Goal: Information Seeking & Learning: Learn about a topic

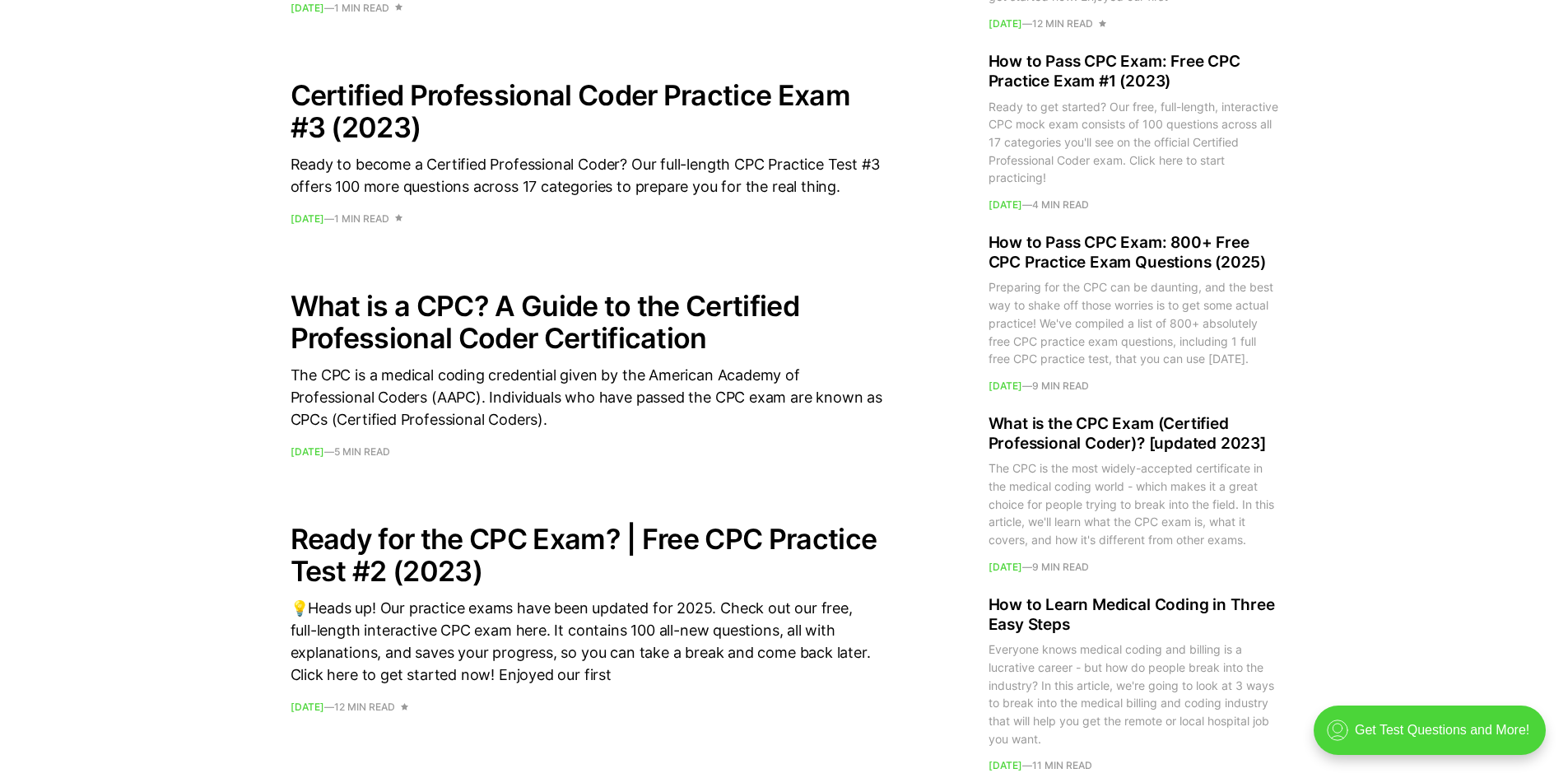
scroll to position [1812, 0]
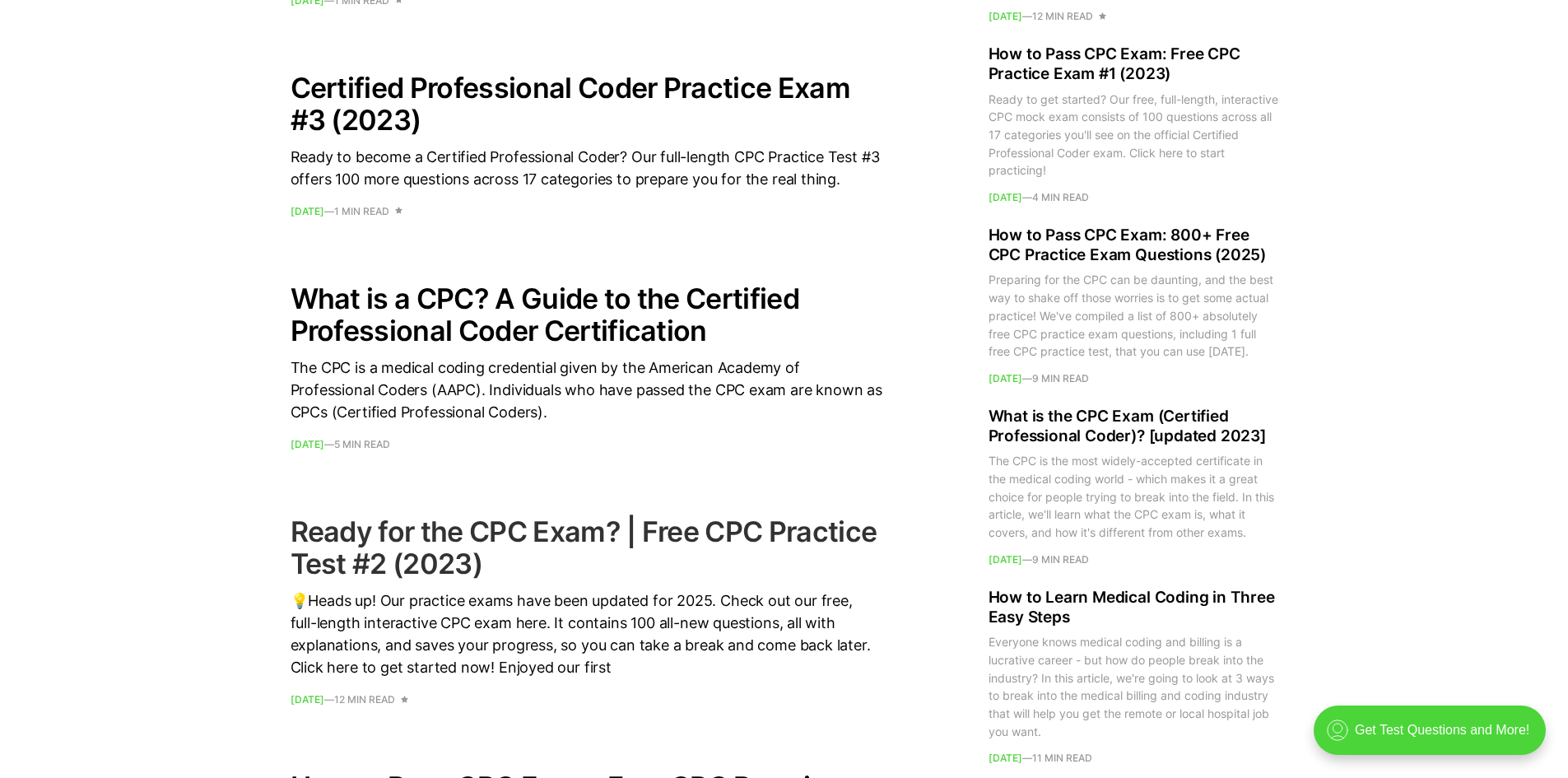
click at [363, 545] on h2 "Ready for the CPC Exam? | Free CPC Practice Test #2 (2023)" at bounding box center [586, 547] width 592 height 64
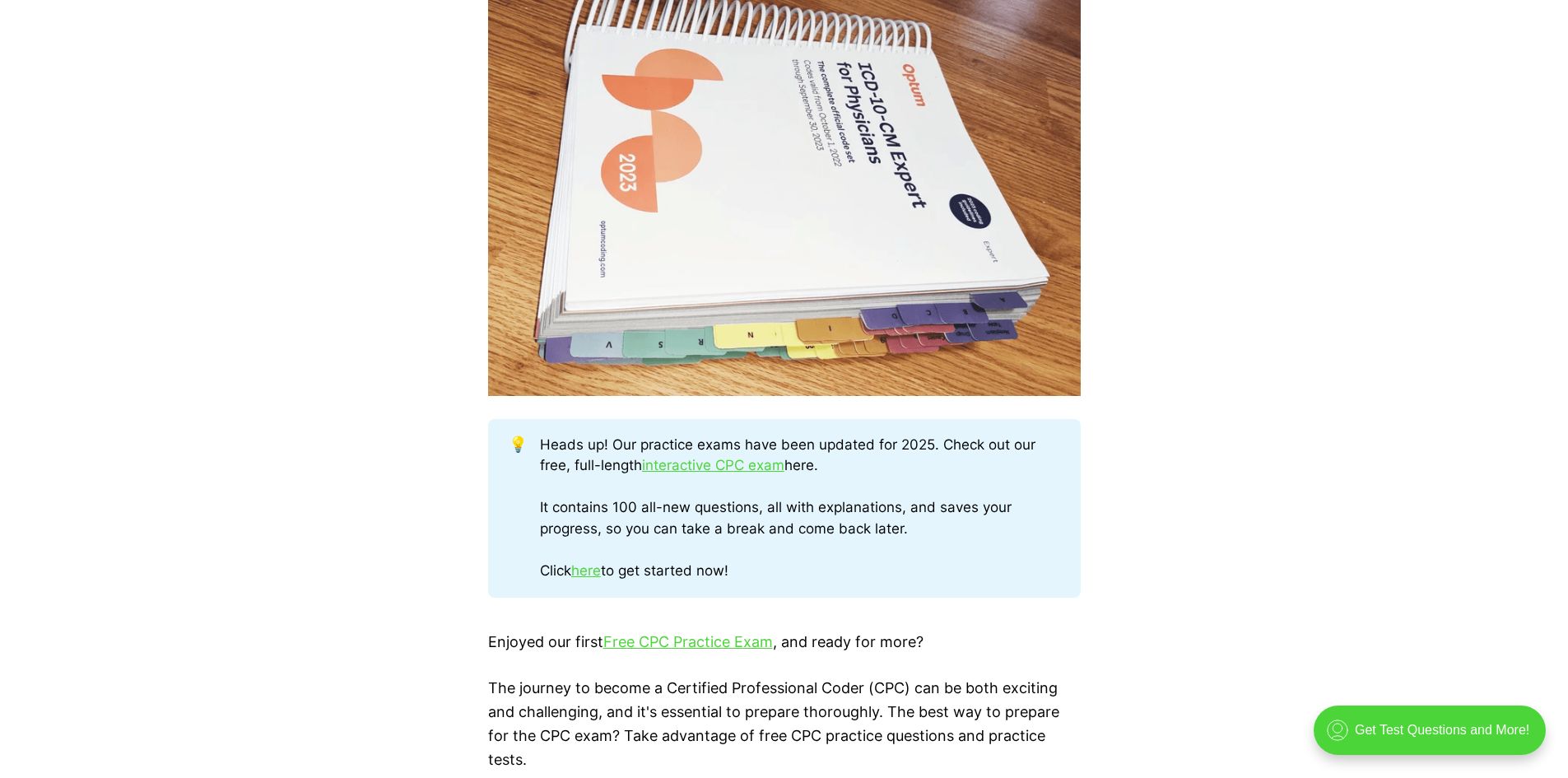
scroll to position [741, 0]
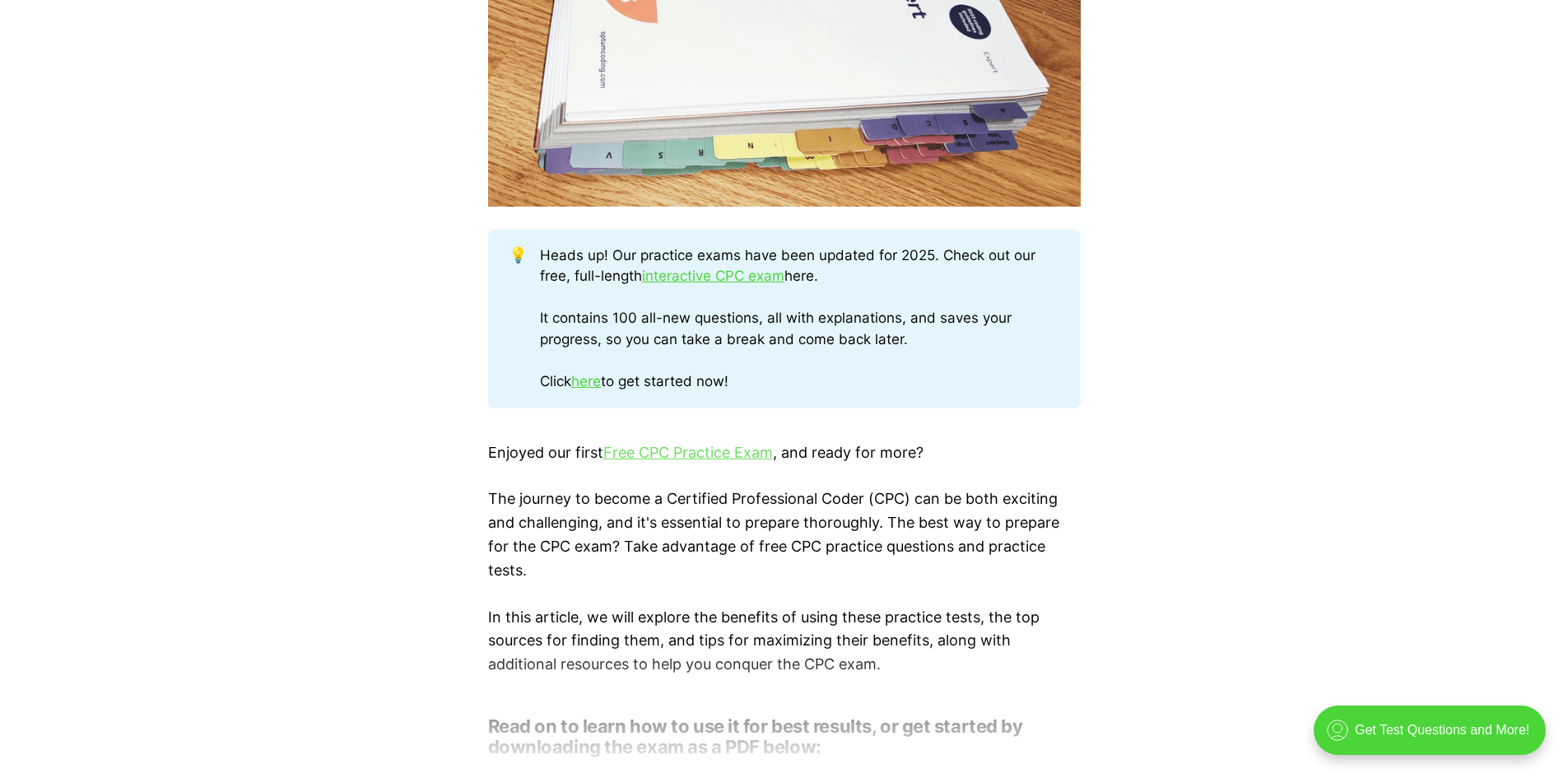
click at [662, 452] on link "Free CPC Practice Exam" at bounding box center [688, 452] width 170 height 17
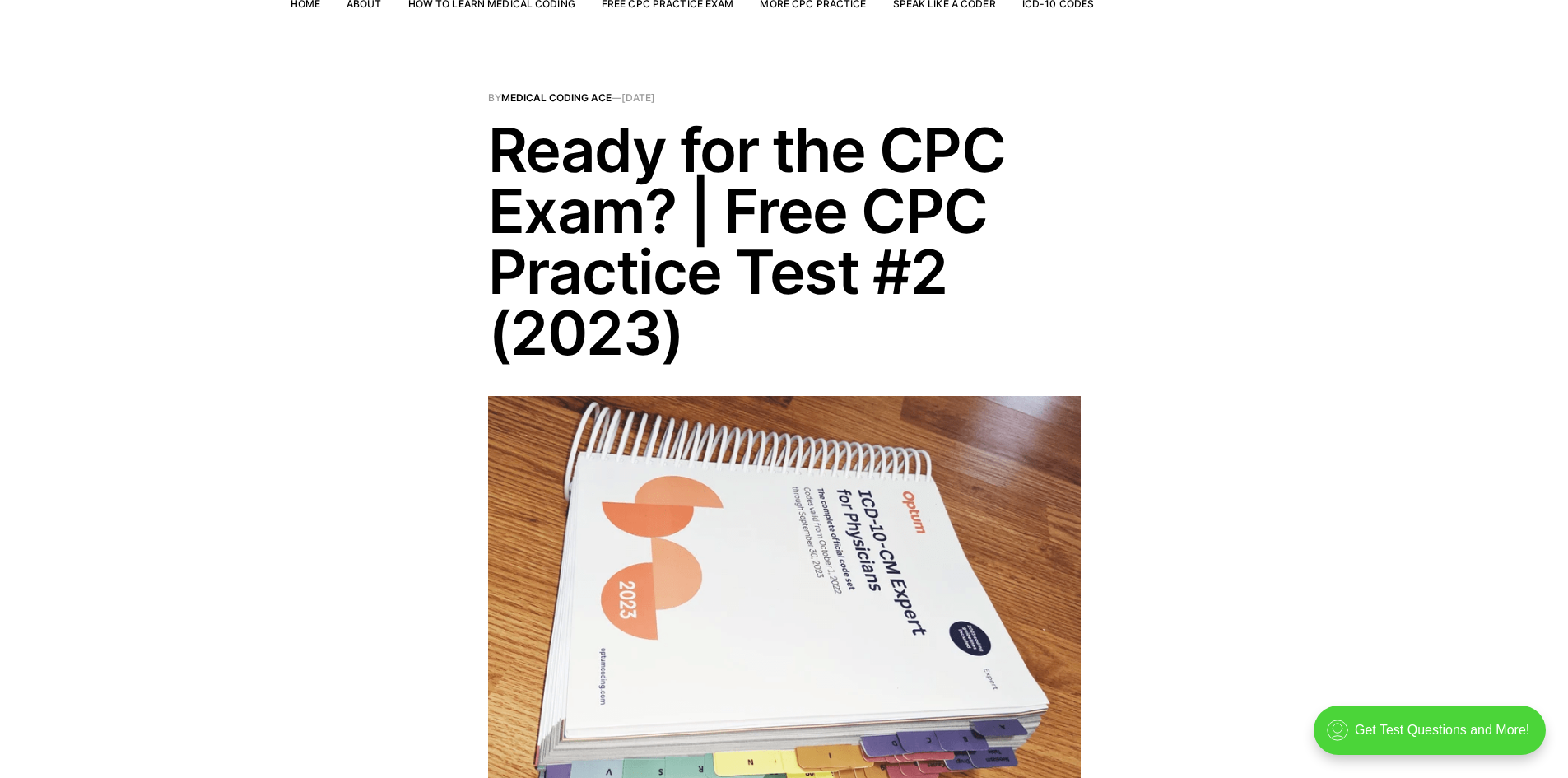
scroll to position [0, 0]
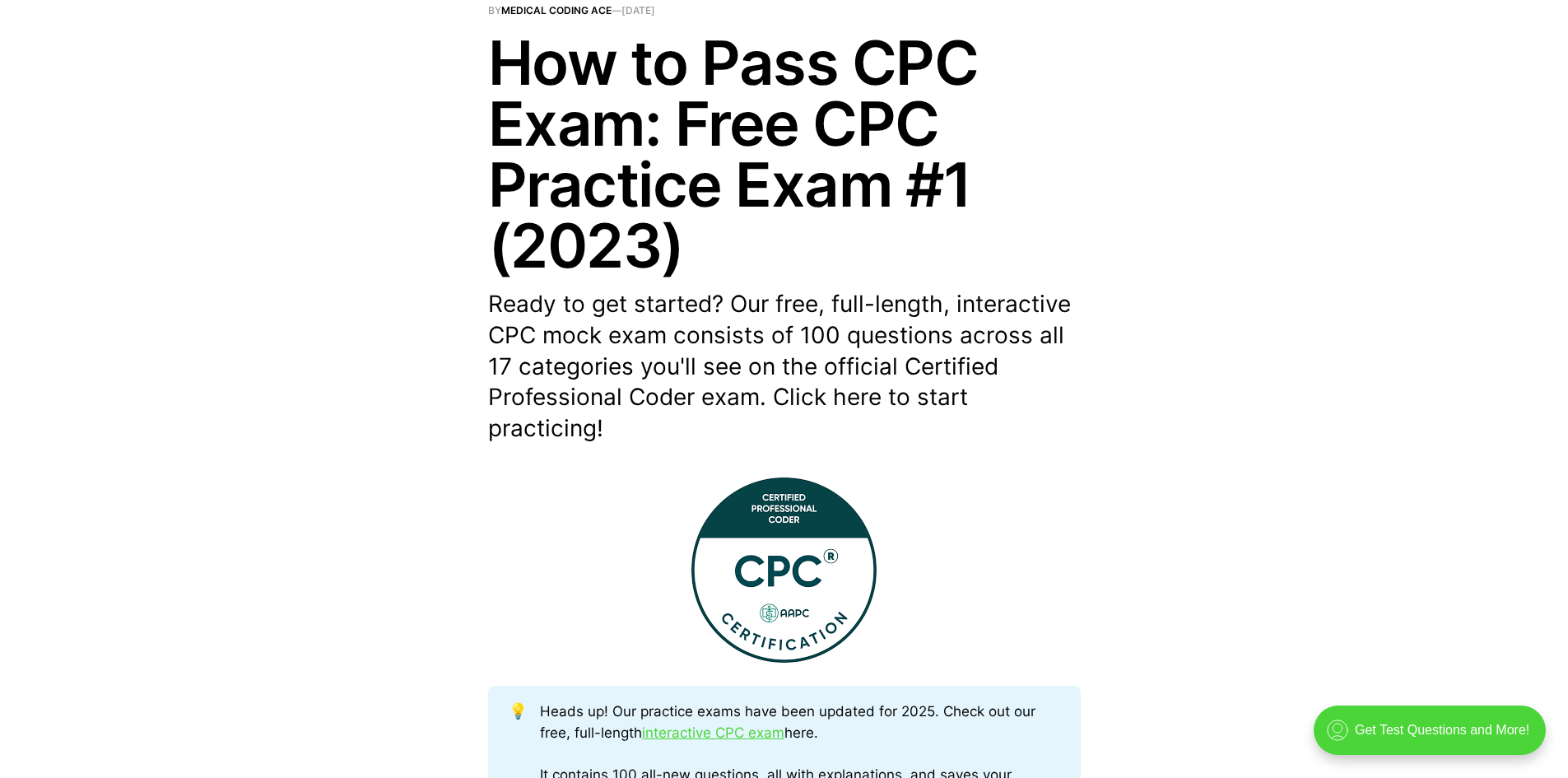
scroll to position [164, 0]
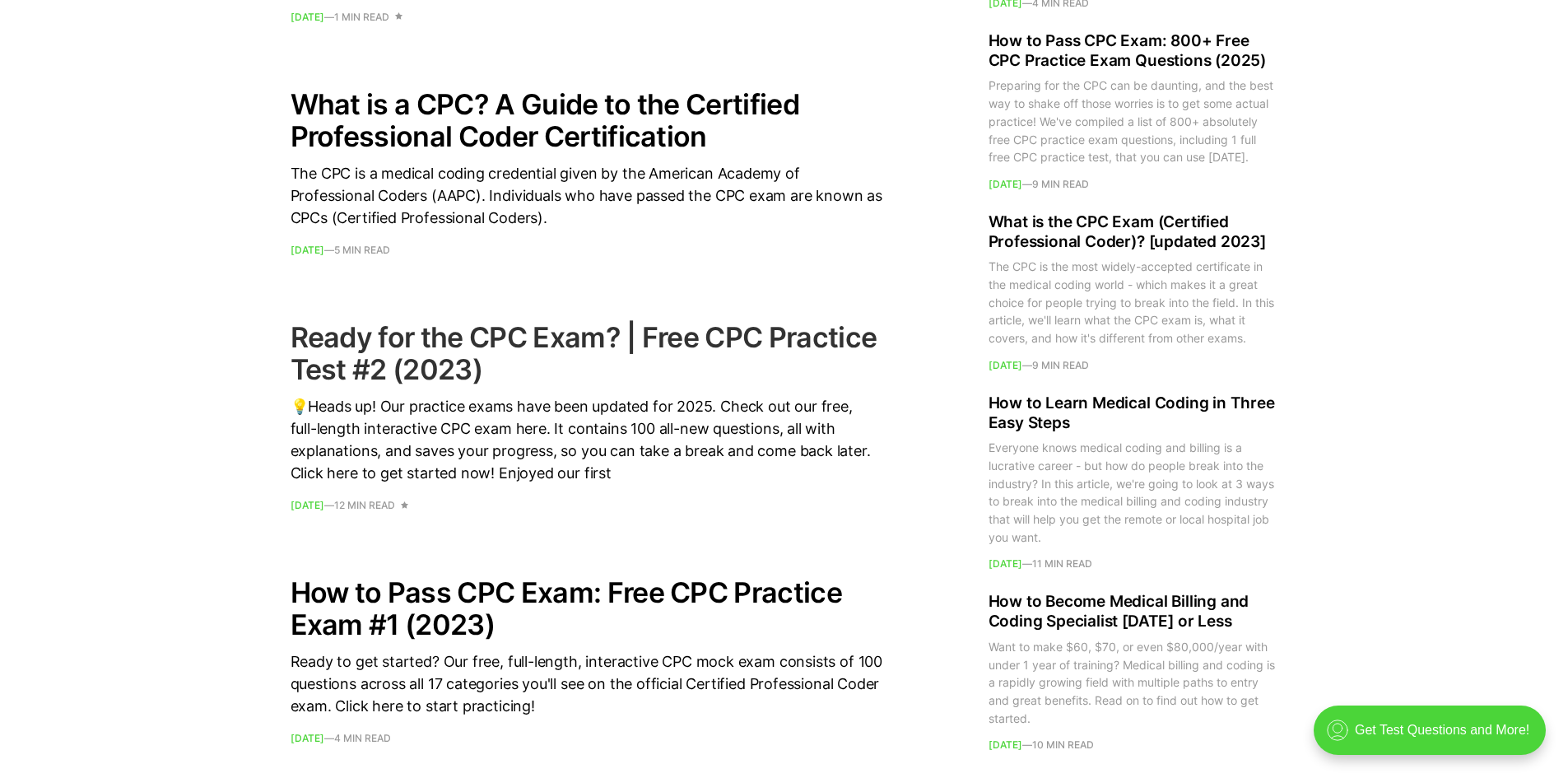
scroll to position [2140, 0]
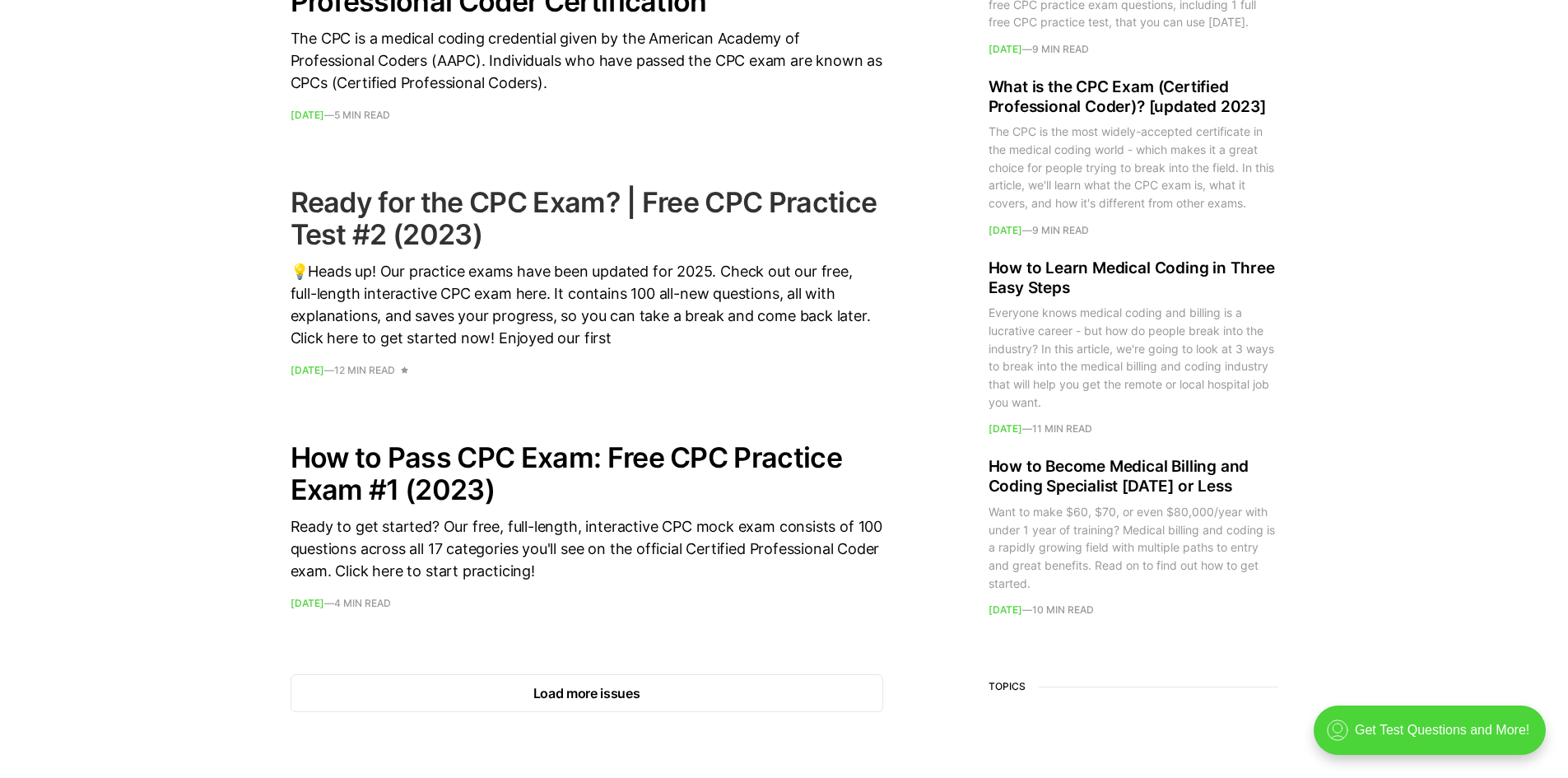
click at [423, 222] on h2 "Ready for the CPC Exam? | Free CPC Practice Test #2 (2023)" at bounding box center [586, 218] width 592 height 64
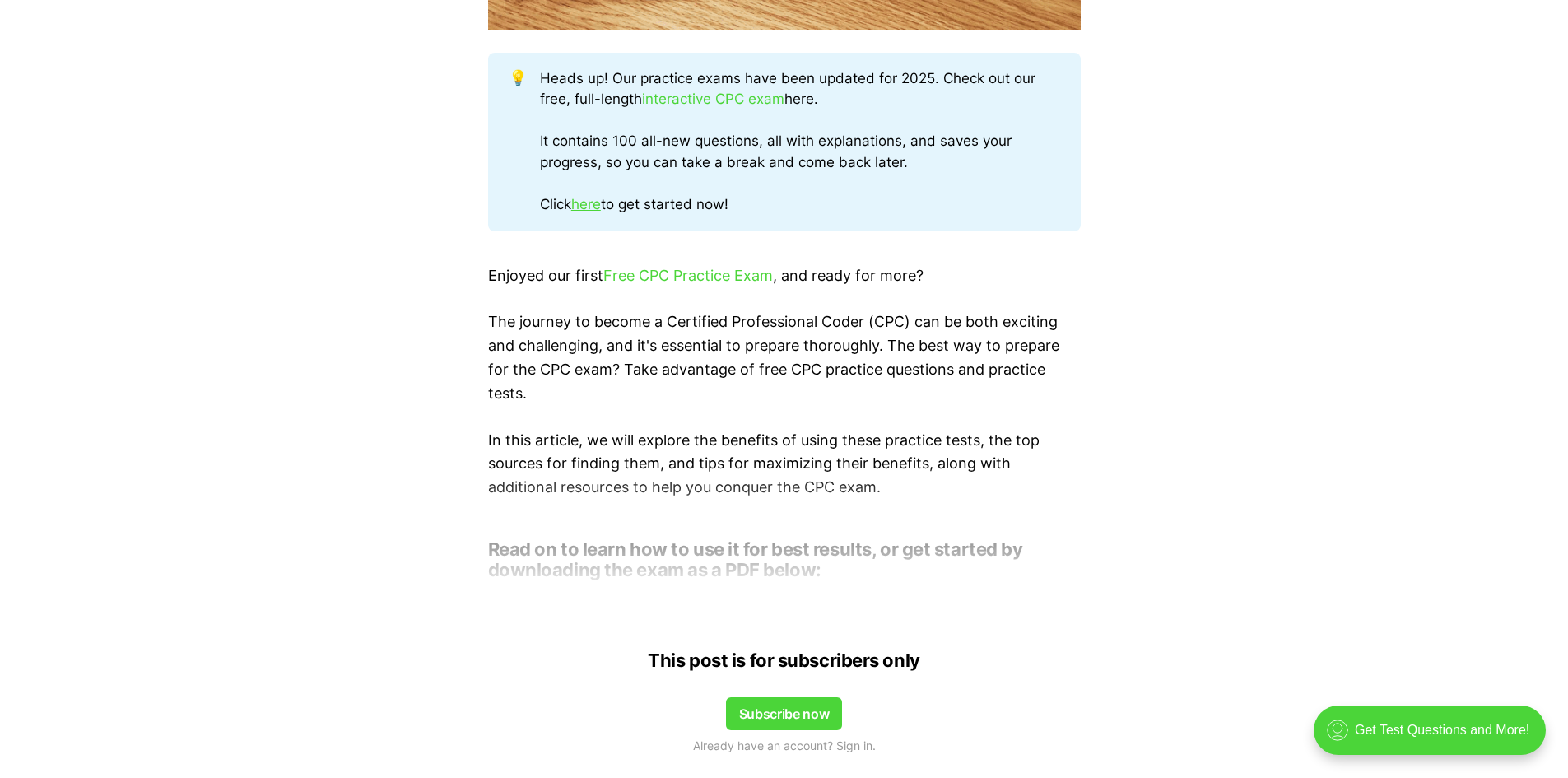
scroll to position [824, 0]
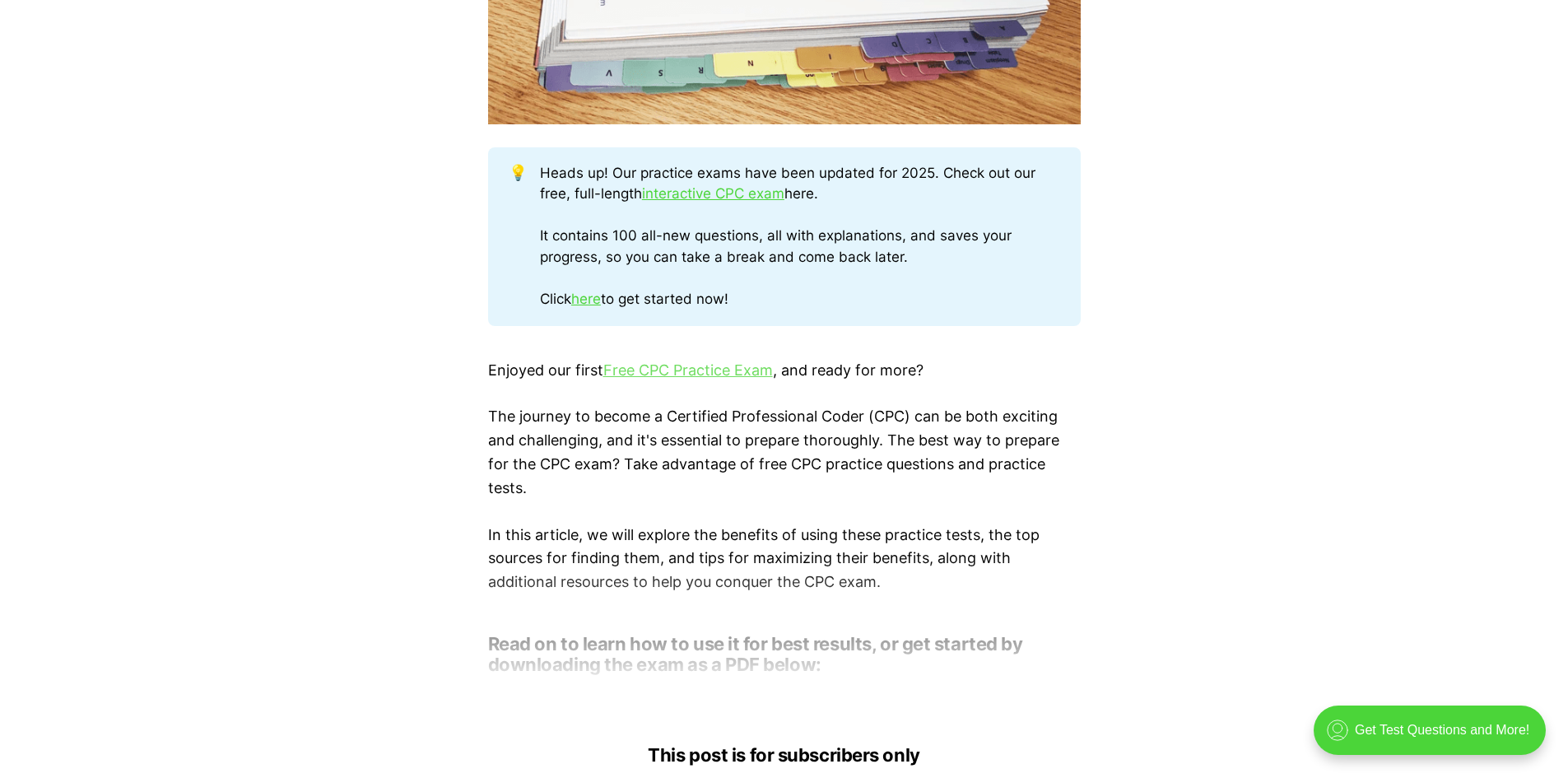
click at [674, 374] on link "Free CPC Practice Exam" at bounding box center [688, 370] width 170 height 17
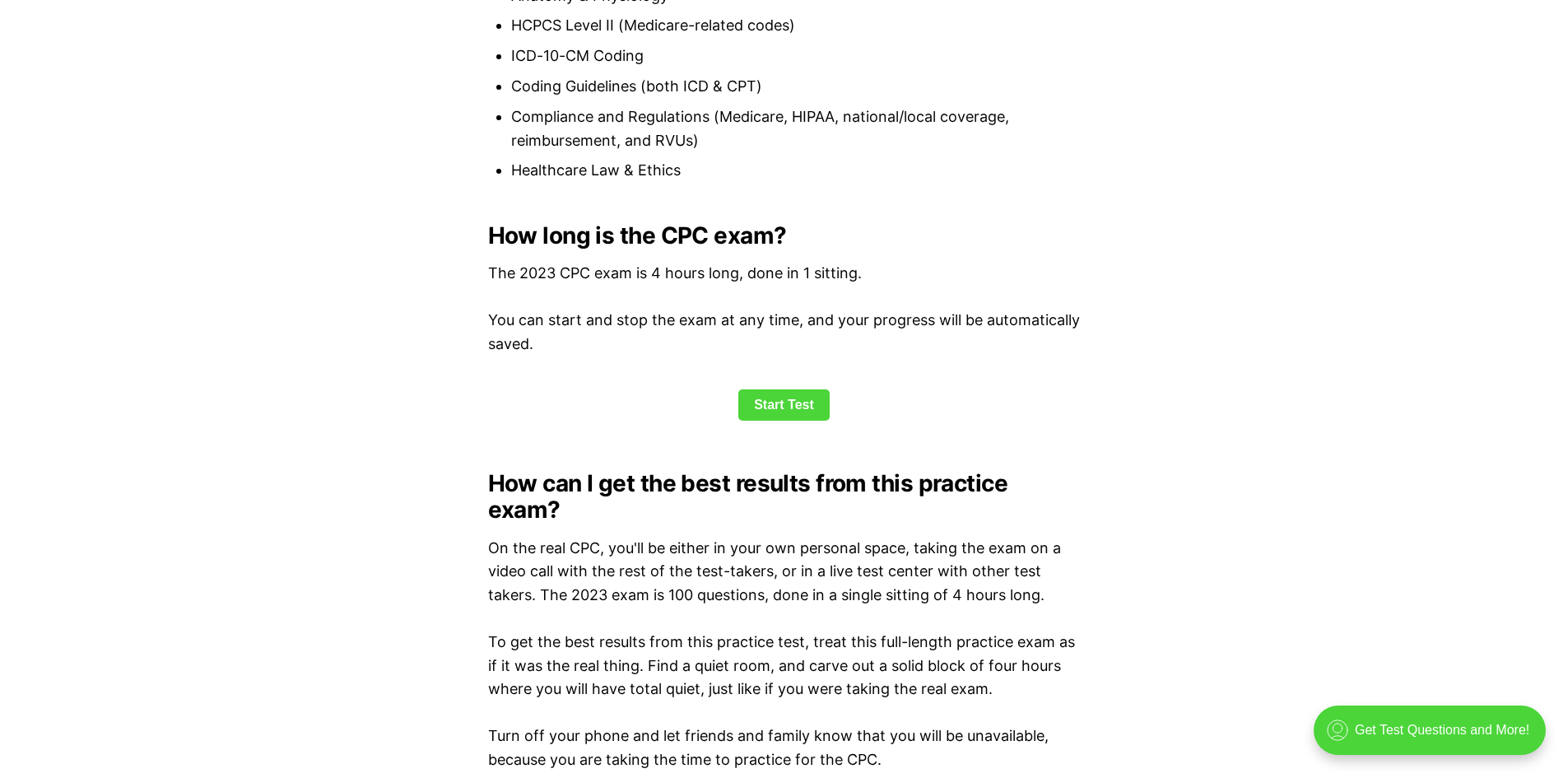
scroll to position [2140, 0]
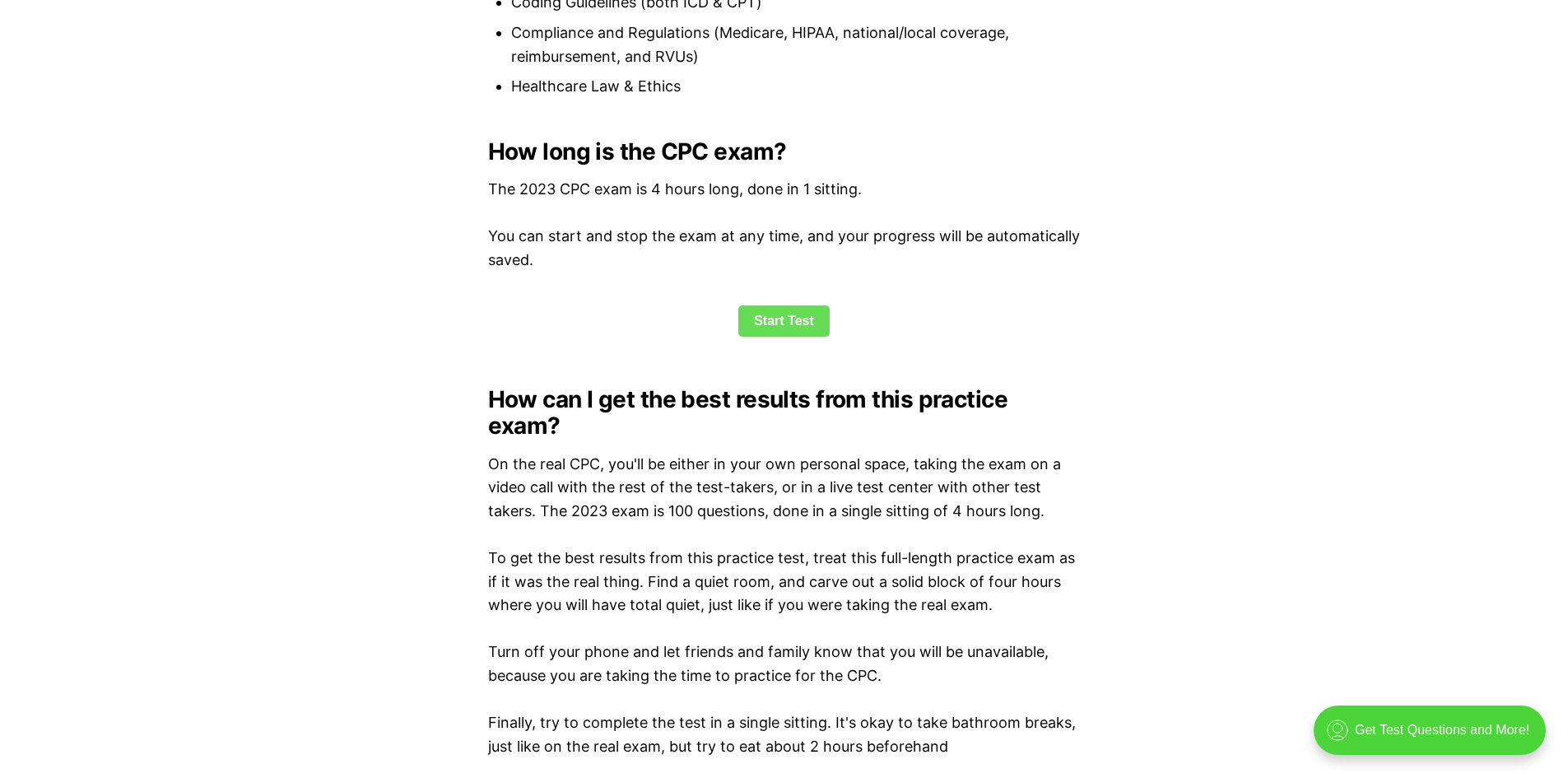
click at [784, 330] on link "Start Test" at bounding box center [784, 321] width 91 height 31
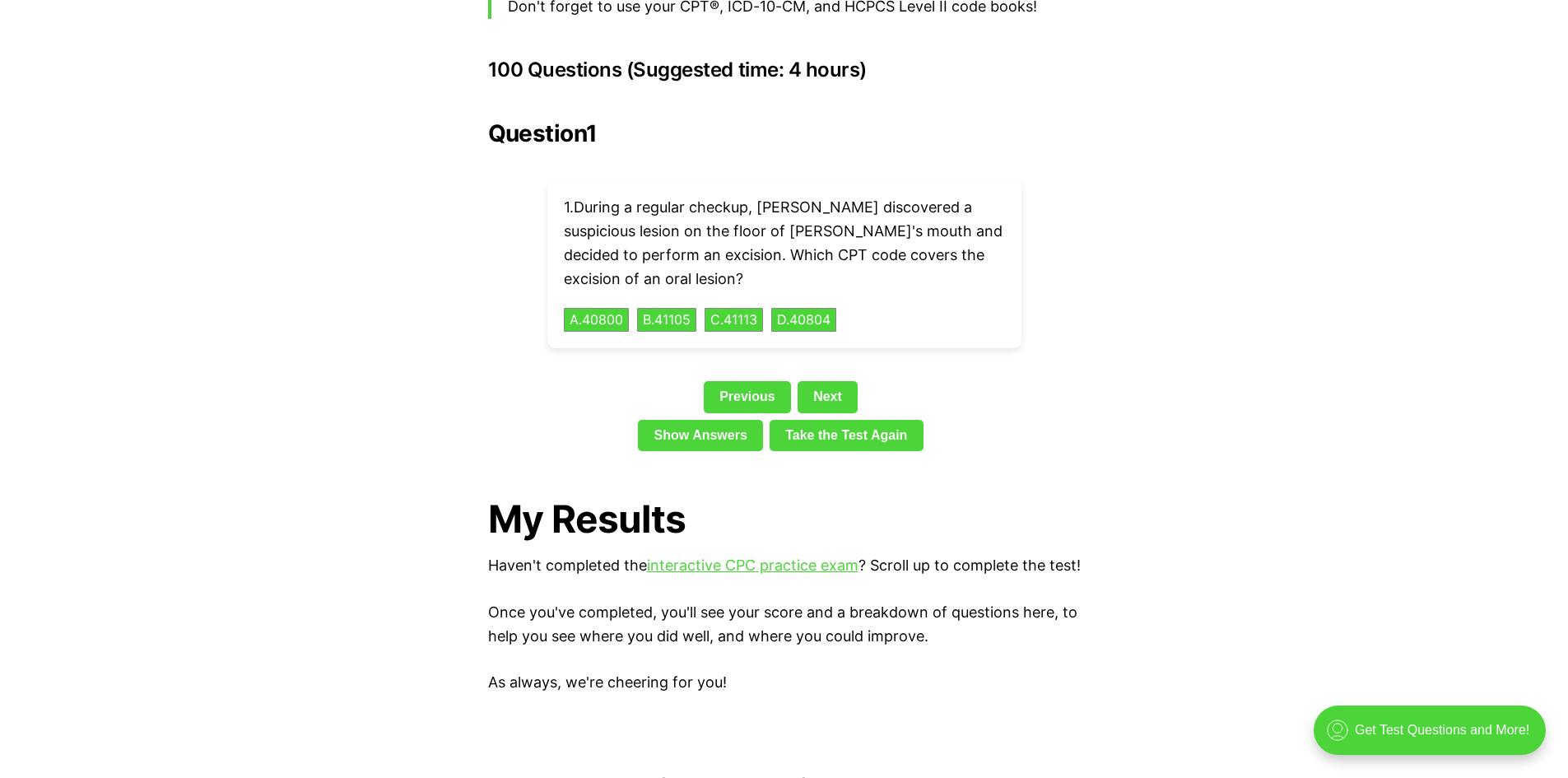
scroll to position [3609, 0]
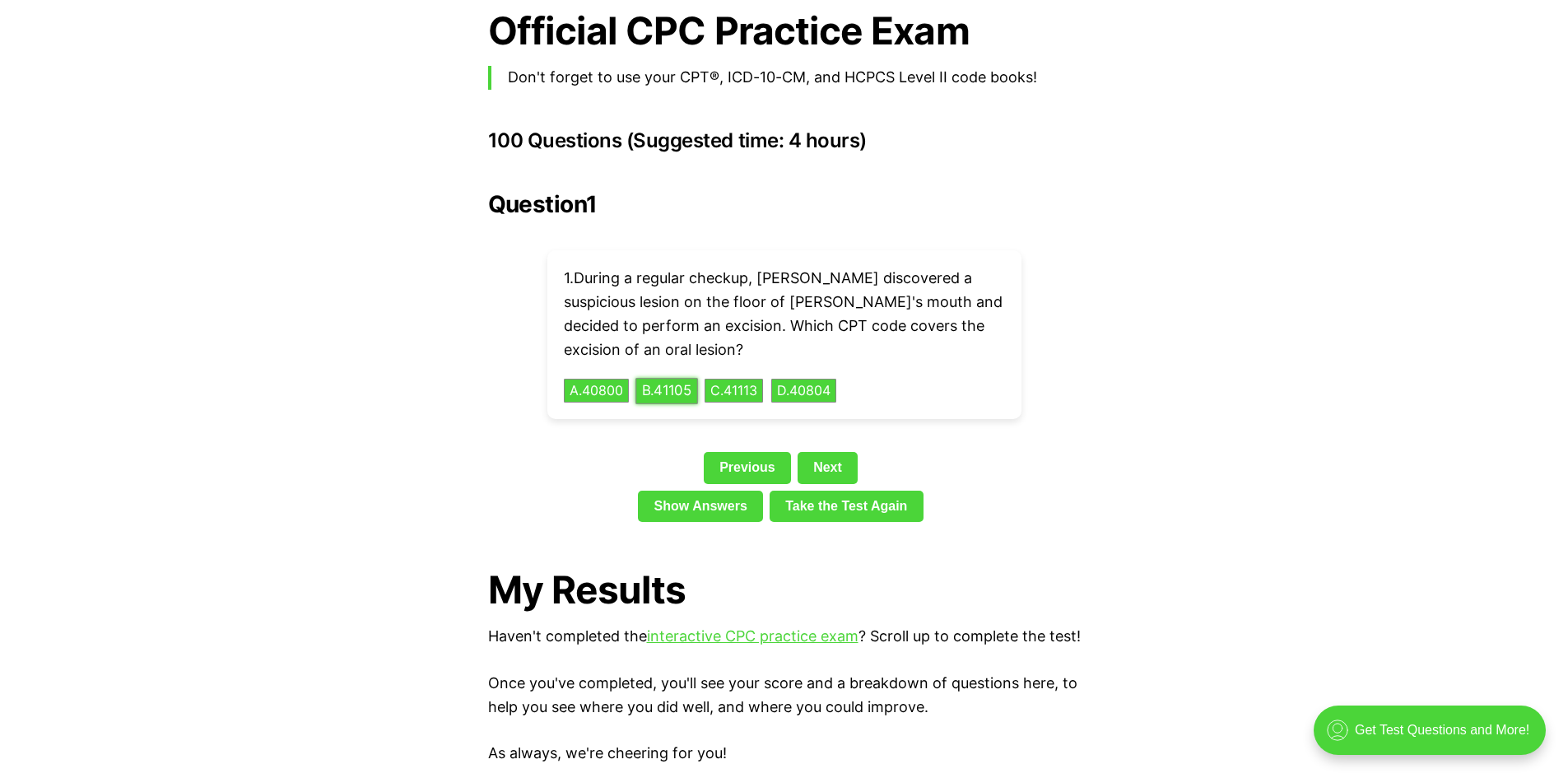
click at [685, 378] on button "B . 41105" at bounding box center [666, 391] width 63 height 26
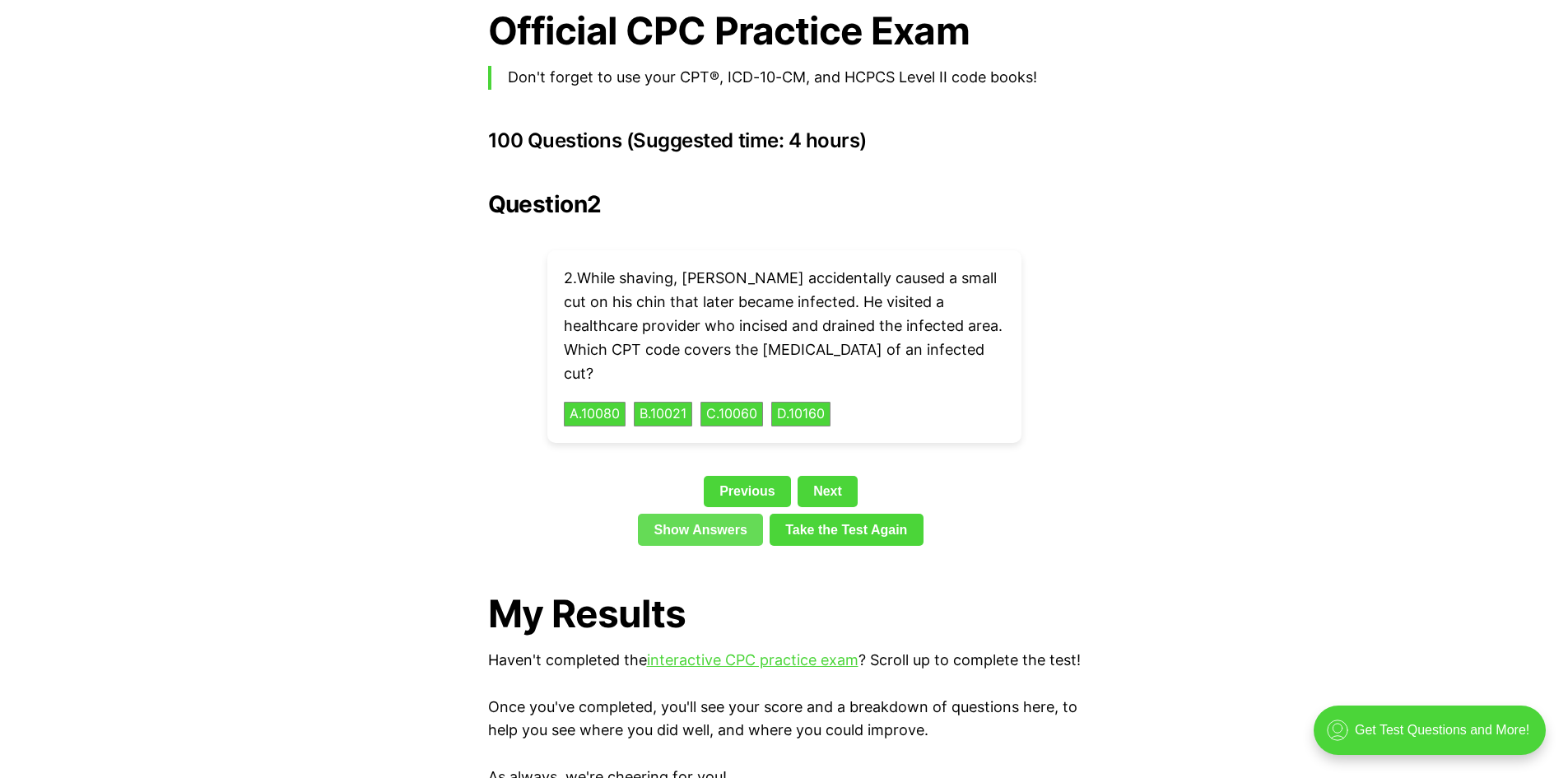
click at [697, 514] on link "Show Answers" at bounding box center [700, 530] width 125 height 31
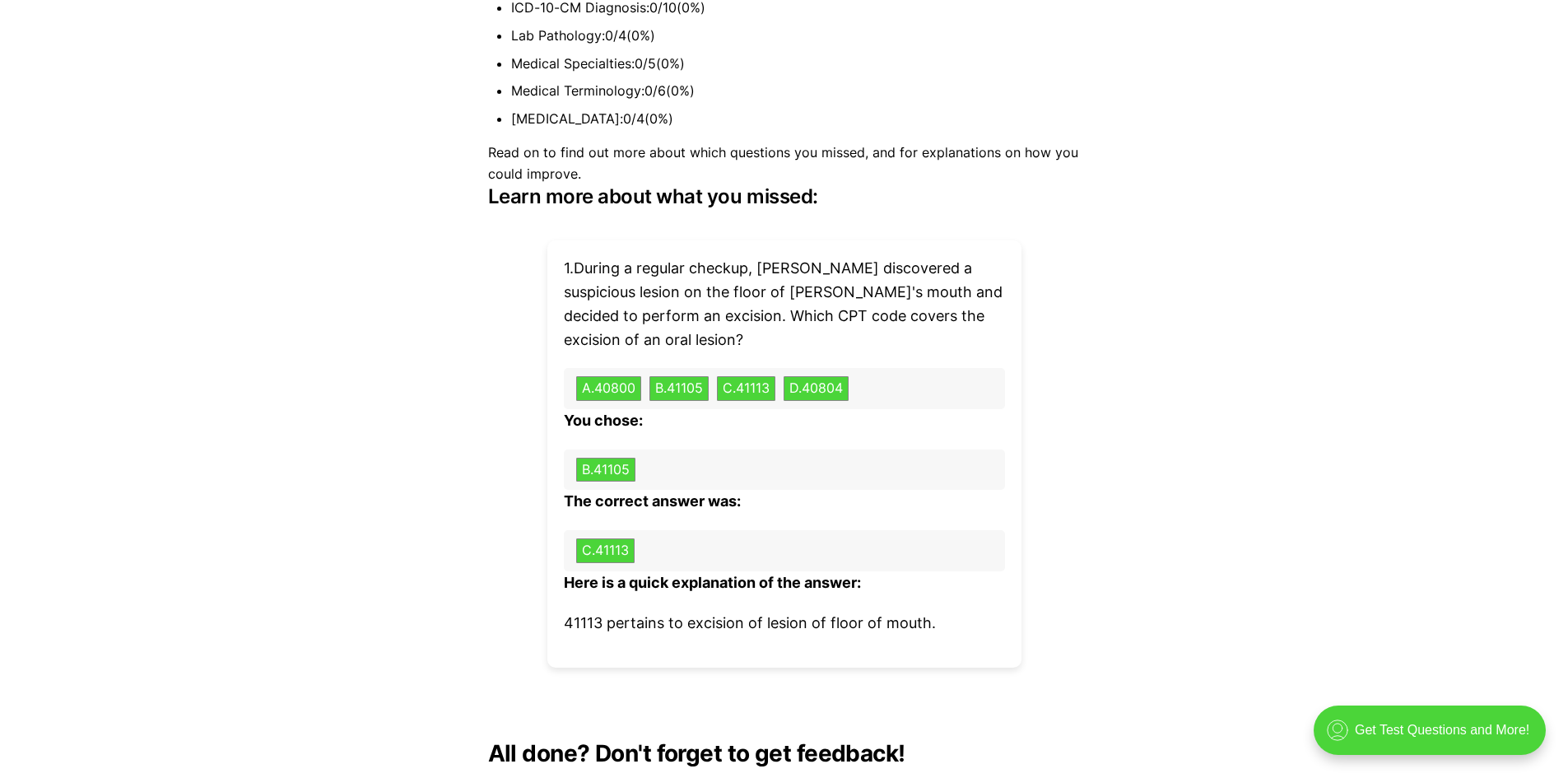
scroll to position [4905, 0]
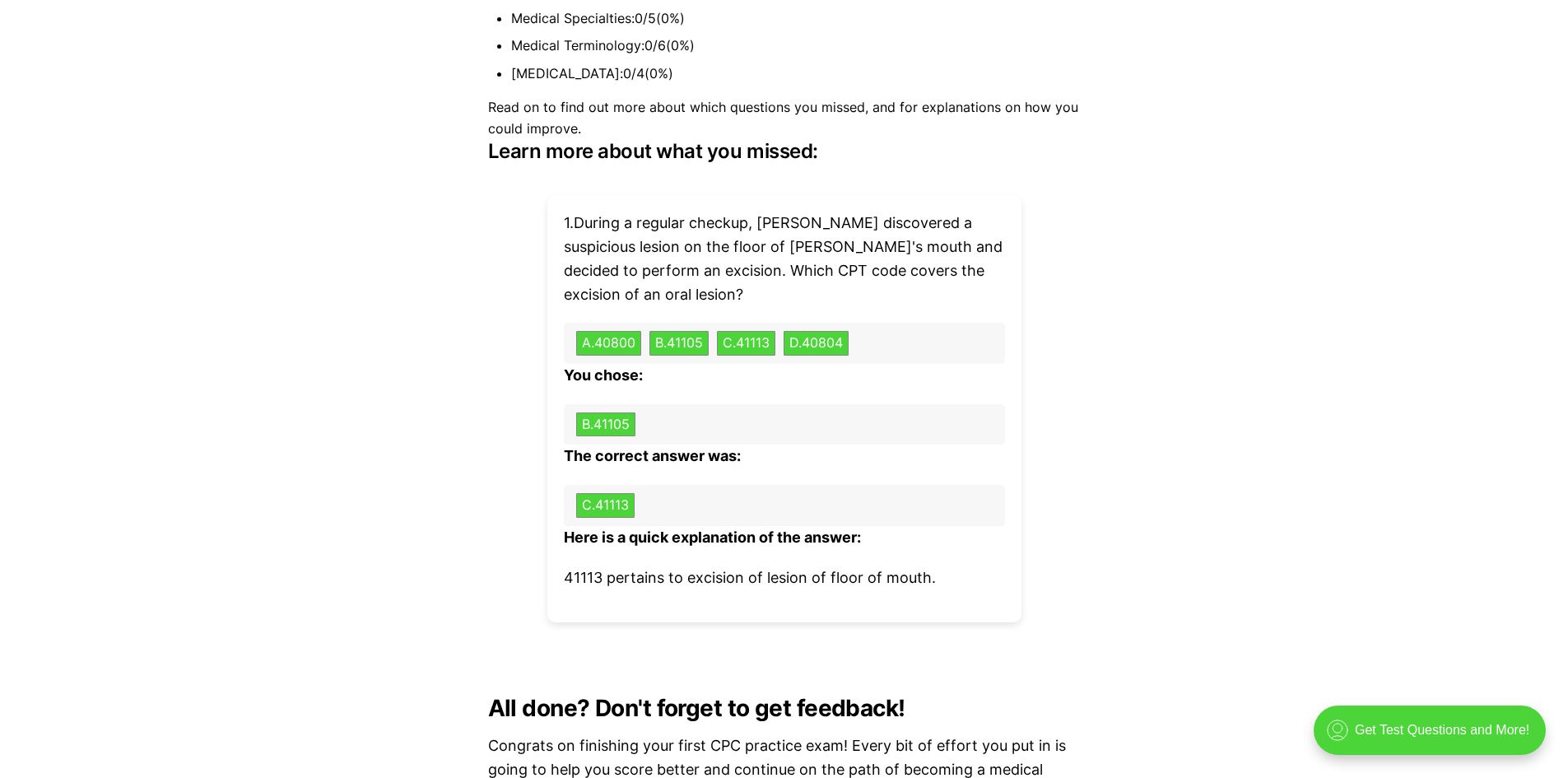
click at [786, 566] on div "1 . During a regular checkup, Dr. Stevens discovered a suspicious lesion on the…" at bounding box center [784, 409] width 474 height 427
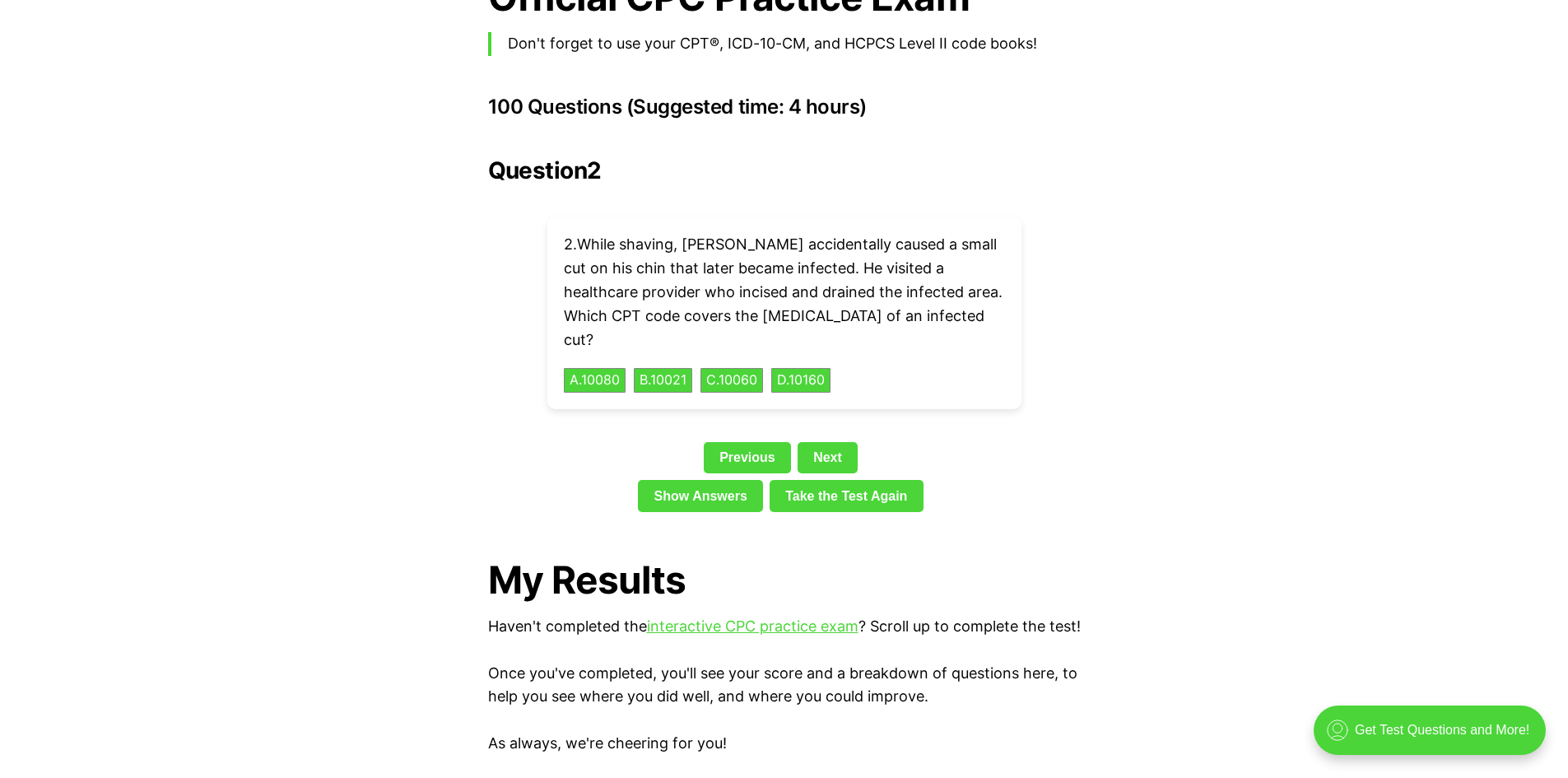
scroll to position [3506, 0]
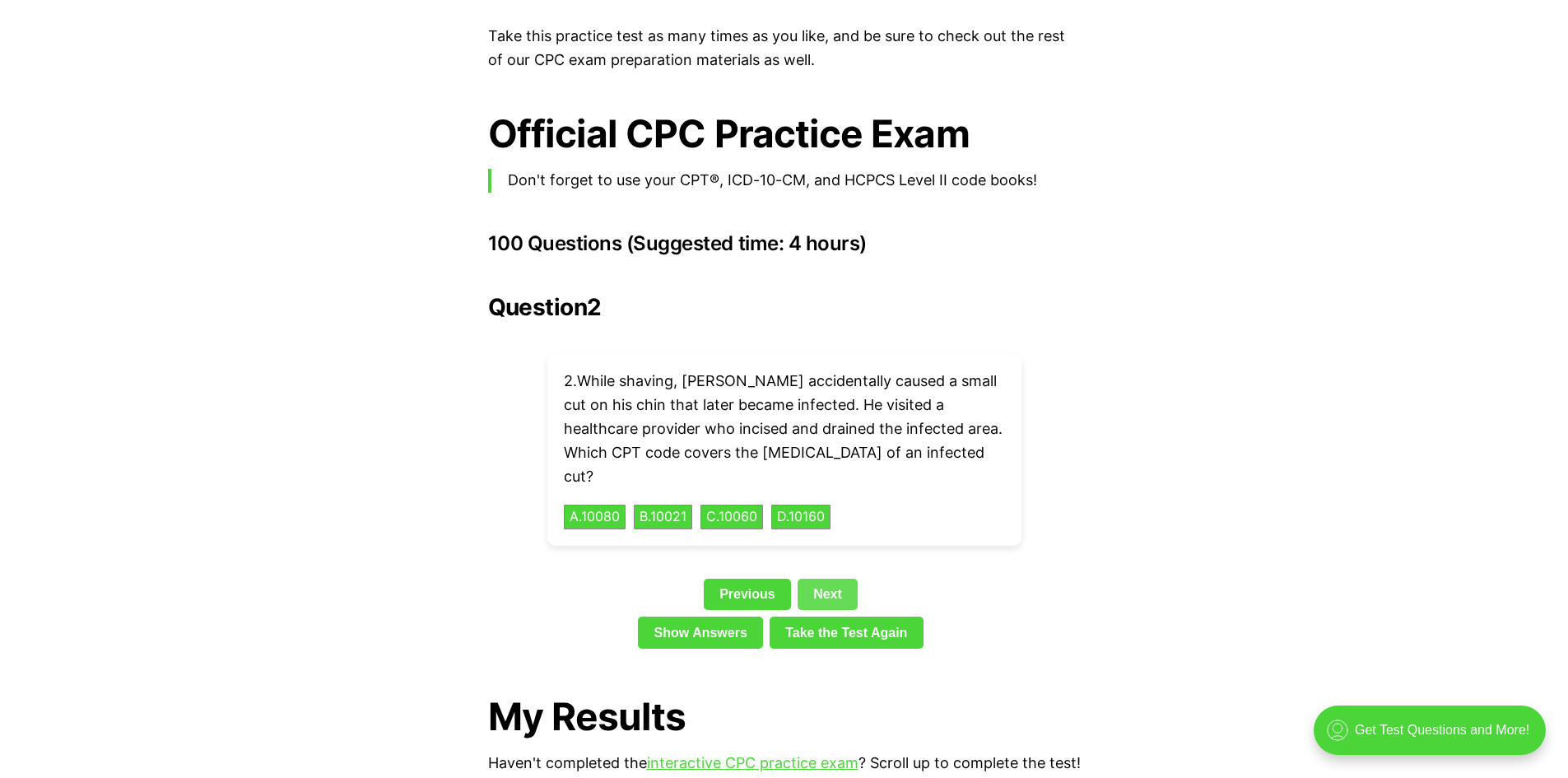
click at [826, 579] on link "Next" at bounding box center [828, 594] width 60 height 31
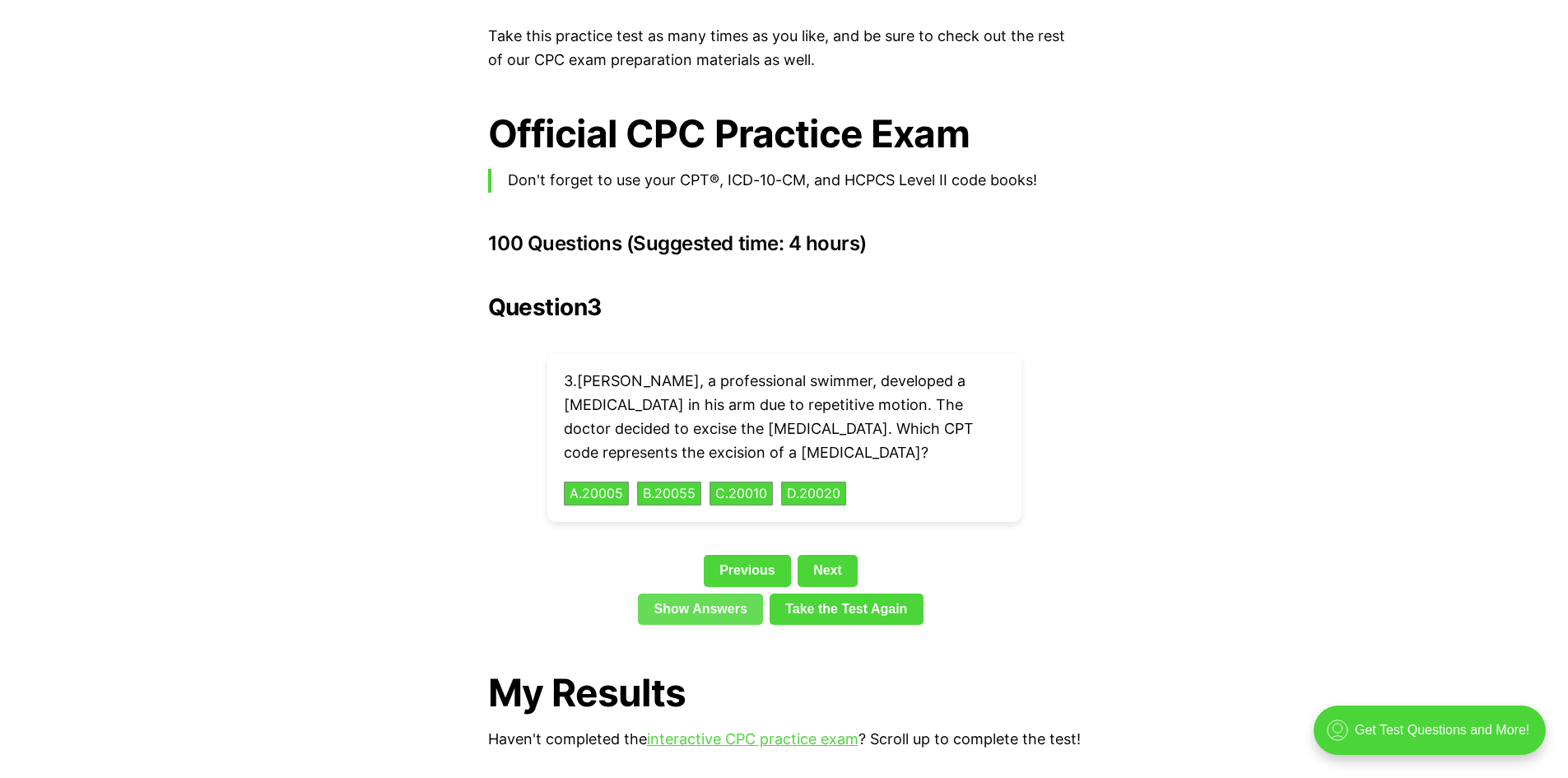
click at [680, 594] on link "Show Answers" at bounding box center [700, 609] width 125 height 31
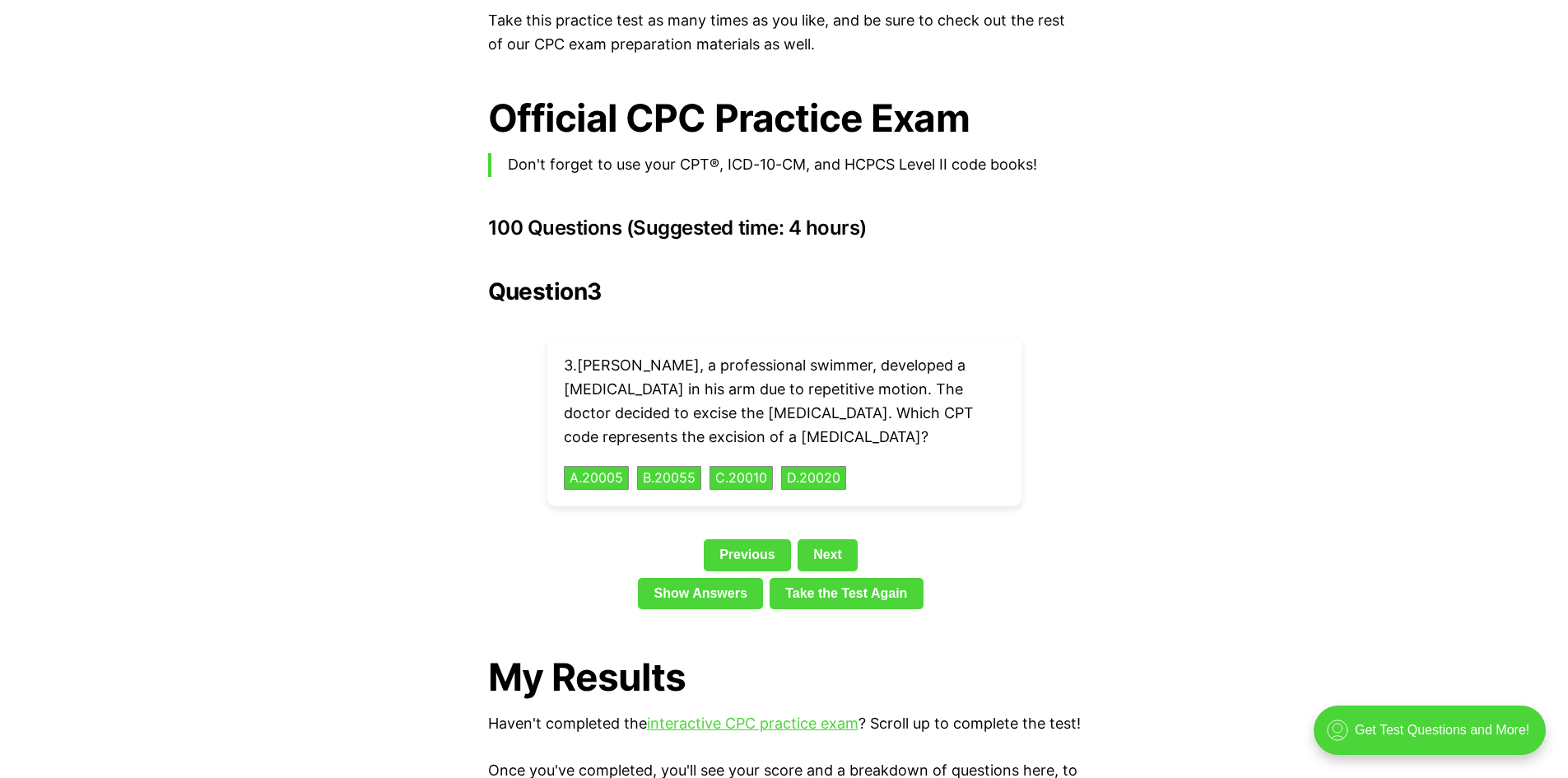
scroll to position [3482, 0]
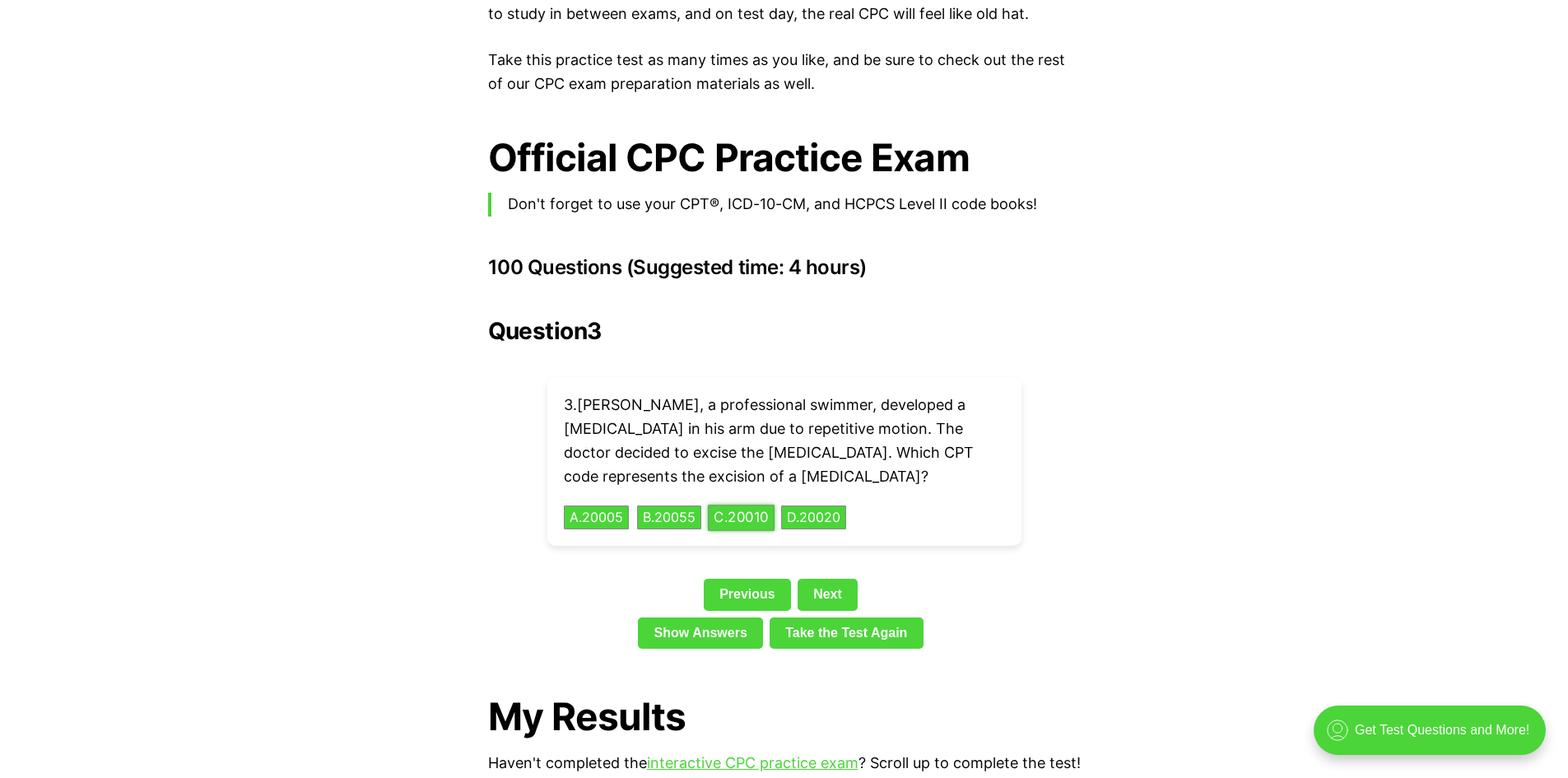
click at [742, 505] on button "C . 20010" at bounding box center [740, 518] width 67 height 26
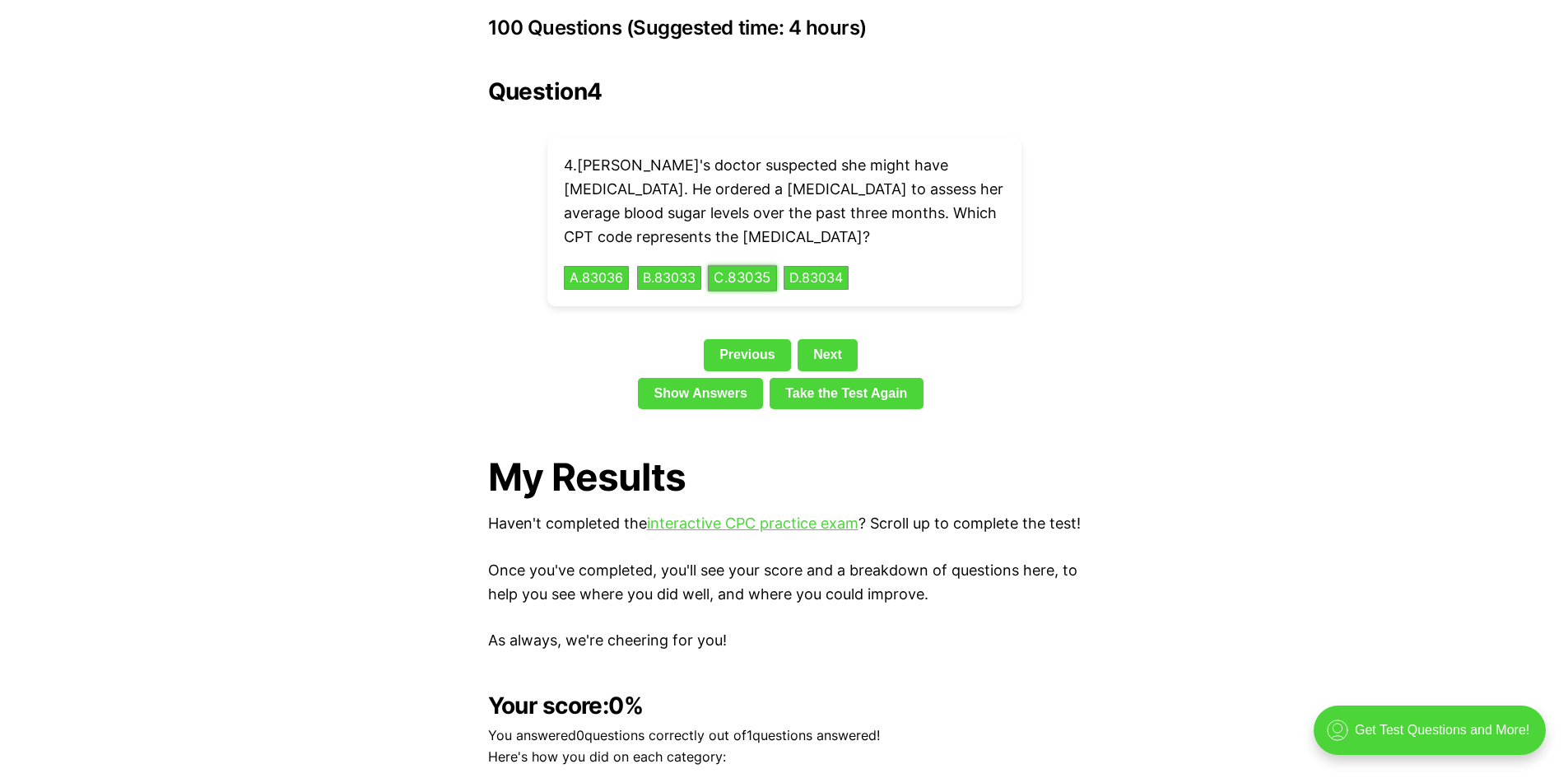
scroll to position [3729, 0]
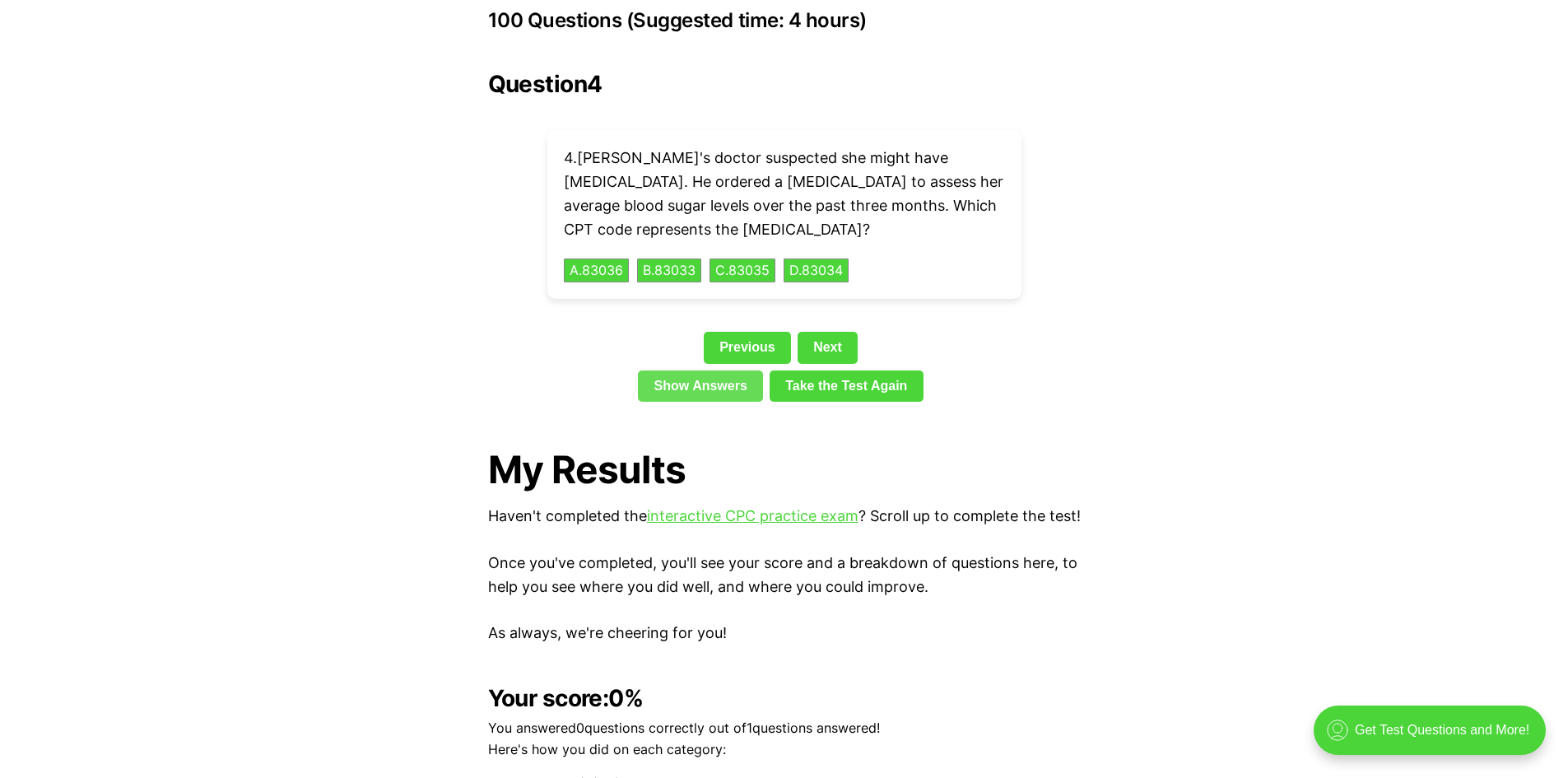
click at [703, 371] on link "Show Answers" at bounding box center [700, 386] width 125 height 31
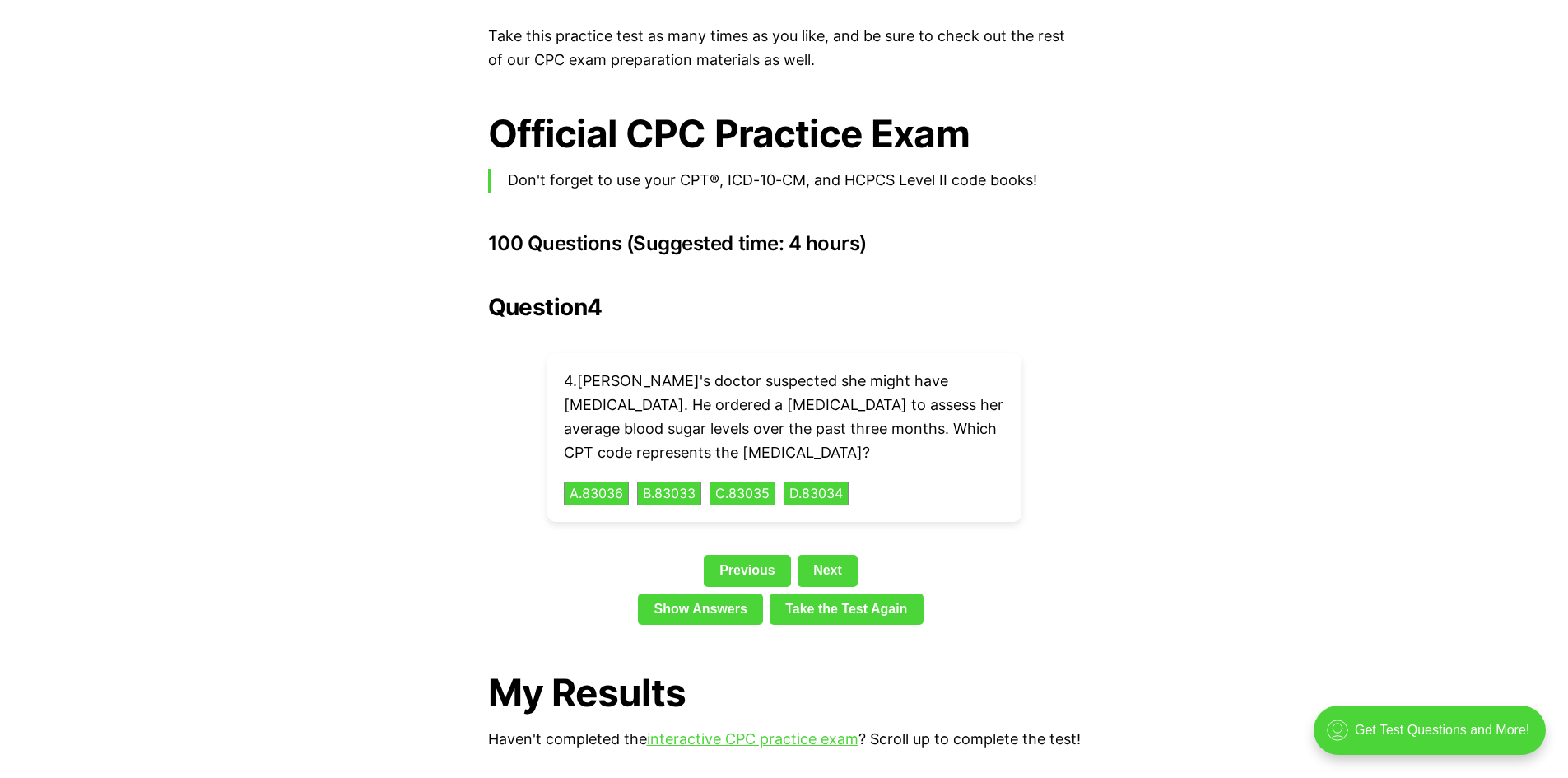
scroll to position [3423, 0]
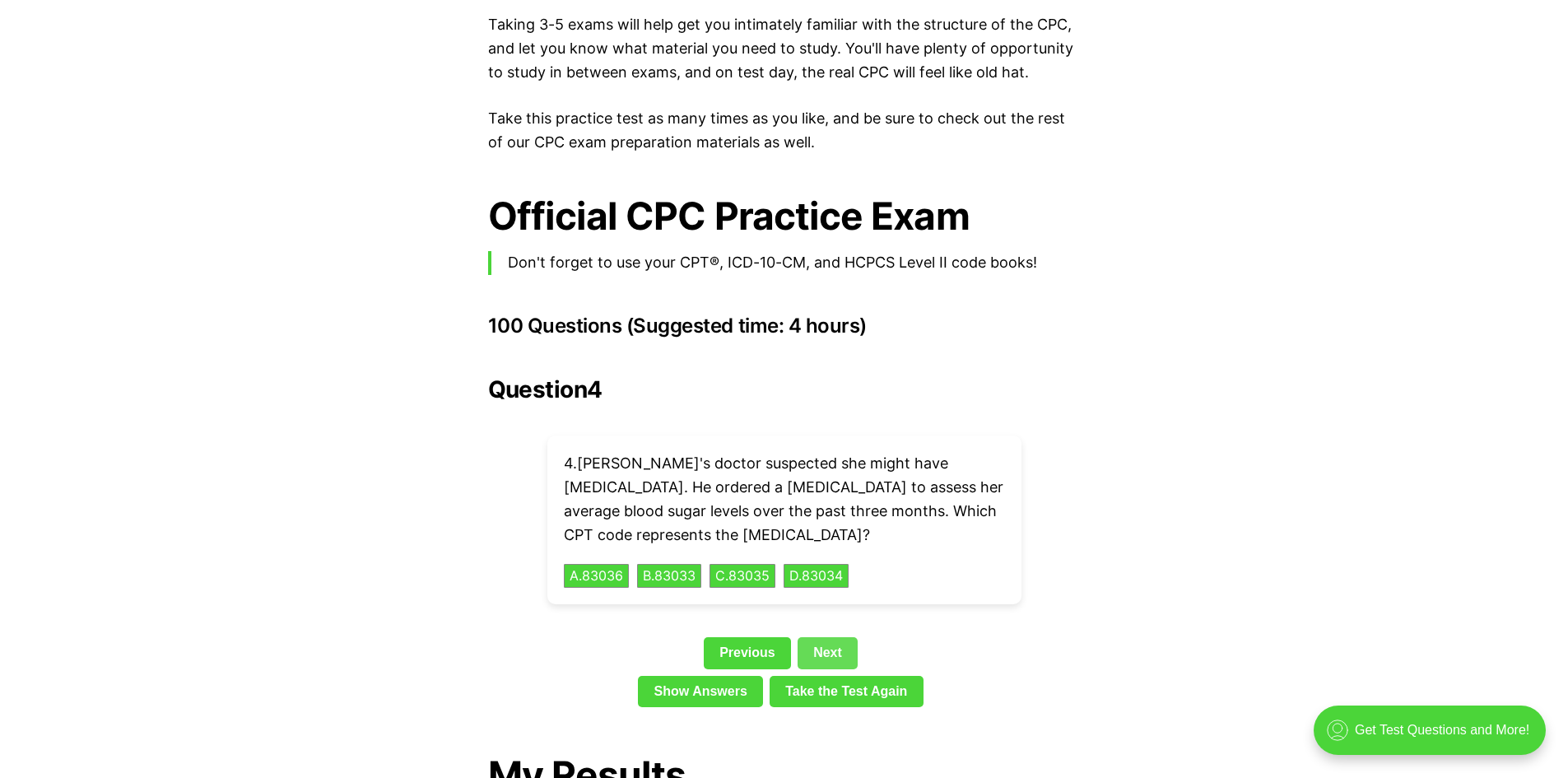
click at [817, 637] on link "Next" at bounding box center [828, 653] width 60 height 31
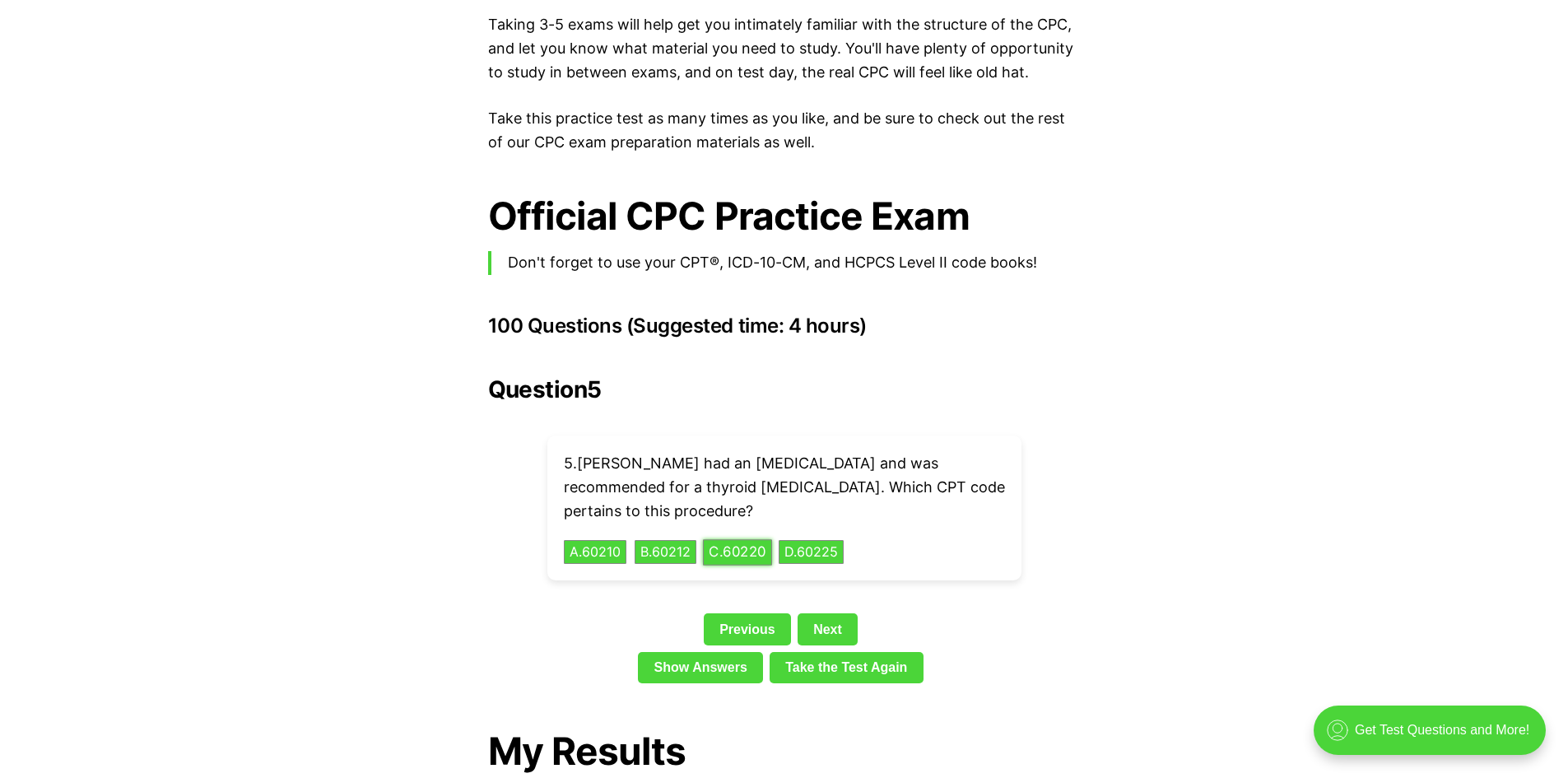
click at [747, 540] on button "C . 60220" at bounding box center [737, 552] width 69 height 26
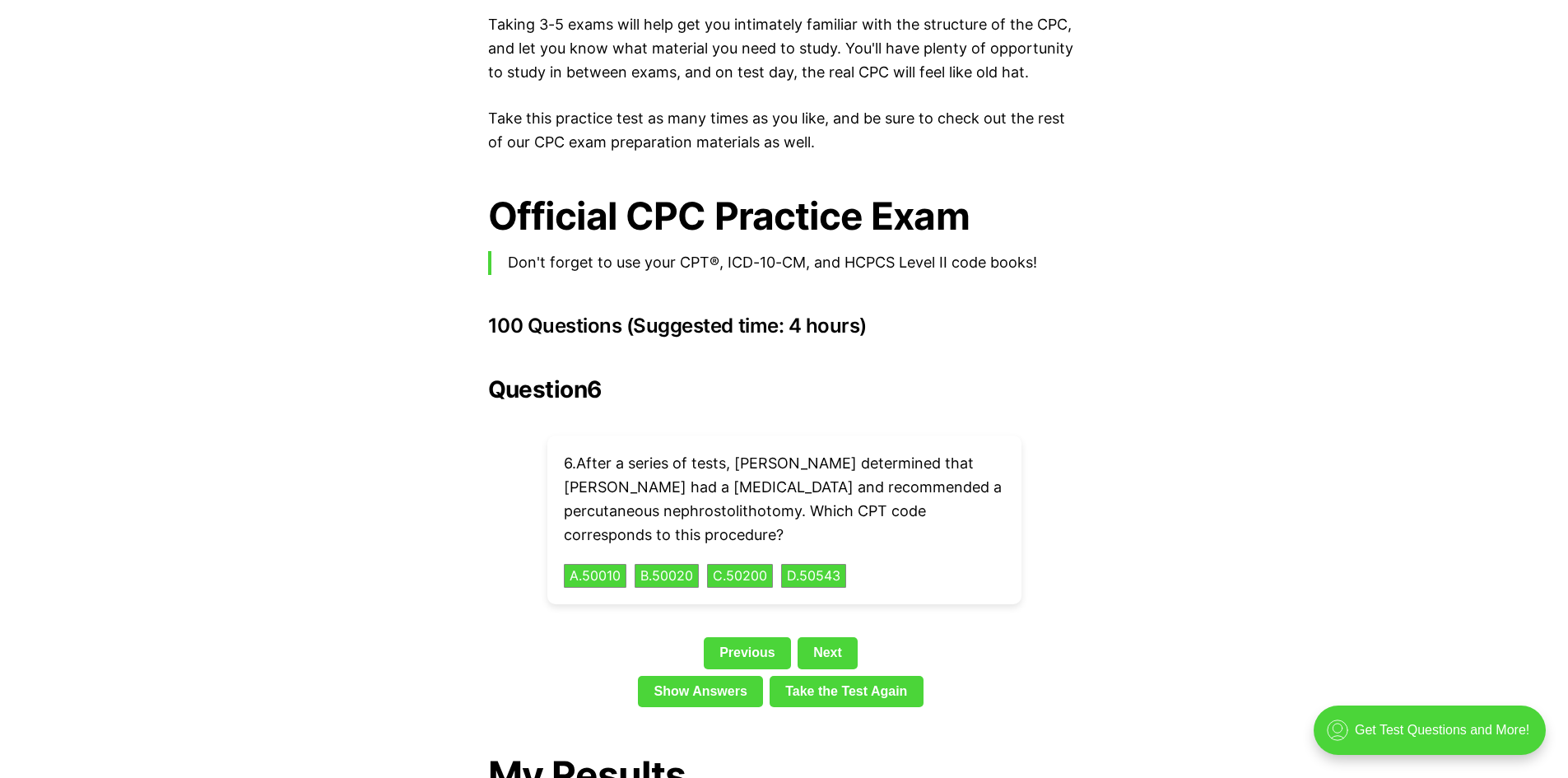
click at [726, 643] on div "Previous Next" at bounding box center [784, 656] width 592 height 37
click at [748, 637] on link "Previous" at bounding box center [747, 653] width 88 height 31
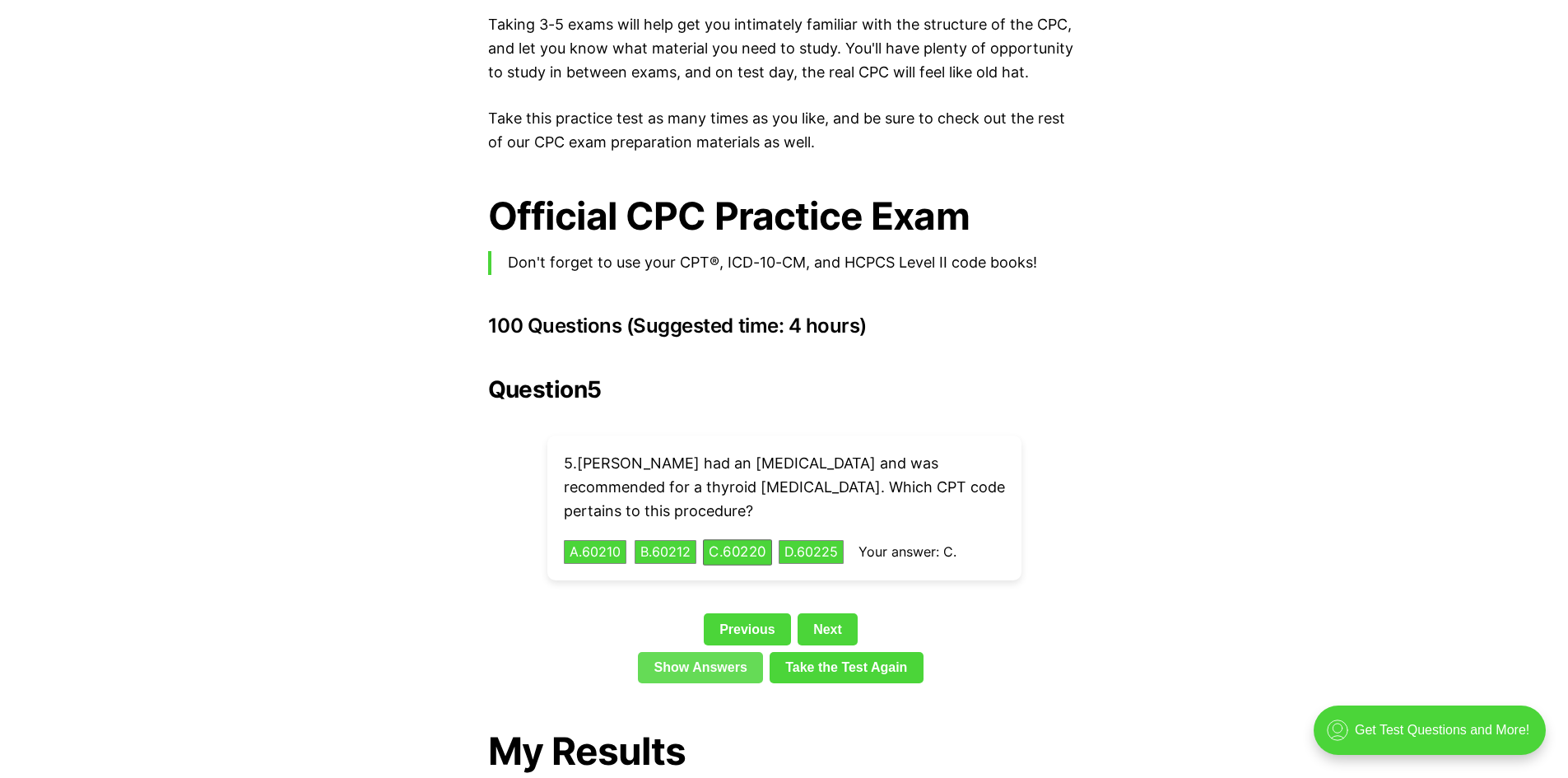
click at [731, 652] on link "Show Answers" at bounding box center [700, 668] width 125 height 31
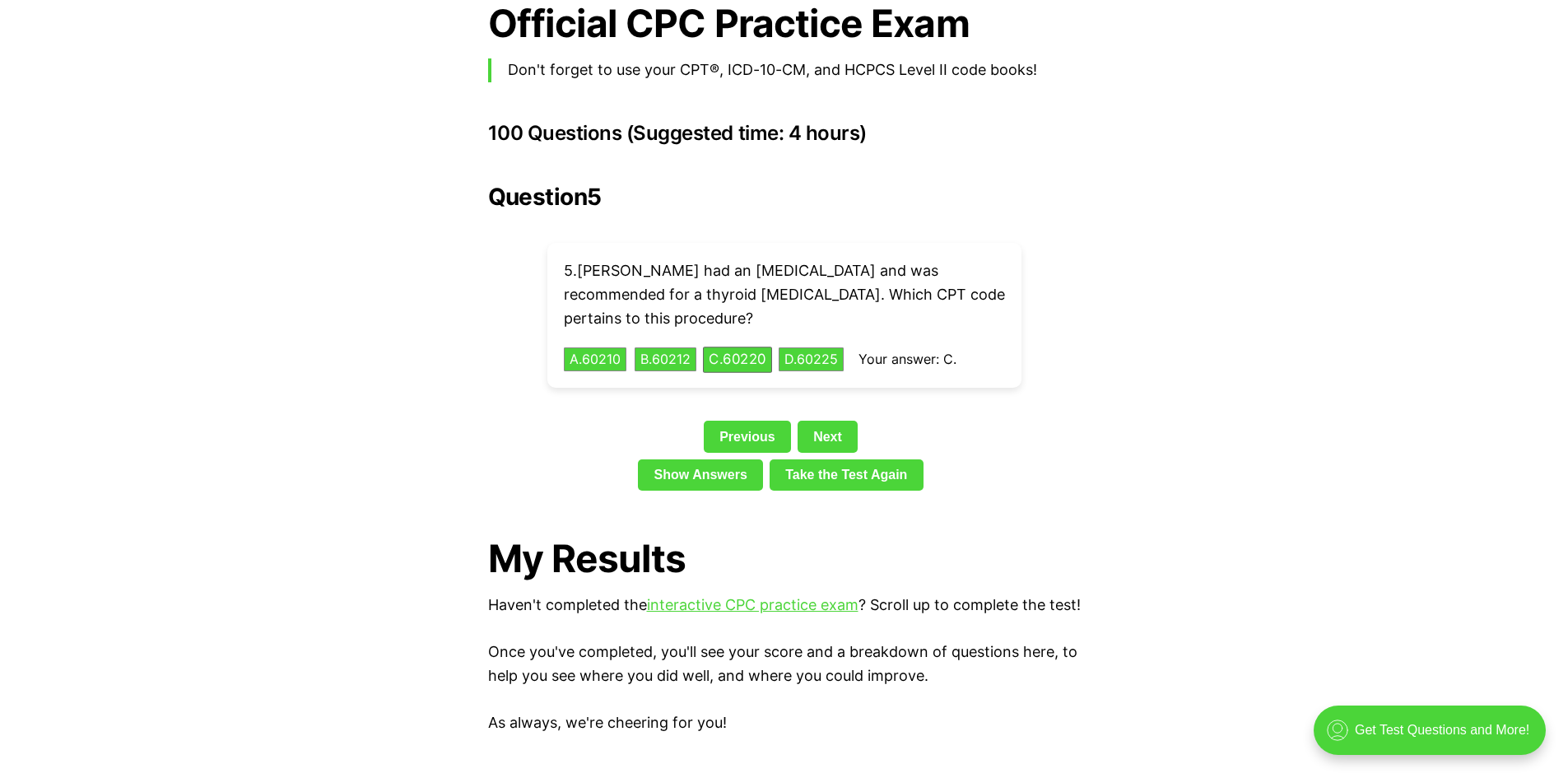
scroll to position [3564, 0]
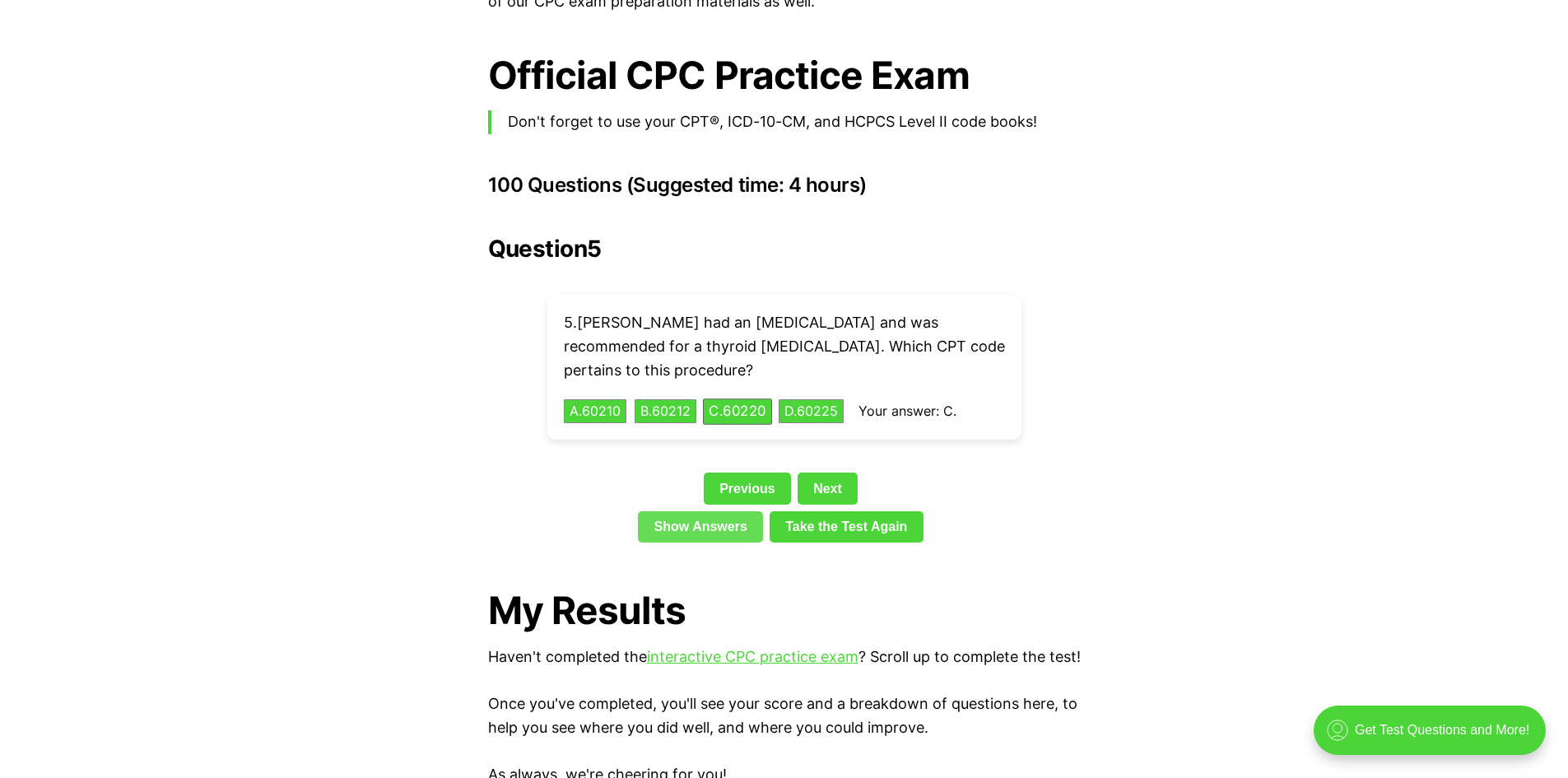
click at [727, 511] on link "Show Answers" at bounding box center [700, 527] width 125 height 31
click at [841, 473] on link "Next" at bounding box center [828, 489] width 60 height 31
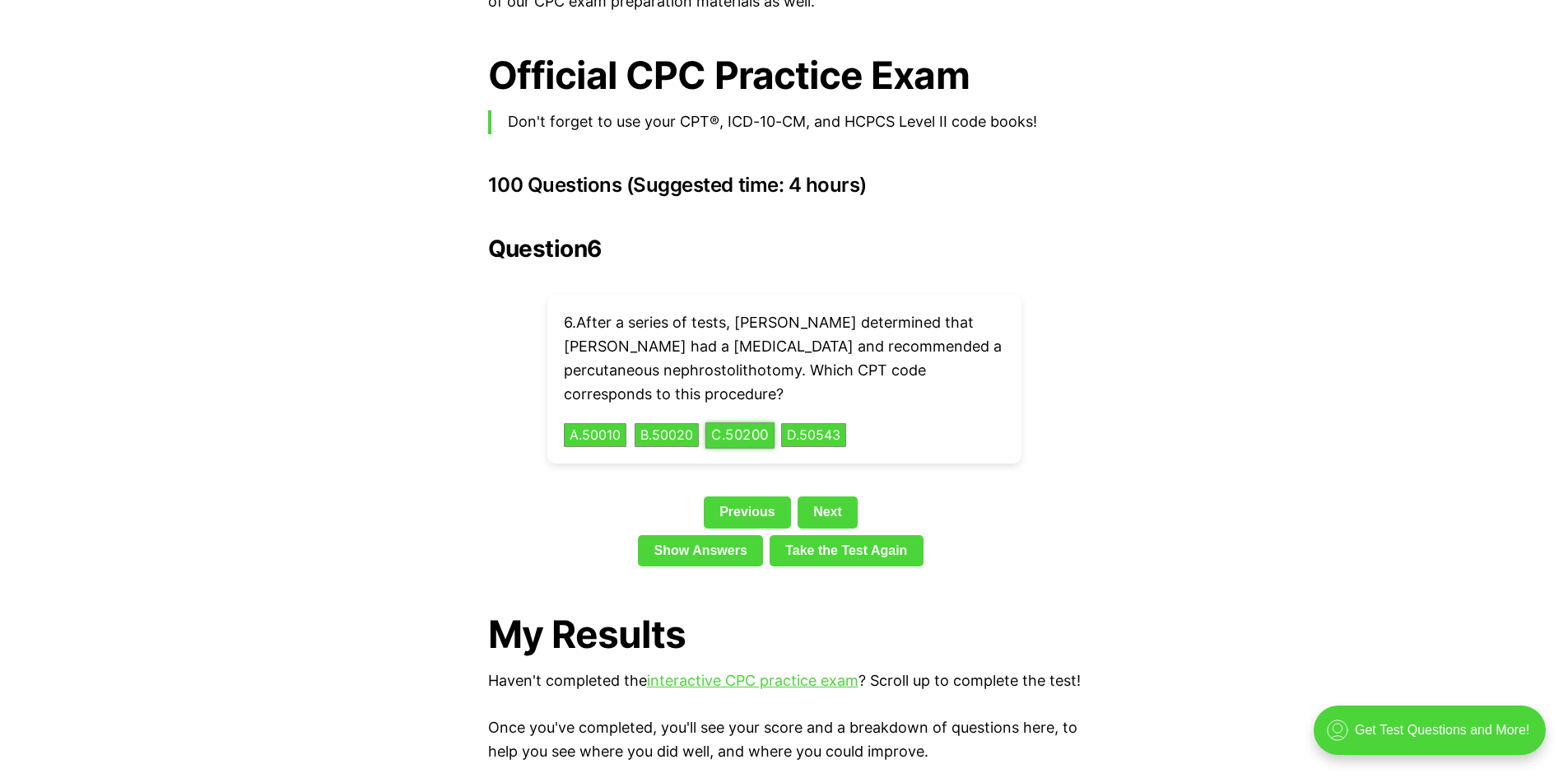
click at [748, 423] on button "C . 50200" at bounding box center [740, 436] width 69 height 26
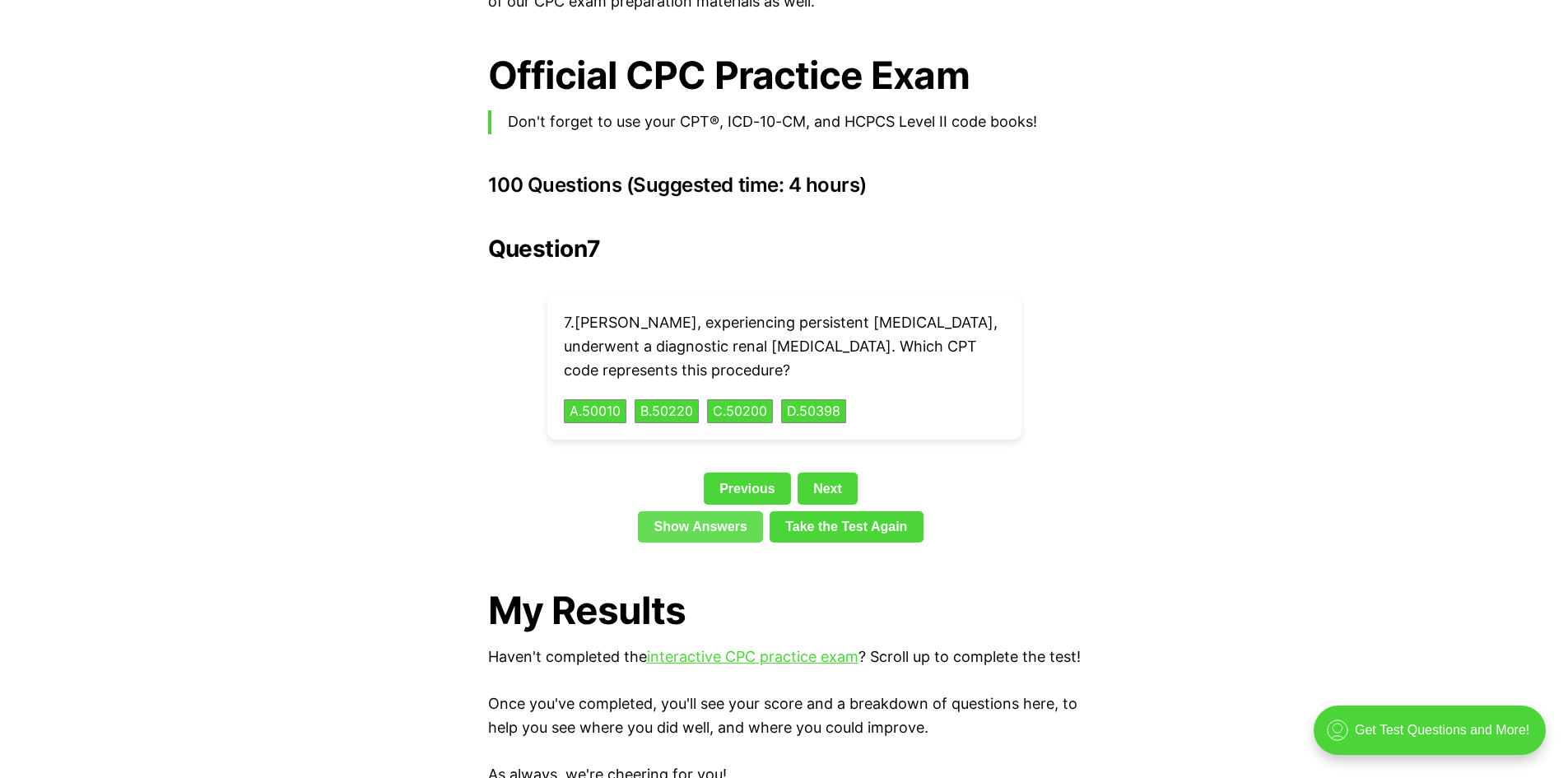
click at [678, 511] on link "Show Answers" at bounding box center [700, 527] width 125 height 31
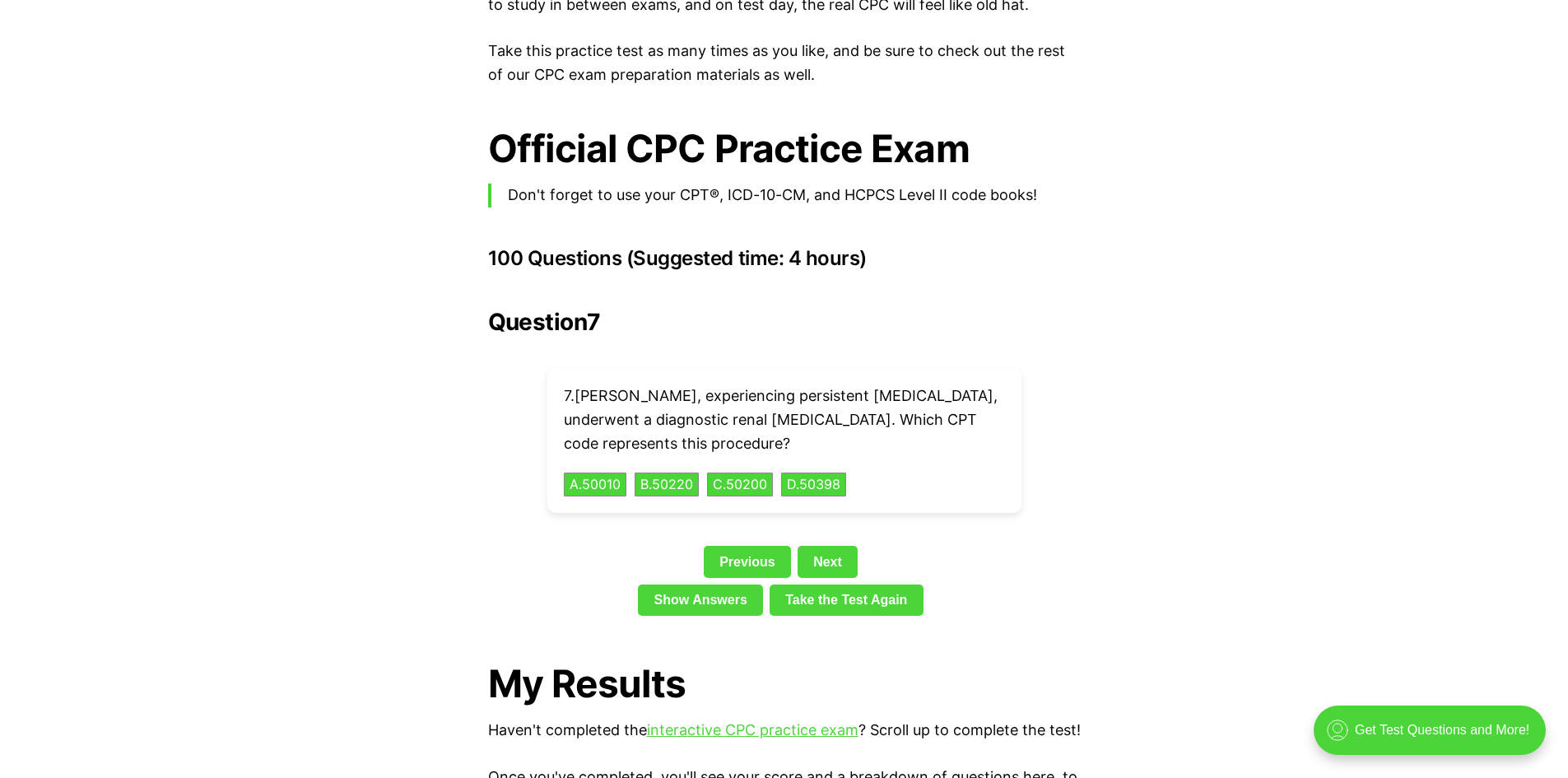
scroll to position [3400, 0]
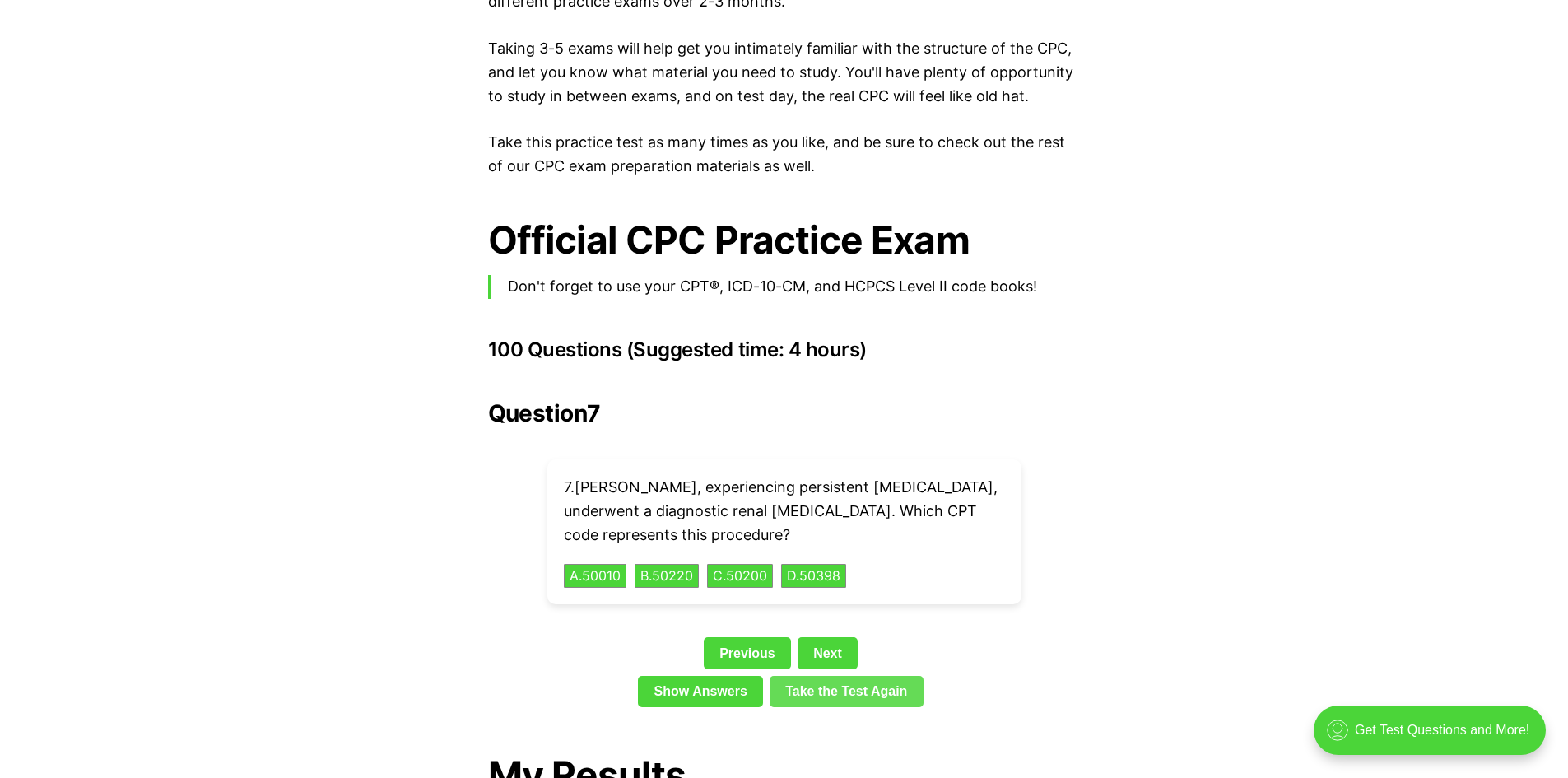
click at [792, 676] on link "Take the Test Again" at bounding box center [846, 691] width 154 height 31
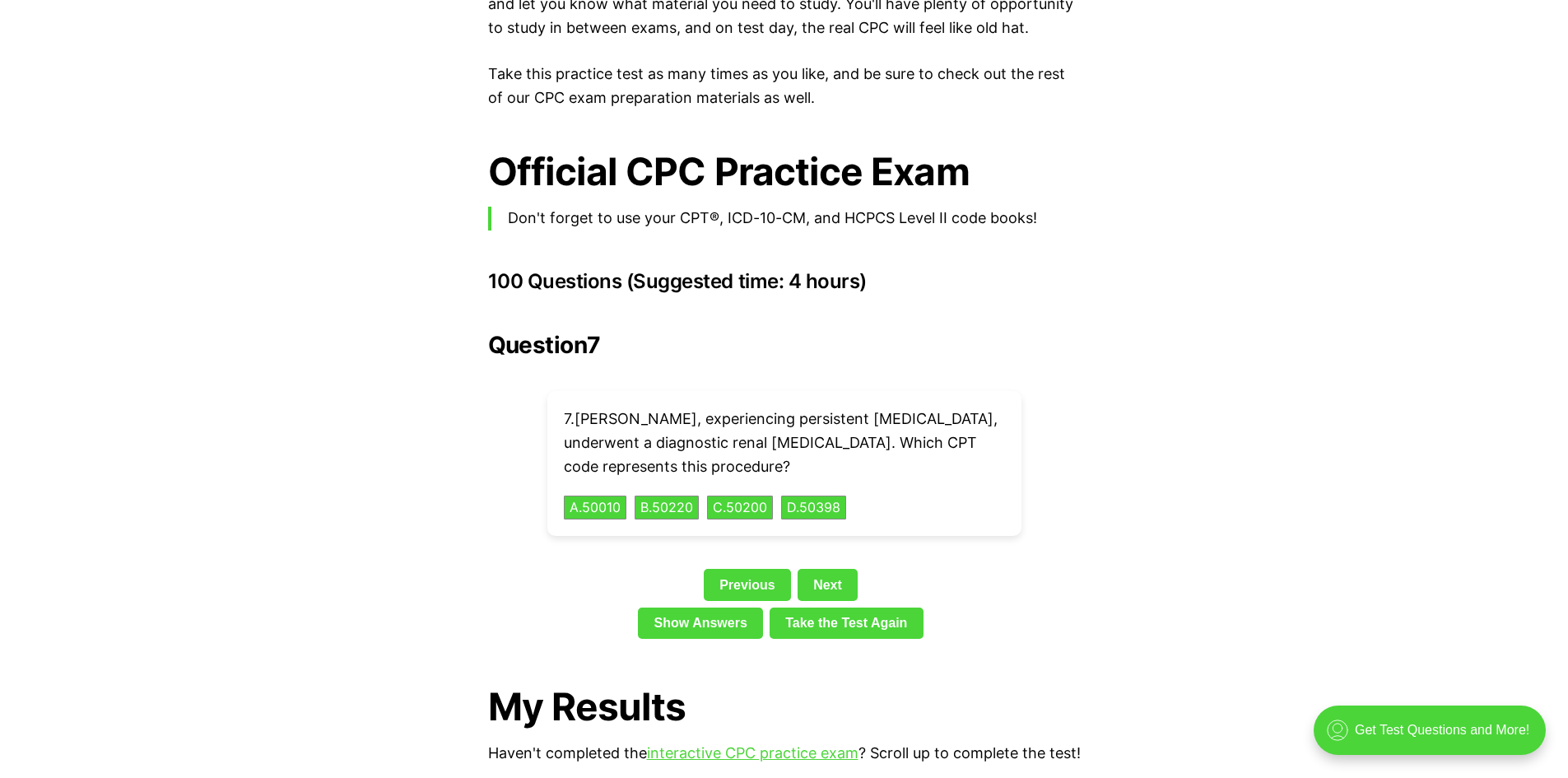
scroll to position [3564, 0]
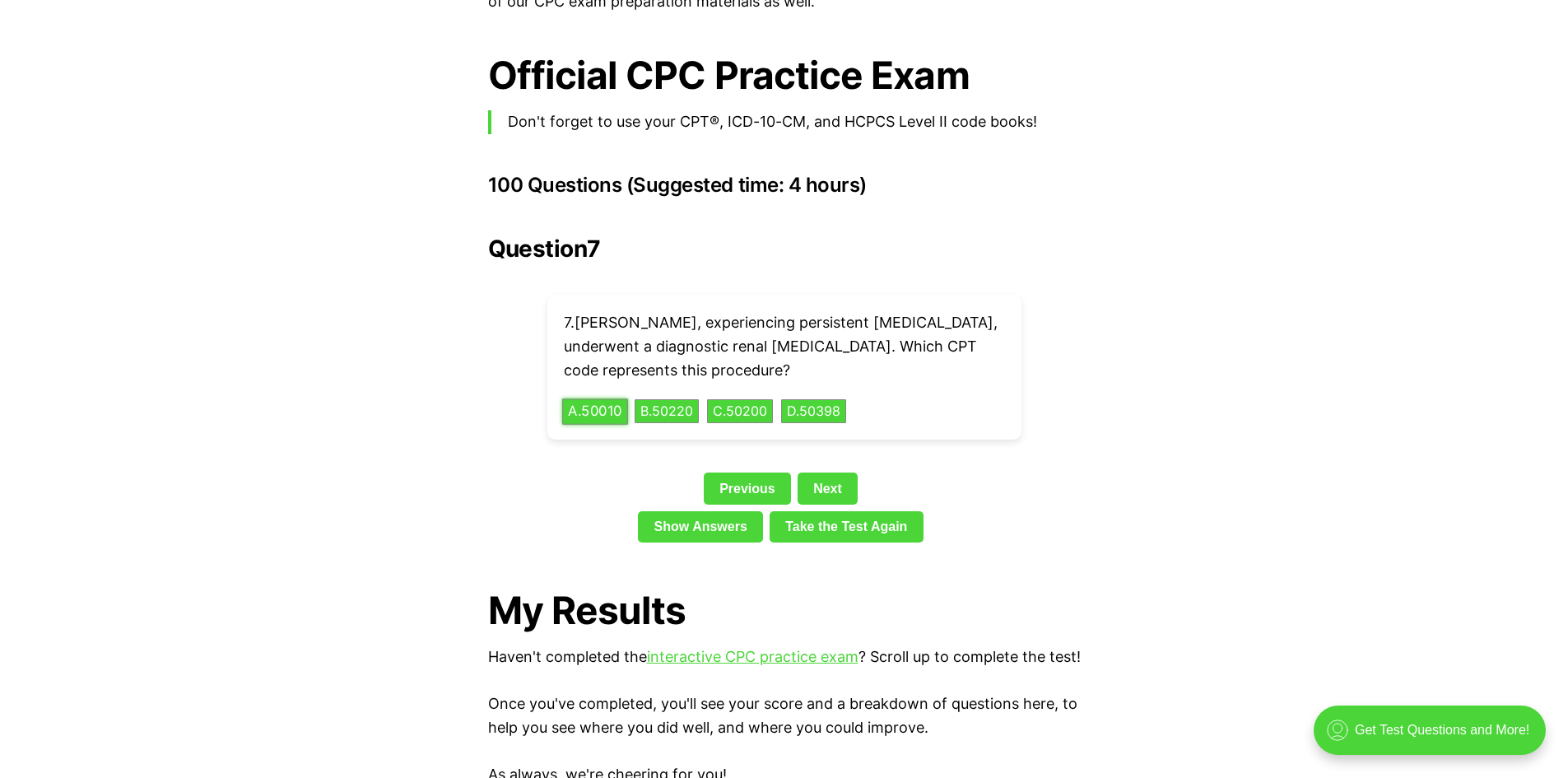
click at [607, 398] on button "A . 50010" at bounding box center [595, 411] width 66 height 26
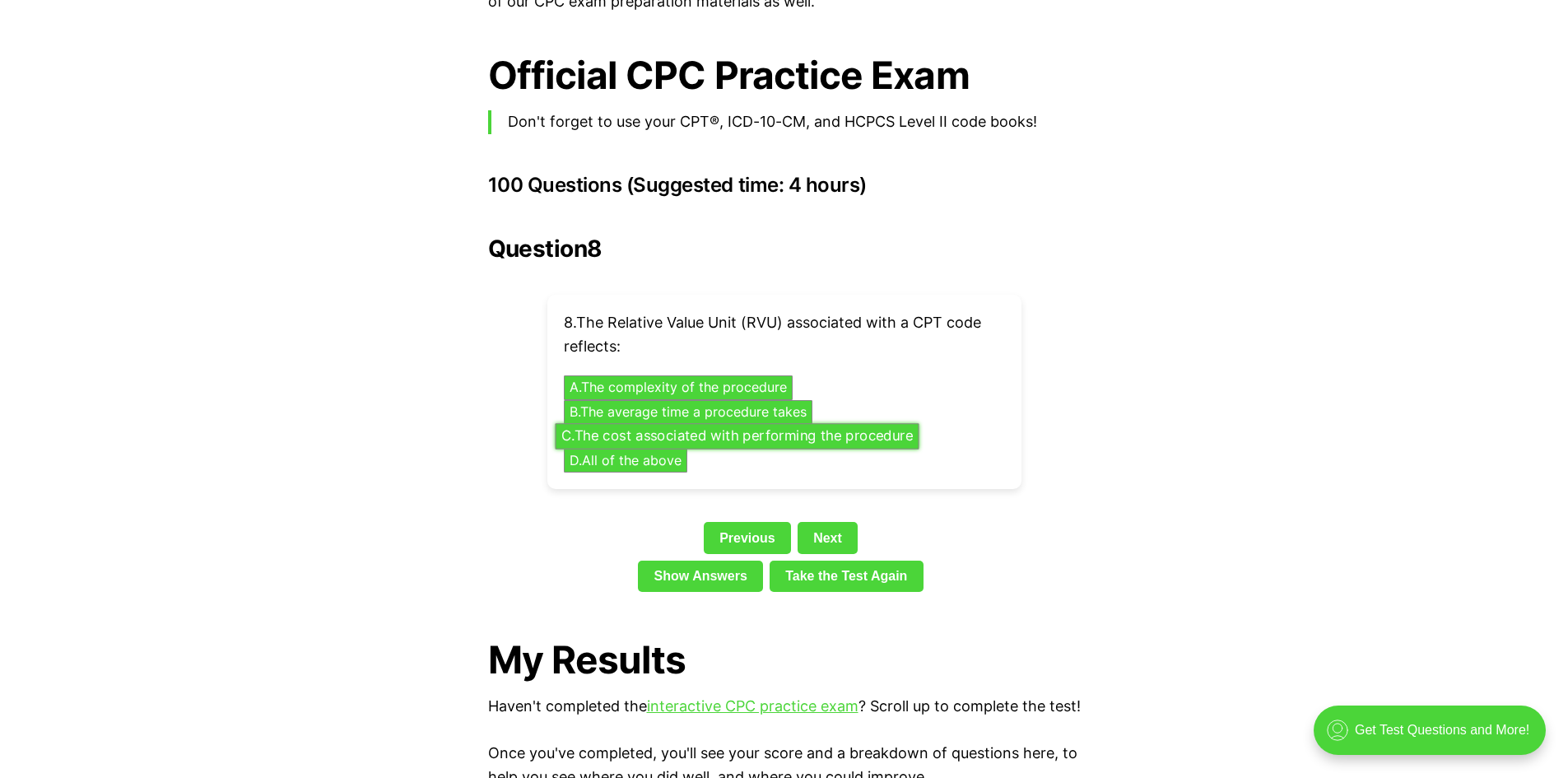
click at [630, 423] on button "C . The cost associated with performing the procedure" at bounding box center [737, 436] width 364 height 26
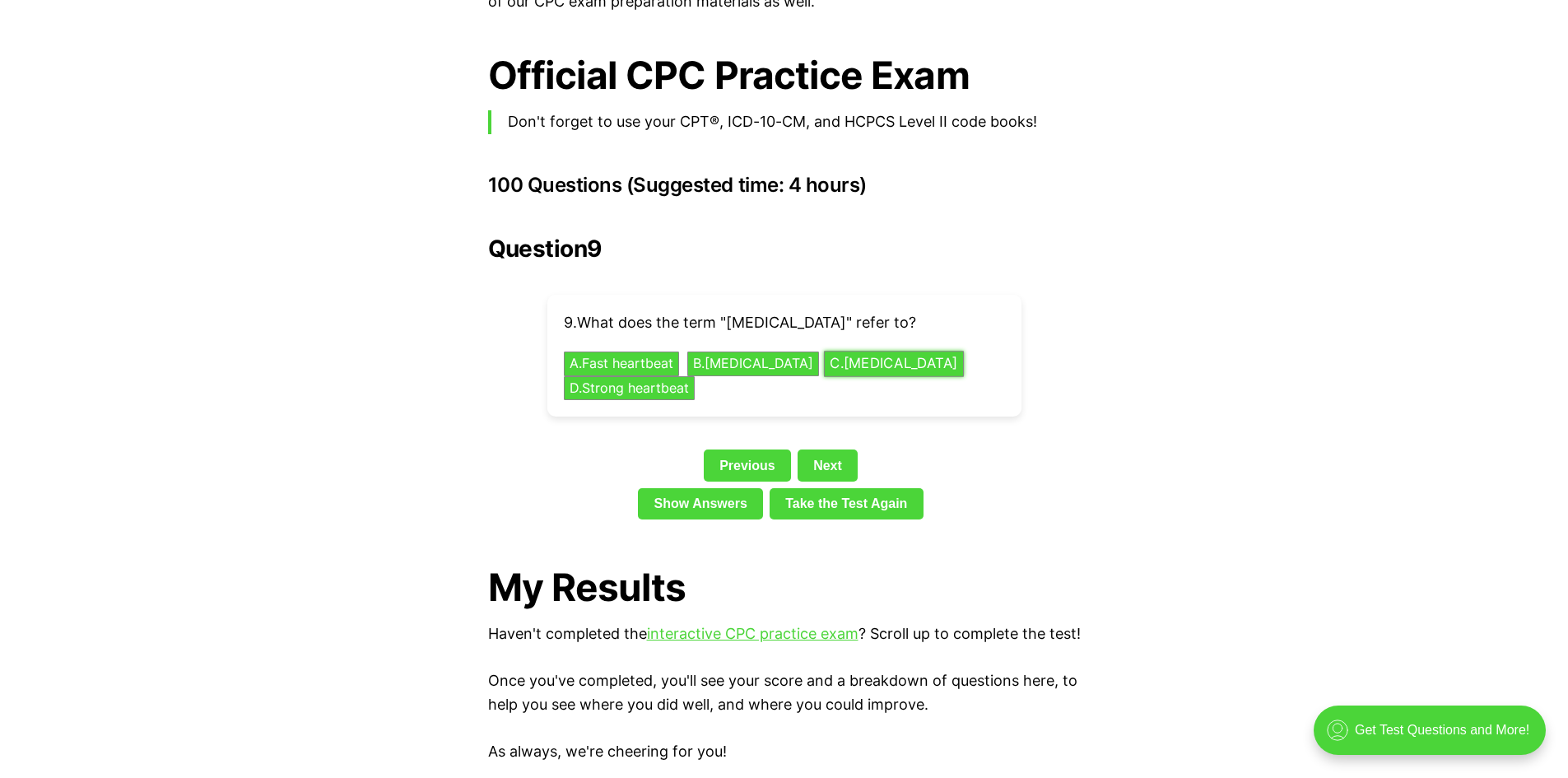
click at [858, 352] on button "C . Irregular heartbeat" at bounding box center [893, 364] width 140 height 26
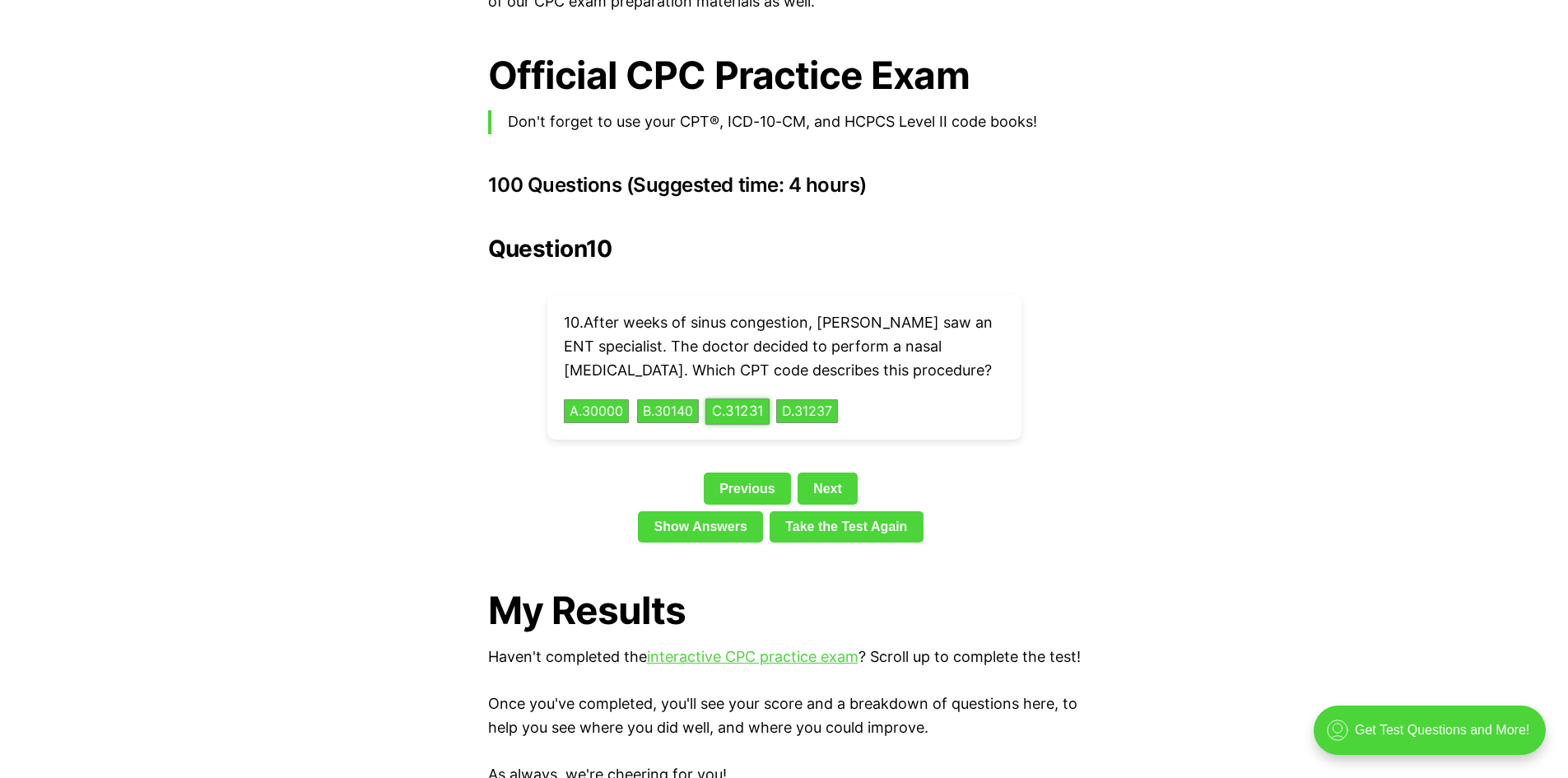
click at [768, 398] on button "C . 31231" at bounding box center [737, 411] width 64 height 26
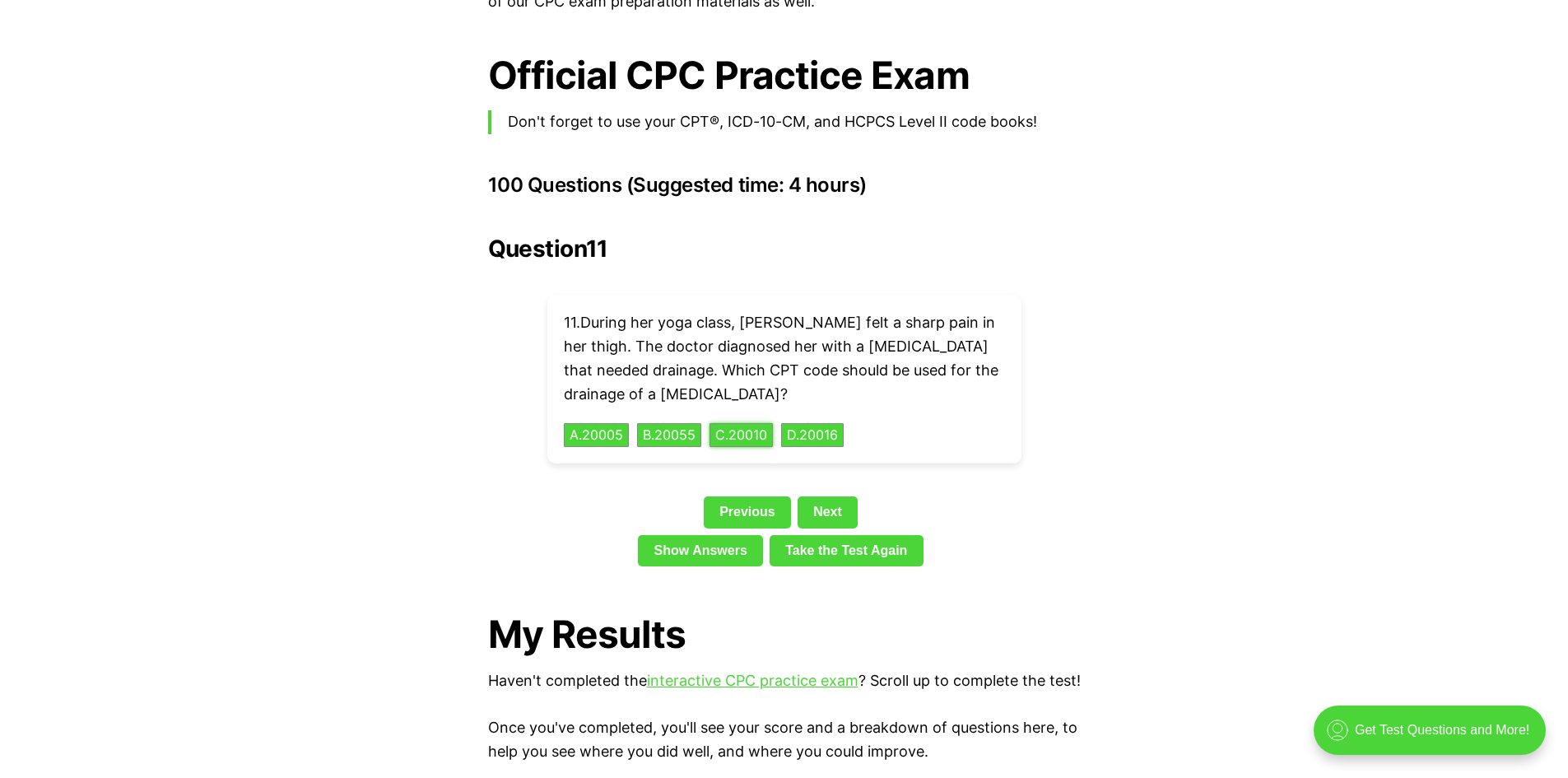
click at [709, 423] on button "C . 20010" at bounding box center [740, 435] width 63 height 25
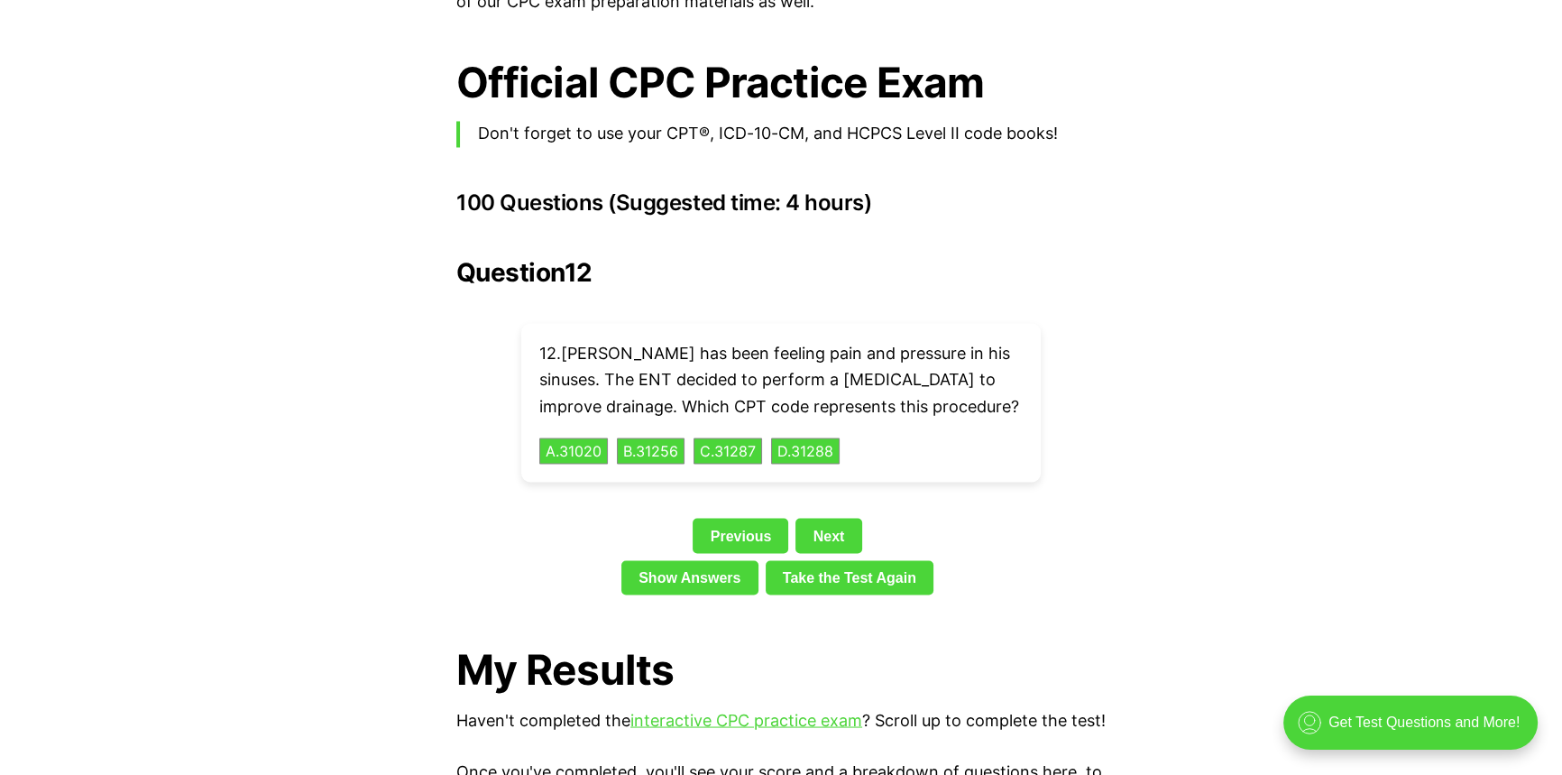
click at [1410, 550] on div "💡 Heads up! Our practice exams have been updated for 2025. Check out our free, …" at bounding box center [781, 478] width 1562 height 7255
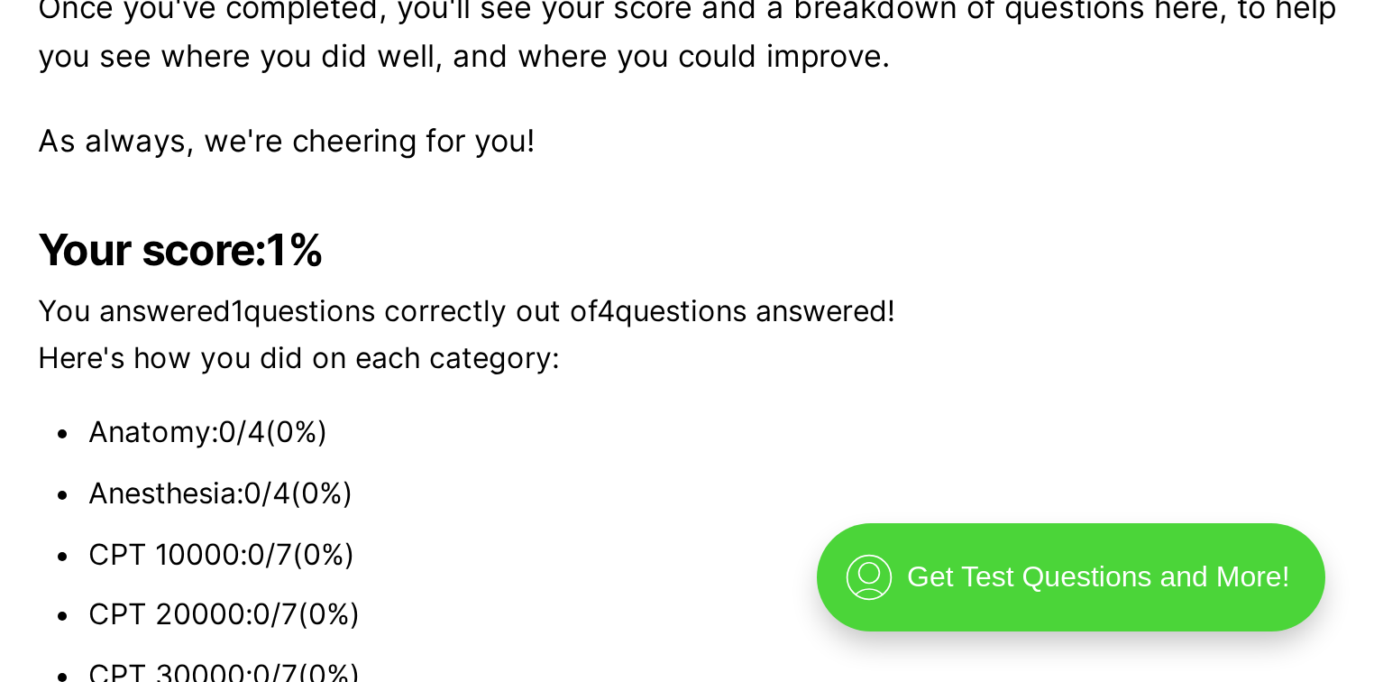
scroll to position [3902, 0]
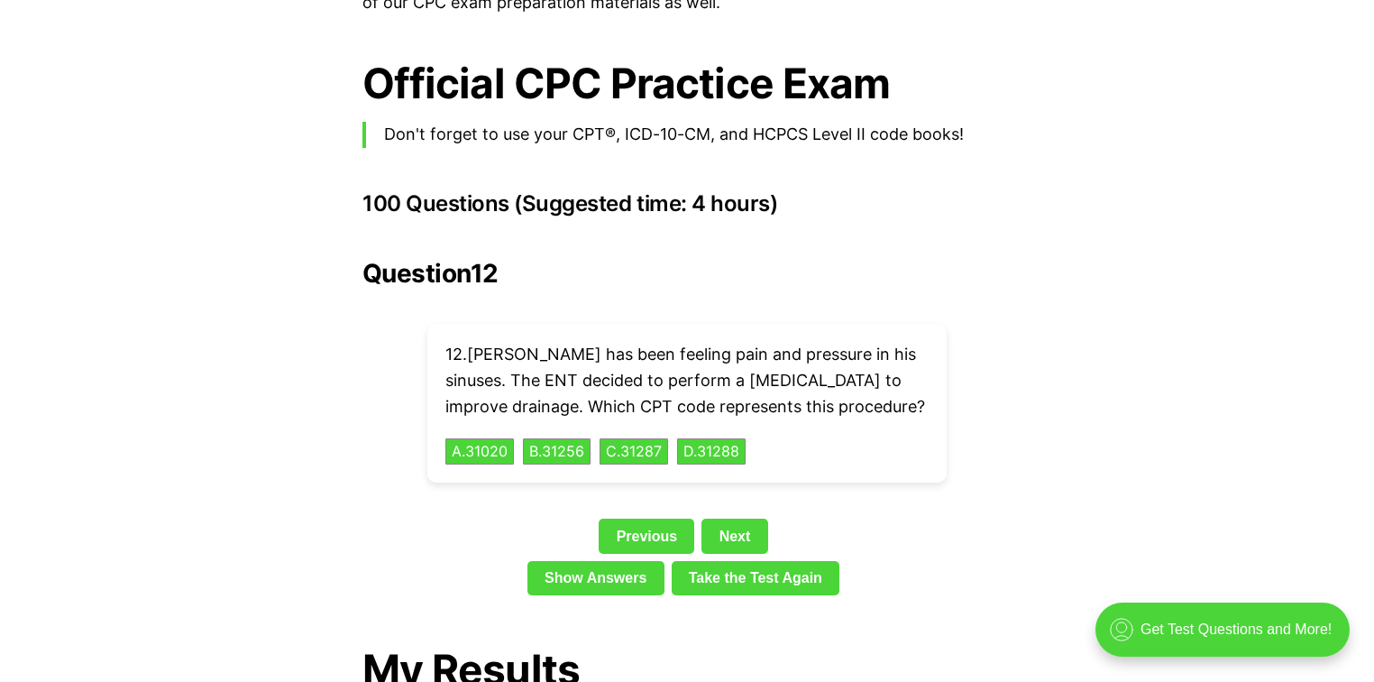
drag, startPoint x: 1160, startPoint y: 684, endPoint x: 927, endPoint y: 547, distance: 270.0
click at [927, 561] on div "Show Answers Take the Test Again" at bounding box center [686, 581] width 649 height 41
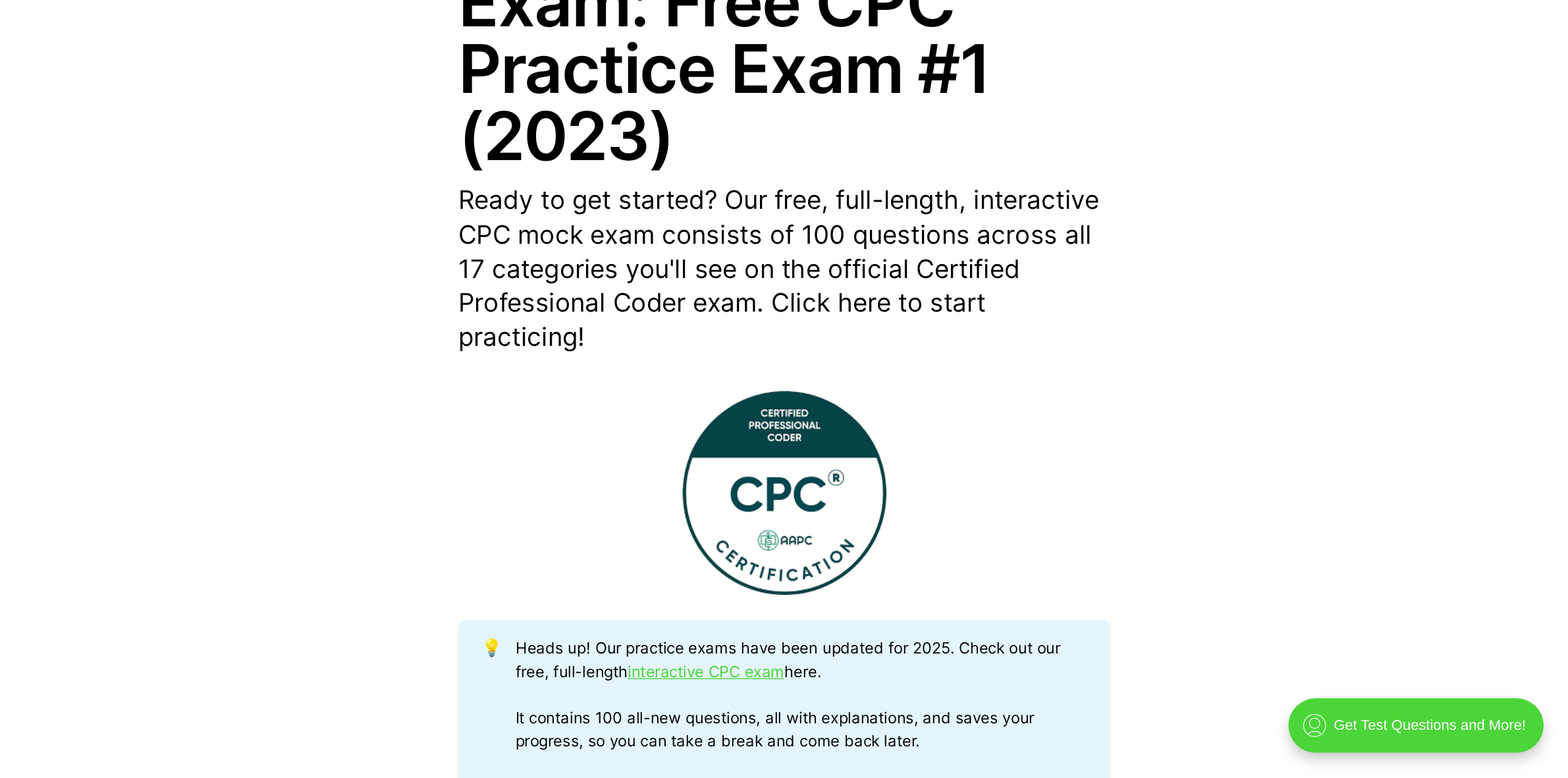
scroll to position [0, 0]
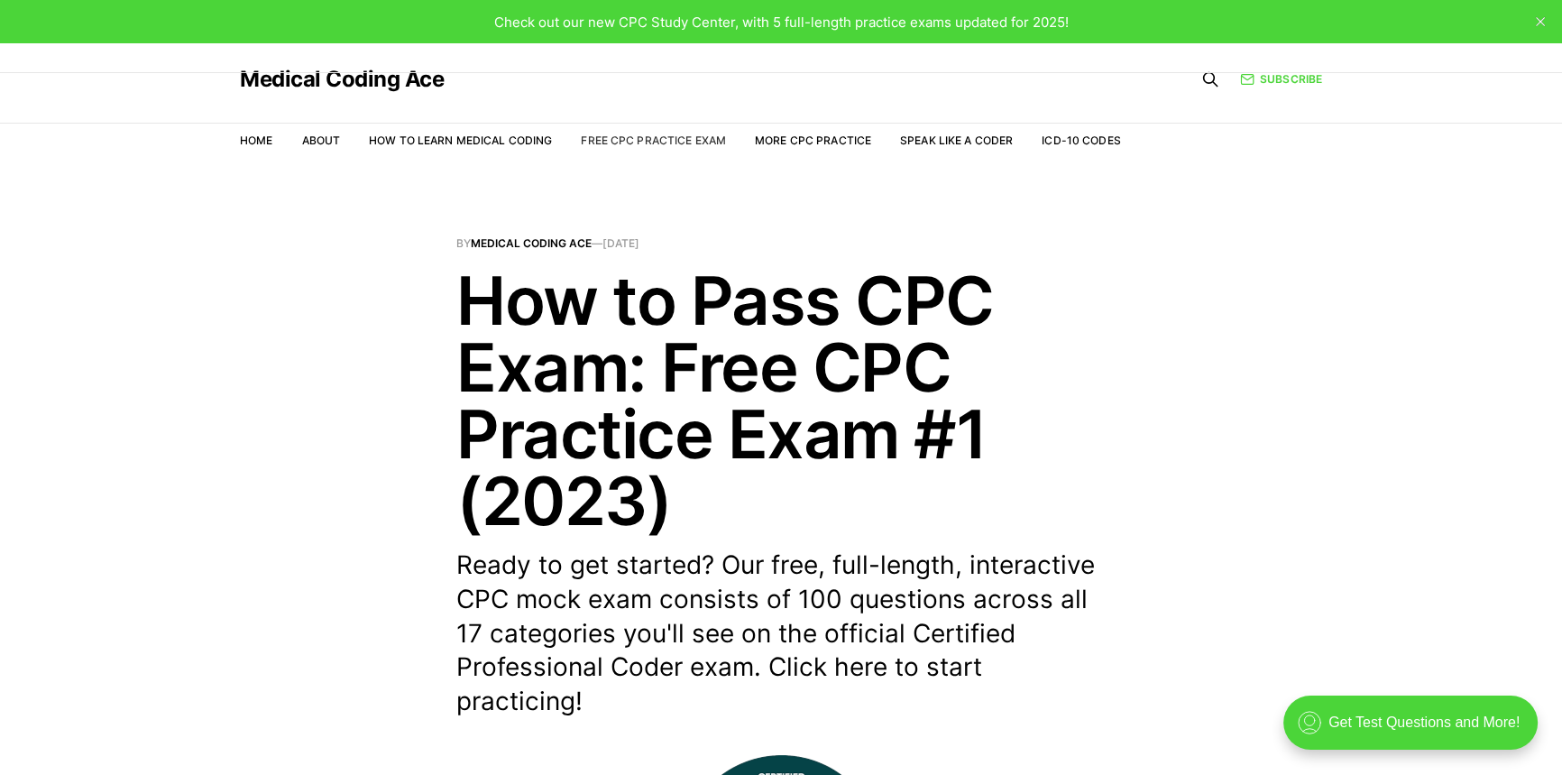
click at [655, 135] on link "Free CPC Practice Exam" at bounding box center [653, 140] width 145 height 14
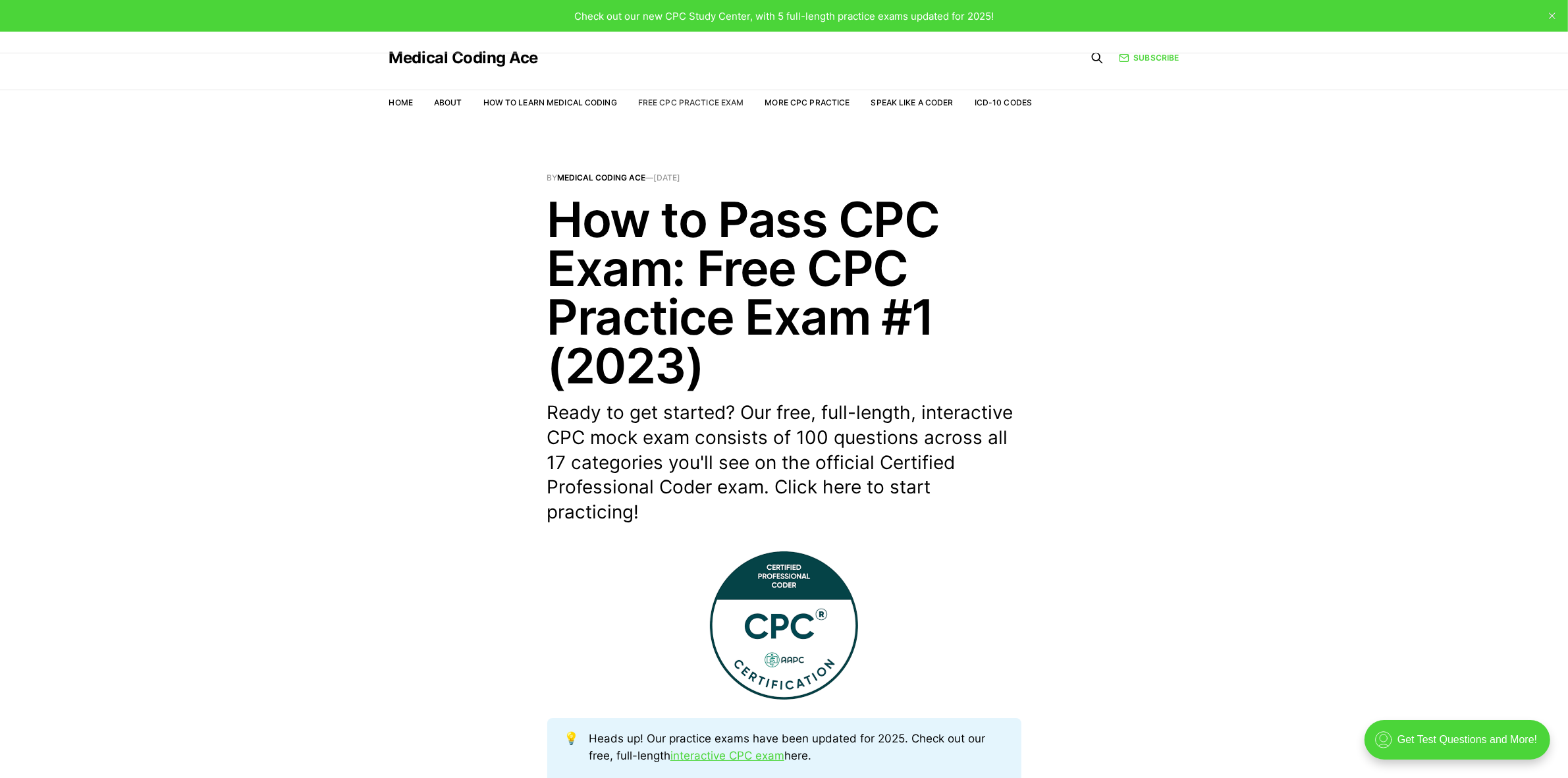
click at [659, 105] on link "Free CPC Practice Exam" at bounding box center [691, 102] width 106 height 10
click at [397, 103] on link "Home" at bounding box center [401, 102] width 23 height 10
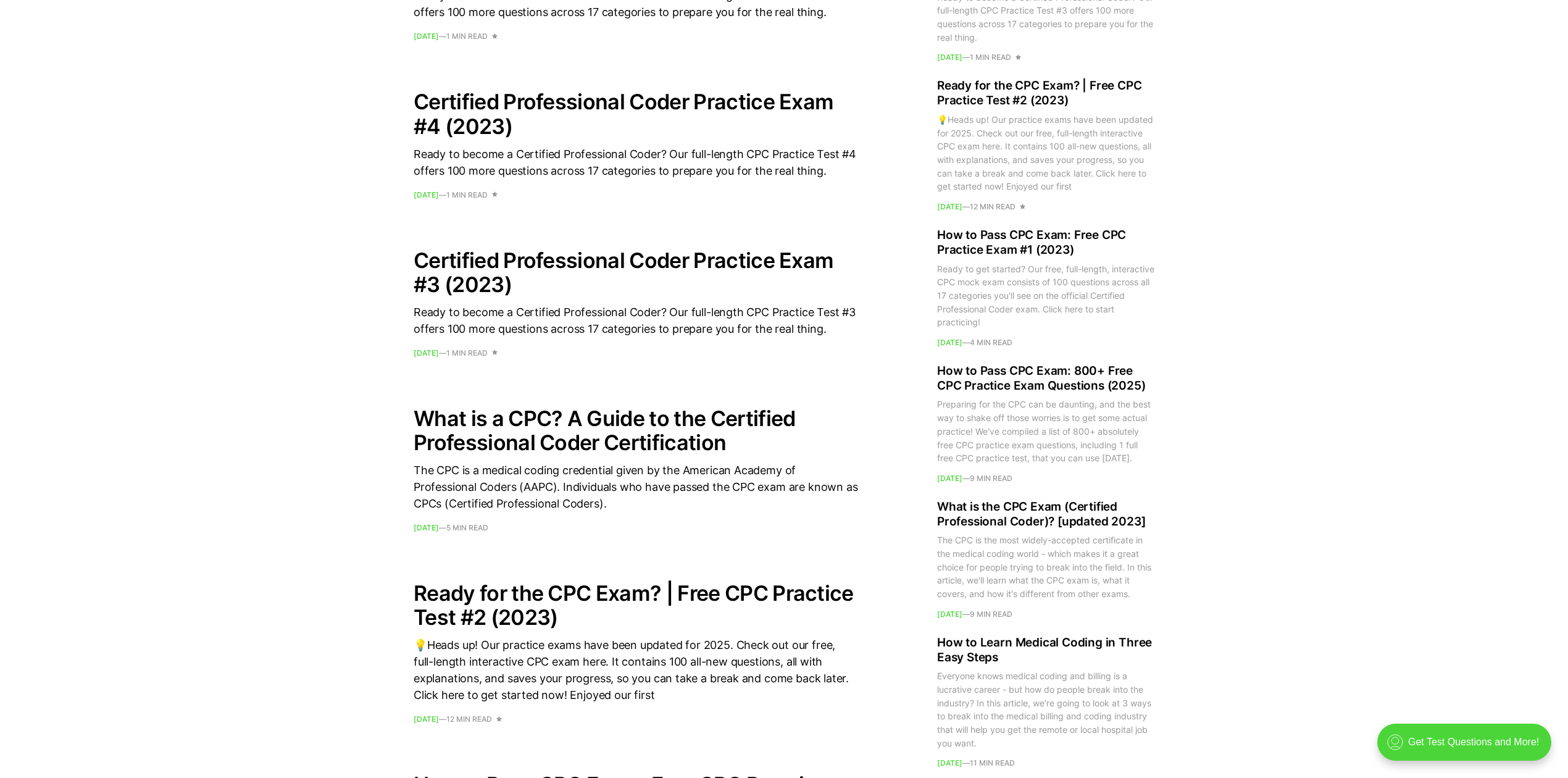
scroll to position [1167, 0]
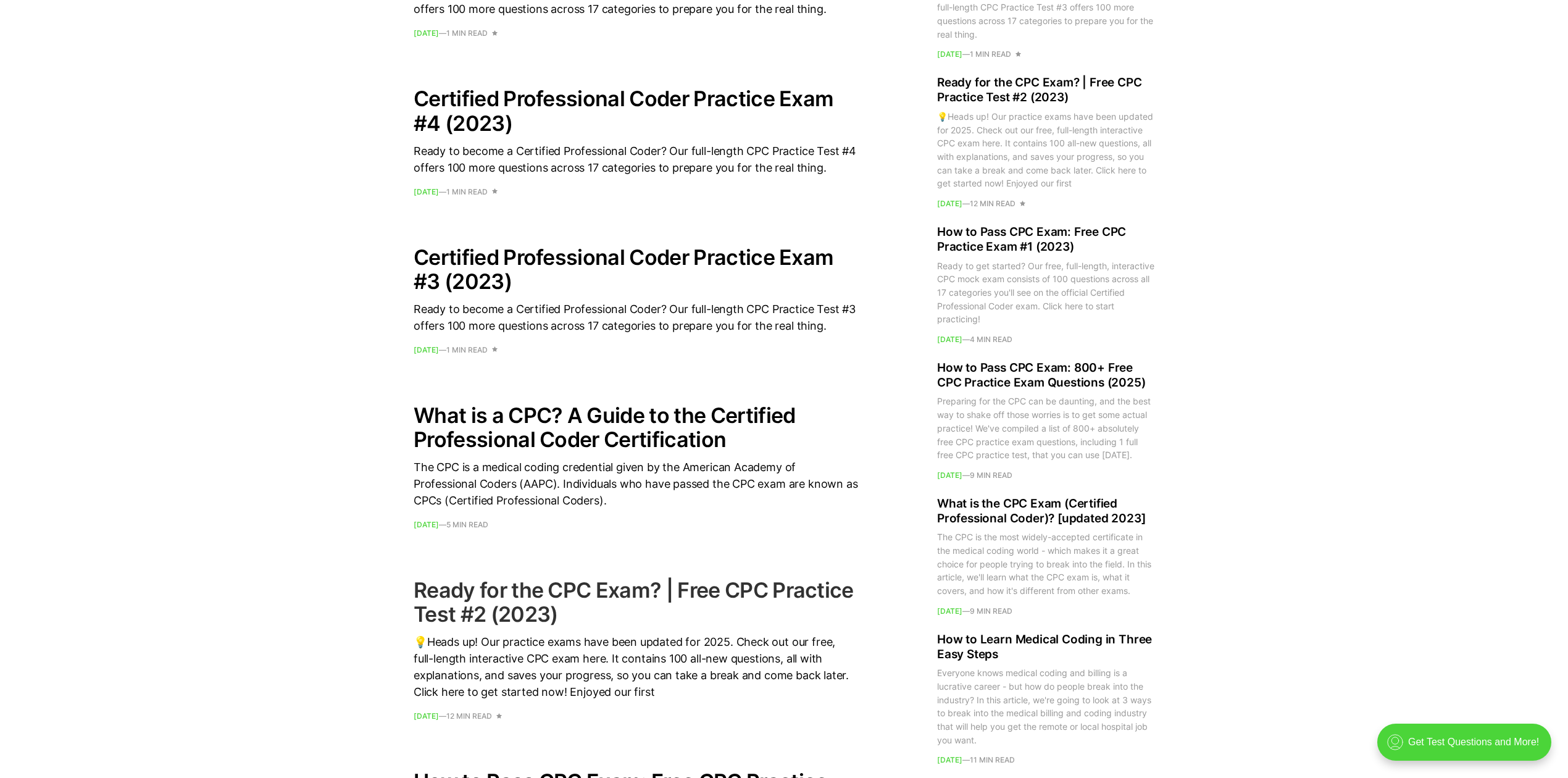
click at [492, 605] on h2 "Ready for the CPC Exam? | Free CPC Practice Test #2 (2023)" at bounding box center [635, 602] width 444 height 48
click at [757, 640] on div "💡Heads up! Our practice exams have been updated for 2025. Check out our free, f…" at bounding box center [635, 666] width 444 height 66
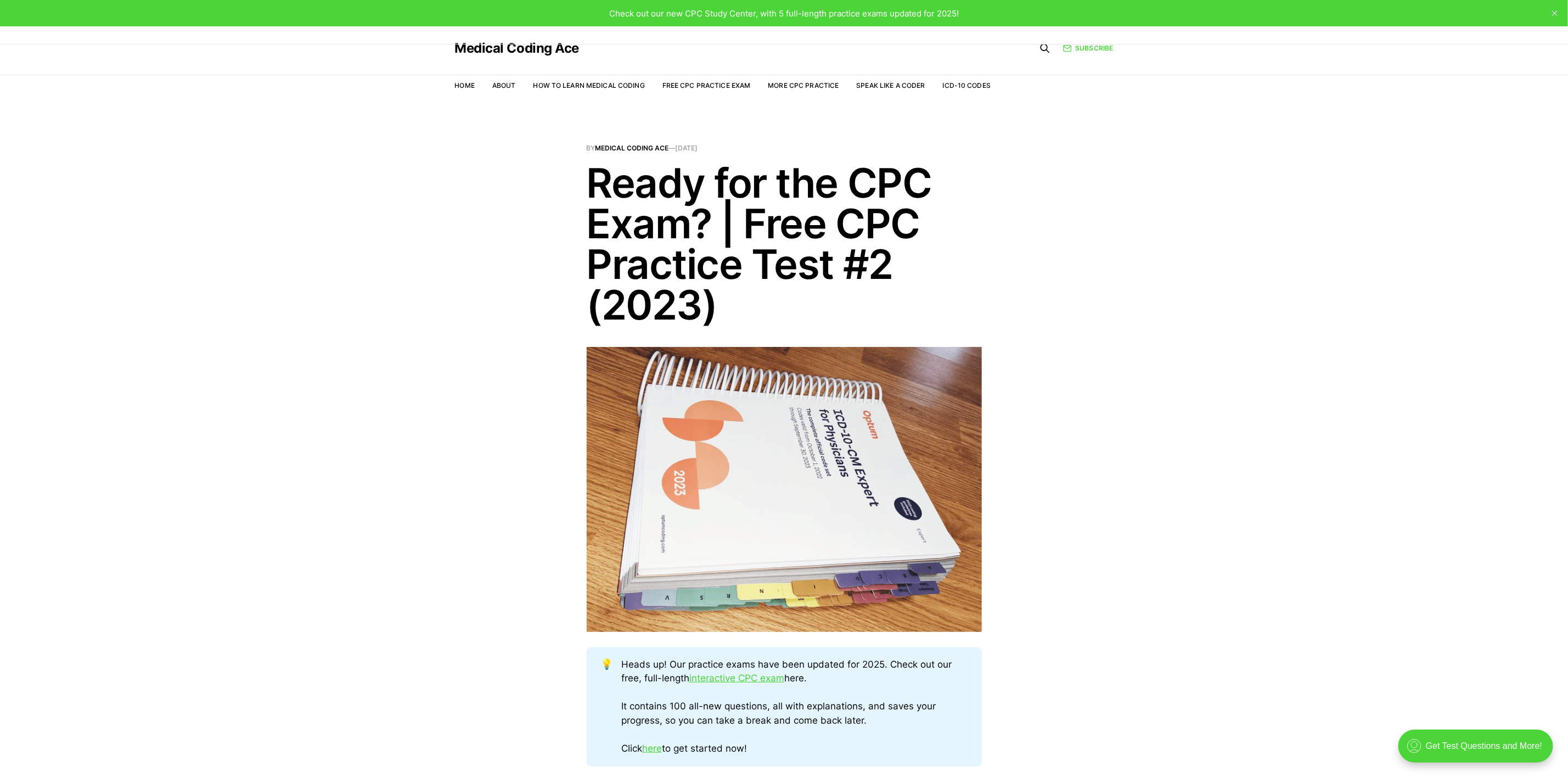
click at [940, 690] on div "Heads up! Our practice exams have been updated for 2025. Check out our free, fu…" at bounding box center [794, 706] width 346 height 98
click at [657, 691] on link "here" at bounding box center [652, 748] width 19 height 11
click at [657, 748] on link "here" at bounding box center [652, 748] width 19 height 11
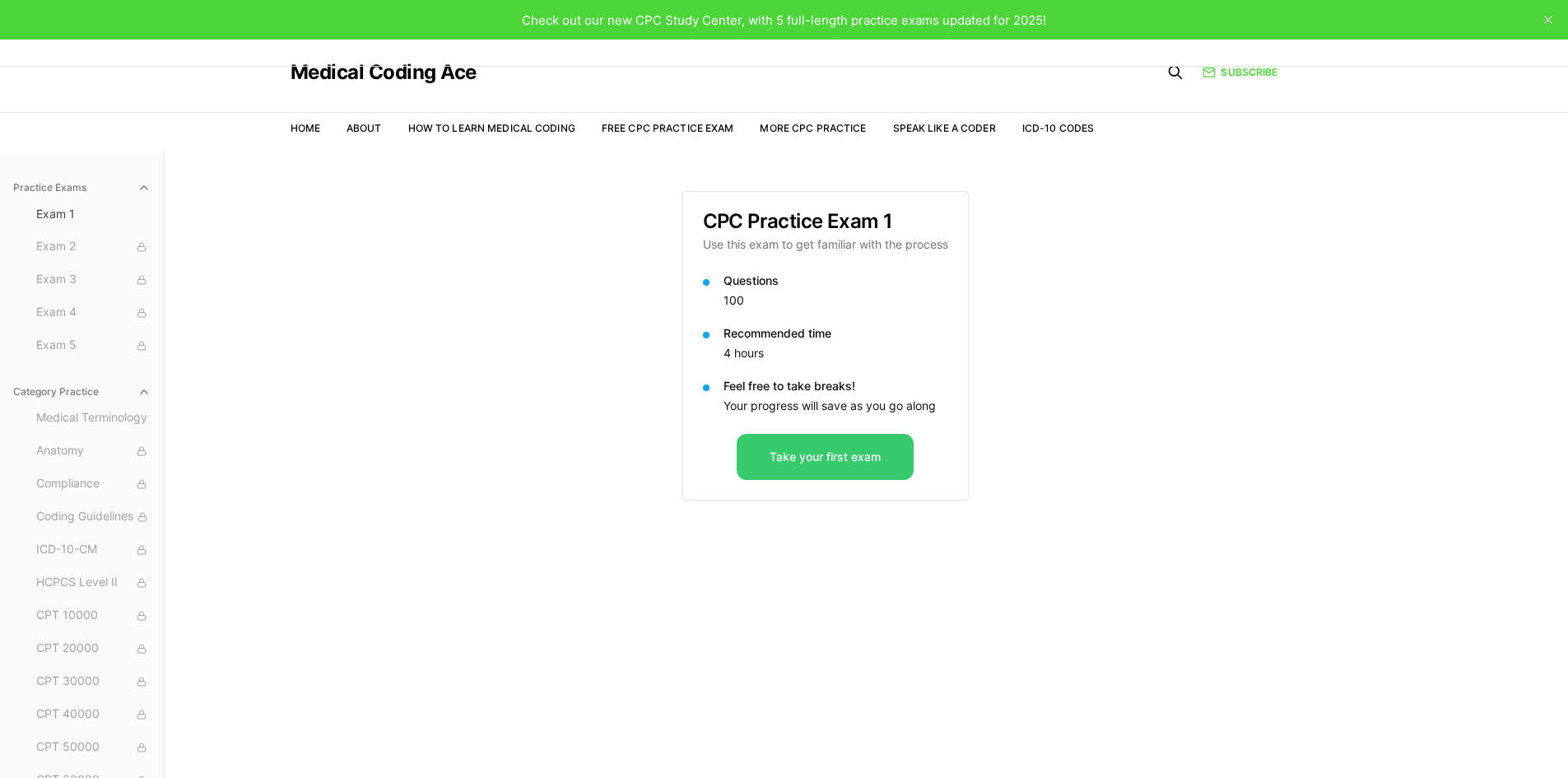
click at [829, 466] on button "Take your first exam" at bounding box center [825, 457] width 177 height 46
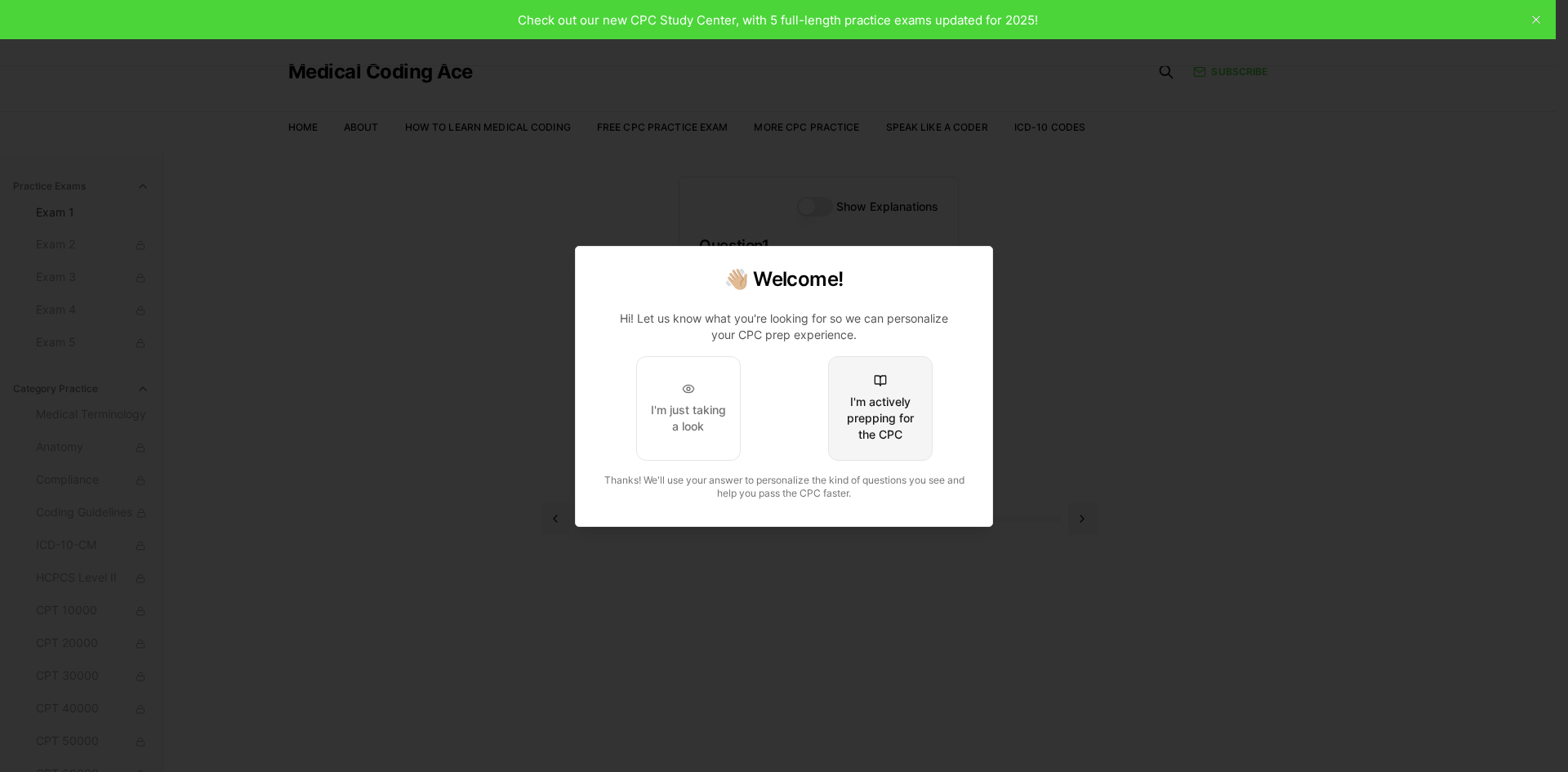
click at [867, 436] on div "I'm actively prepping for the CPC" at bounding box center [880, 419] width 77 height 49
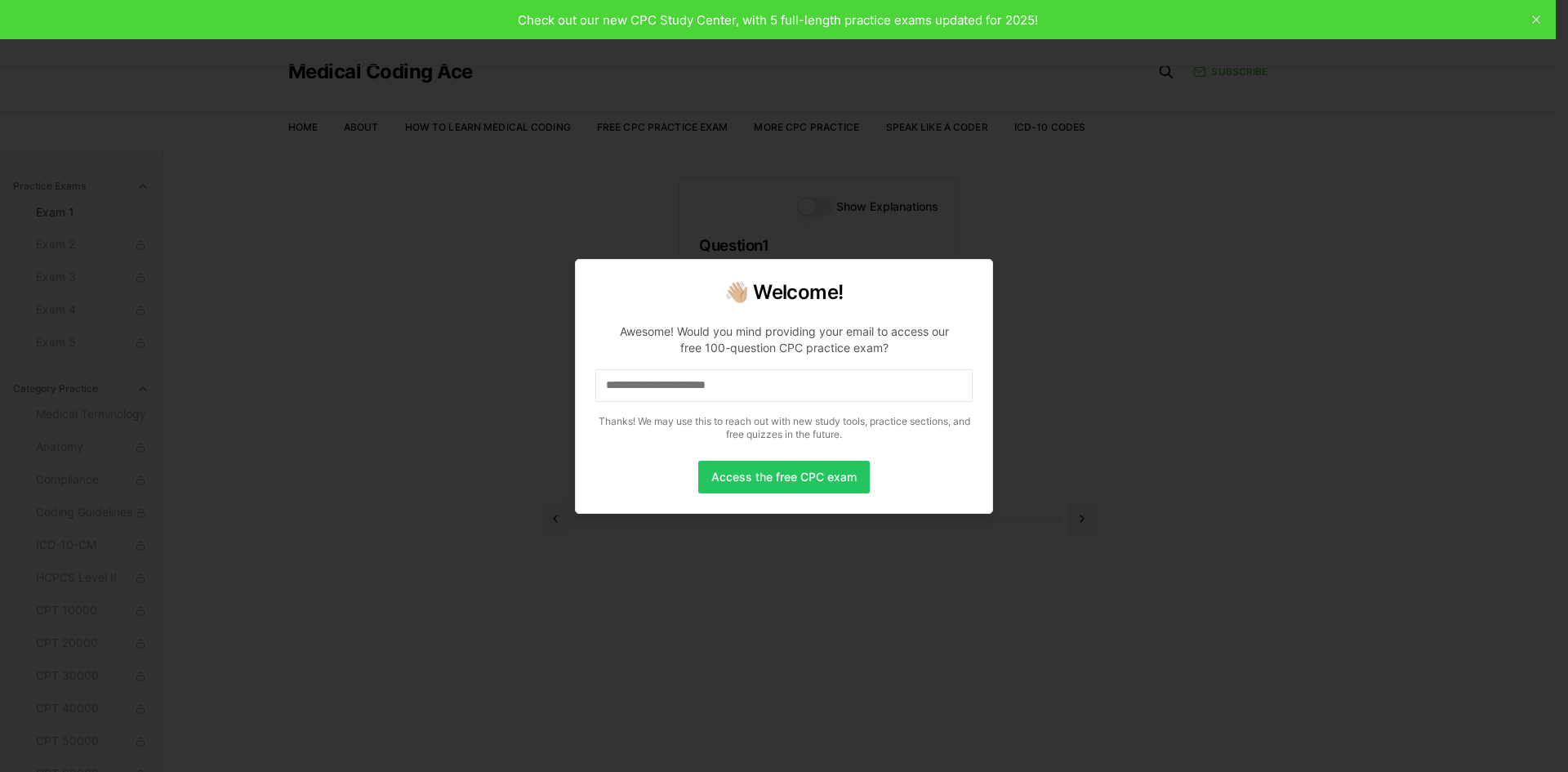
click at [629, 391] on input at bounding box center [784, 386] width 378 height 33
click at [630, 387] on input "*" at bounding box center [784, 386] width 378 height 33
click at [630, 387] on input "**" at bounding box center [784, 386] width 378 height 33
click at [630, 387] on input "***" at bounding box center [784, 386] width 378 height 33
click at [630, 387] on input "****" at bounding box center [784, 386] width 378 height 33
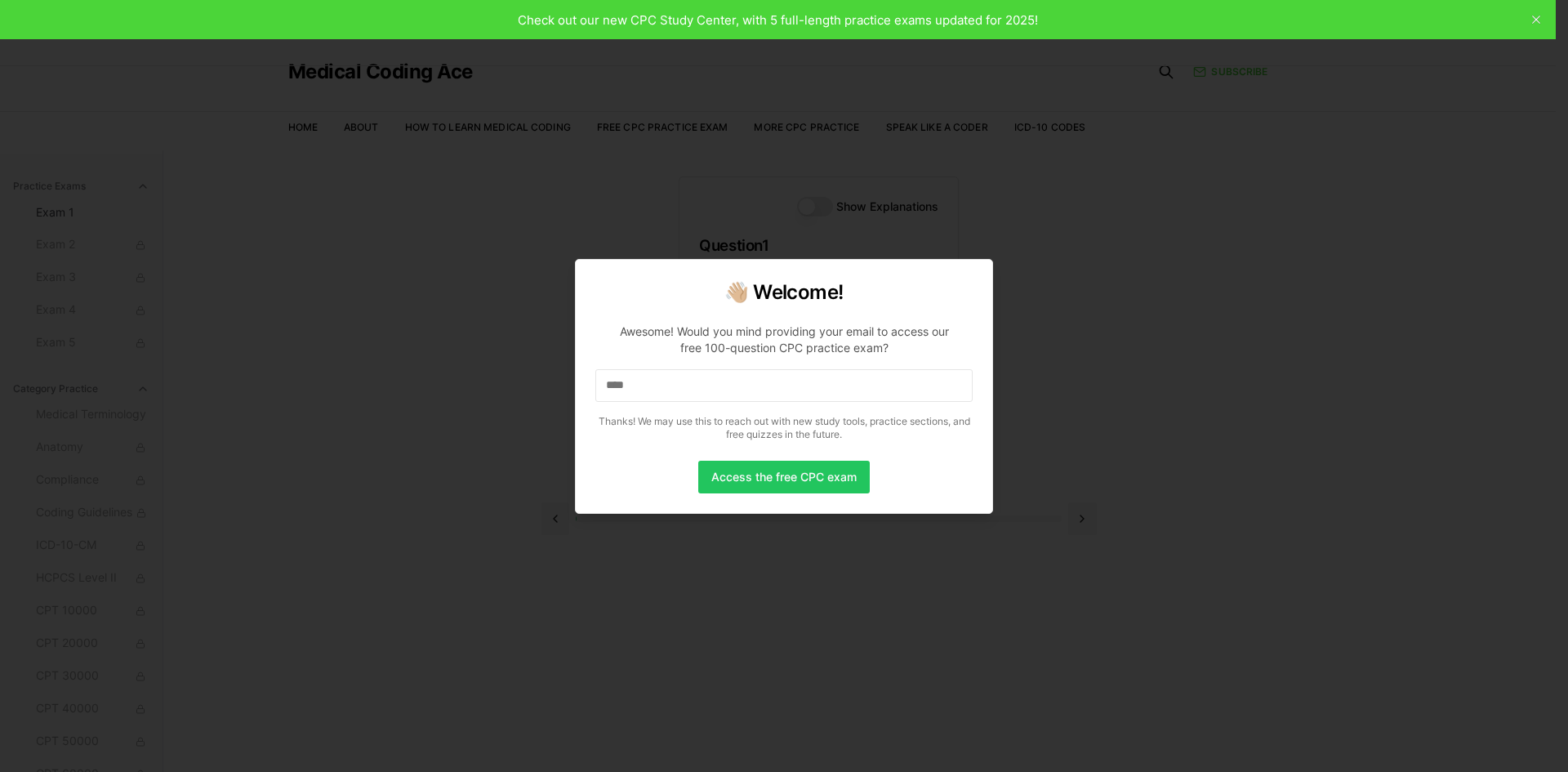
click at [641, 391] on input "****" at bounding box center [784, 386] width 378 height 33
click at [642, 391] on input "*****" at bounding box center [784, 386] width 378 height 33
click at [644, 390] on input "******" at bounding box center [784, 386] width 378 height 33
click at [659, 391] on input "*******" at bounding box center [784, 386] width 378 height 33
click at [690, 389] on input "********" at bounding box center [784, 386] width 378 height 33
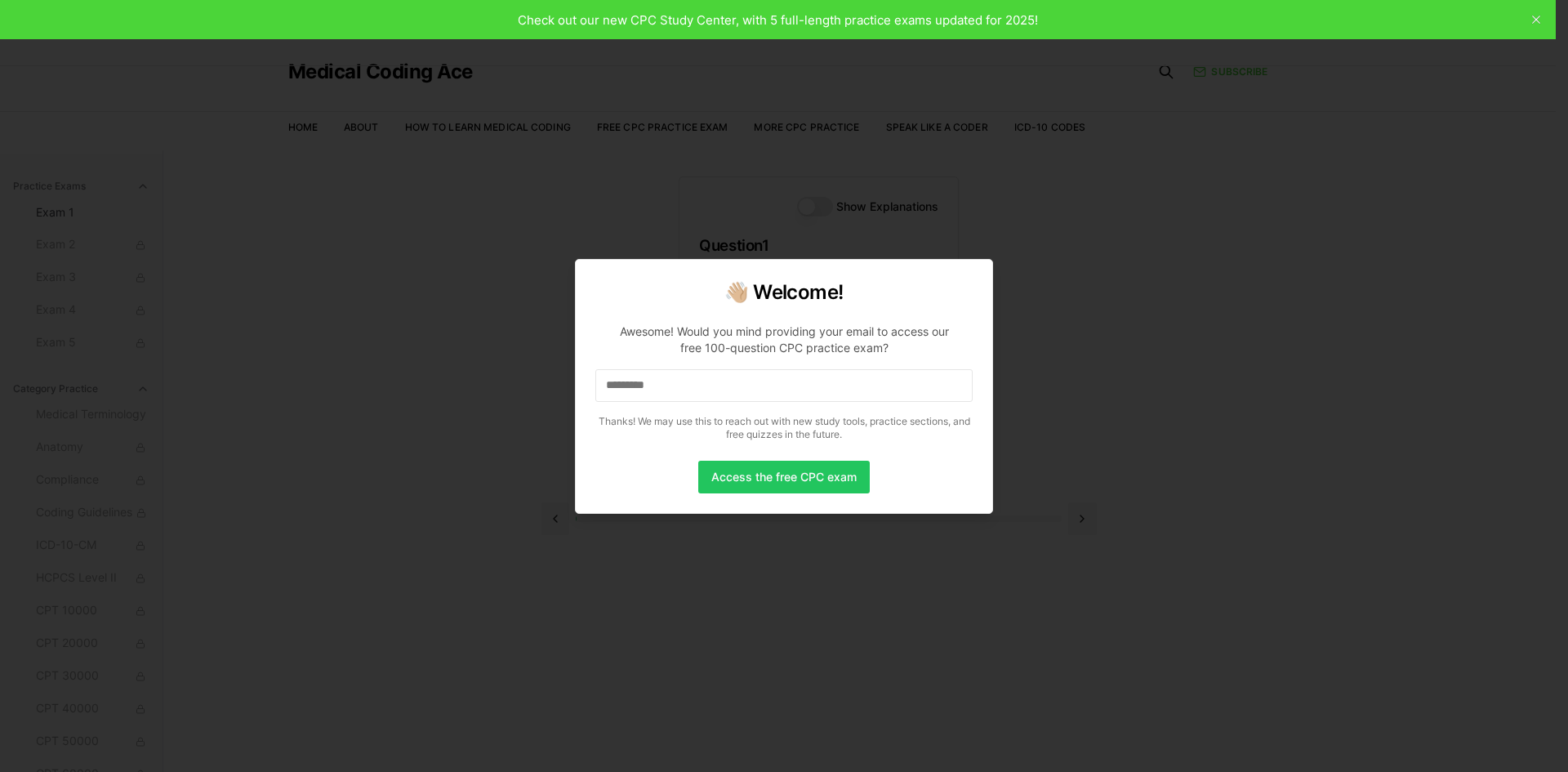
click at [690, 389] on input "*********" at bounding box center [784, 386] width 378 height 33
click at [690, 389] on input "**********" at bounding box center [784, 386] width 378 height 33
click at [702, 382] on input "**********" at bounding box center [784, 386] width 378 height 33
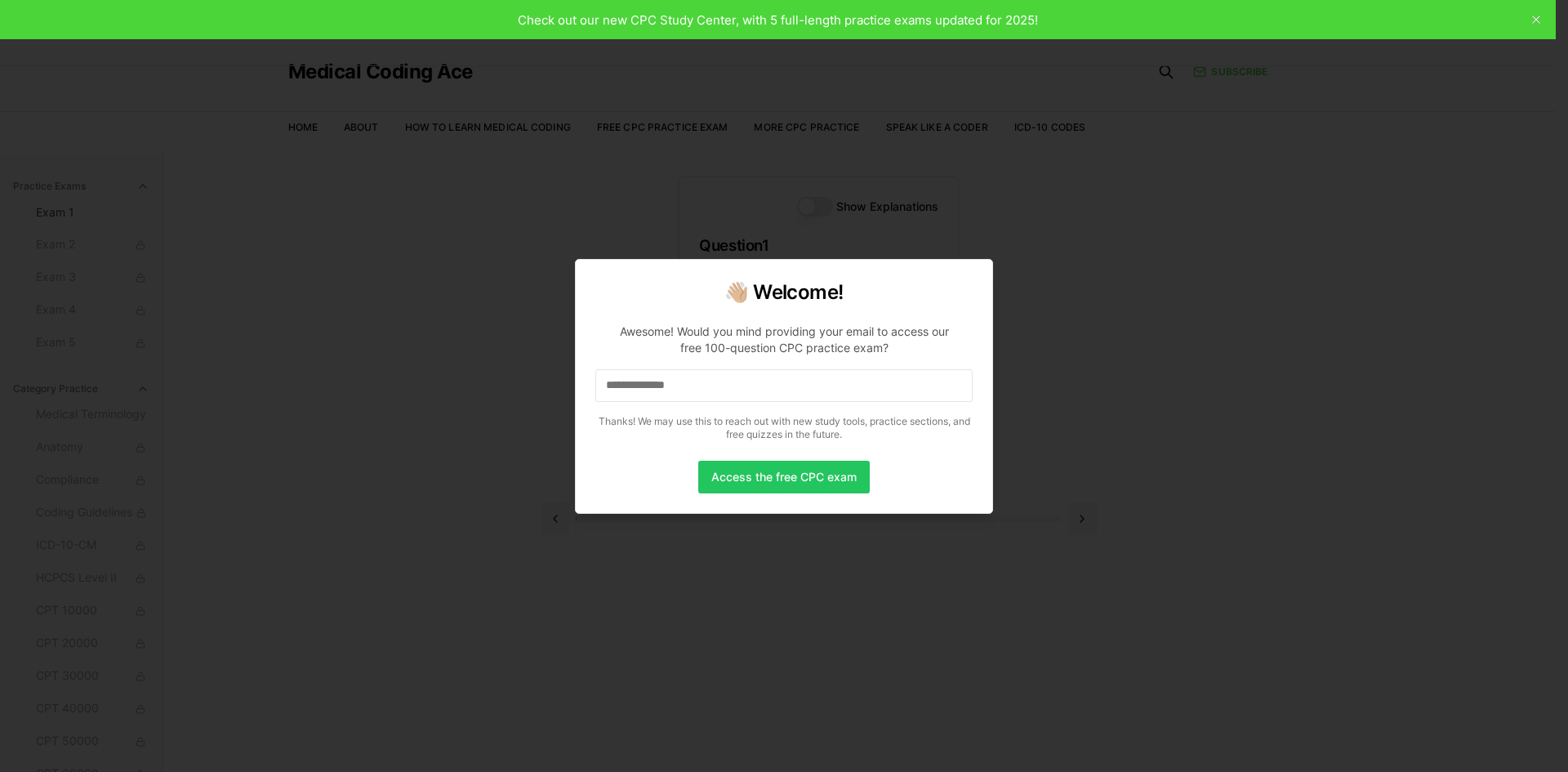
click at [702, 382] on input "**********" at bounding box center [784, 386] width 378 height 33
click at [709, 393] on input "**********" at bounding box center [784, 386] width 378 height 33
click at [722, 391] on input "**********" at bounding box center [784, 386] width 378 height 33
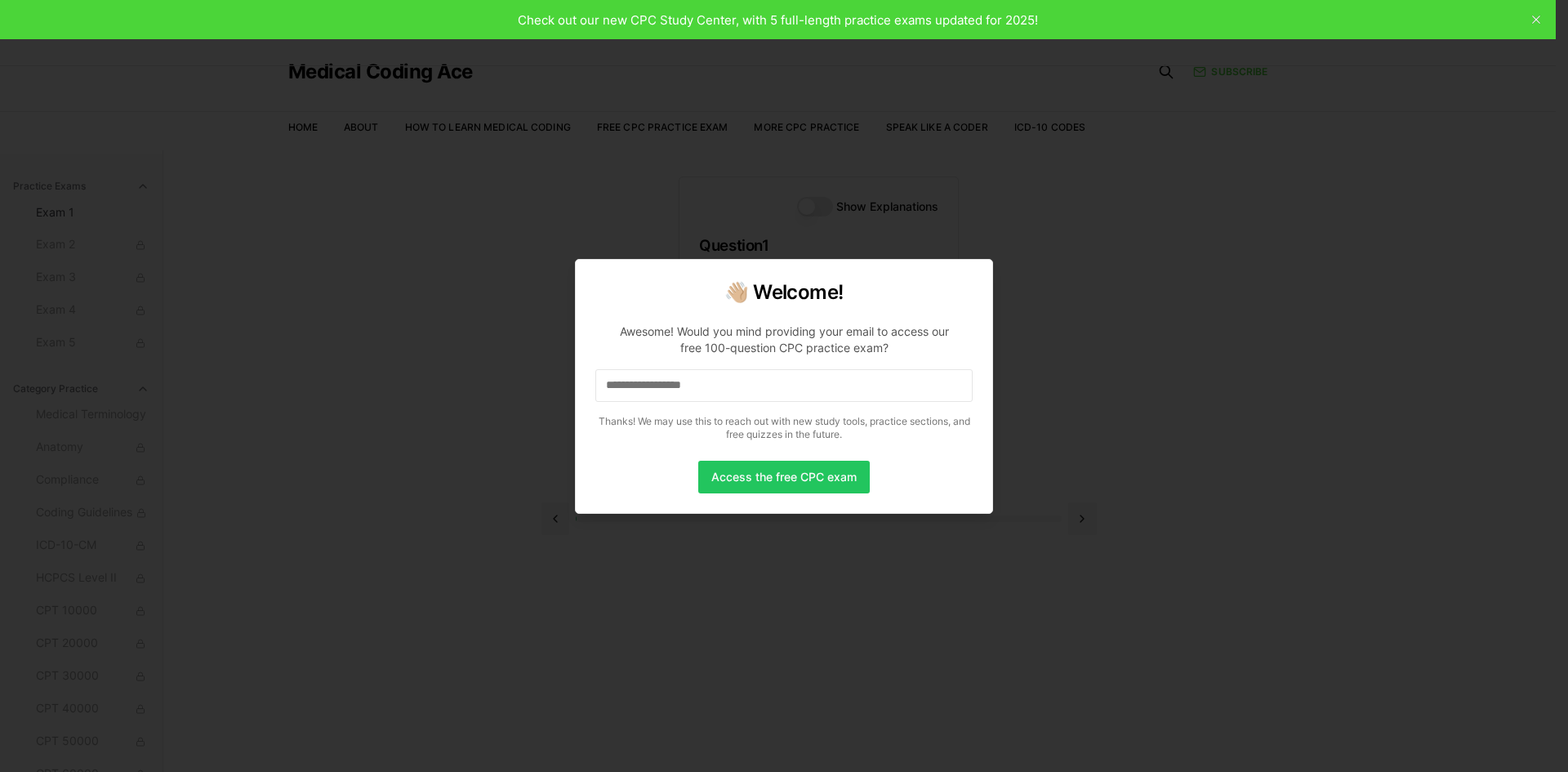
click at [723, 389] on input "**********" at bounding box center [784, 386] width 378 height 33
click at [735, 382] on input "**********" at bounding box center [784, 386] width 378 height 33
click at [739, 391] on input "**********" at bounding box center [784, 386] width 378 height 33
click at [753, 485] on button "Access the free CPC exam" at bounding box center [784, 478] width 171 height 33
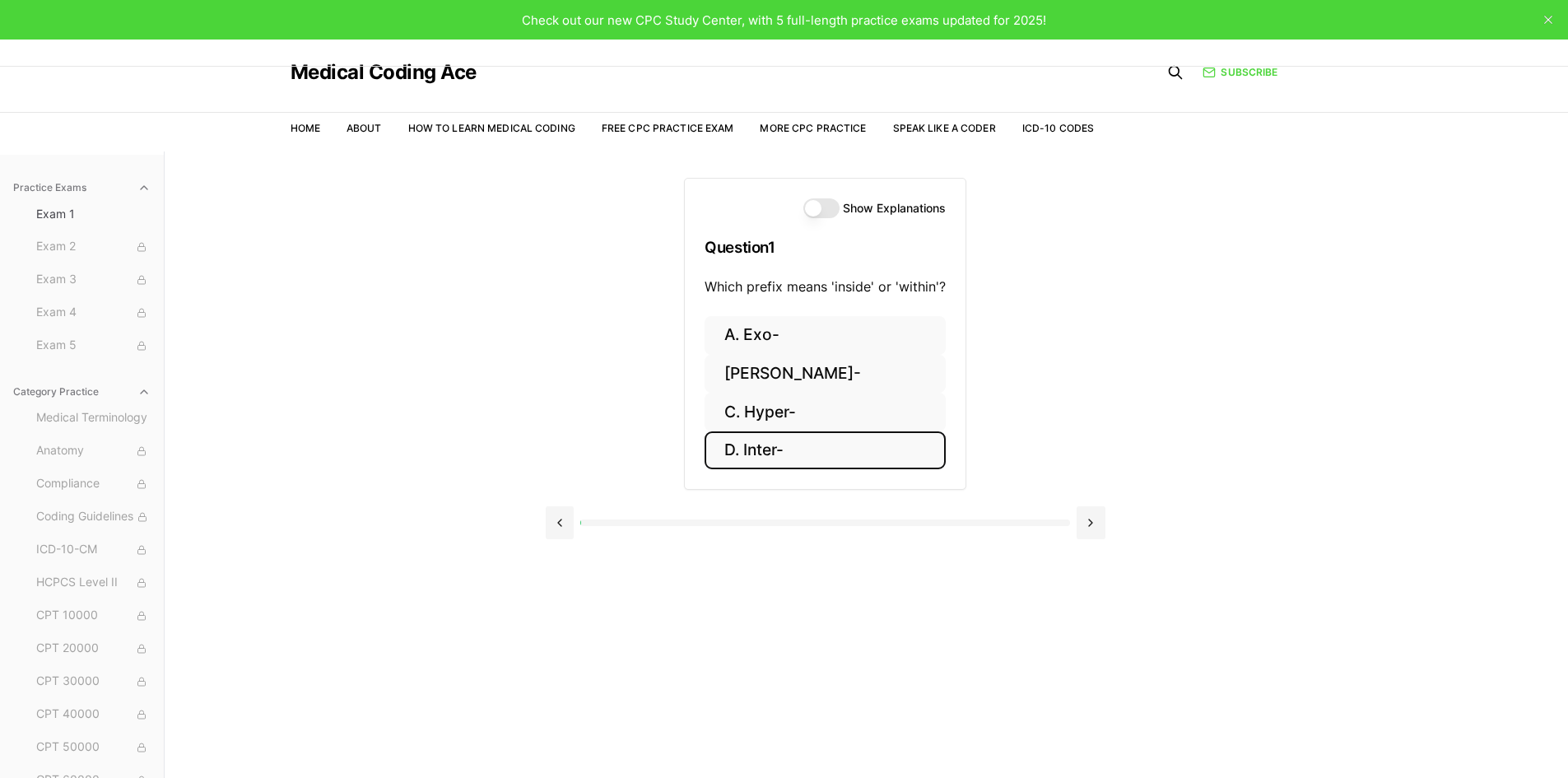
click at [758, 454] on button "D. Inter-" at bounding box center [825, 450] width 241 height 38
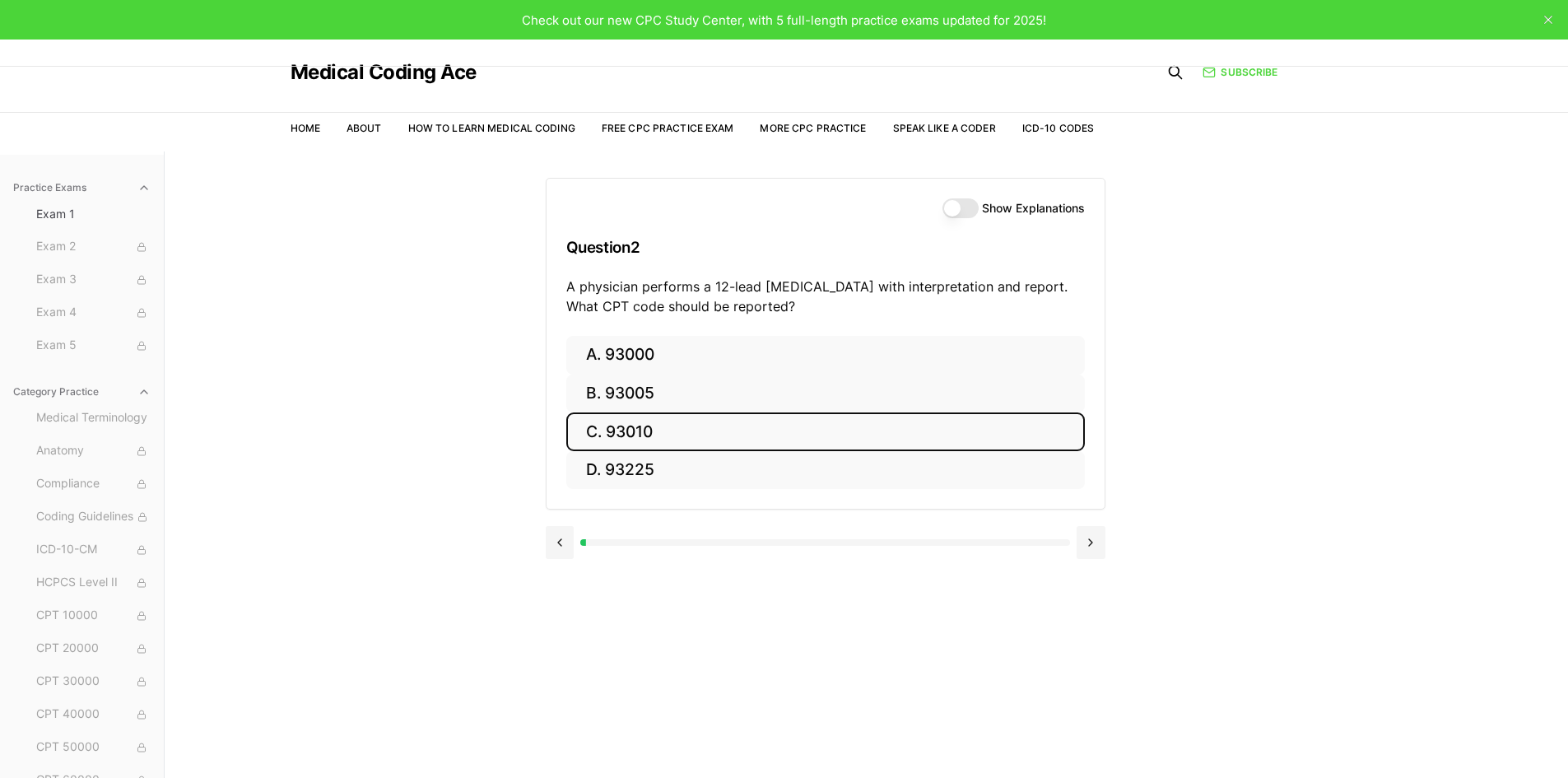
click at [673, 437] on button "C. 93010" at bounding box center [825, 432] width 518 height 38
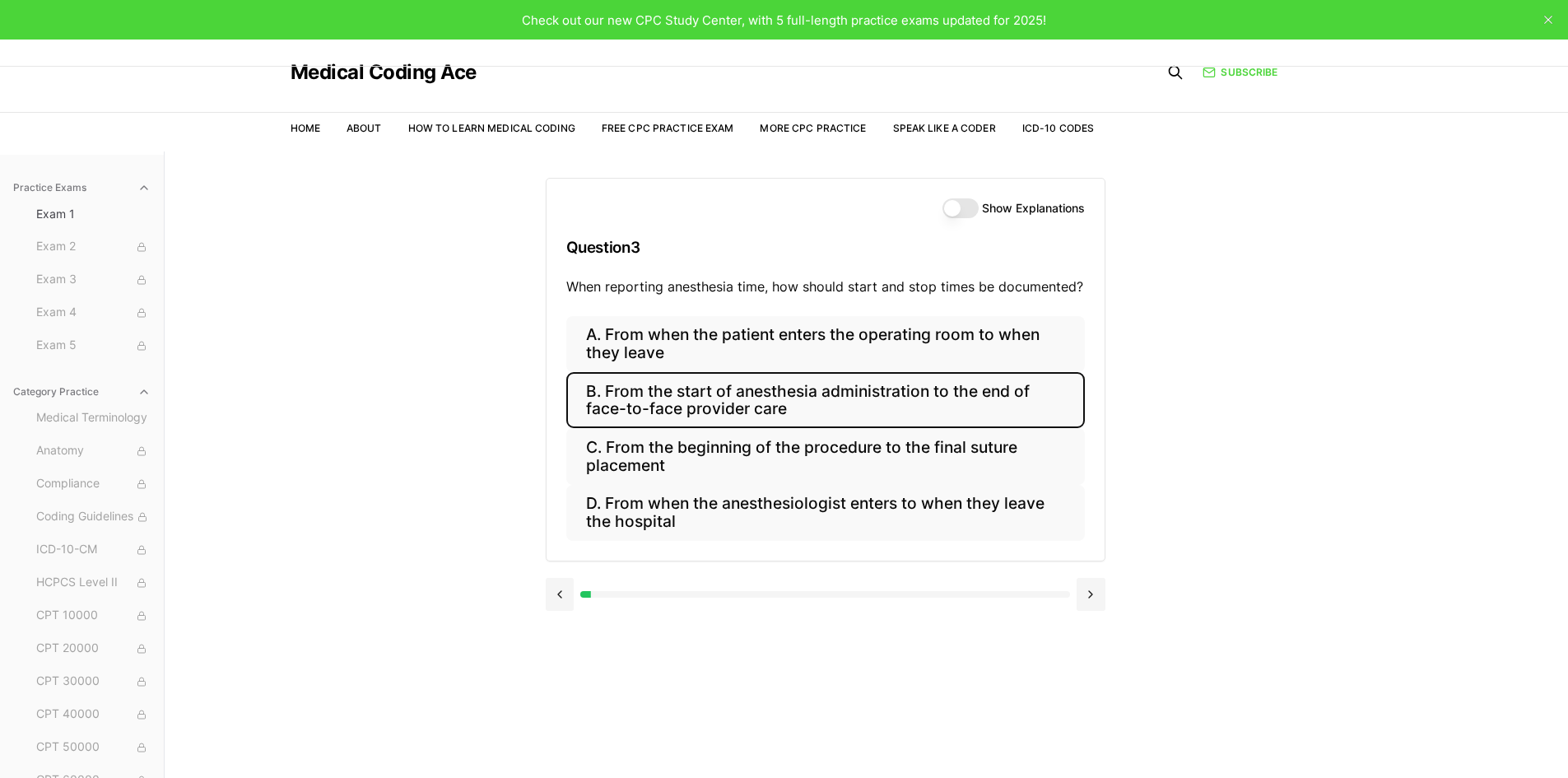
click at [643, 407] on button "B. From the start of anesthesia administration to the end of face-to-face provi…" at bounding box center [825, 400] width 518 height 56
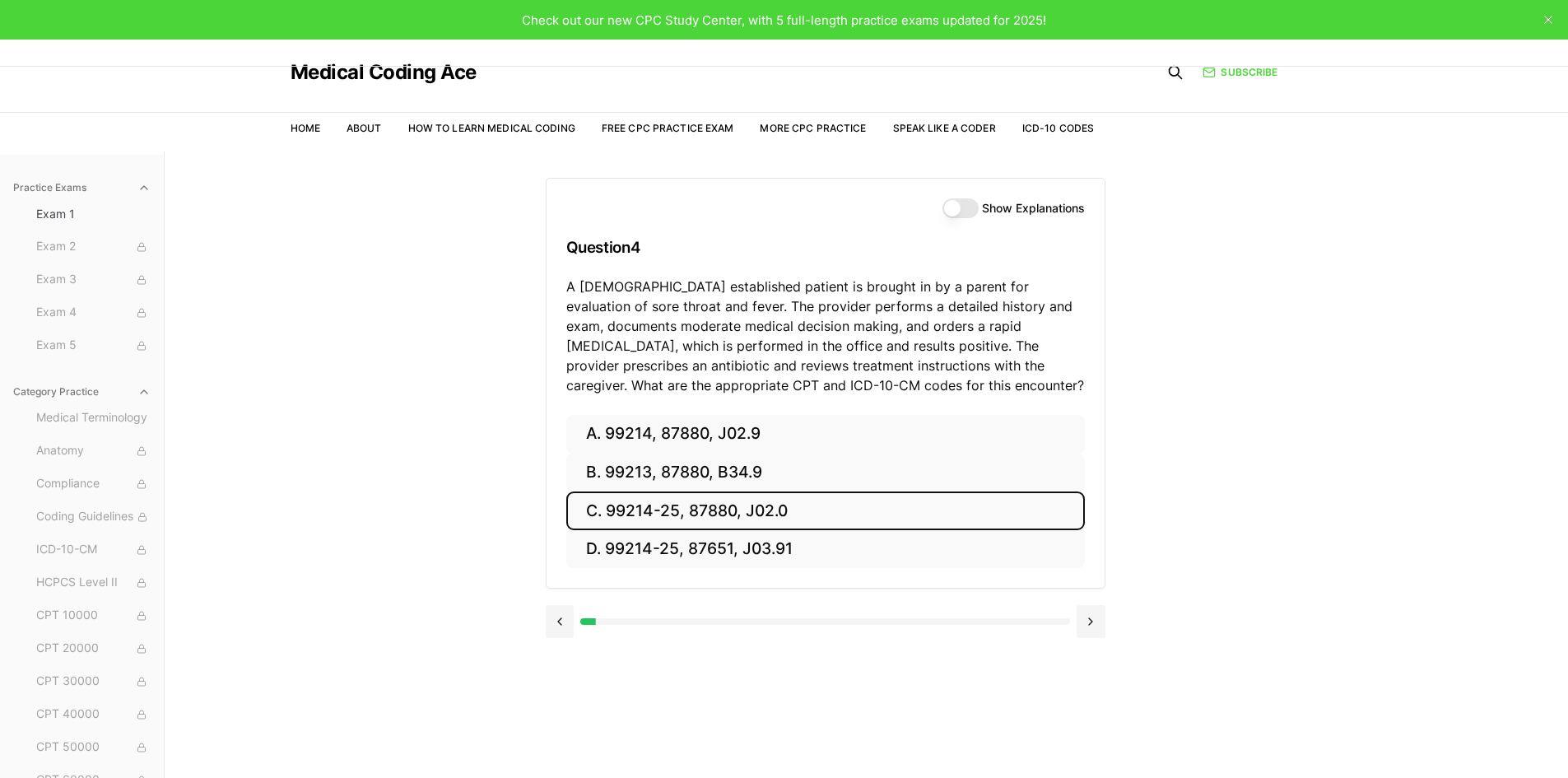
click at [714, 508] on button "C. 99214-25, 87880, J02.0" at bounding box center [825, 510] width 518 height 38
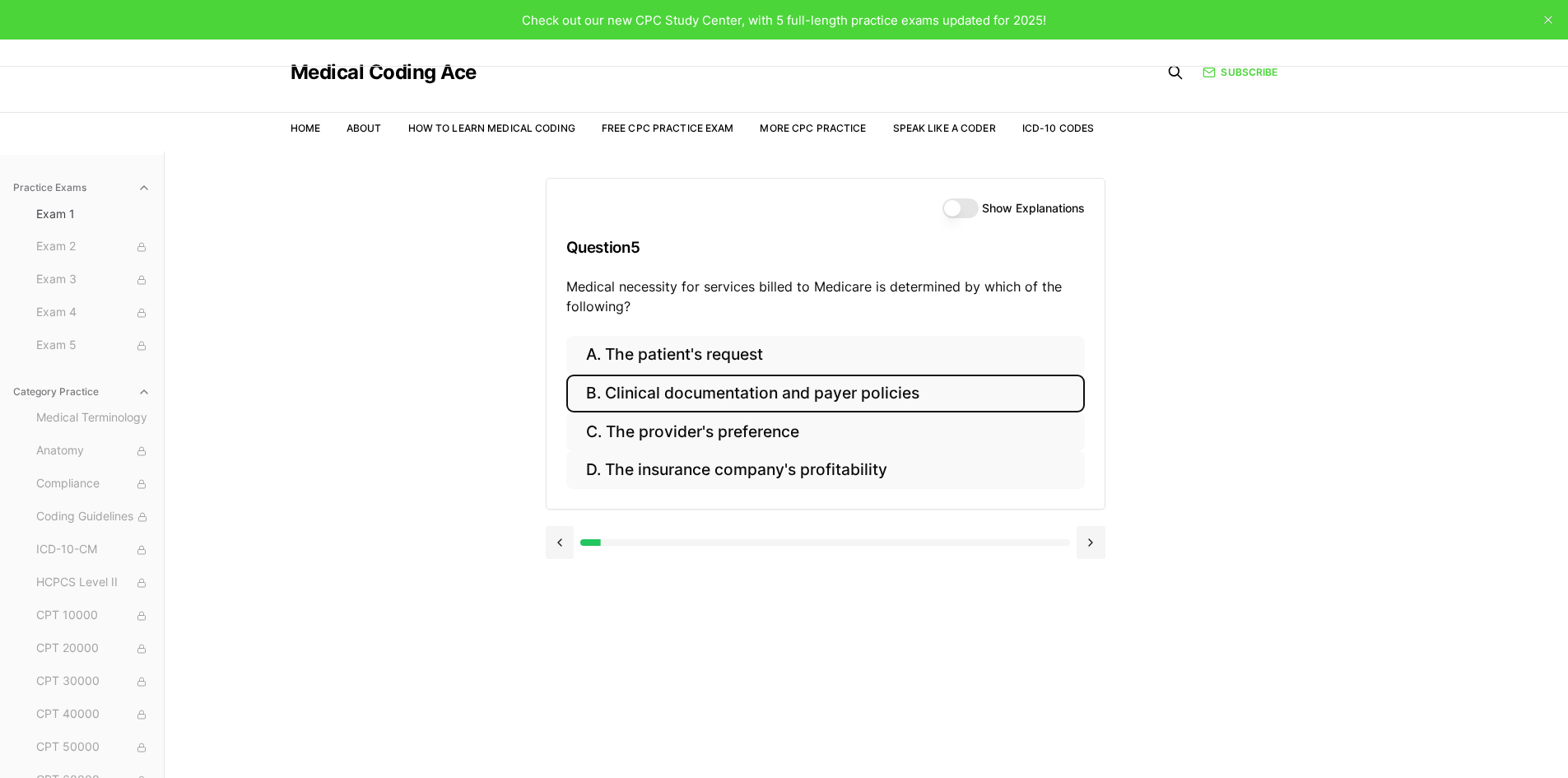
click at [838, 393] on button "B. Clinical documentation and payer policies" at bounding box center [825, 394] width 518 height 38
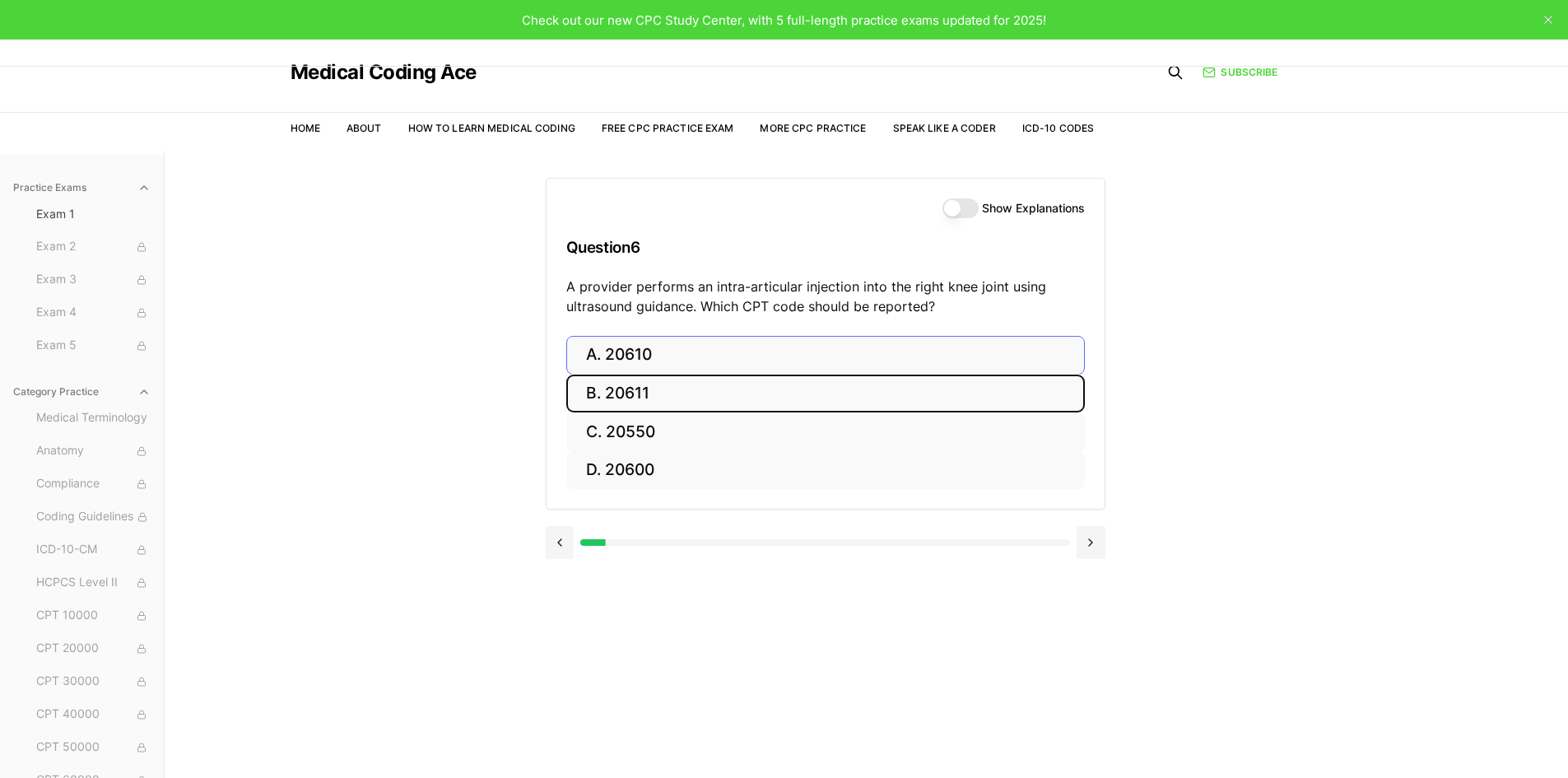
click at [660, 391] on button "B. 20611" at bounding box center [825, 394] width 518 height 38
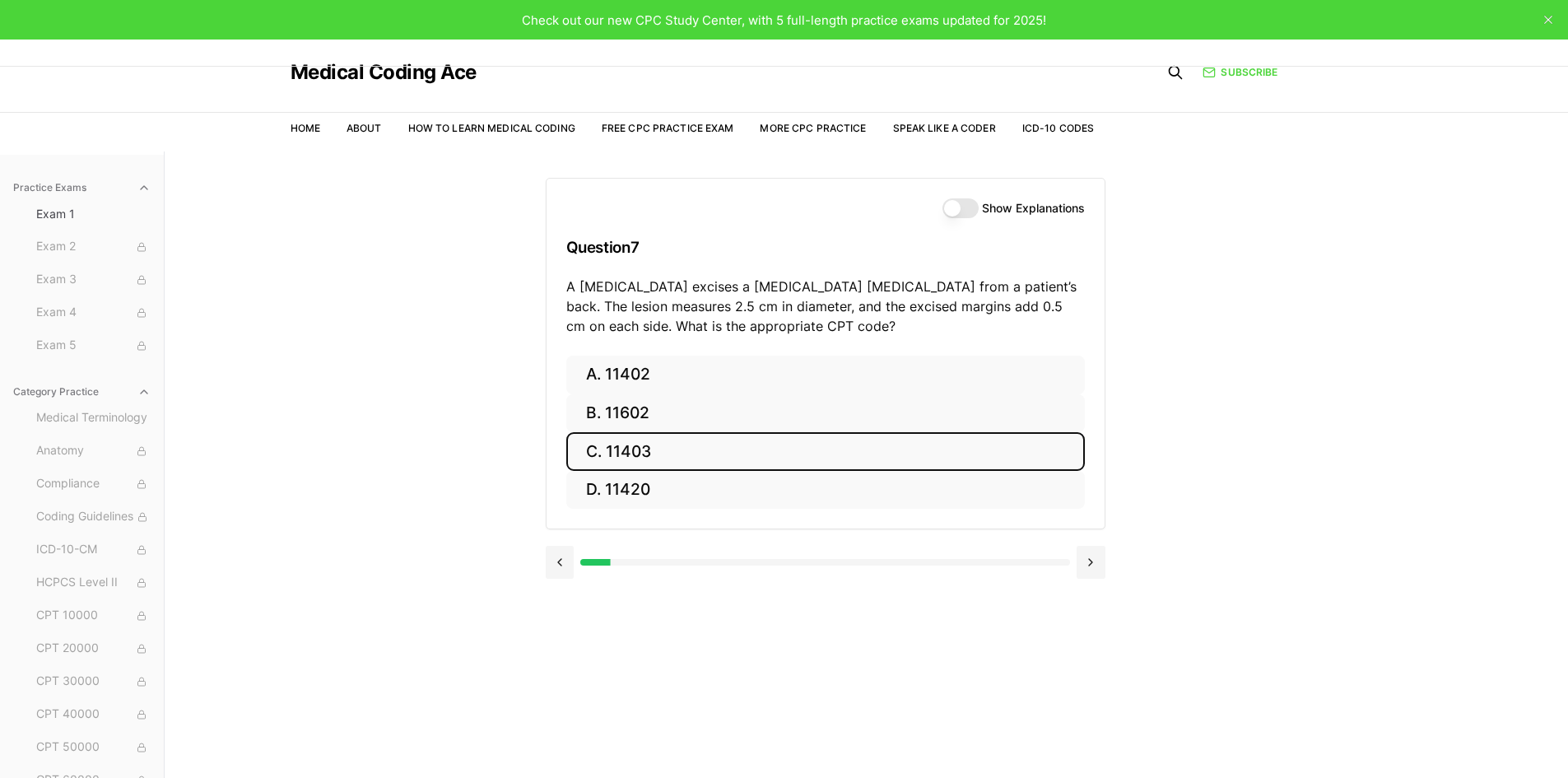
click at [664, 450] on button "C. 11403" at bounding box center [825, 451] width 518 height 38
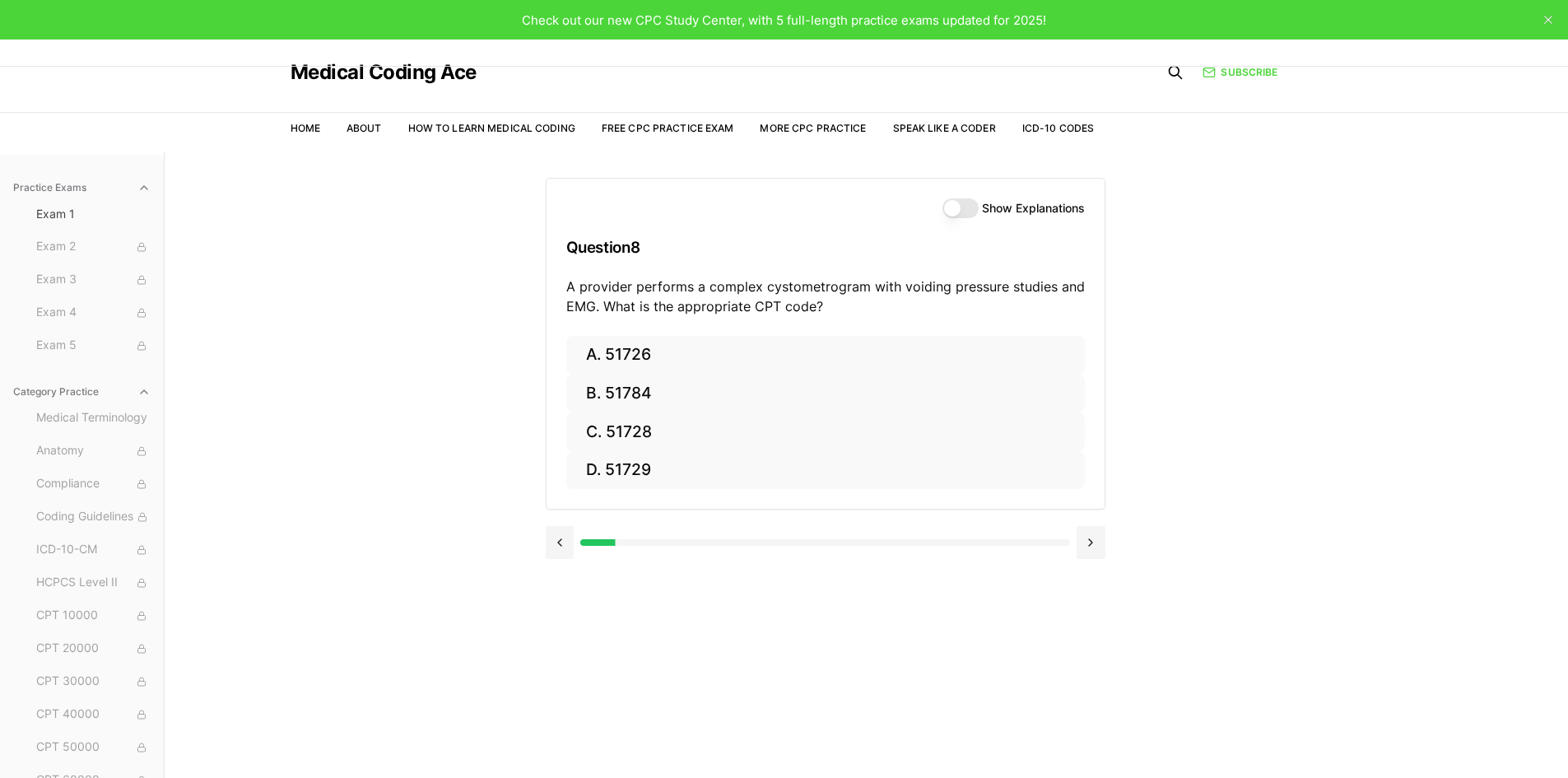
click at [951, 210] on button "Show Explanations" at bounding box center [960, 208] width 37 height 20
click at [557, 539] on button at bounding box center [560, 542] width 29 height 33
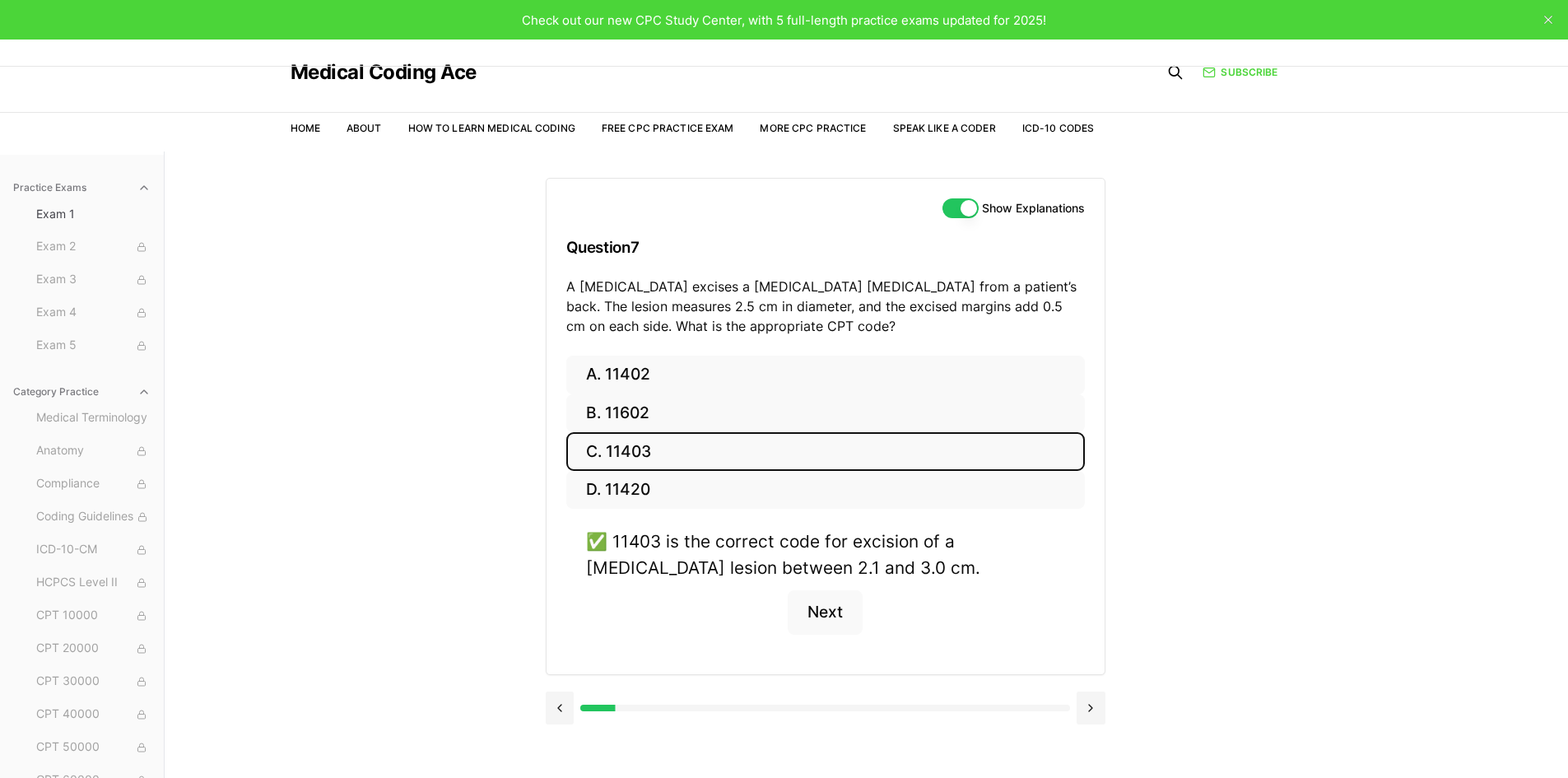
click at [557, 704] on button at bounding box center [560, 708] width 29 height 33
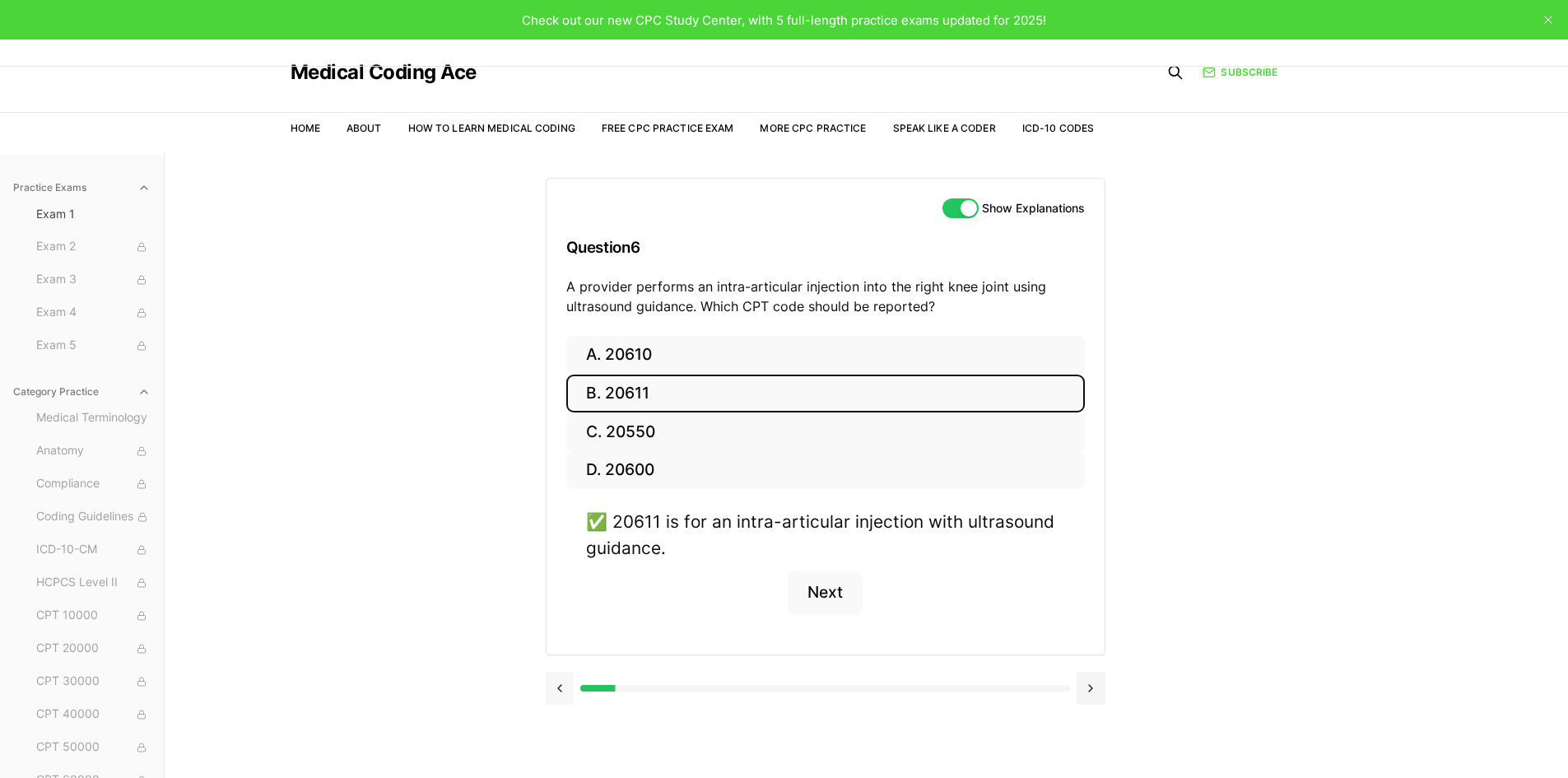
click at [557, 693] on button at bounding box center [560, 689] width 29 height 33
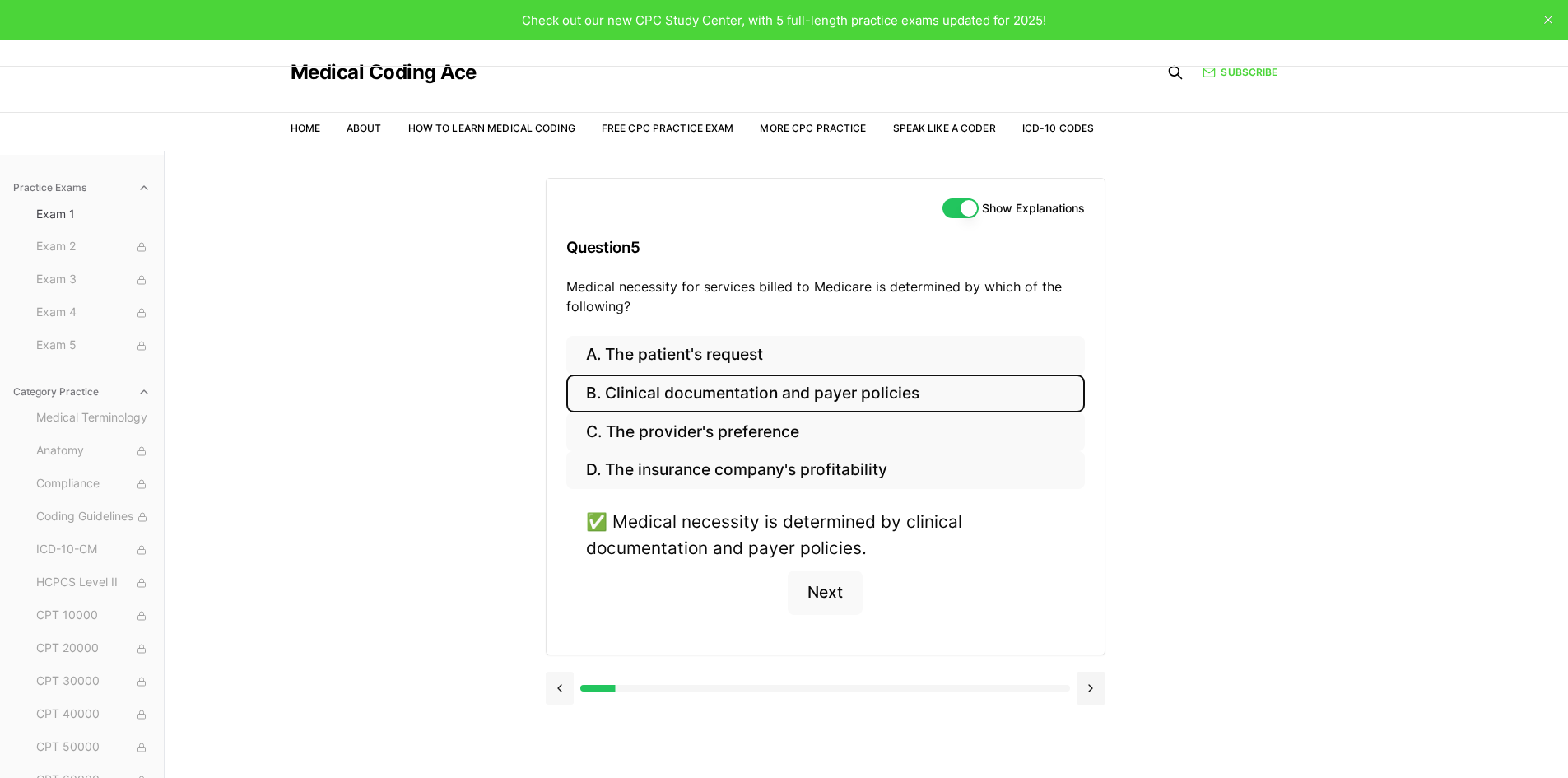
click at [557, 693] on button at bounding box center [560, 689] width 29 height 33
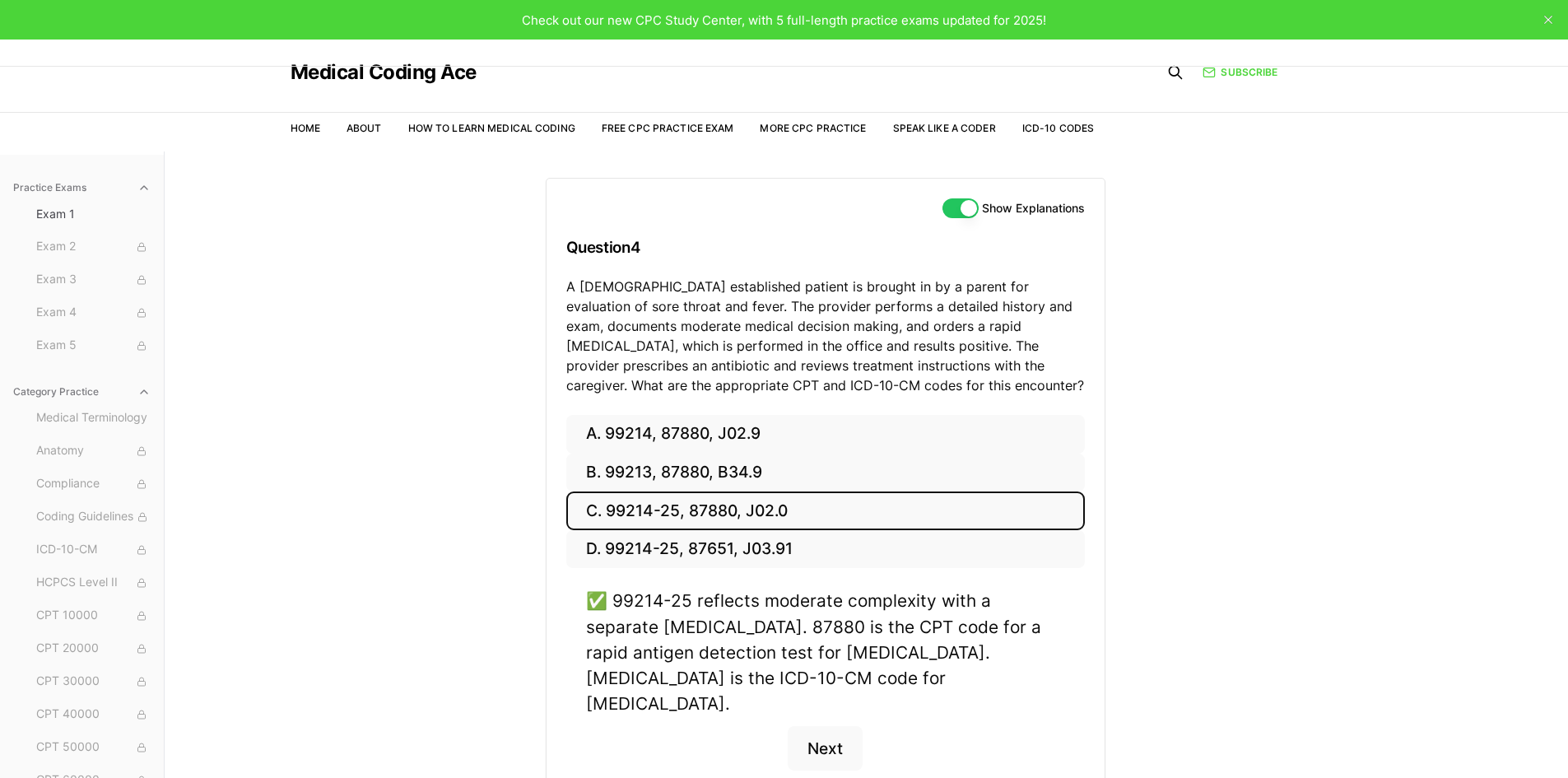
scroll to position [152, 0]
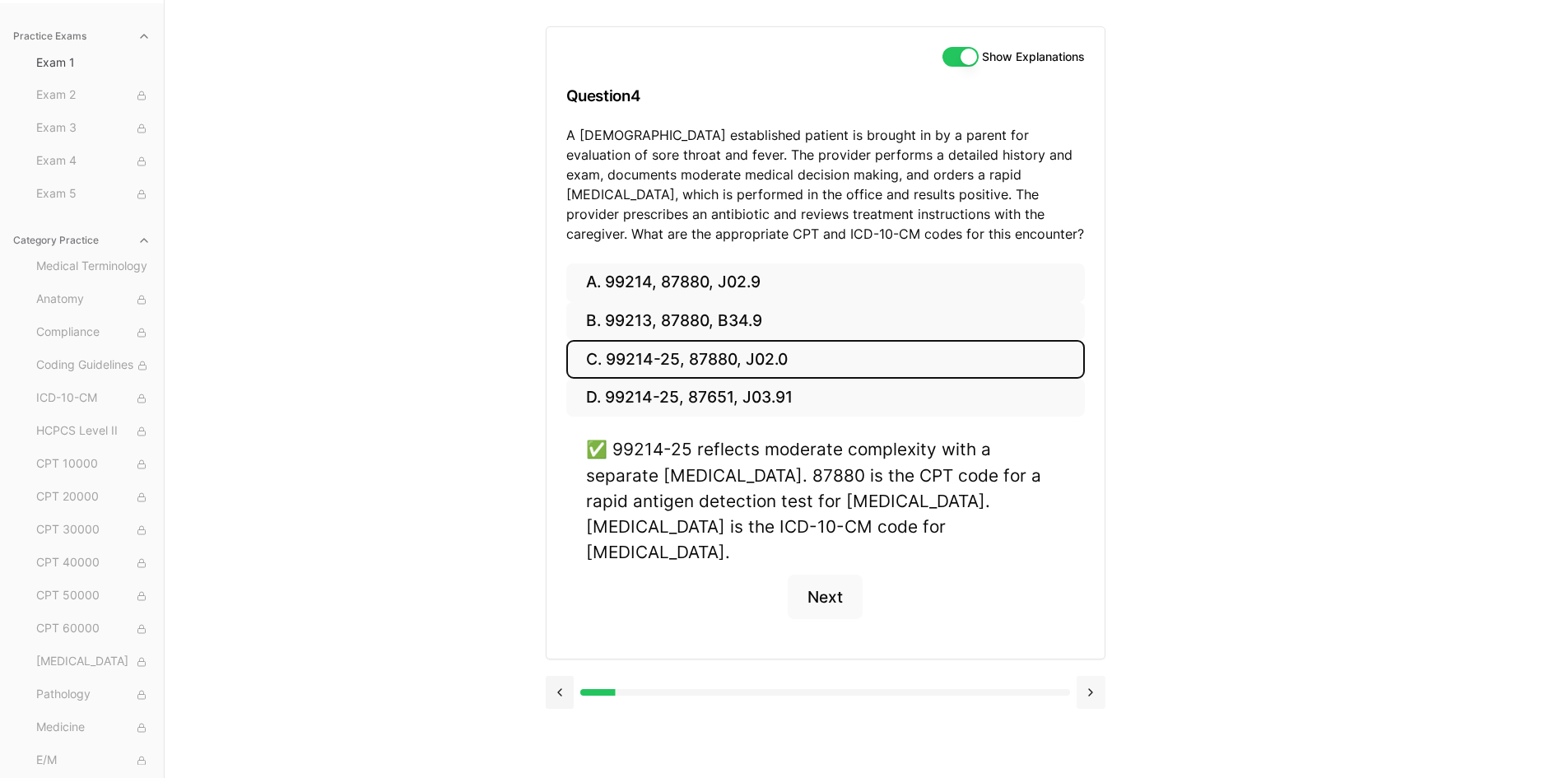
click at [1096, 676] on button at bounding box center [1091, 692] width 29 height 33
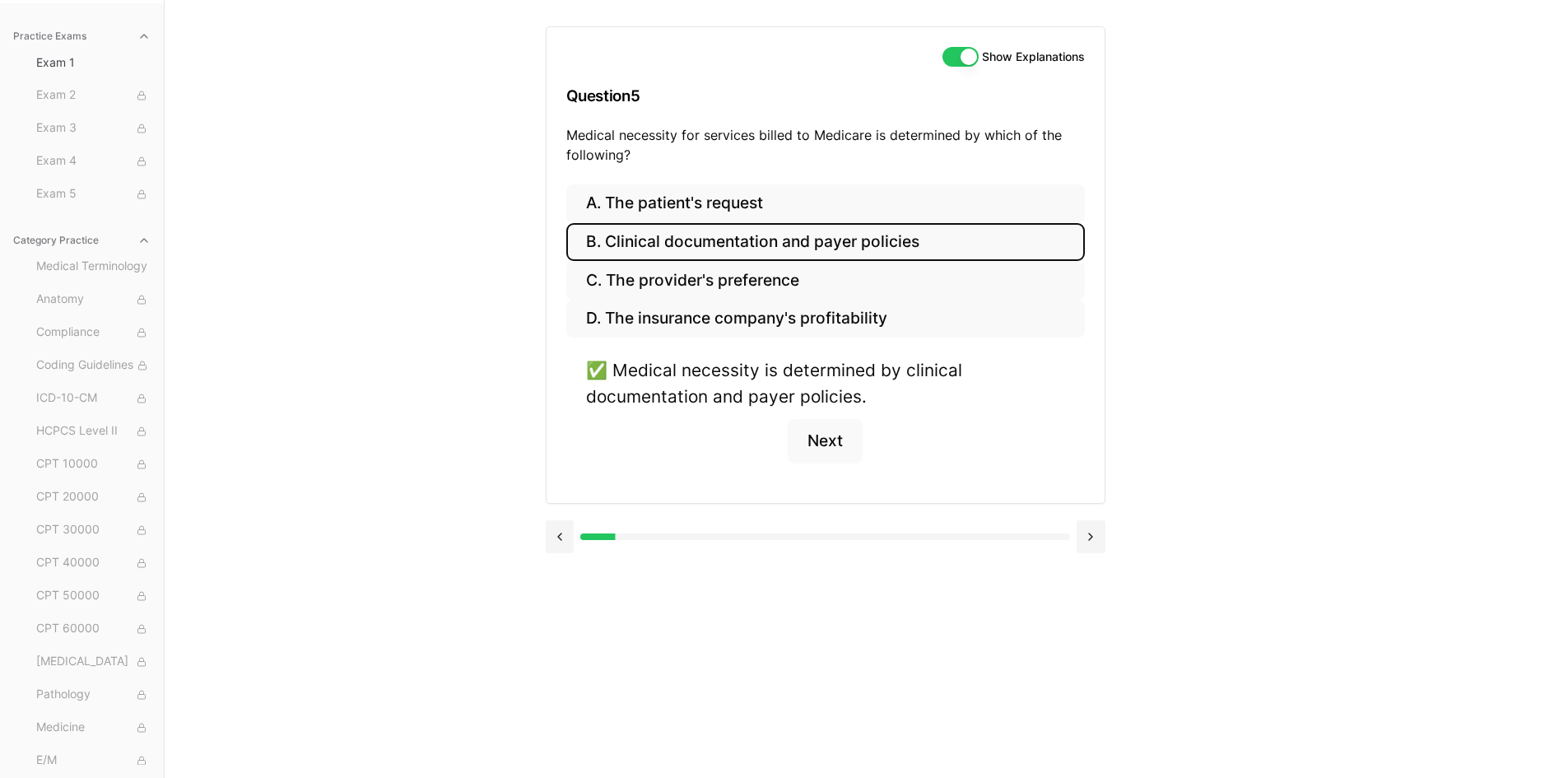
click at [1096, 555] on div at bounding box center [825, 535] width 559 height 63
click at [1094, 546] on button at bounding box center [1091, 537] width 29 height 33
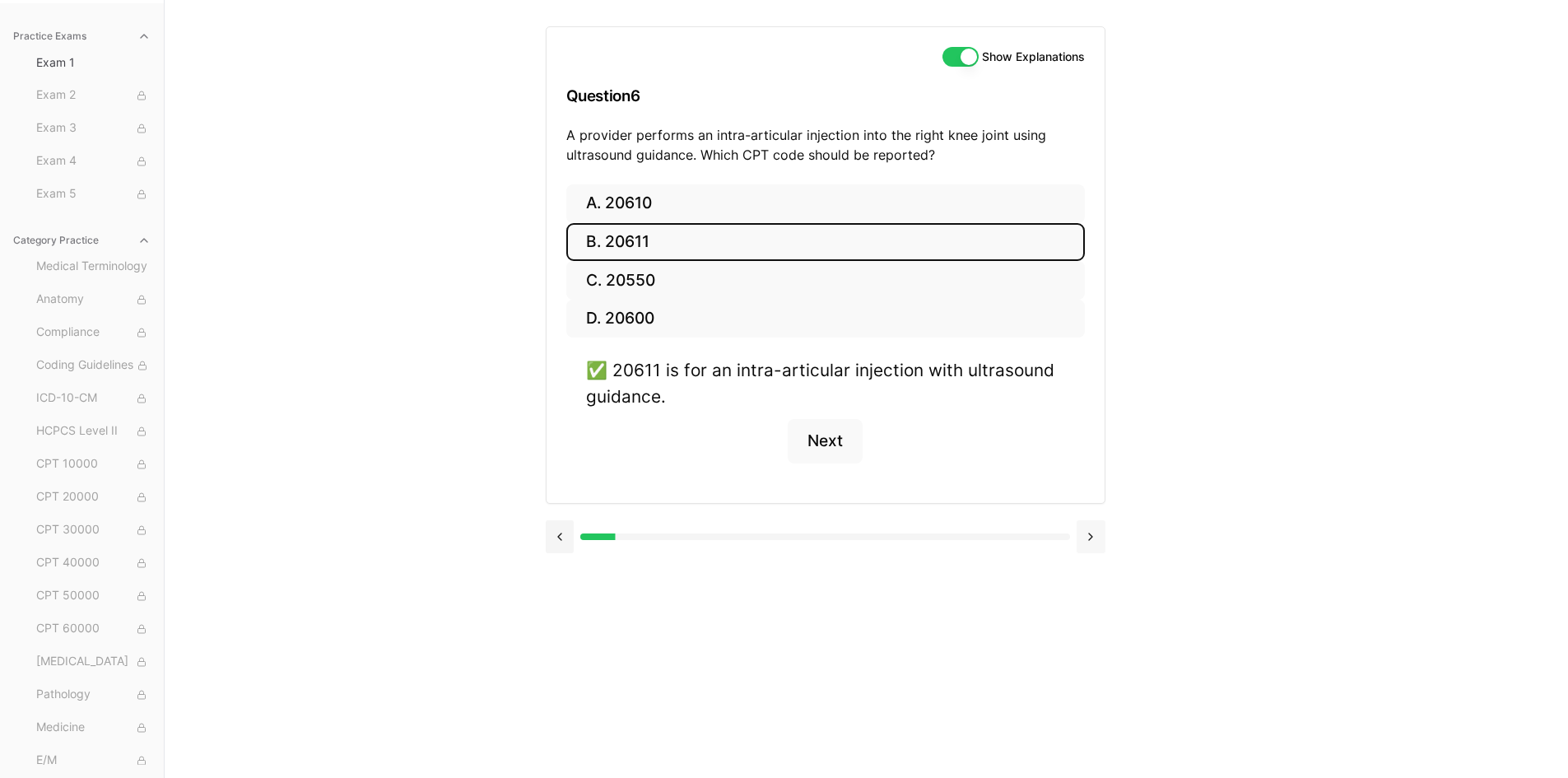
click at [1094, 546] on button at bounding box center [1091, 537] width 29 height 33
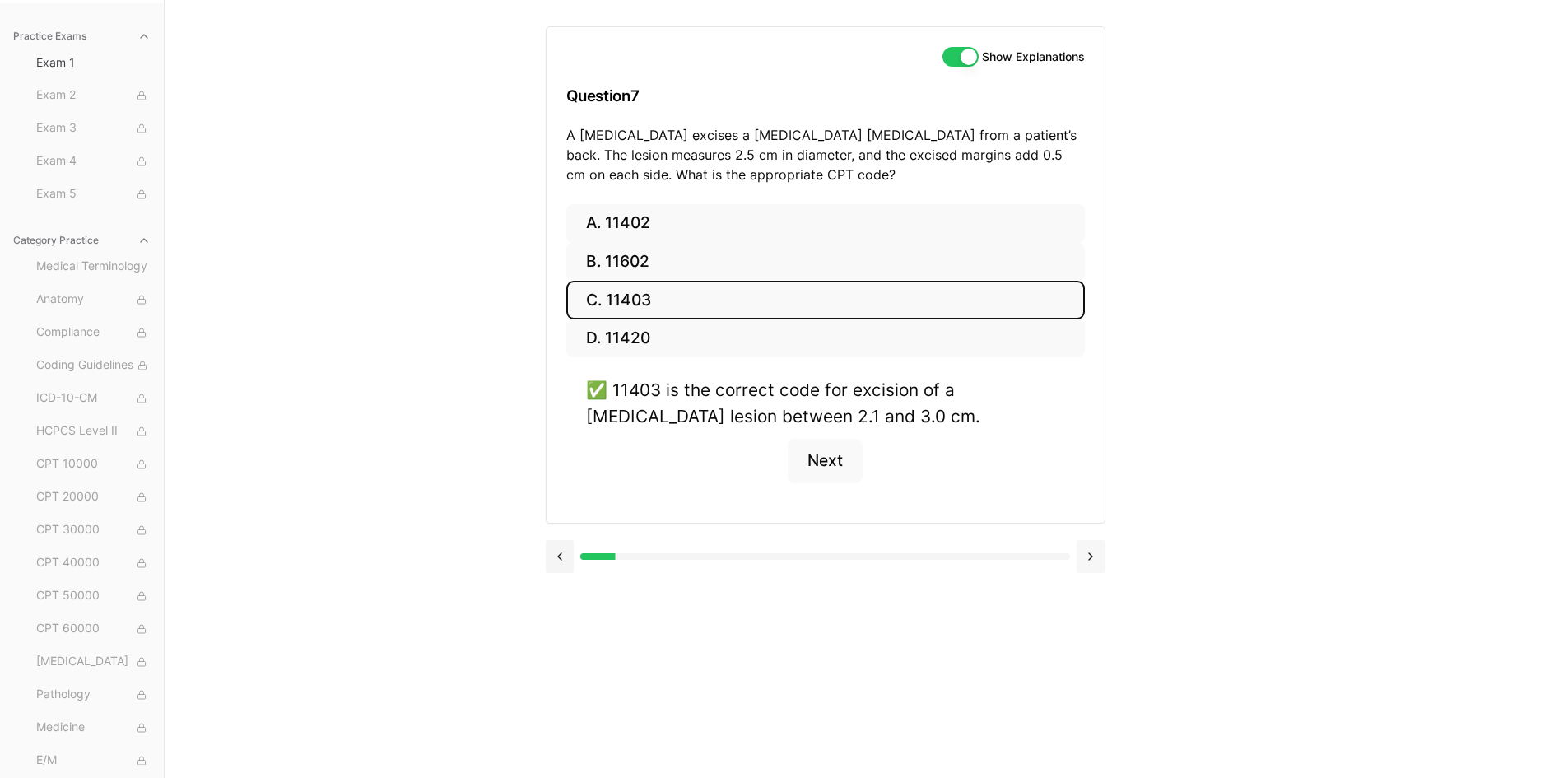
click at [1094, 546] on button at bounding box center [1091, 556] width 29 height 33
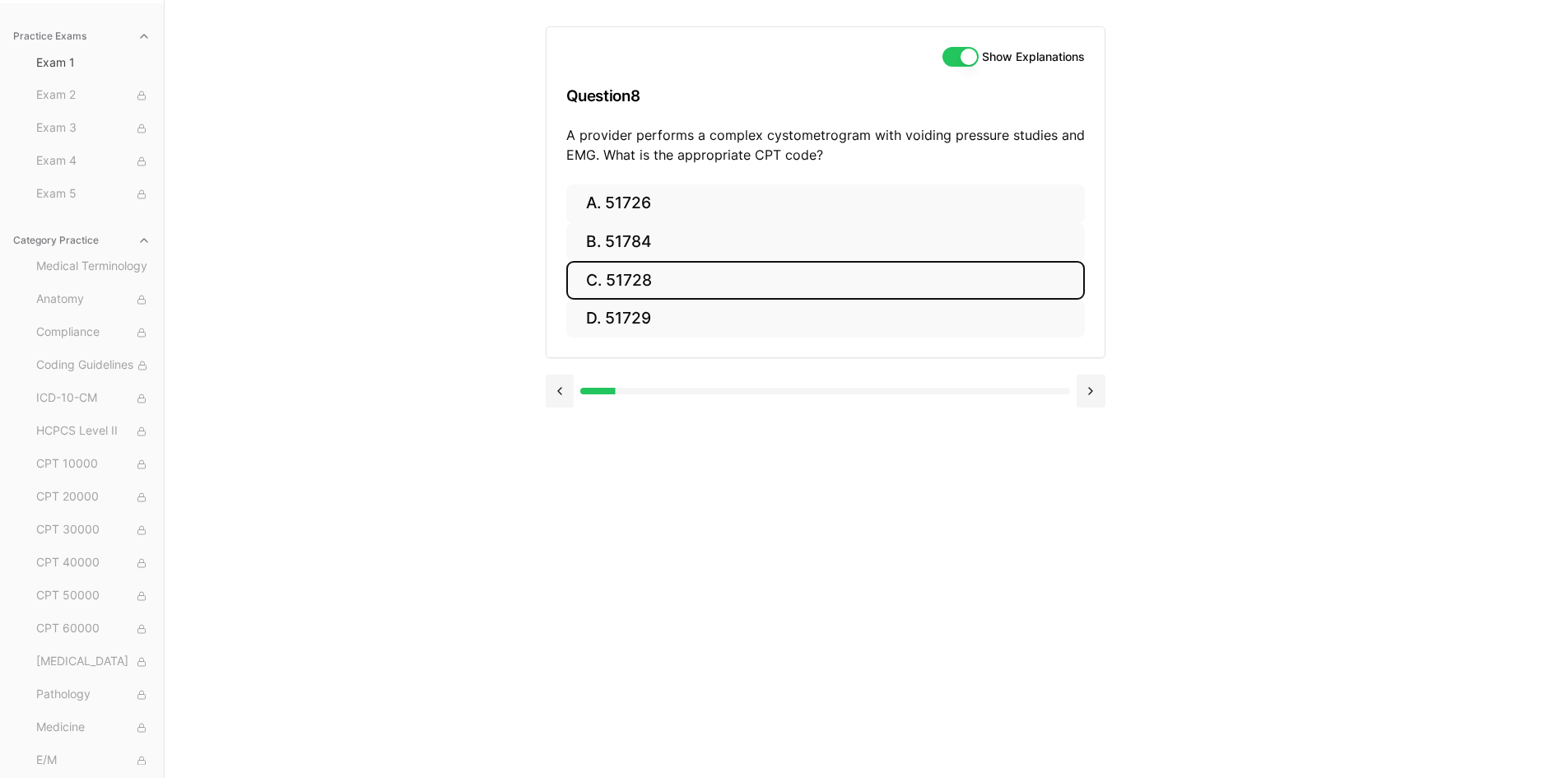
click at [629, 281] on button "C. 51728" at bounding box center [825, 280] width 518 height 38
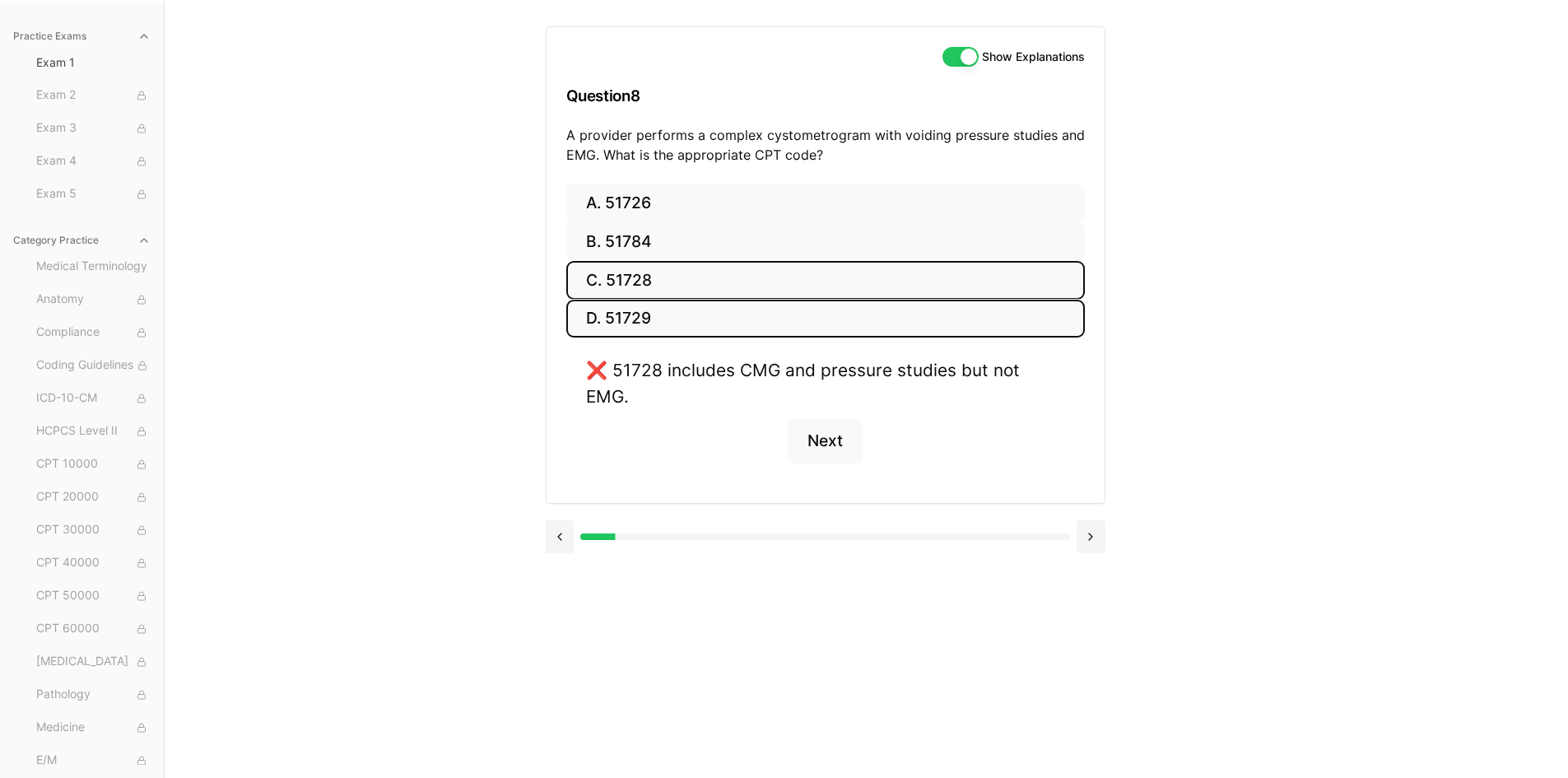
click at [635, 320] on button "D. 51729" at bounding box center [825, 319] width 518 height 38
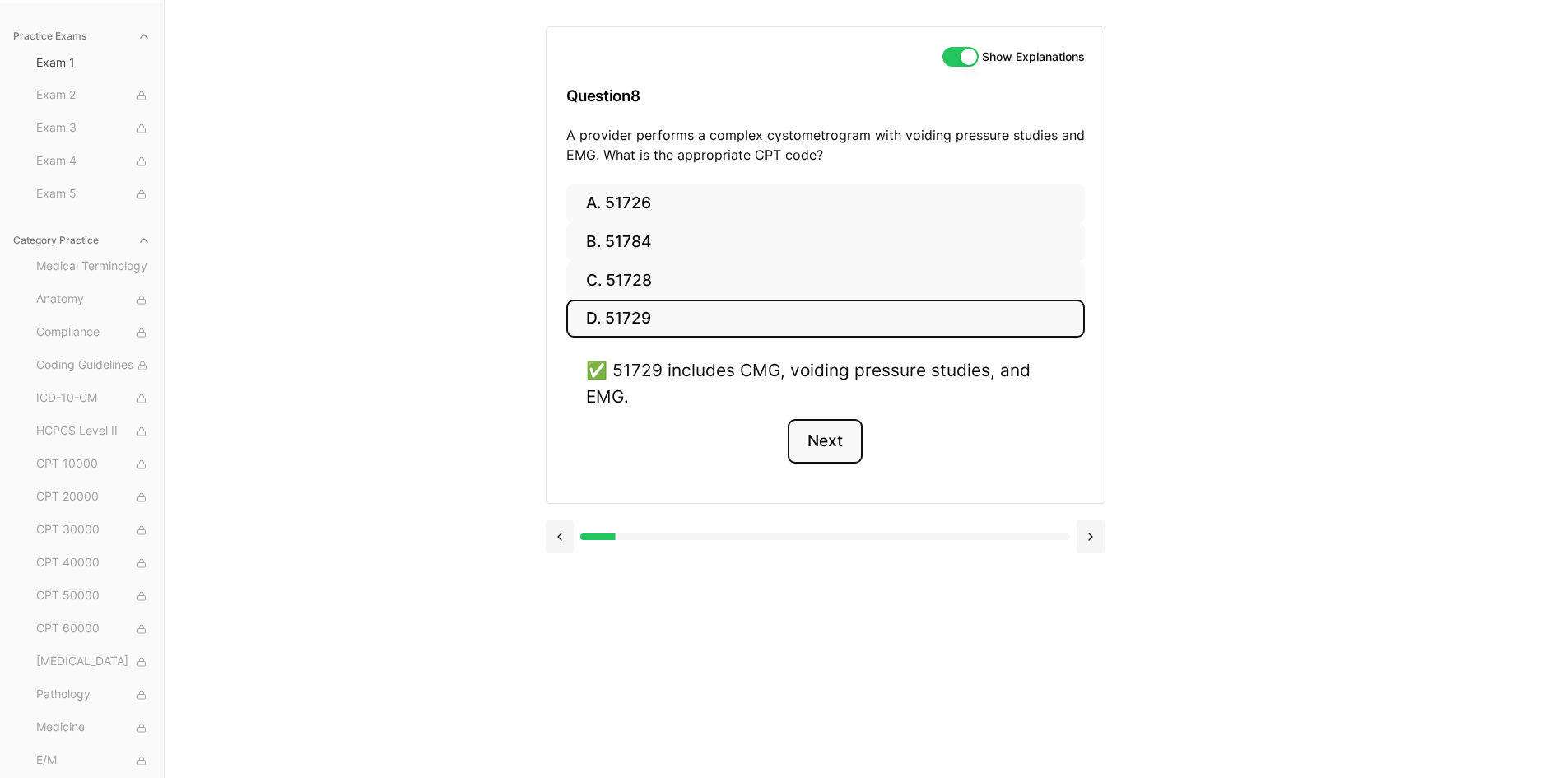
click at [832, 438] on button "Next" at bounding box center [825, 441] width 75 height 45
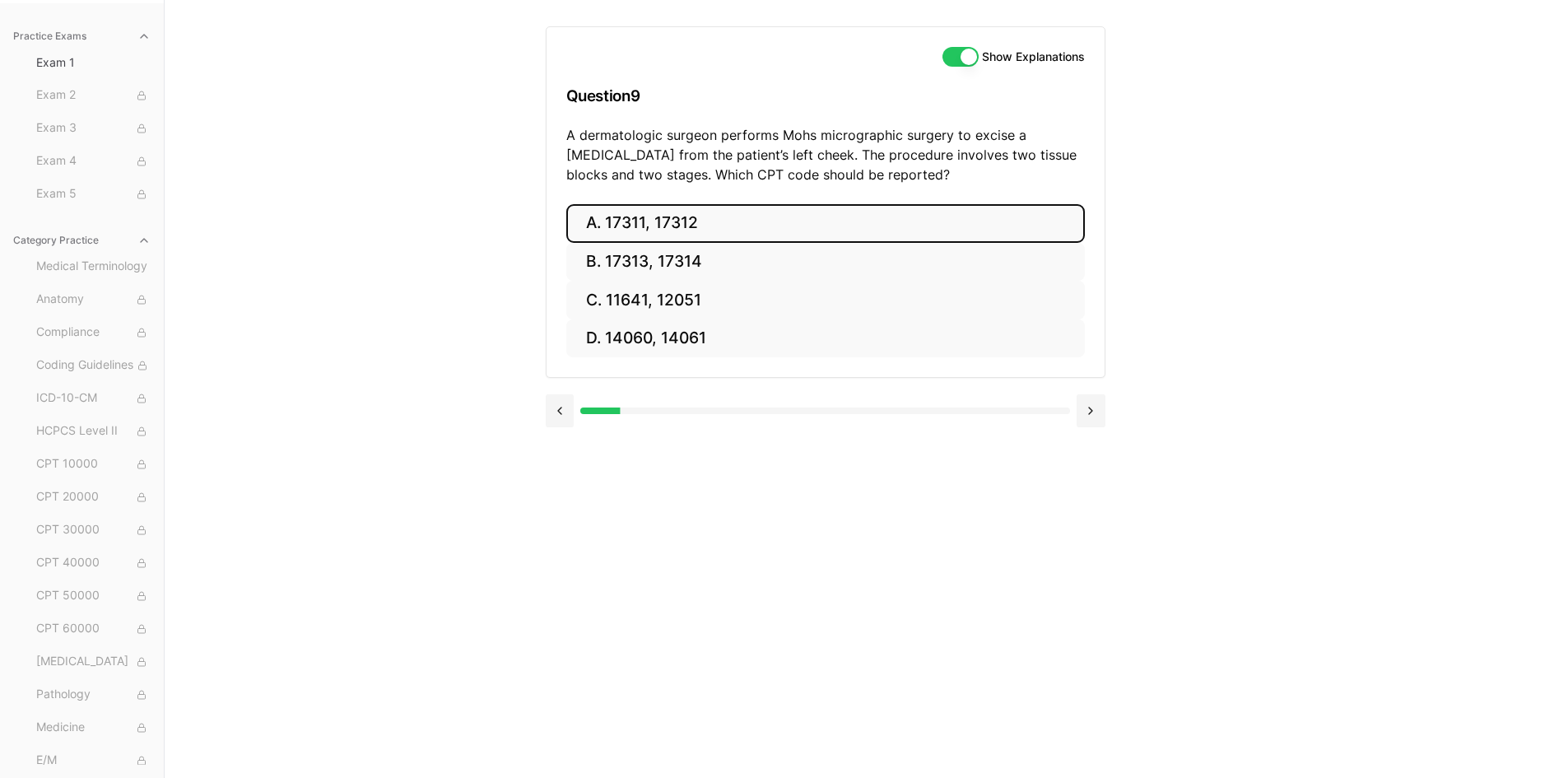
click at [734, 236] on button "A. 17311, 17312" at bounding box center [825, 224] width 518 height 38
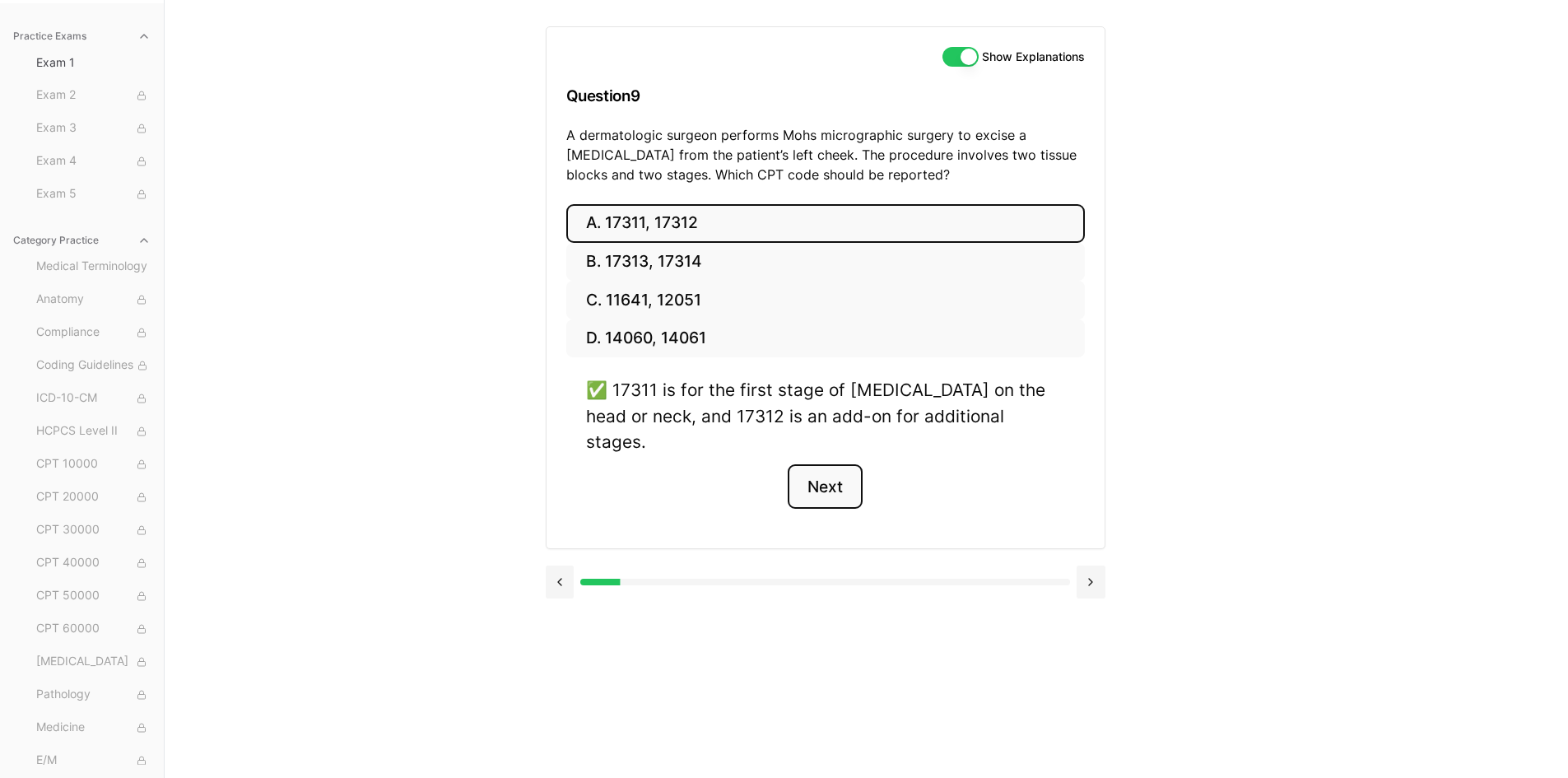
click at [810, 474] on button "Next" at bounding box center [825, 487] width 75 height 45
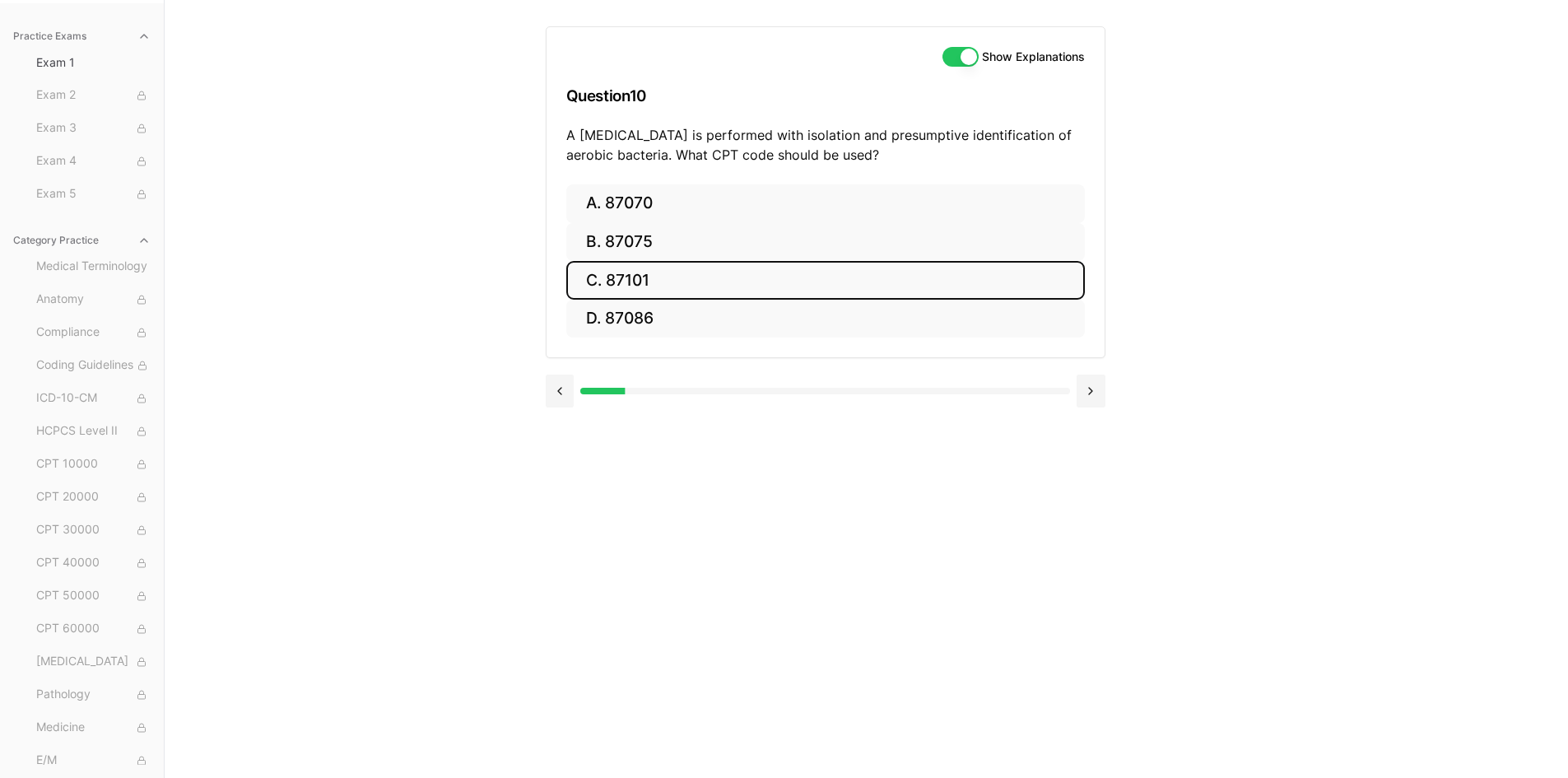
click at [671, 282] on button "C. 87101" at bounding box center [825, 280] width 518 height 38
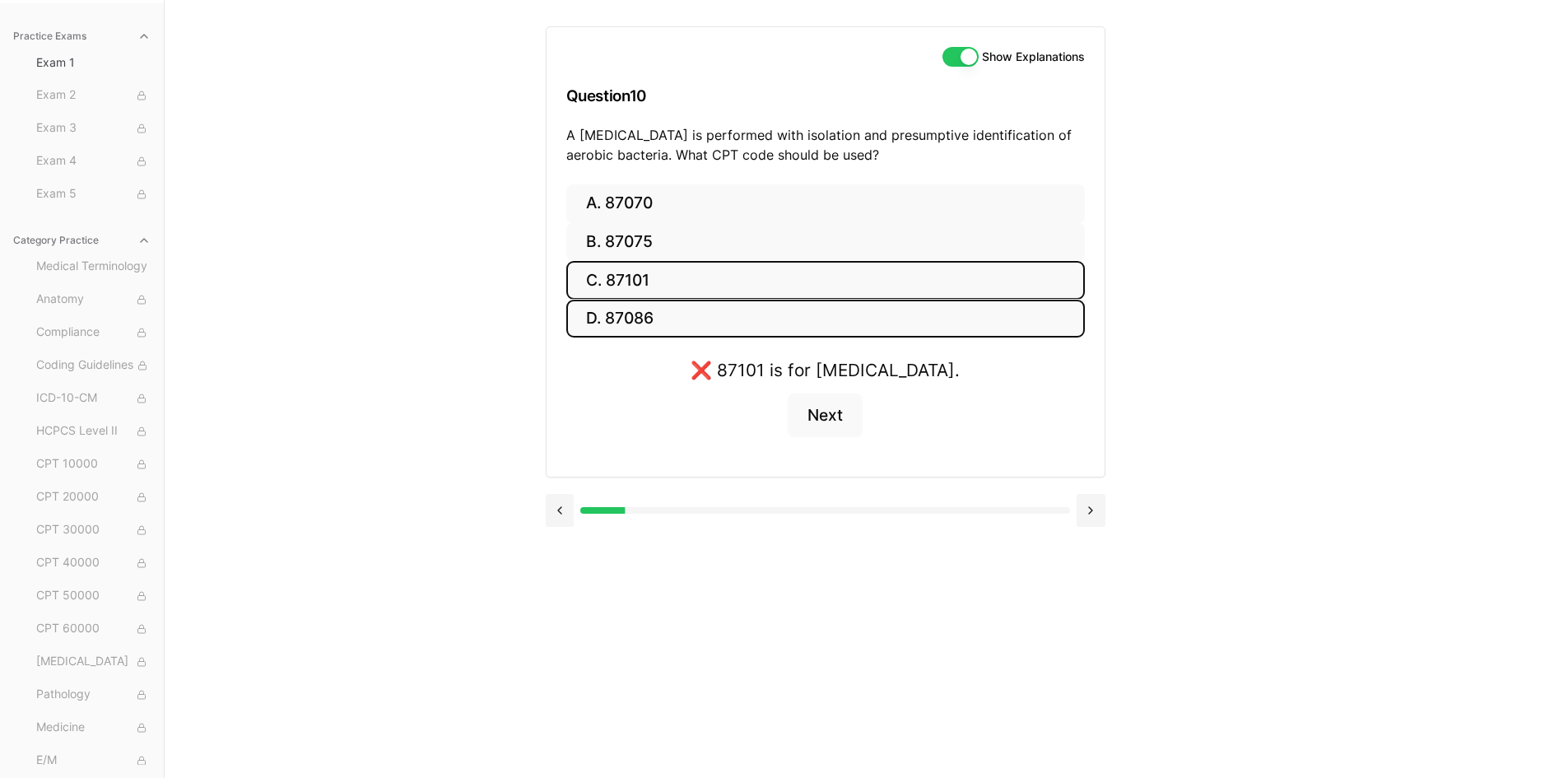
click at [671, 315] on button "D. 87086" at bounding box center [825, 319] width 518 height 38
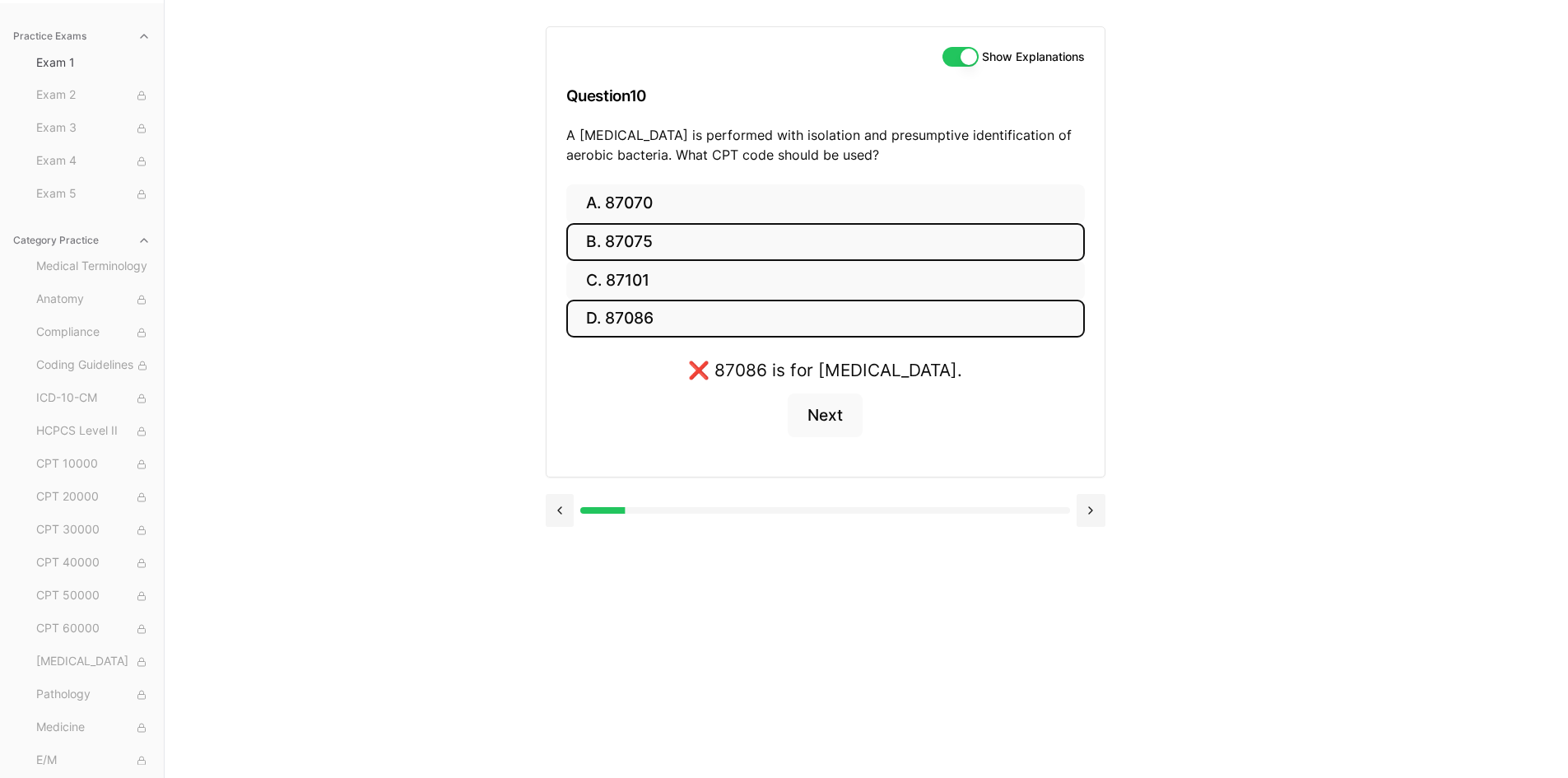
click at [724, 247] on button "B. 87075" at bounding box center [825, 242] width 518 height 38
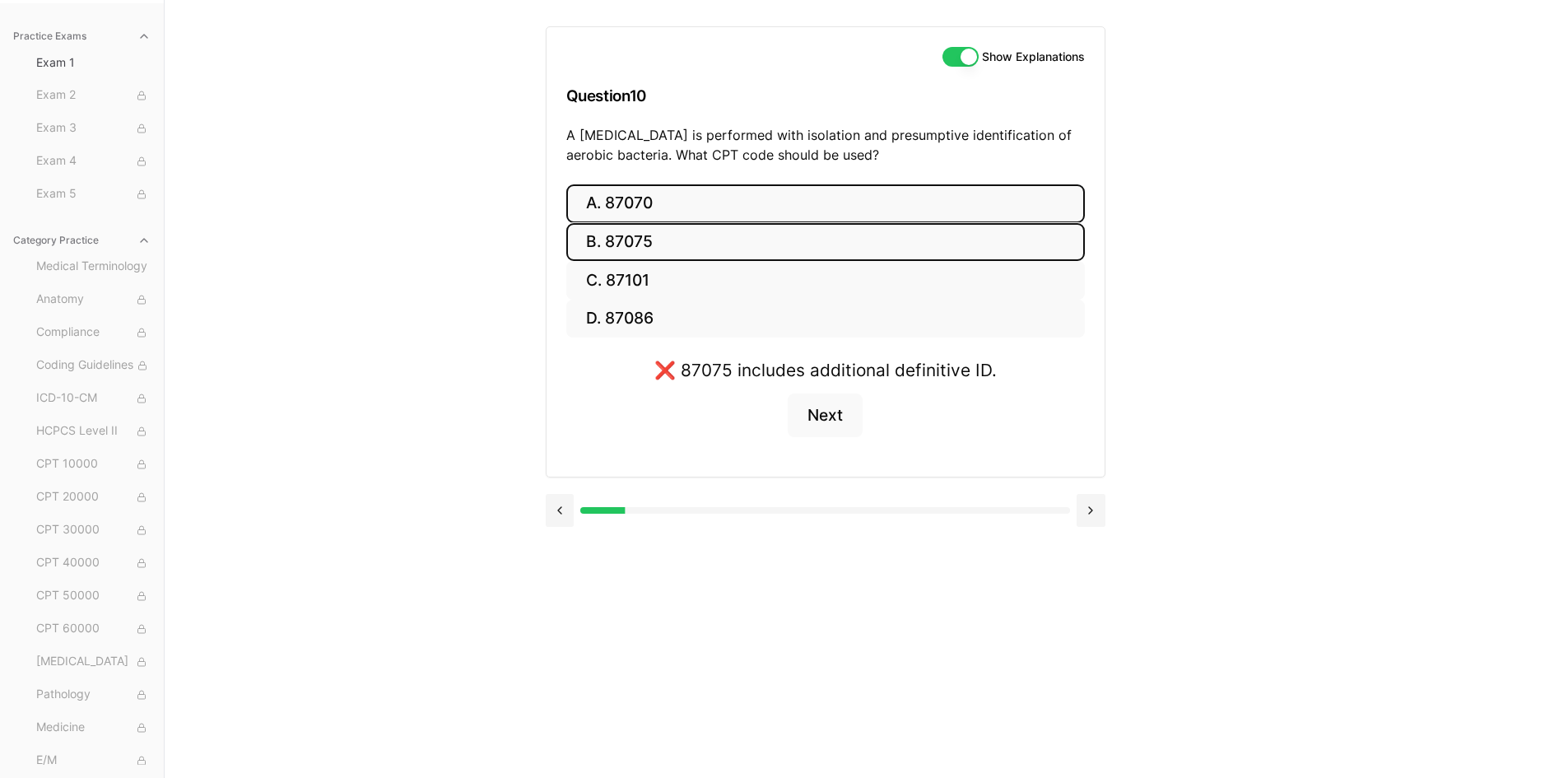
click at [724, 205] on button "A. 87070" at bounding box center [825, 204] width 518 height 38
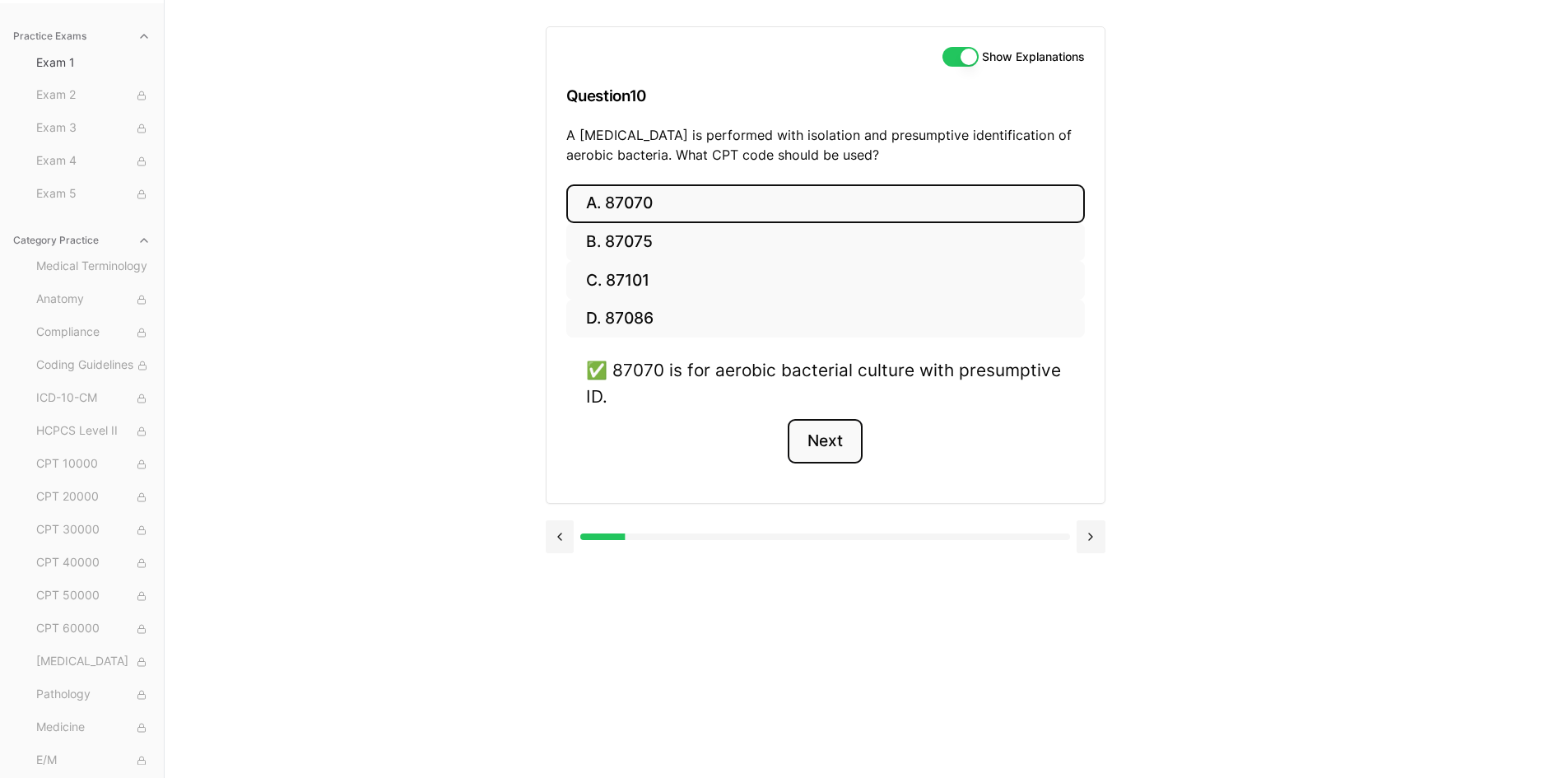
click at [819, 447] on button "Next" at bounding box center [825, 441] width 75 height 45
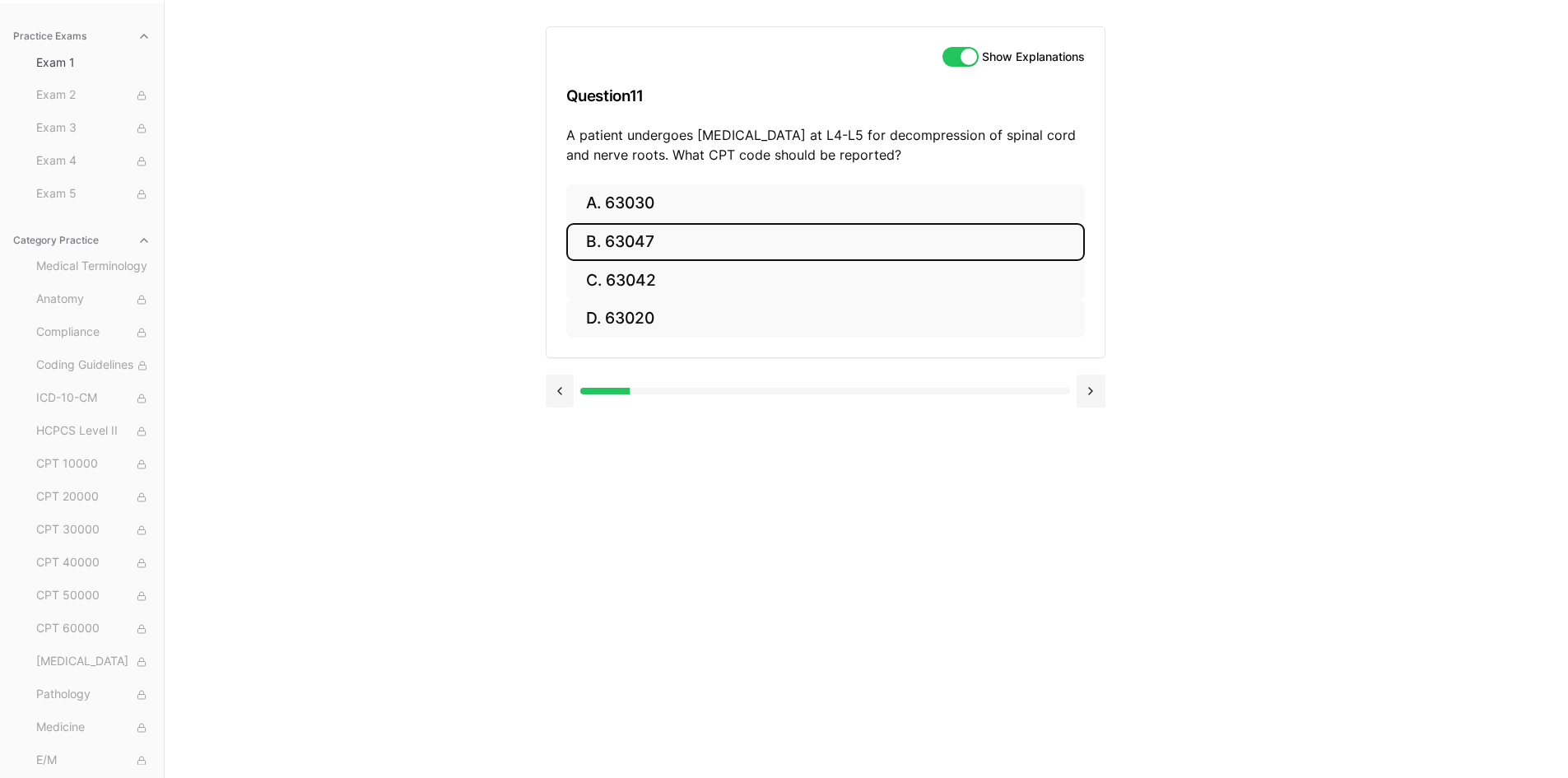
click at [707, 239] on button "B. 63047" at bounding box center [825, 242] width 518 height 38
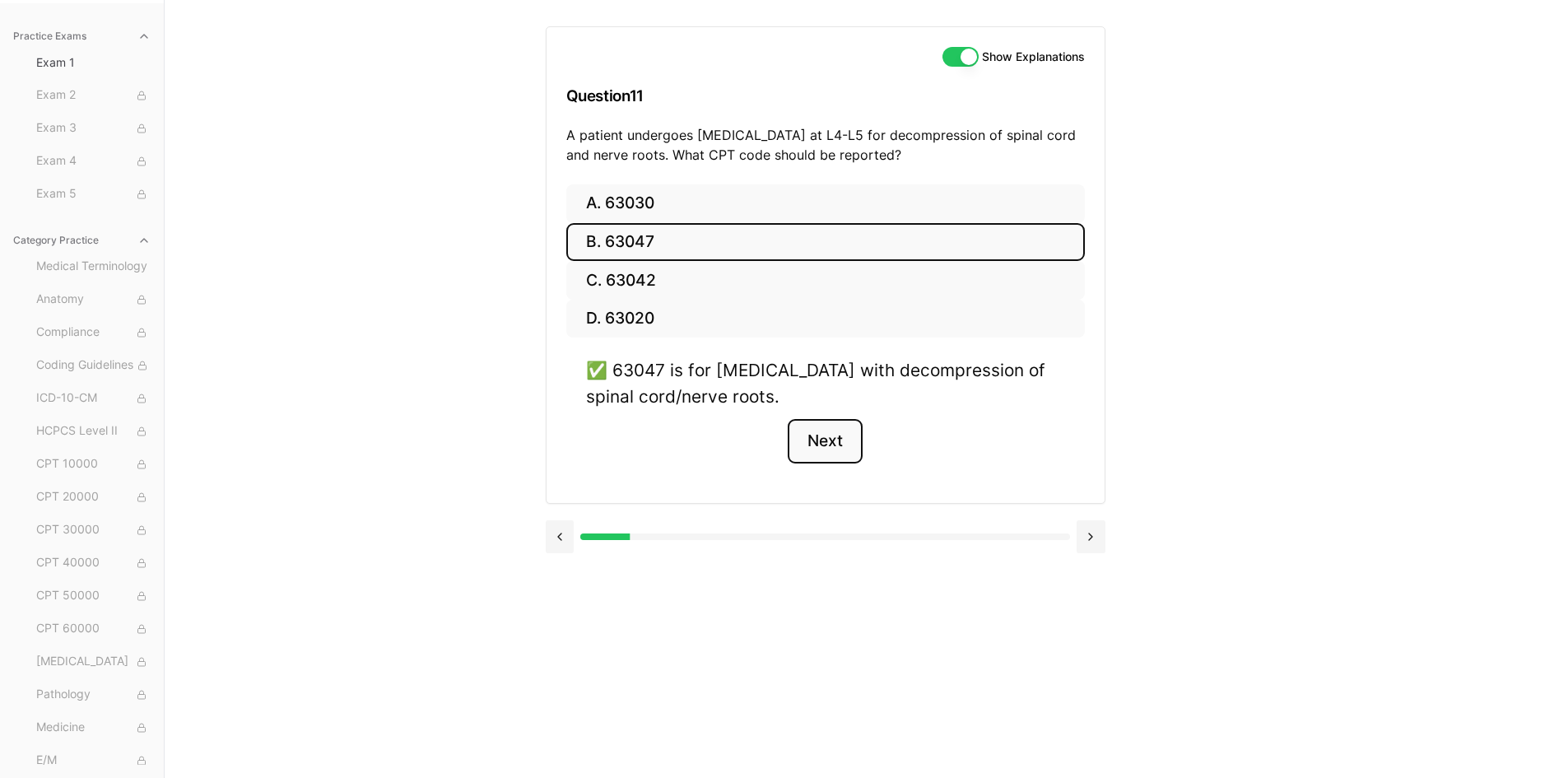
click at [832, 457] on button "Next" at bounding box center [825, 441] width 75 height 45
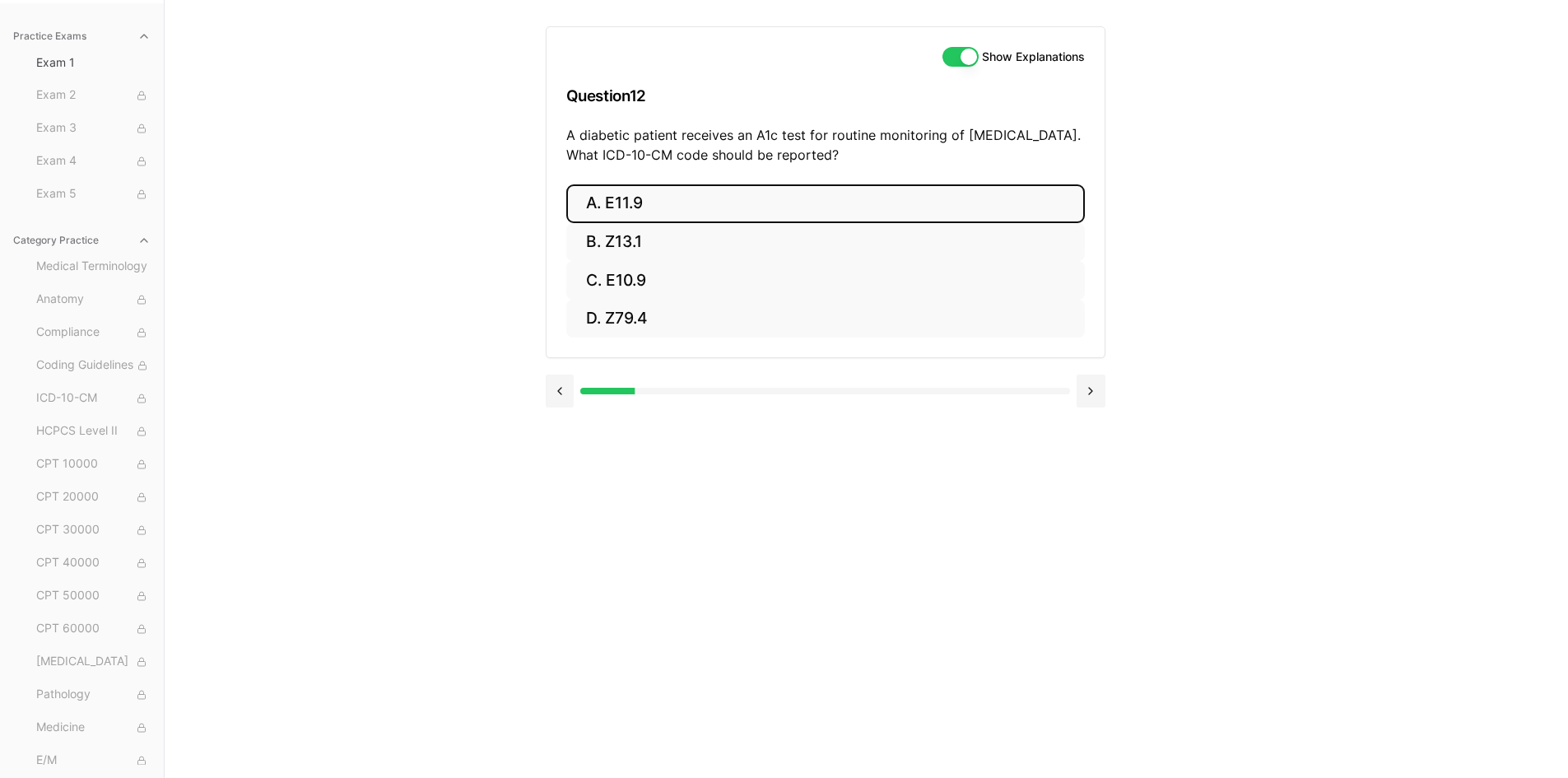
click at [615, 209] on button "A. E11.9" at bounding box center [825, 204] width 518 height 38
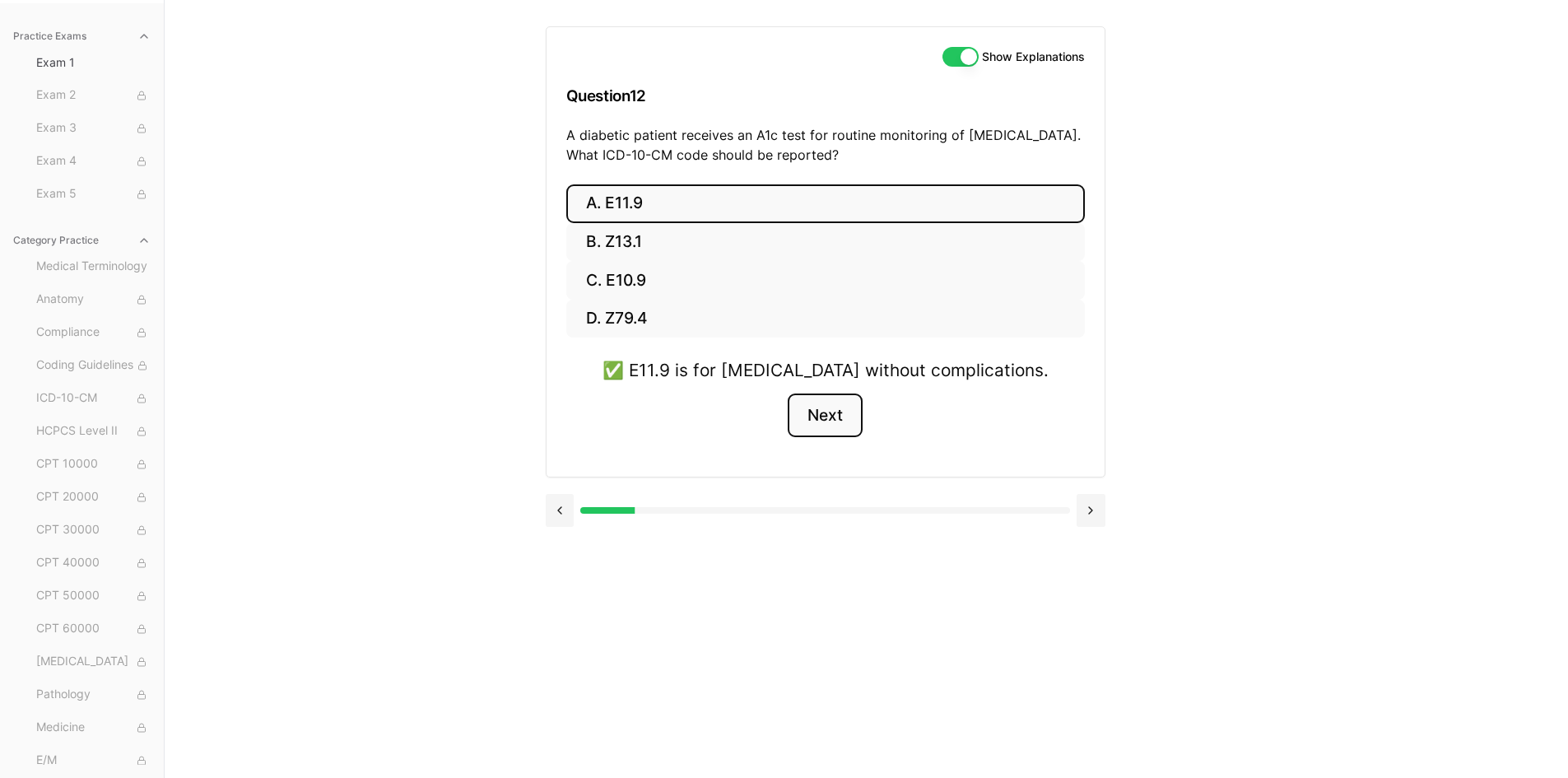
click at [818, 405] on button "Next" at bounding box center [825, 415] width 75 height 45
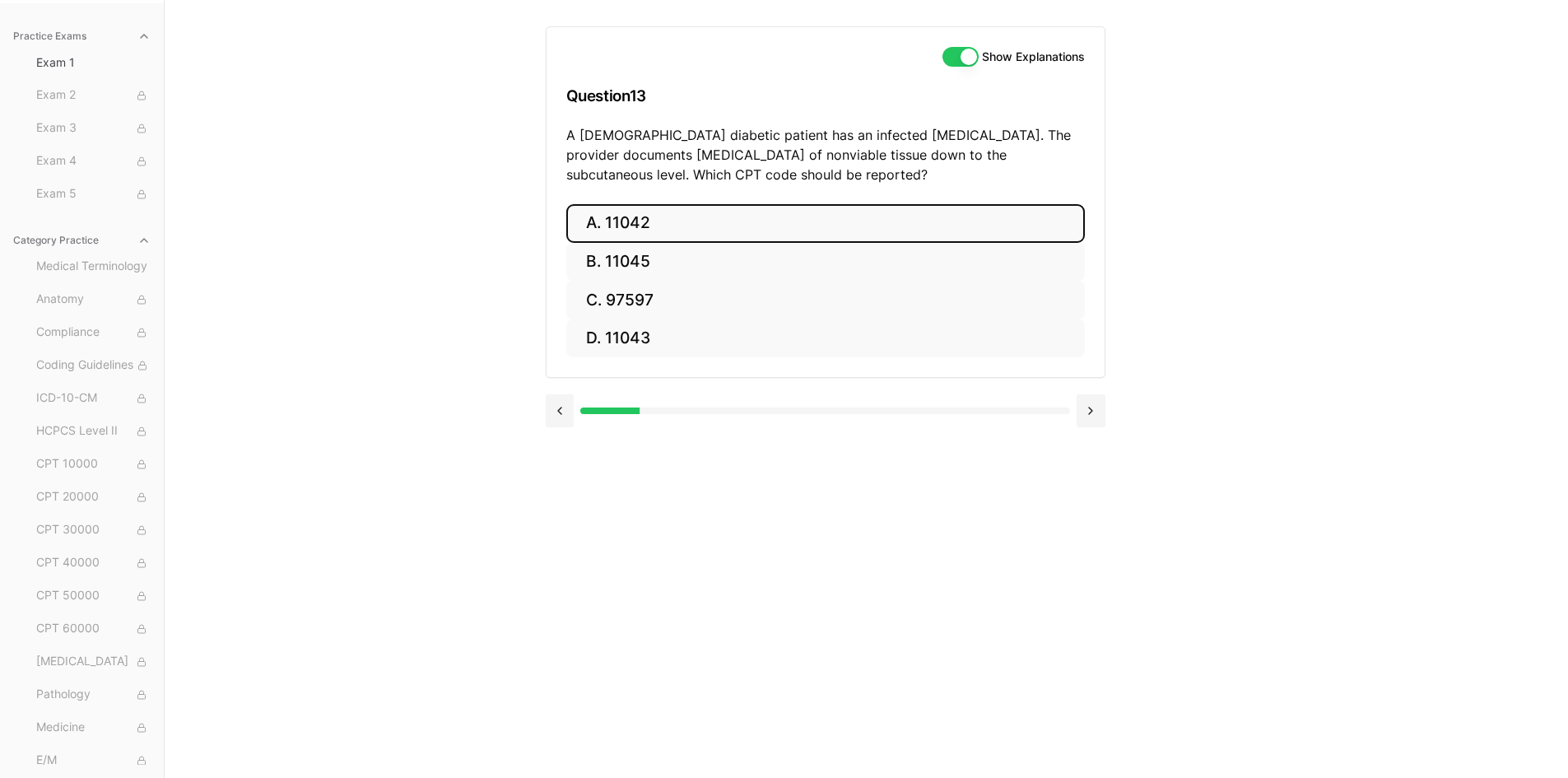
click at [789, 216] on button "A. 11042" at bounding box center [825, 224] width 518 height 38
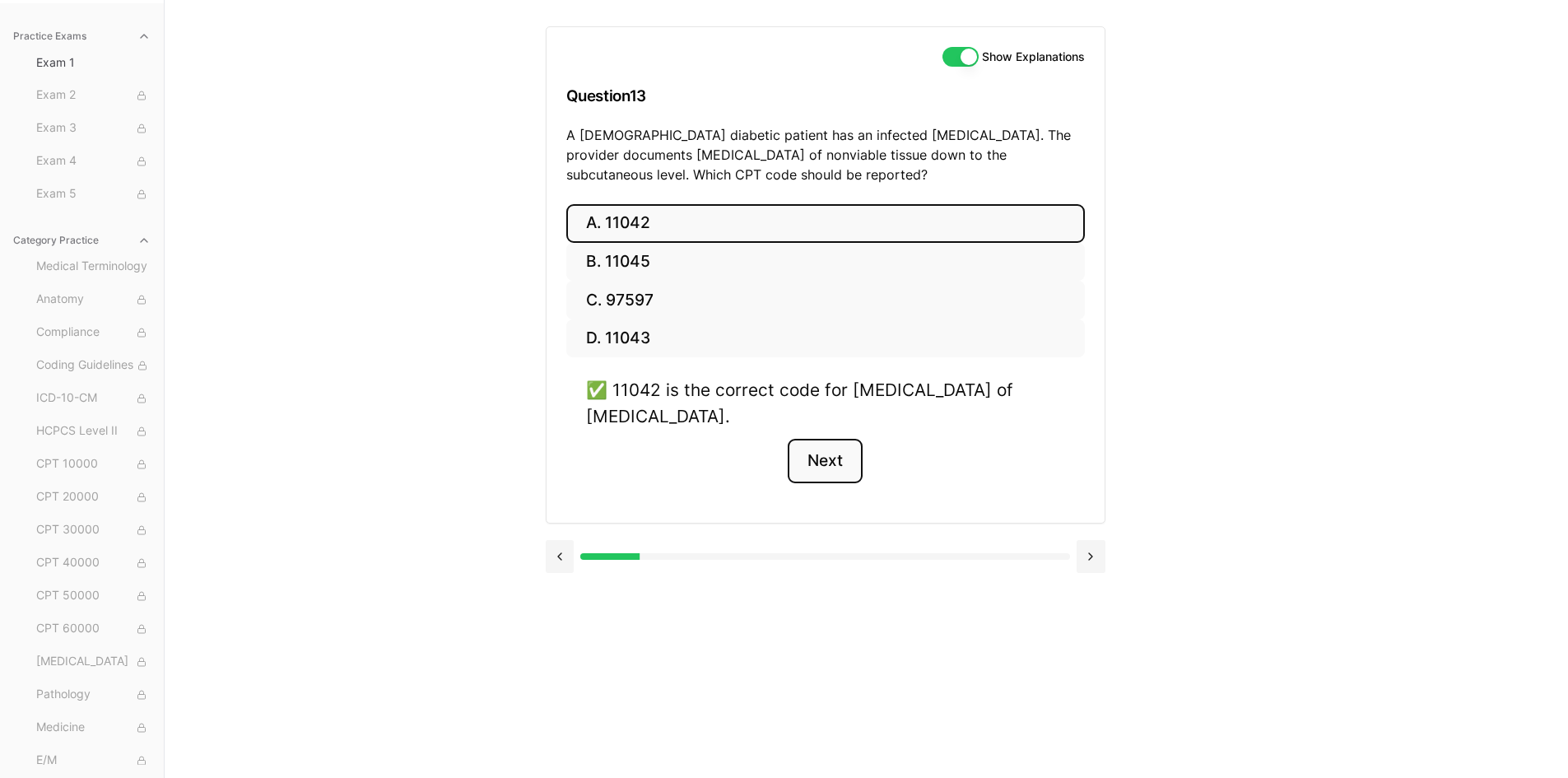
click at [830, 459] on button "Next" at bounding box center [825, 461] width 75 height 45
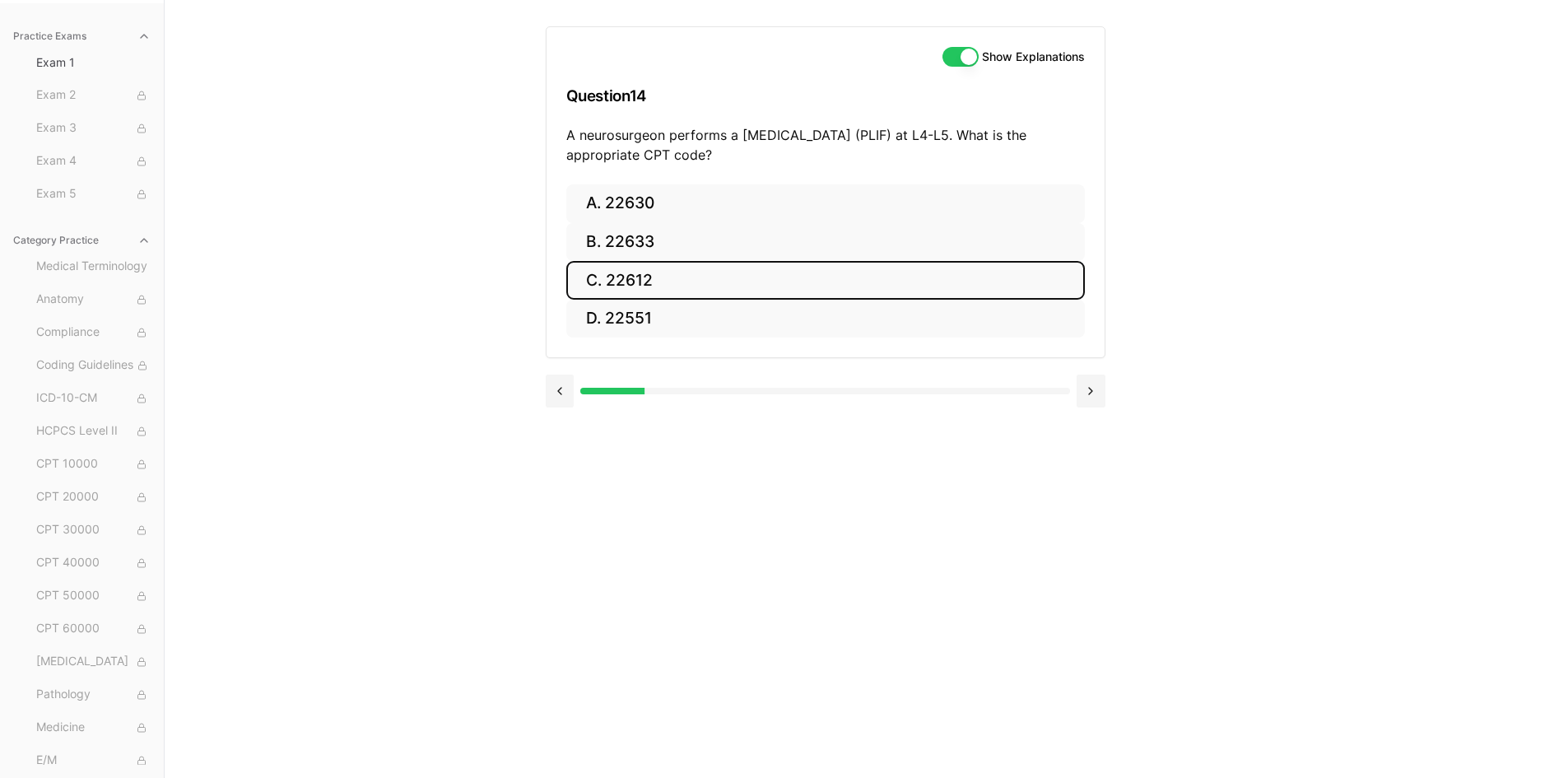
click at [684, 278] on button "C. 22612" at bounding box center [825, 280] width 518 height 38
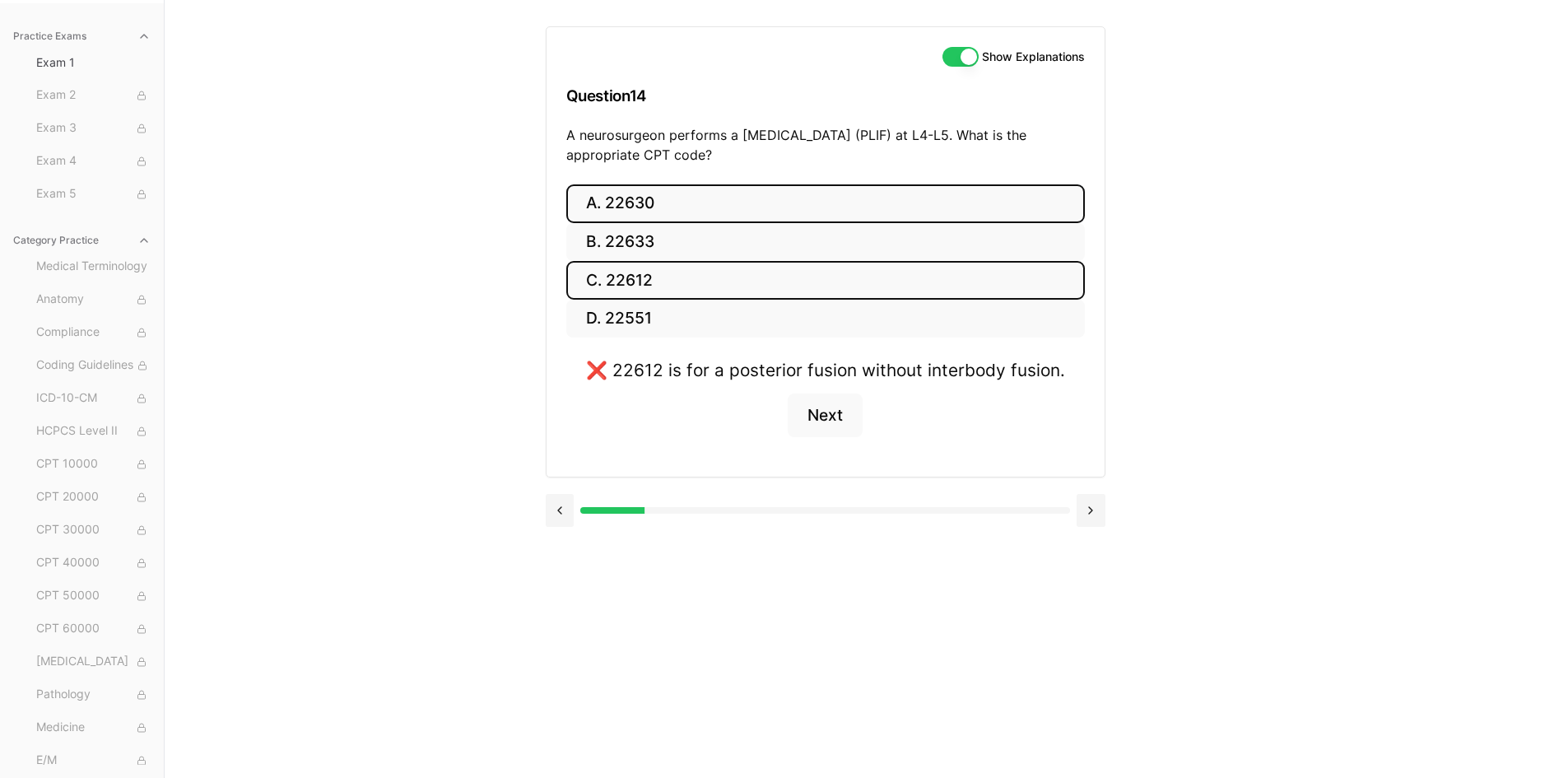
click at [706, 203] on button "A. 22630" at bounding box center [825, 204] width 518 height 38
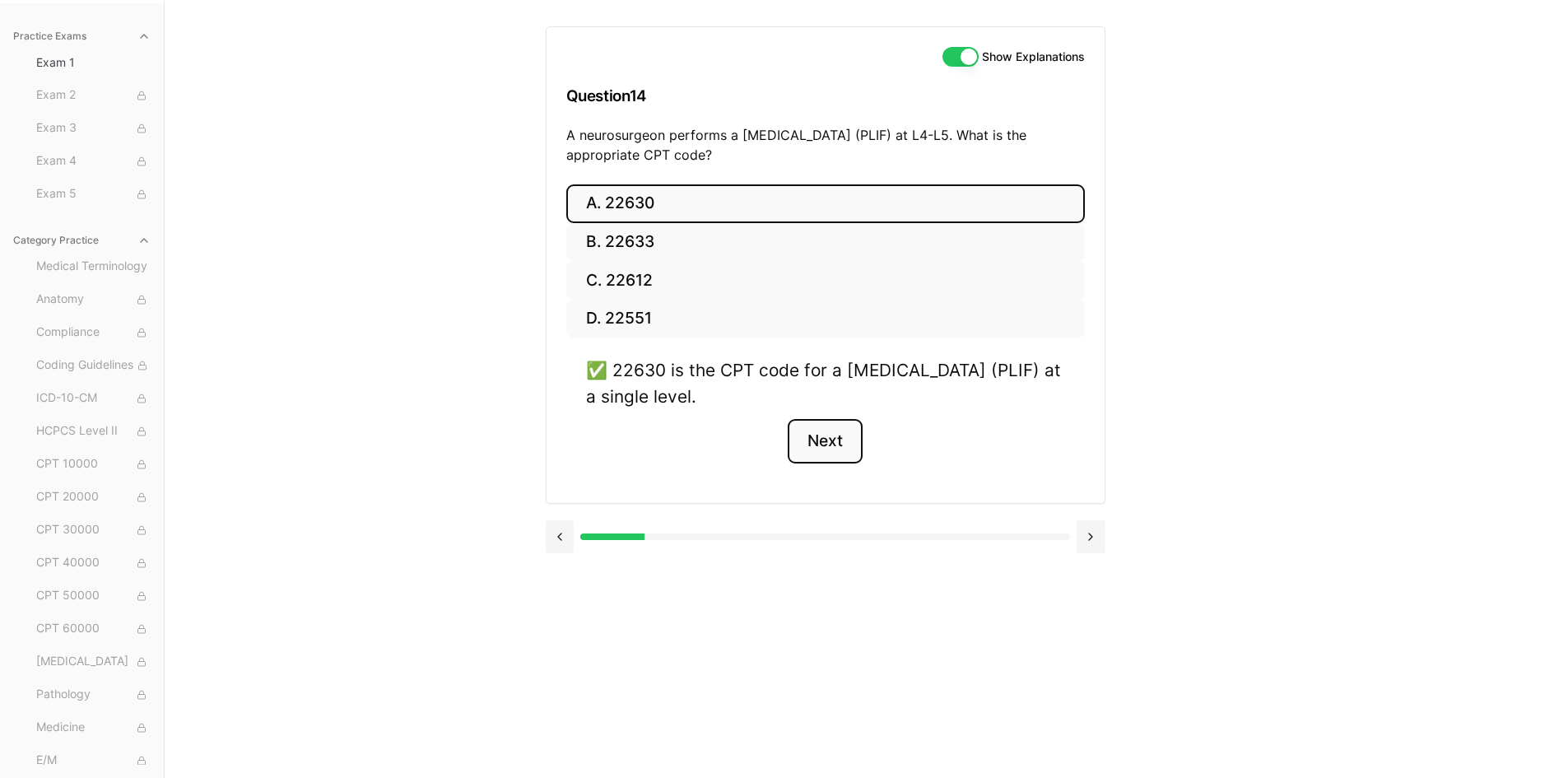
click at [832, 441] on button "Next" at bounding box center [825, 441] width 75 height 45
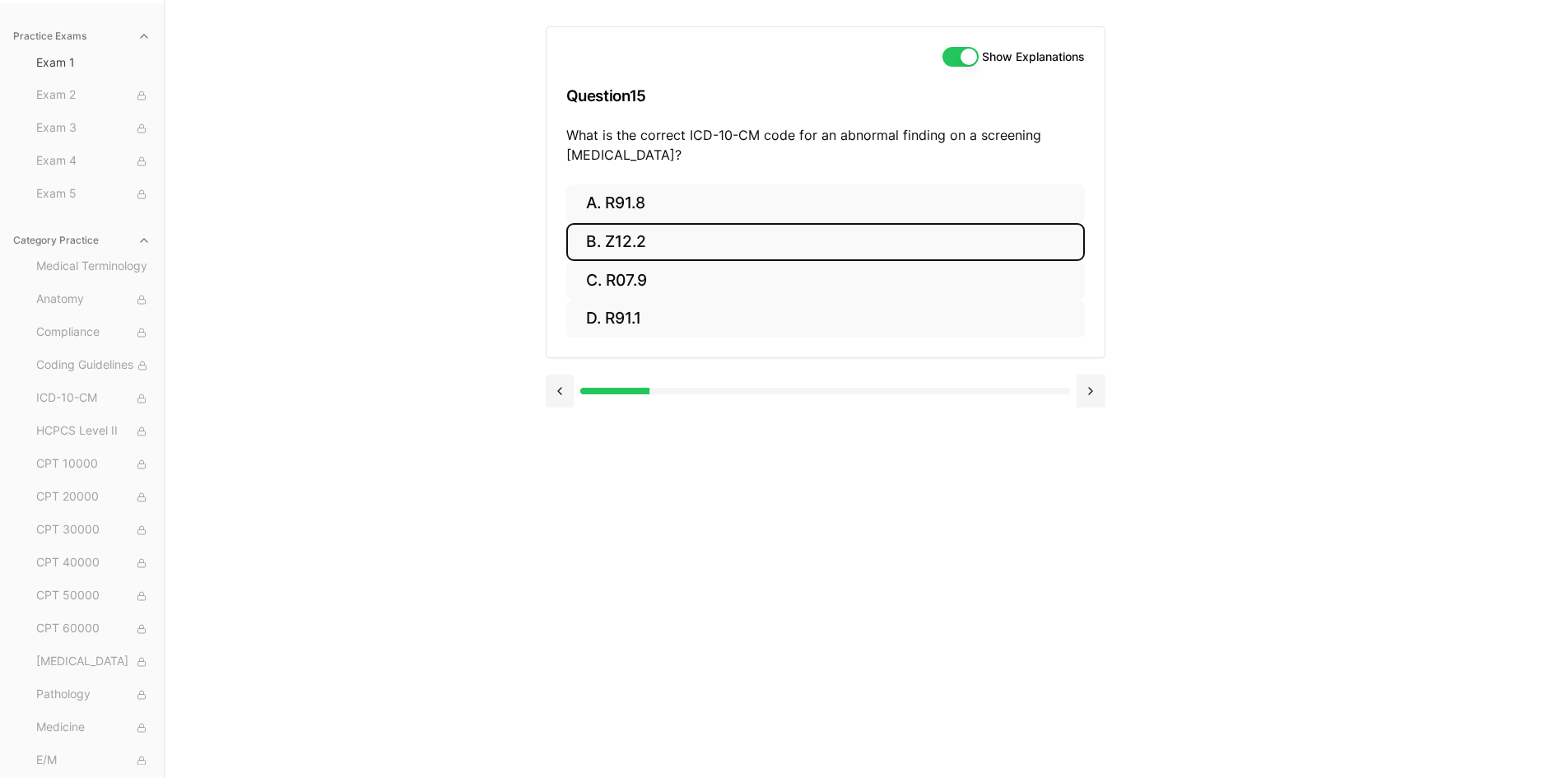
click at [655, 246] on button "B. Z12.2" at bounding box center [825, 242] width 518 height 38
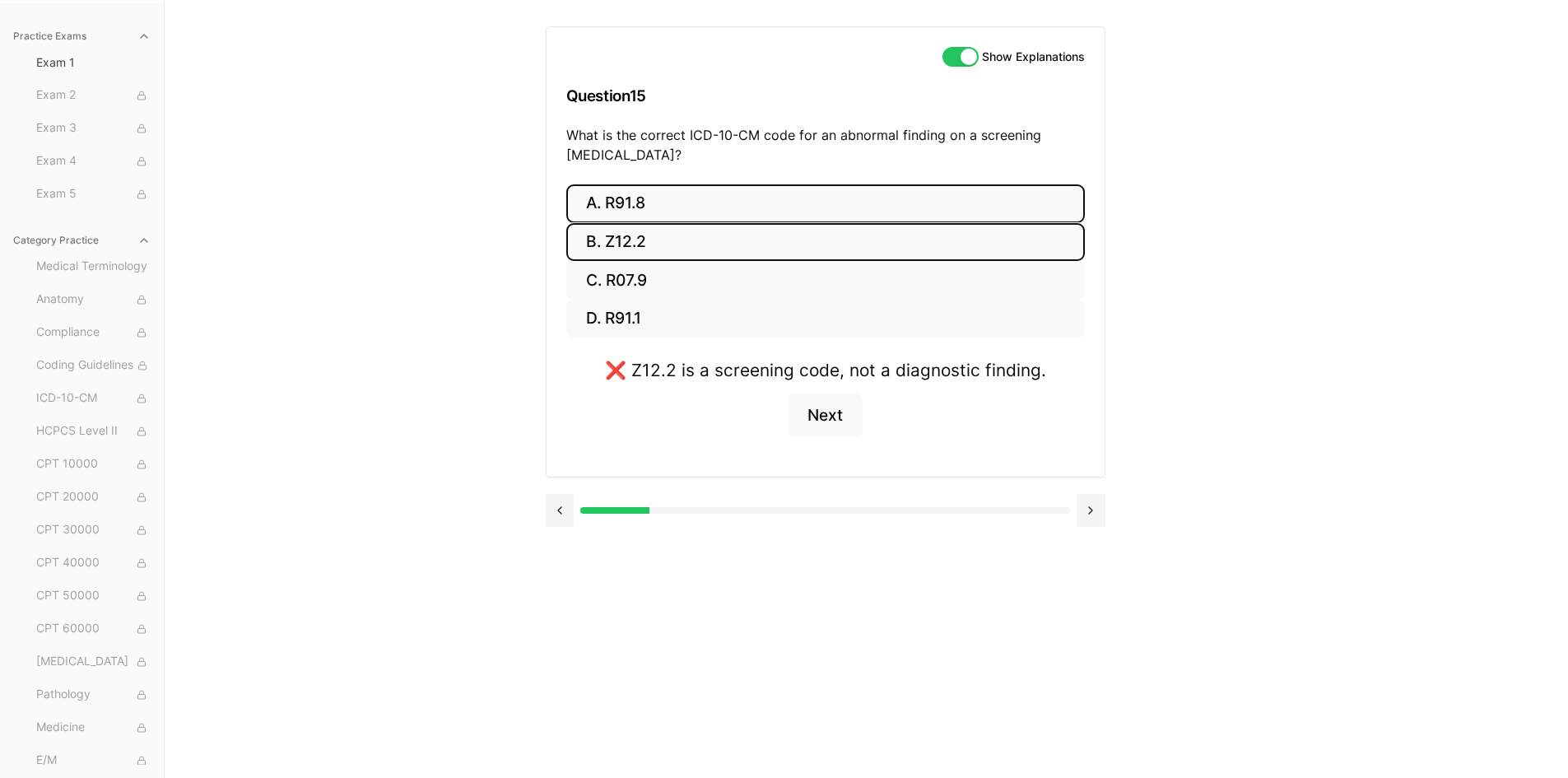
click at [650, 200] on button "A. R91.8" at bounding box center [825, 204] width 518 height 38
click at [836, 438] on button "Next" at bounding box center [825, 415] width 75 height 45
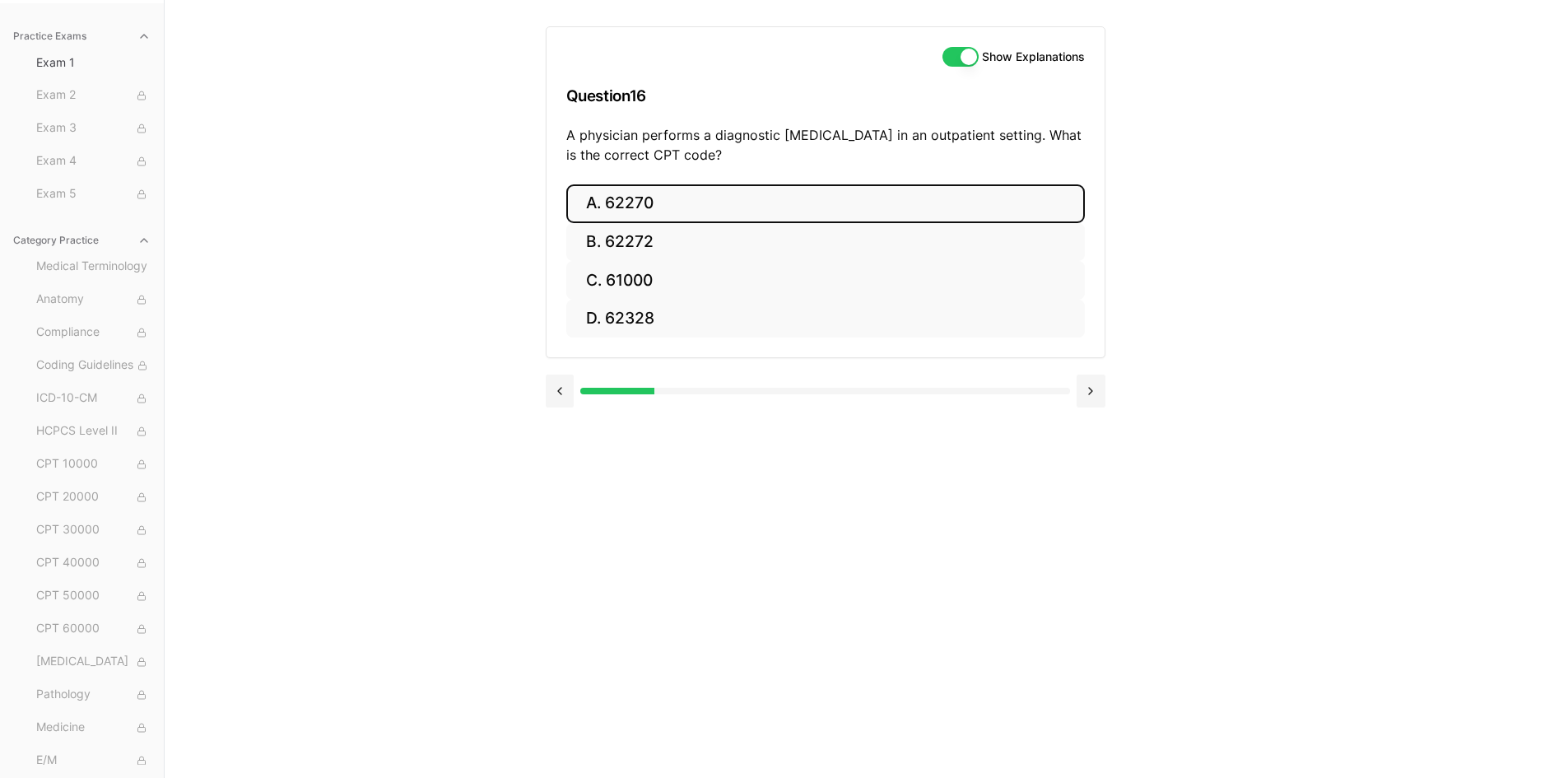
click at [705, 205] on button "A. 62270" at bounding box center [825, 204] width 518 height 38
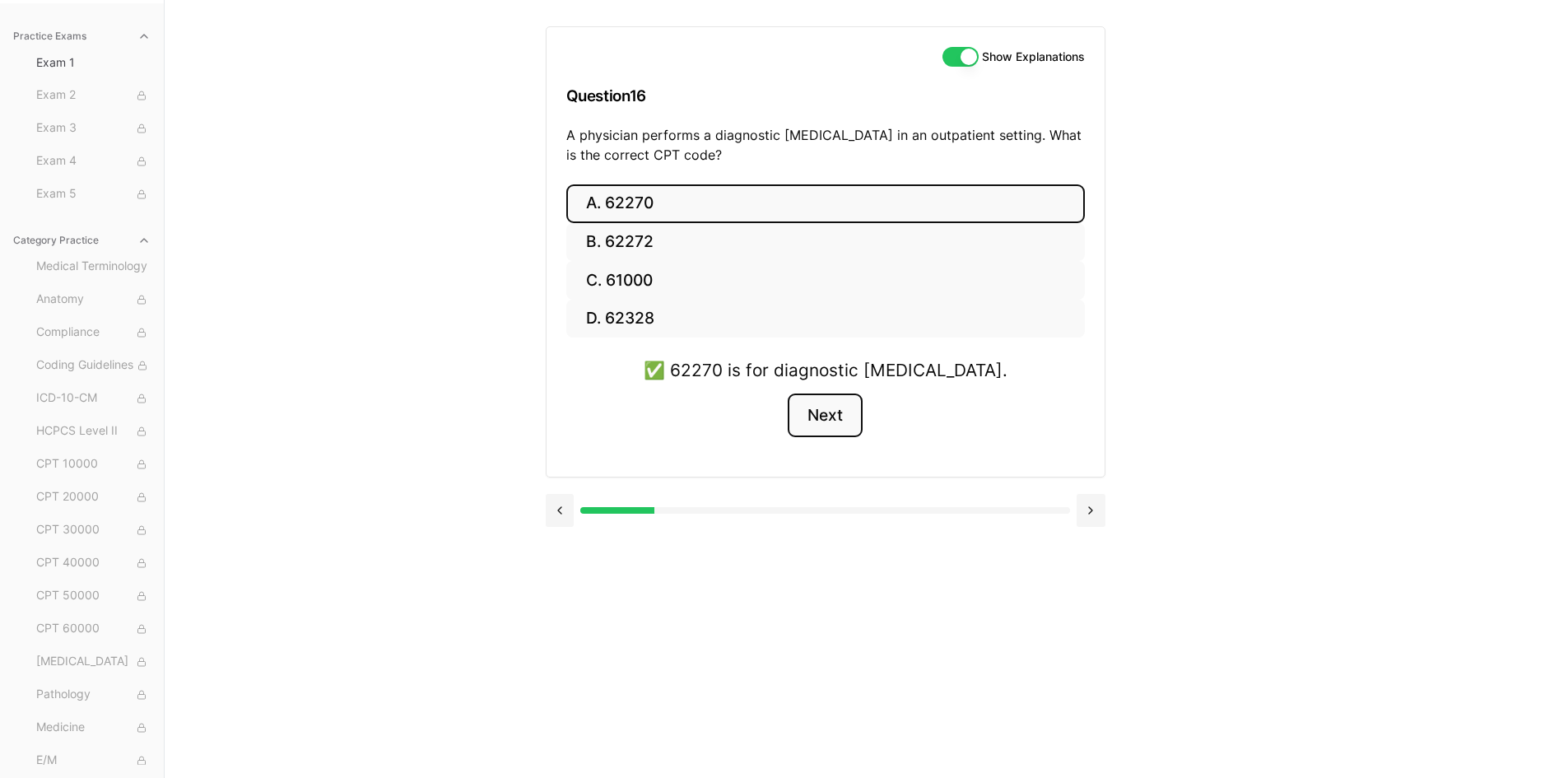
click at [828, 436] on button "Next" at bounding box center [825, 415] width 75 height 45
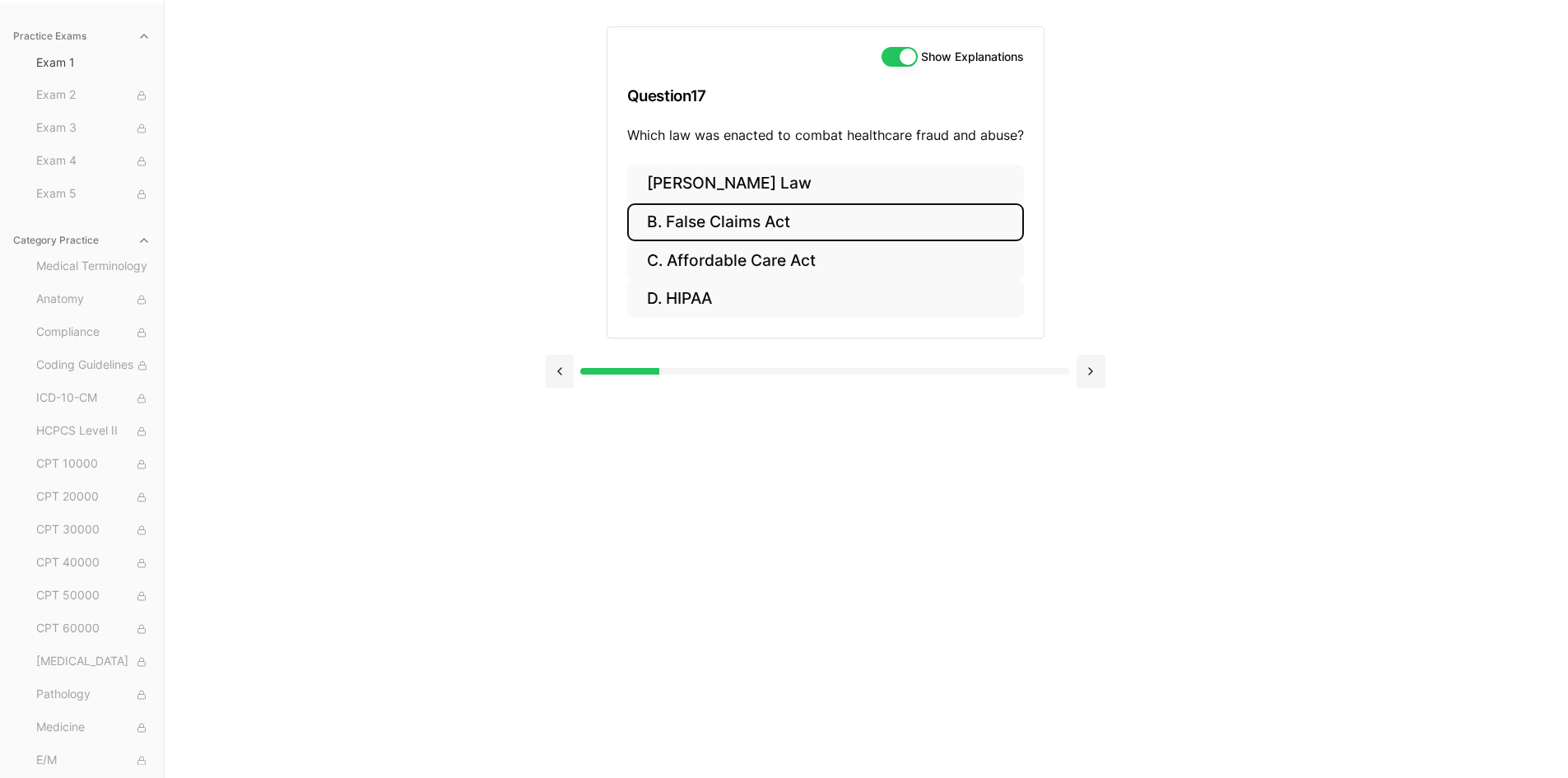
click at [780, 222] on button "B. False Claims Act" at bounding box center [825, 223] width 397 height 38
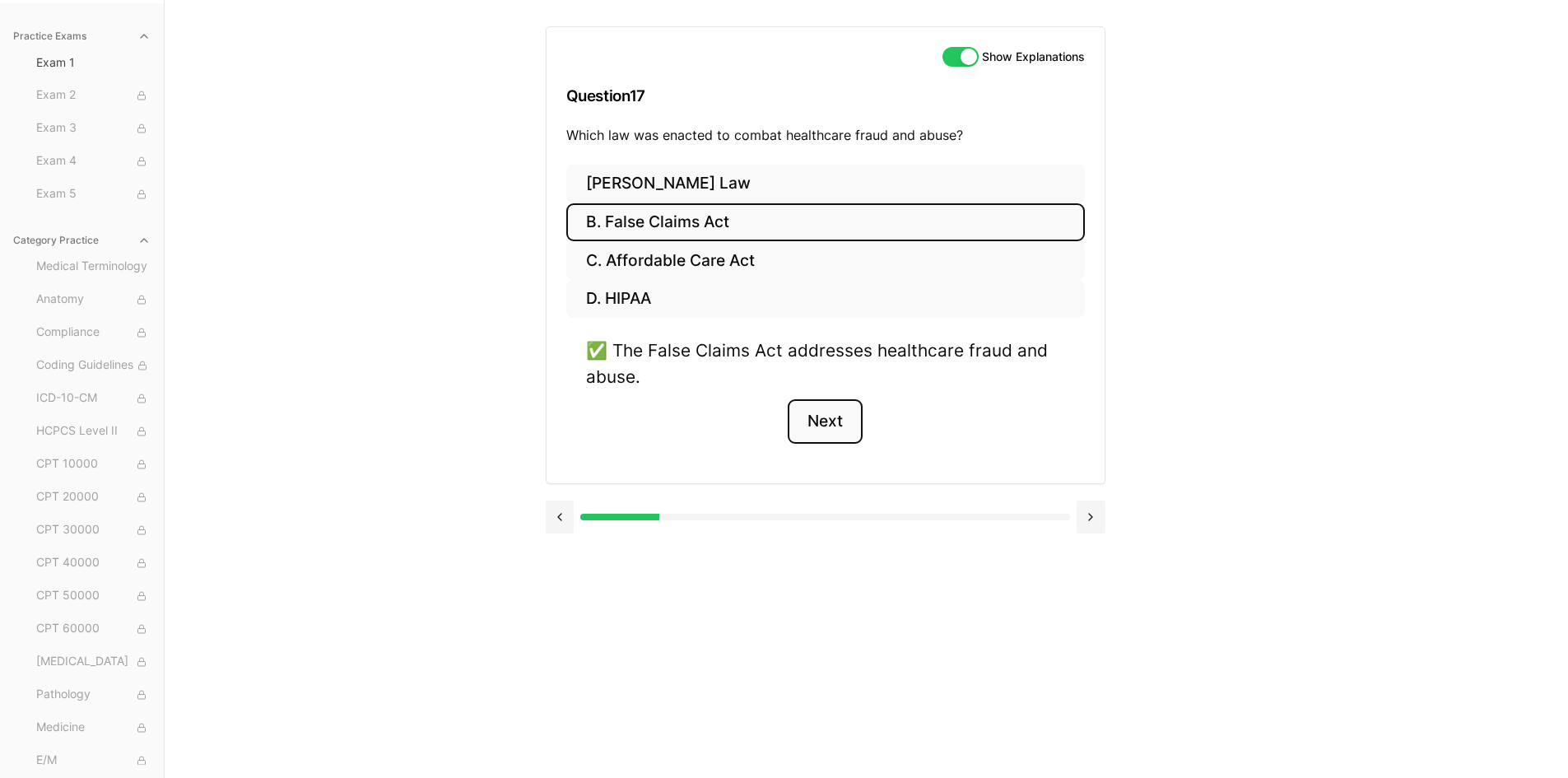
click at [840, 430] on button "Next" at bounding box center [825, 421] width 75 height 45
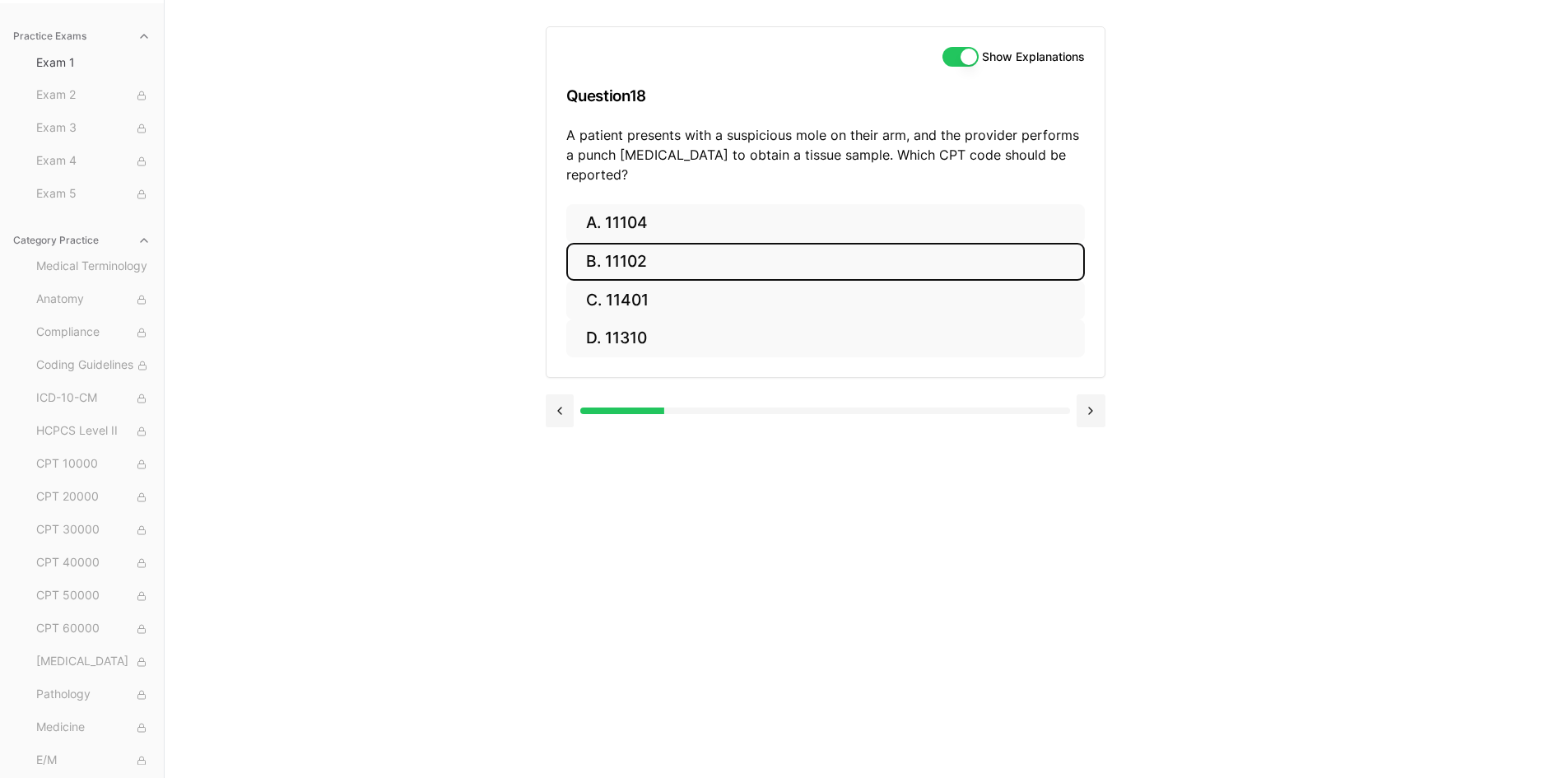
click at [639, 243] on button "B. 11102" at bounding box center [825, 262] width 518 height 38
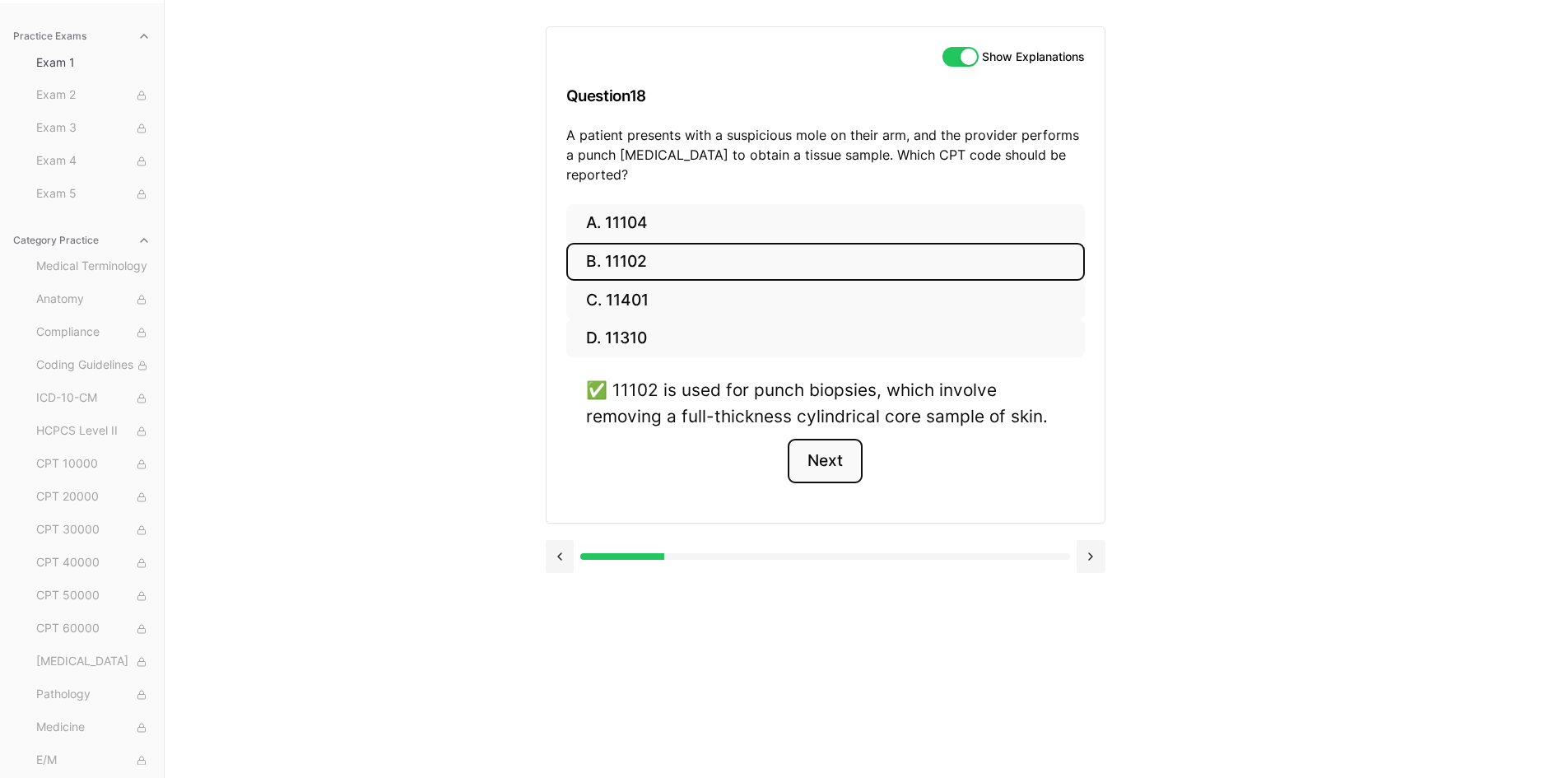
click at [810, 447] on button "Next" at bounding box center [825, 461] width 75 height 45
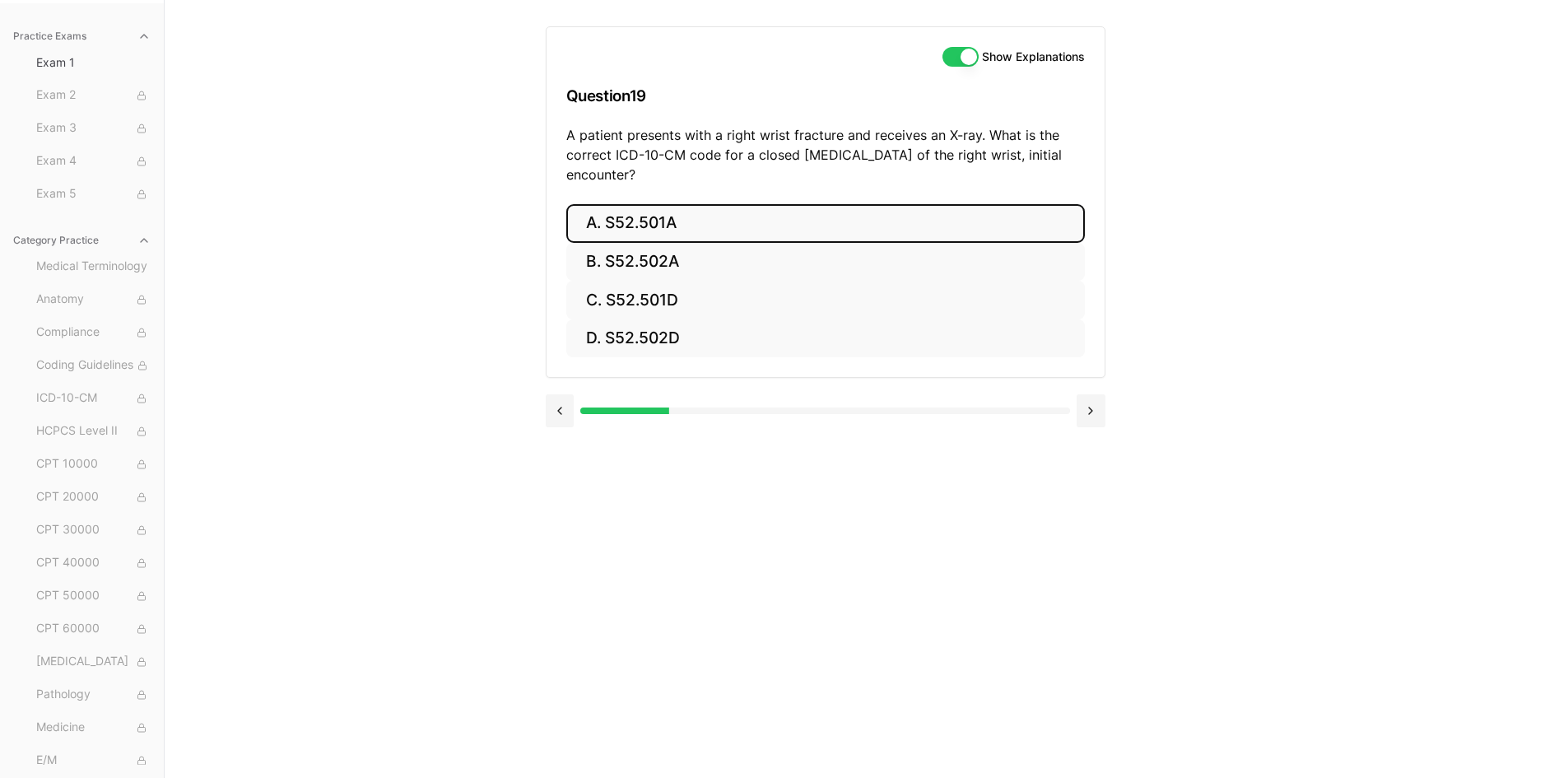
click at [849, 217] on button "A. S52.501A" at bounding box center [825, 224] width 518 height 38
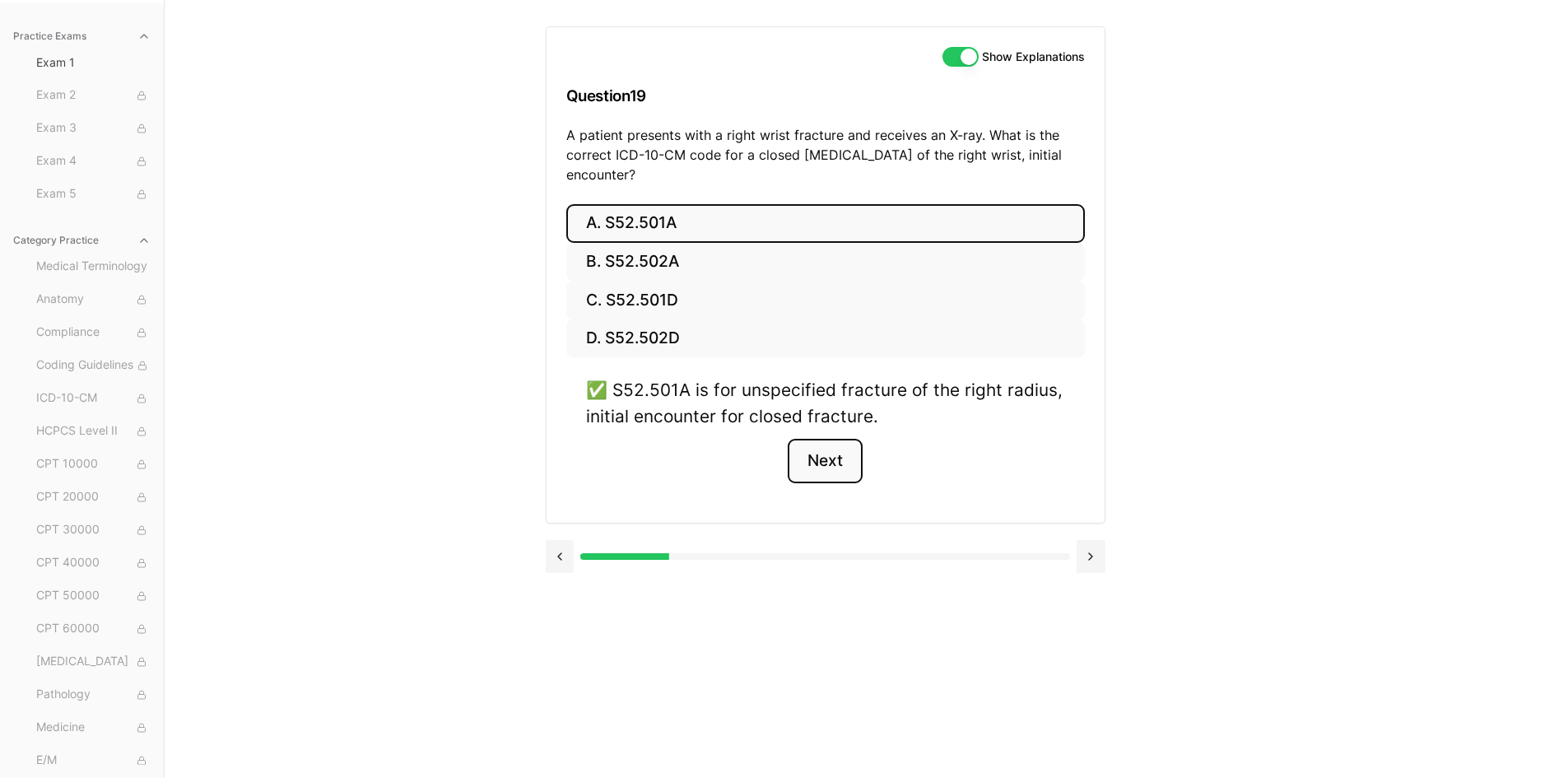
click at [832, 469] on button "Next" at bounding box center [825, 461] width 75 height 45
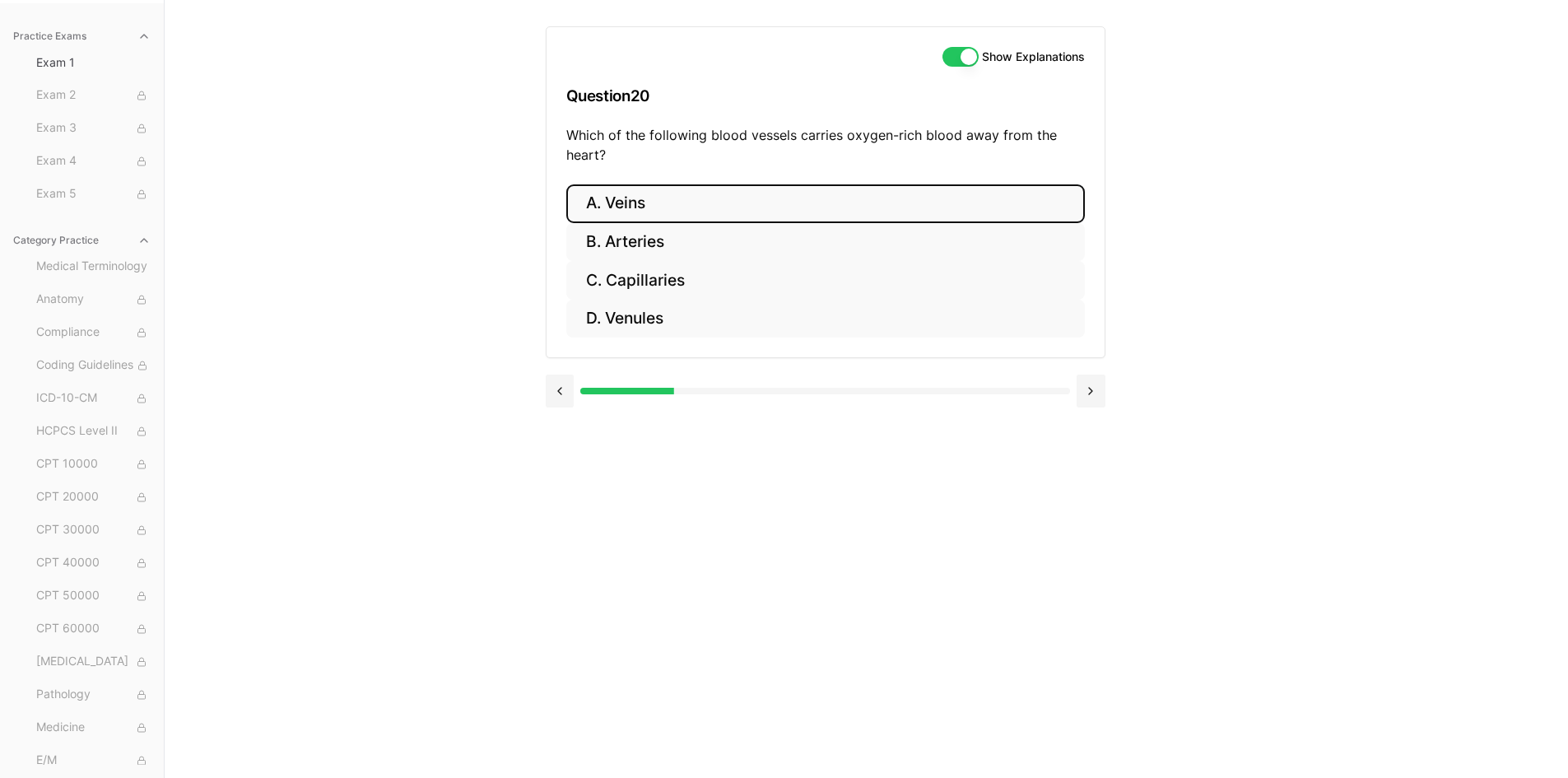
click at [690, 201] on button "A. Veins" at bounding box center [825, 204] width 518 height 38
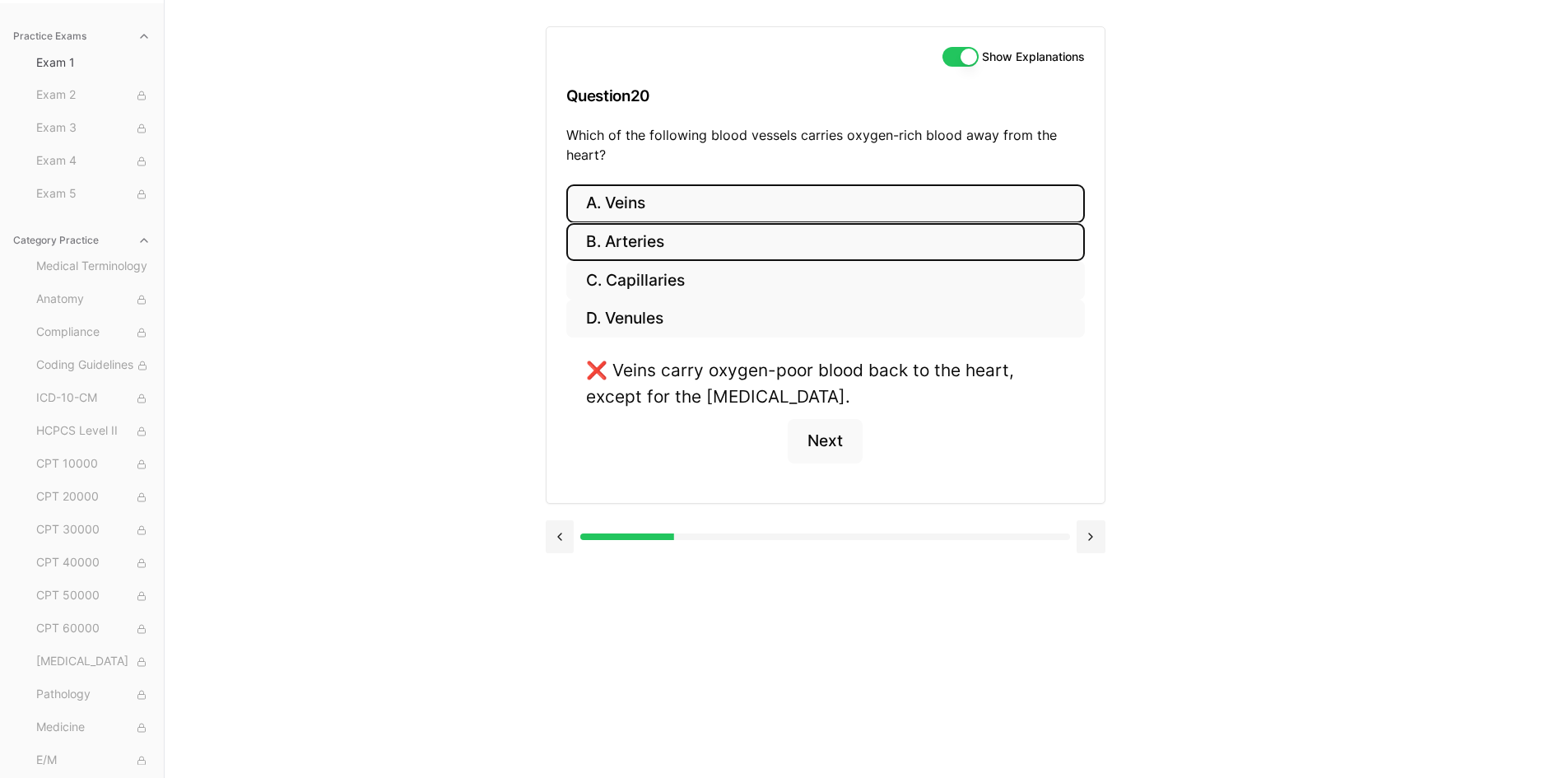
click at [678, 235] on button "B. Arteries" at bounding box center [825, 242] width 518 height 38
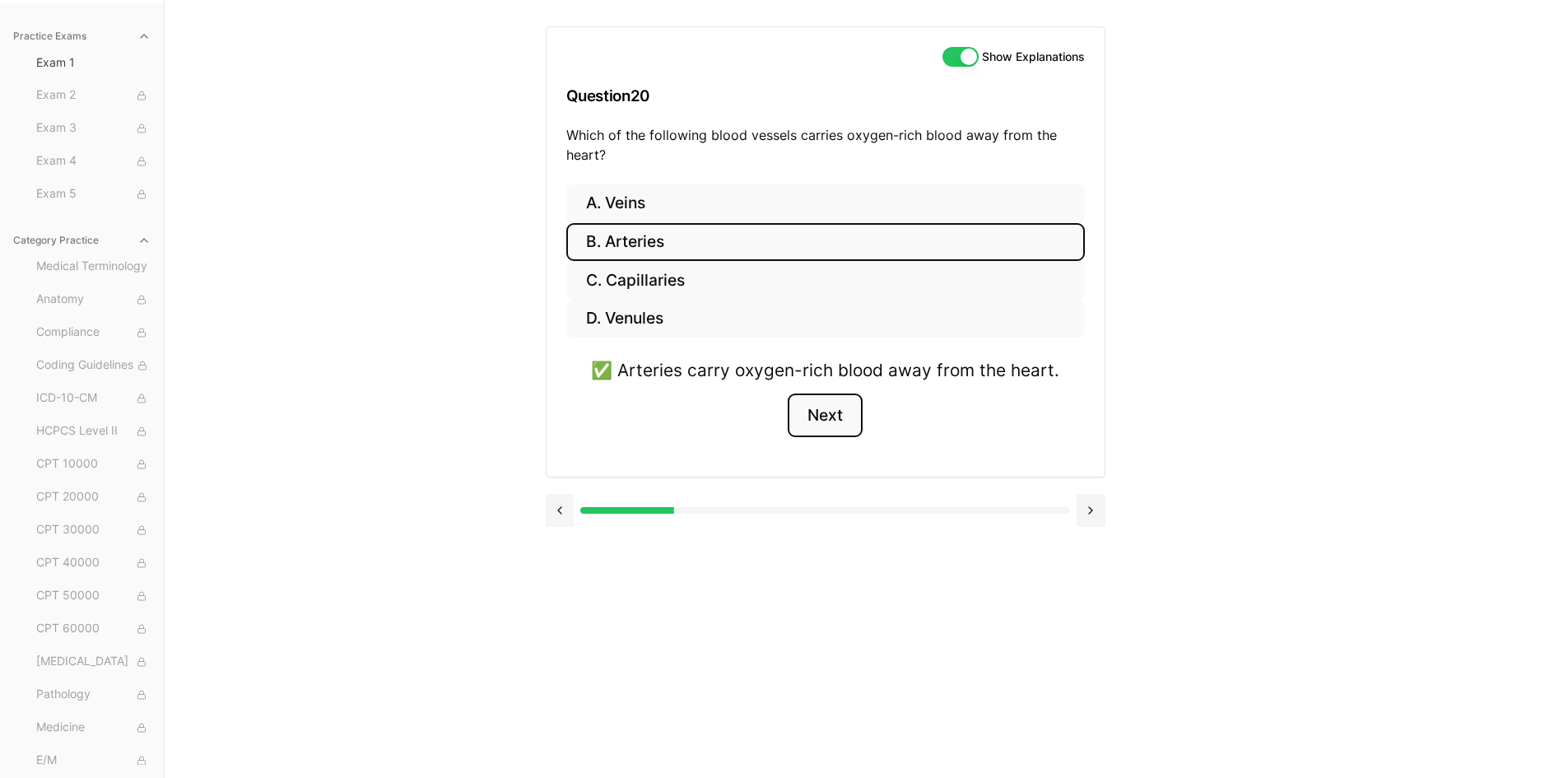
click at [835, 416] on button "Next" at bounding box center [825, 415] width 75 height 45
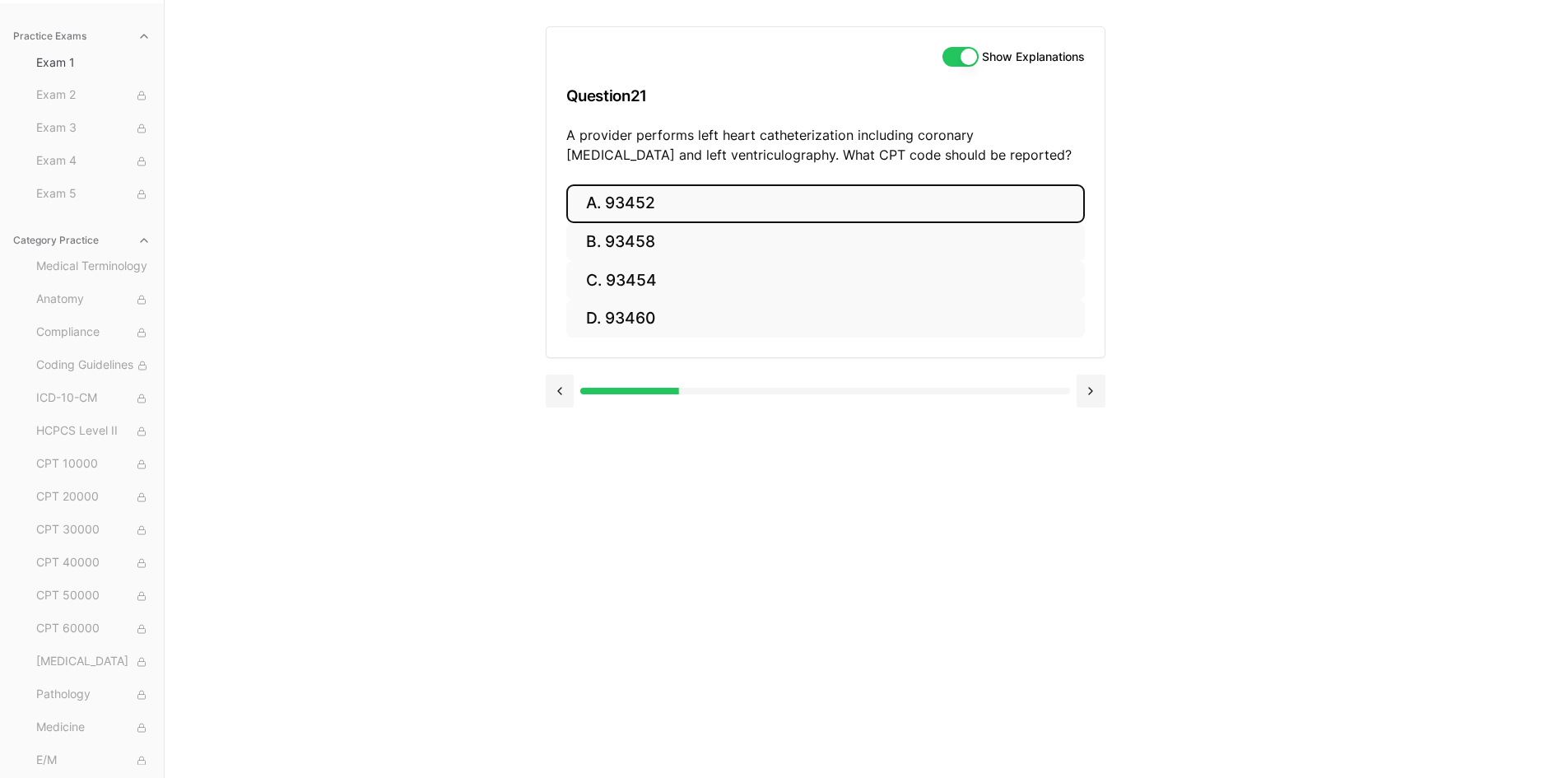
click at [717, 198] on button "A. 93452" at bounding box center [825, 204] width 518 height 38
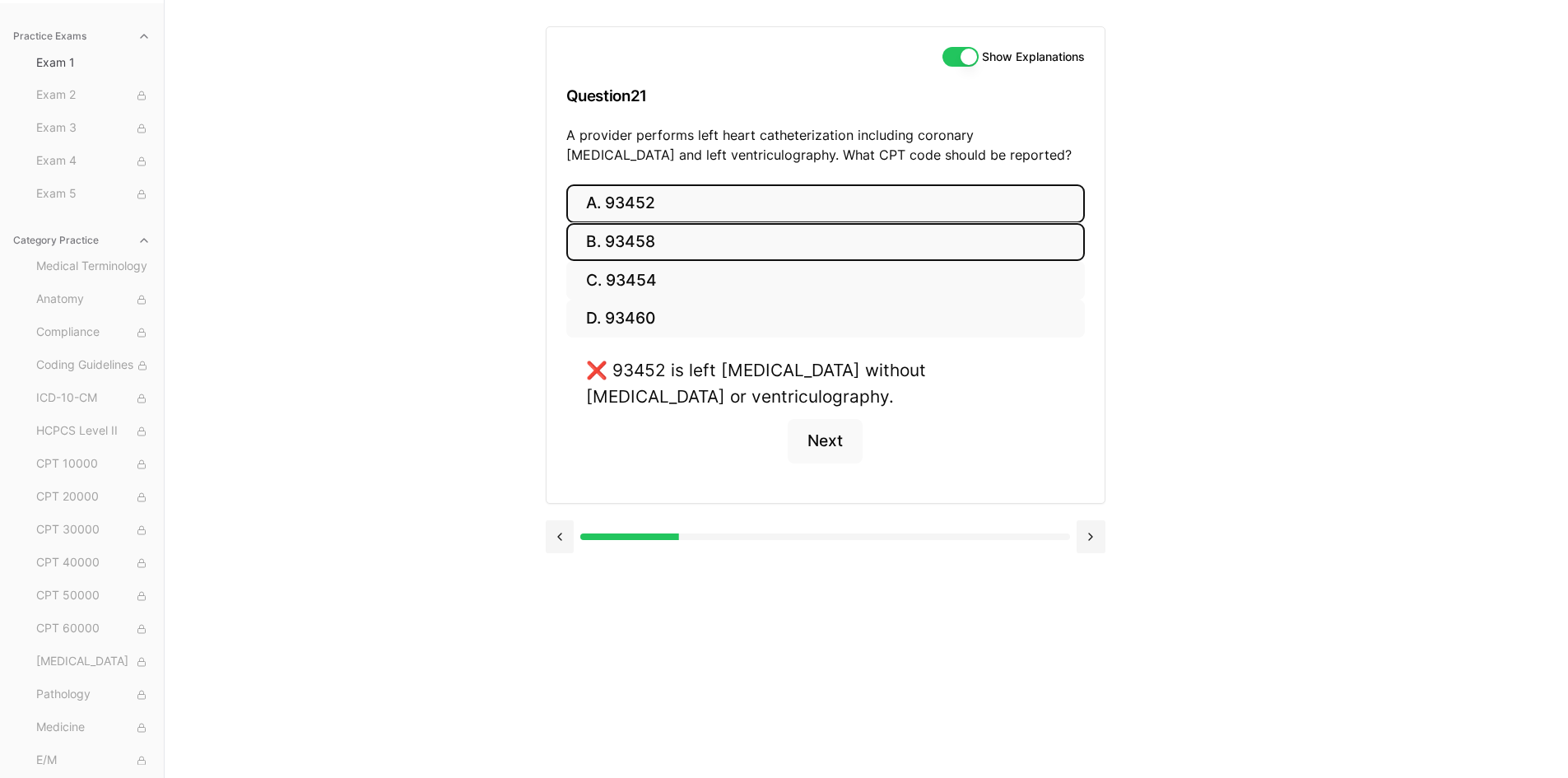
click at [712, 235] on button "B. 93458" at bounding box center [825, 242] width 518 height 38
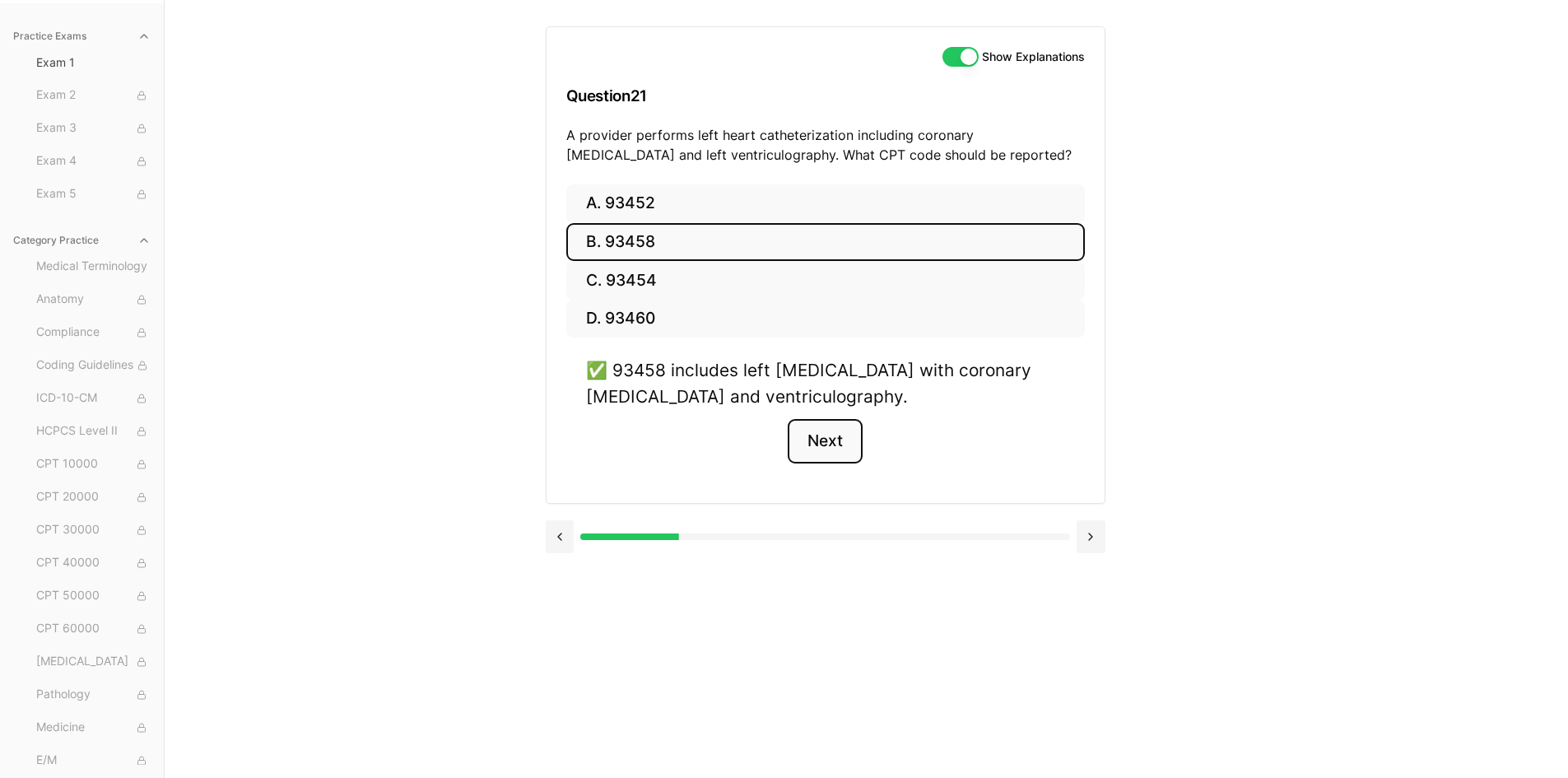
click at [832, 433] on button "Next" at bounding box center [825, 441] width 75 height 45
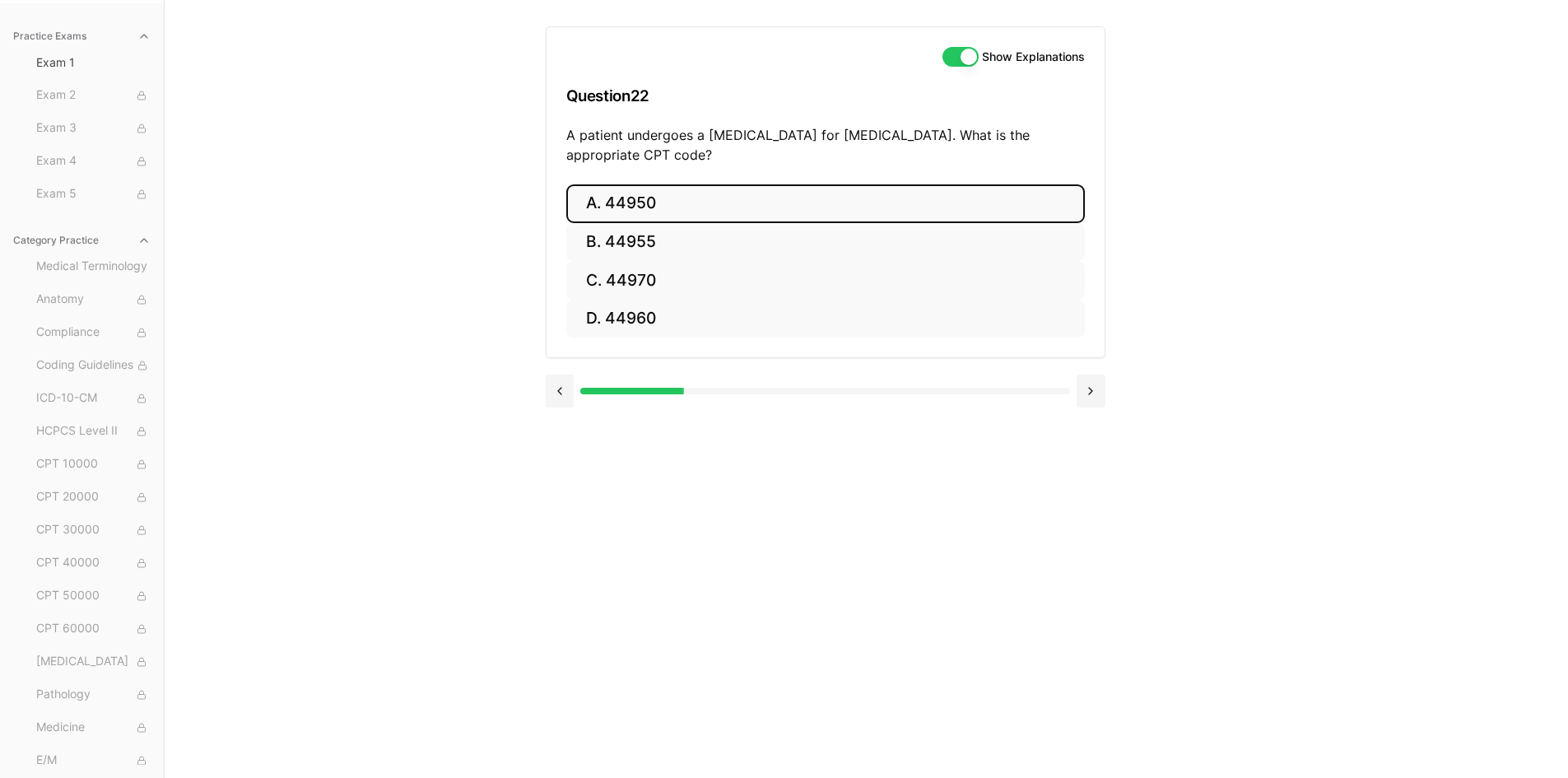
click at [727, 204] on button "A. 44950" at bounding box center [825, 204] width 518 height 38
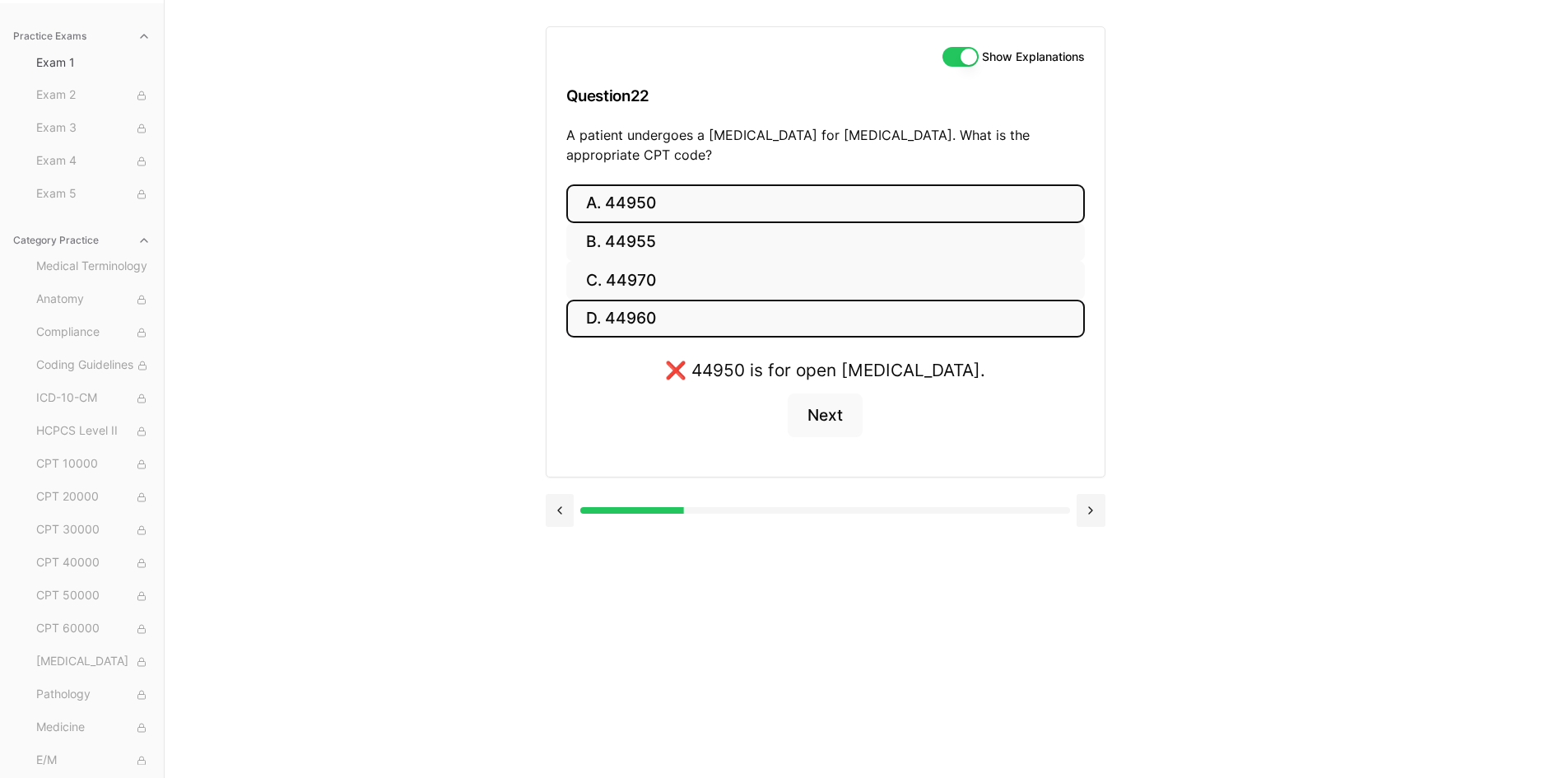
click at [706, 322] on button "D. 44960" at bounding box center [825, 319] width 518 height 38
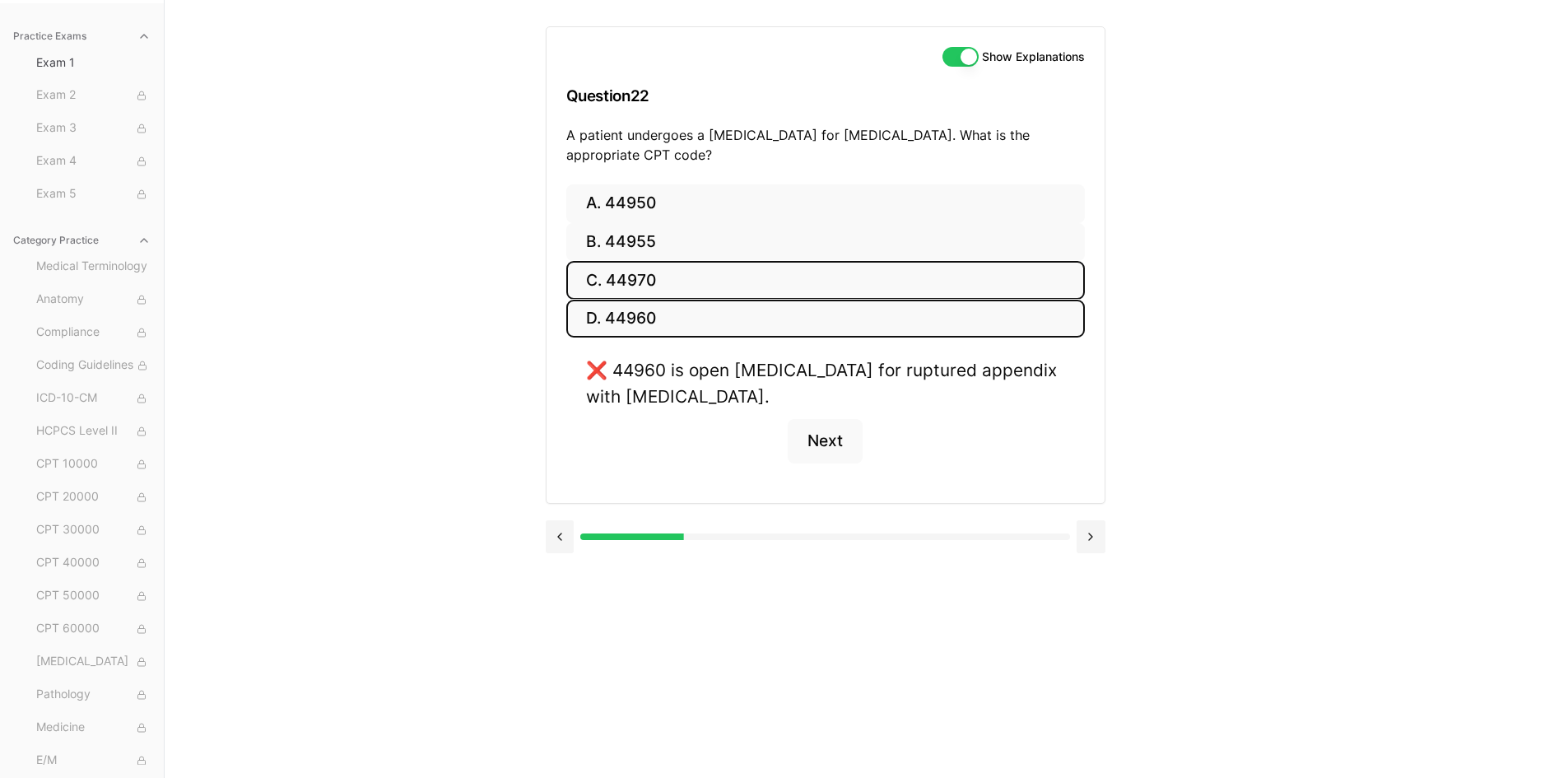
click at [707, 293] on button "C. 44970" at bounding box center [825, 280] width 518 height 38
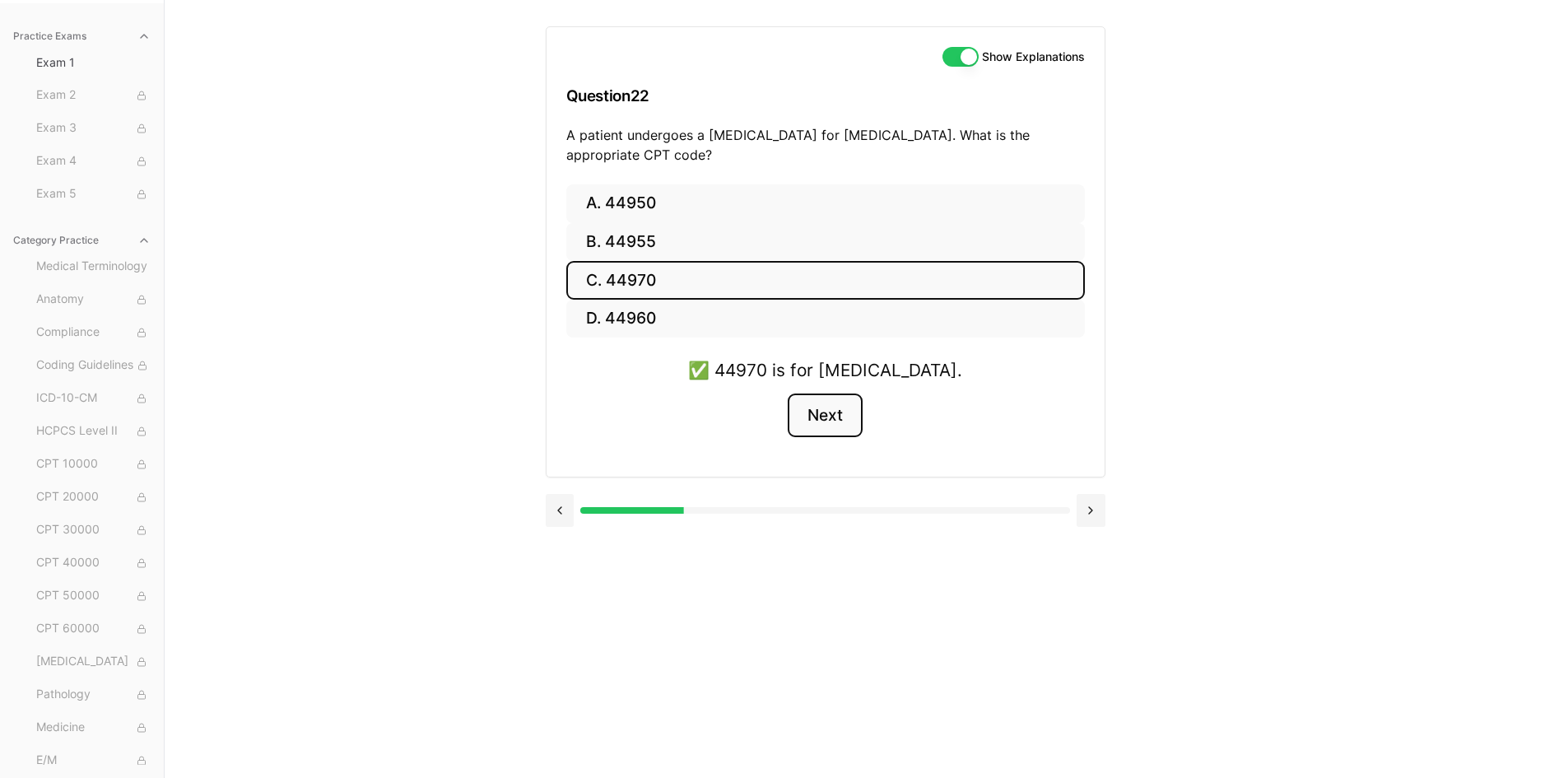
click at [829, 403] on button "Next" at bounding box center [825, 415] width 75 height 45
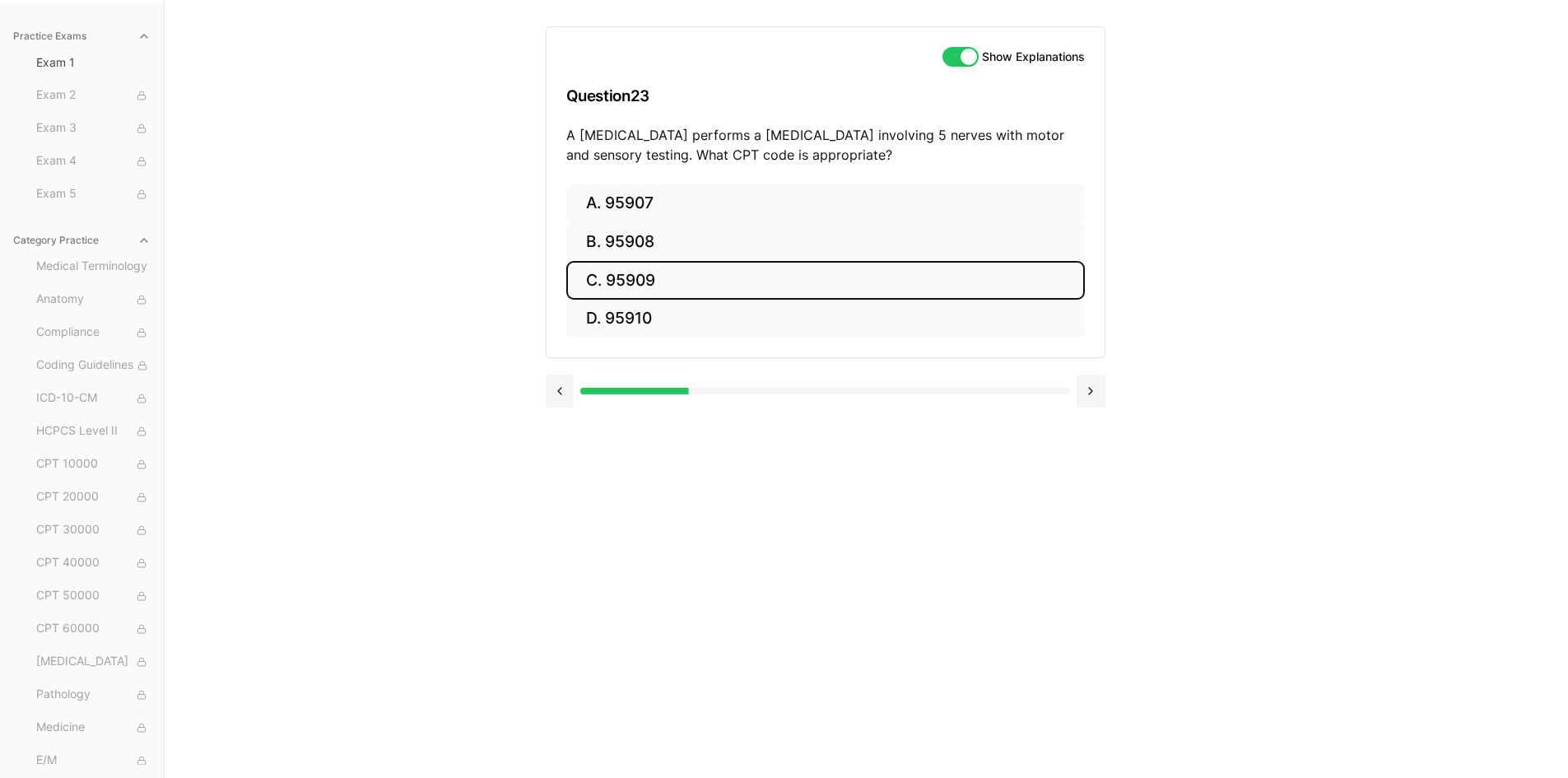
click at [631, 282] on button "C. 95909" at bounding box center [825, 280] width 518 height 38
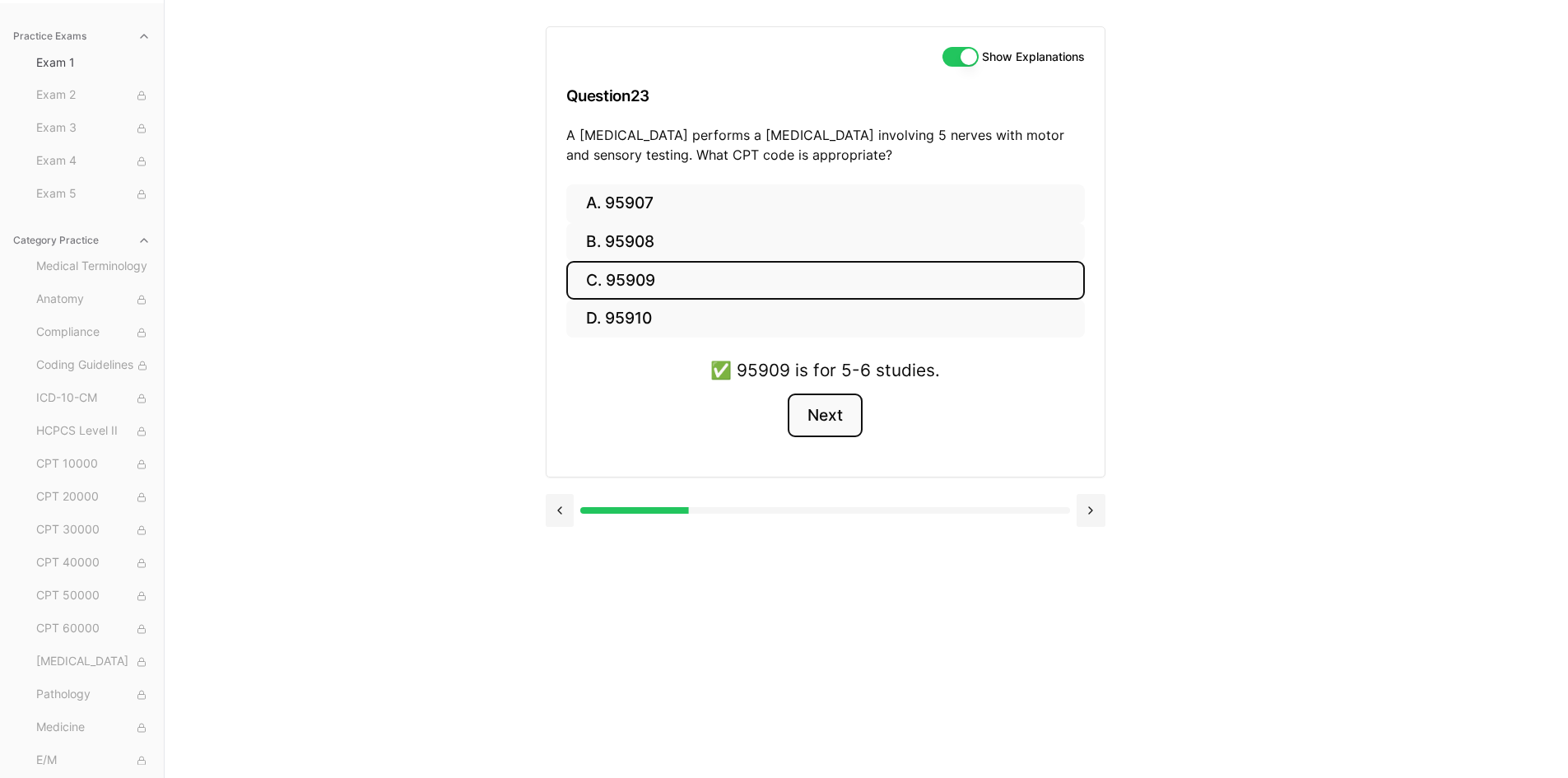
click at [830, 423] on button "Next" at bounding box center [825, 415] width 75 height 45
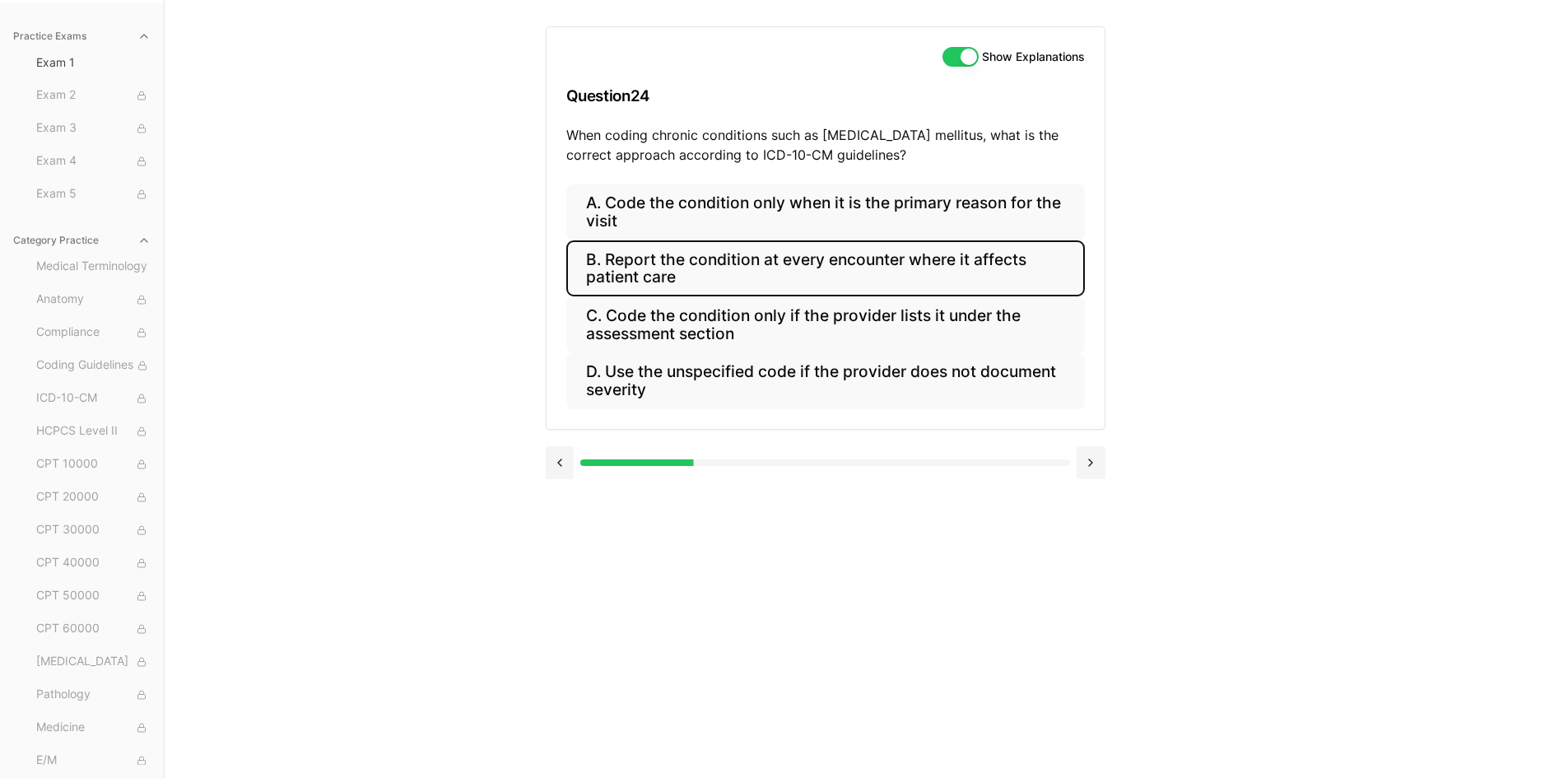
click at [790, 280] on button "B. Report the condition at every encounter where it affects patient care" at bounding box center [825, 268] width 518 height 56
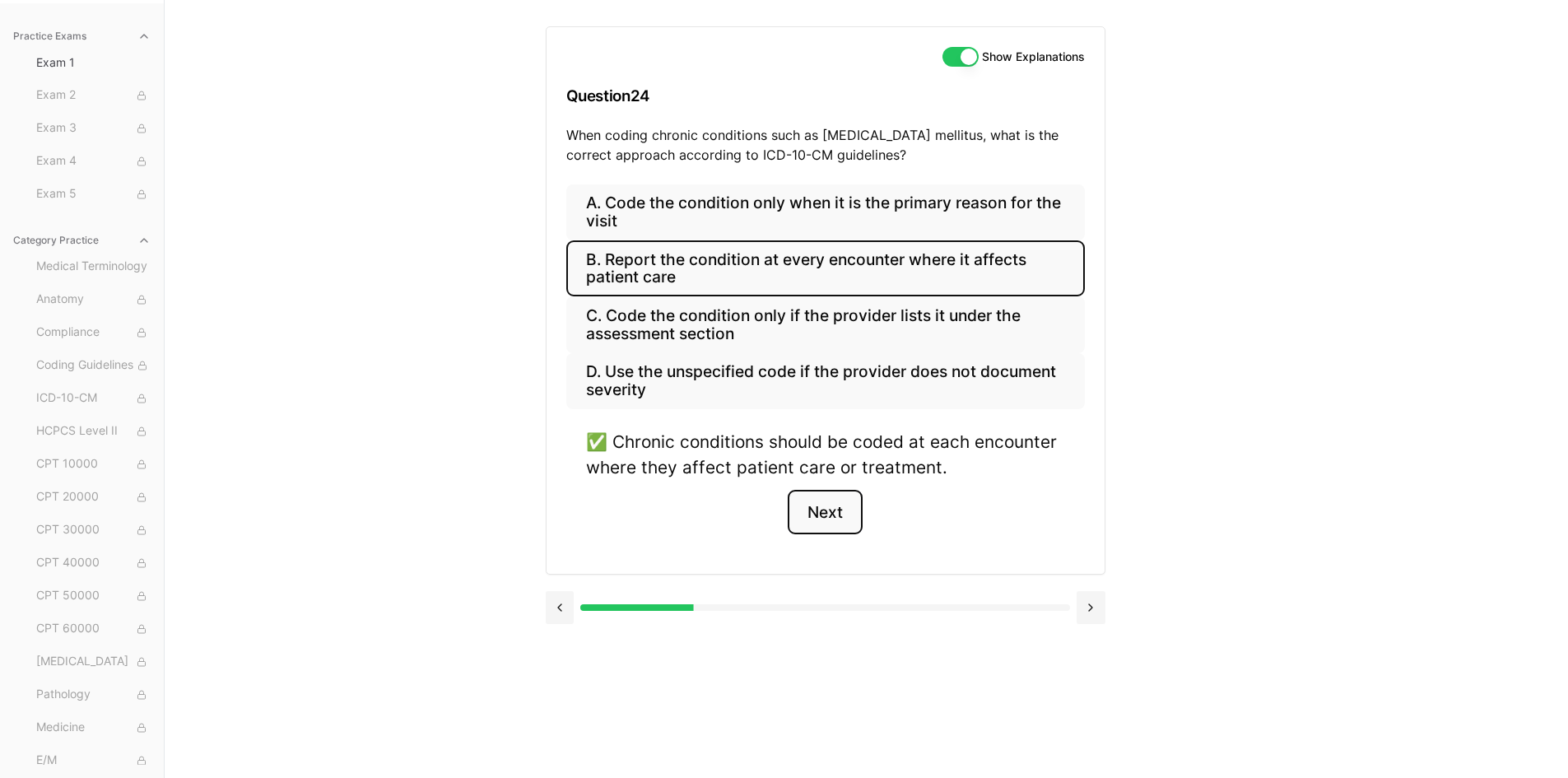
click at [827, 509] on button "Next" at bounding box center [825, 511] width 75 height 45
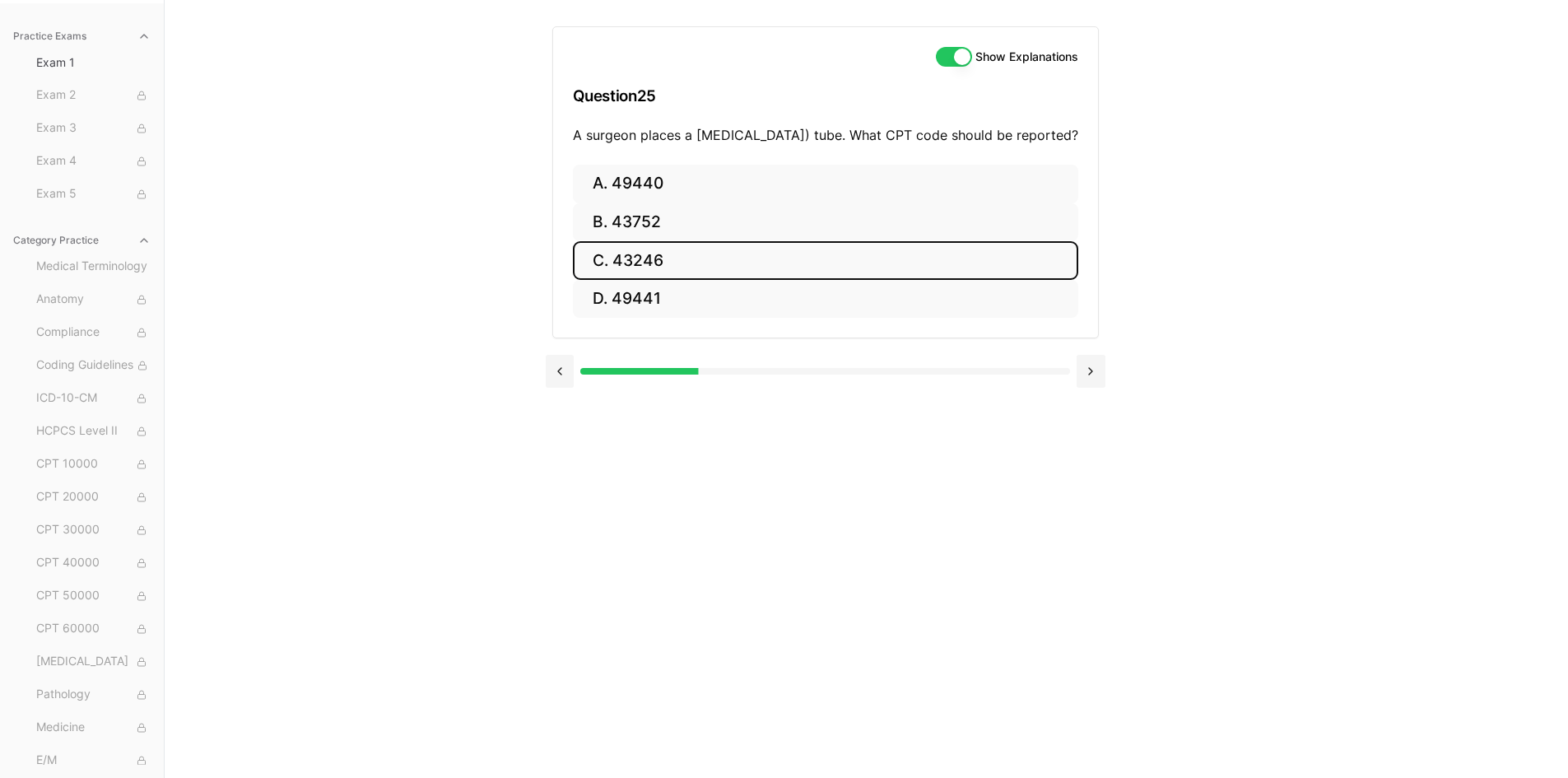
click at [682, 275] on button "C. 43246" at bounding box center [826, 260] width 506 height 38
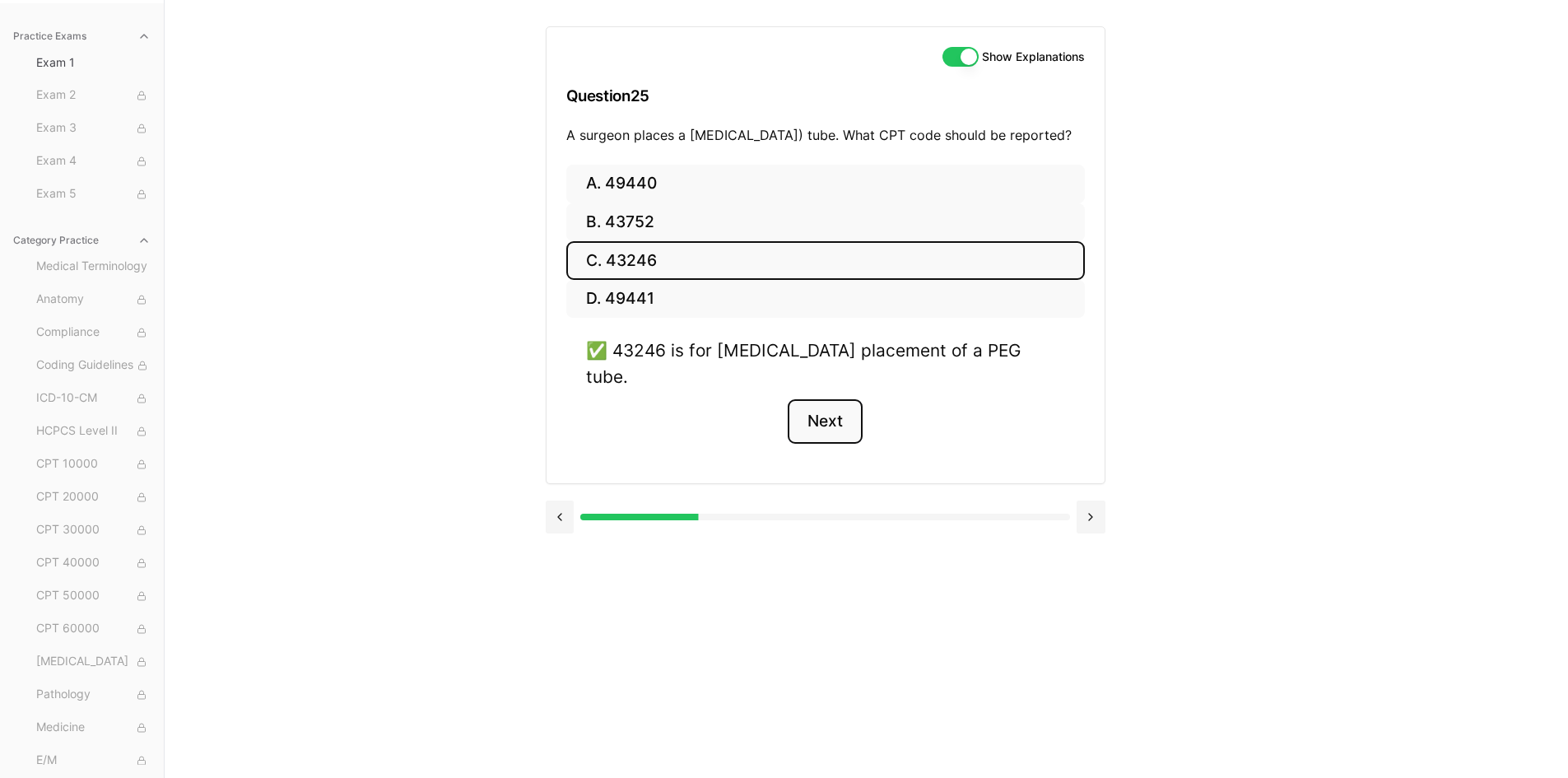
click at [833, 433] on button "Next" at bounding box center [825, 421] width 75 height 45
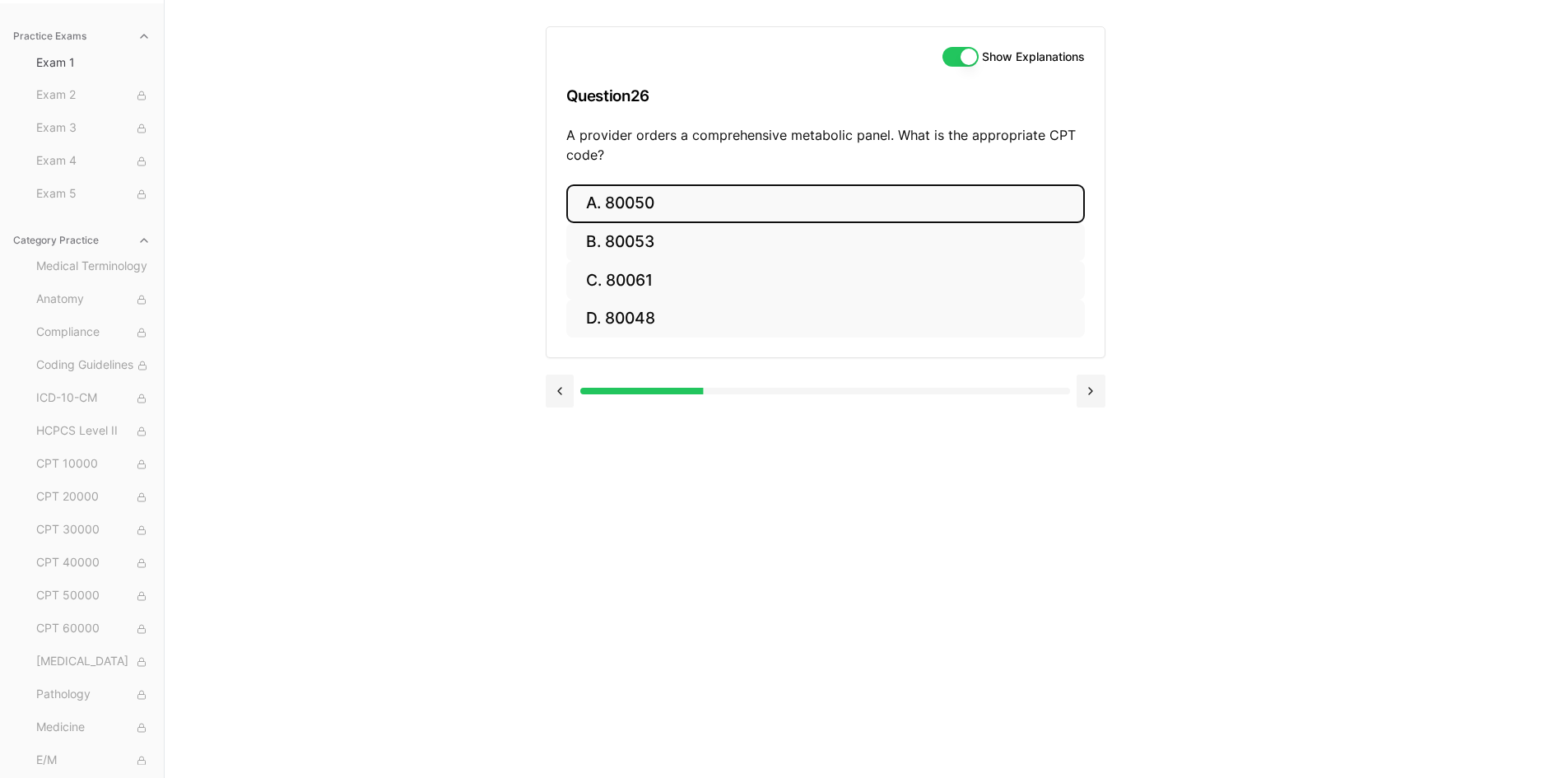
click at [661, 195] on button "A. 80050" at bounding box center [825, 204] width 518 height 38
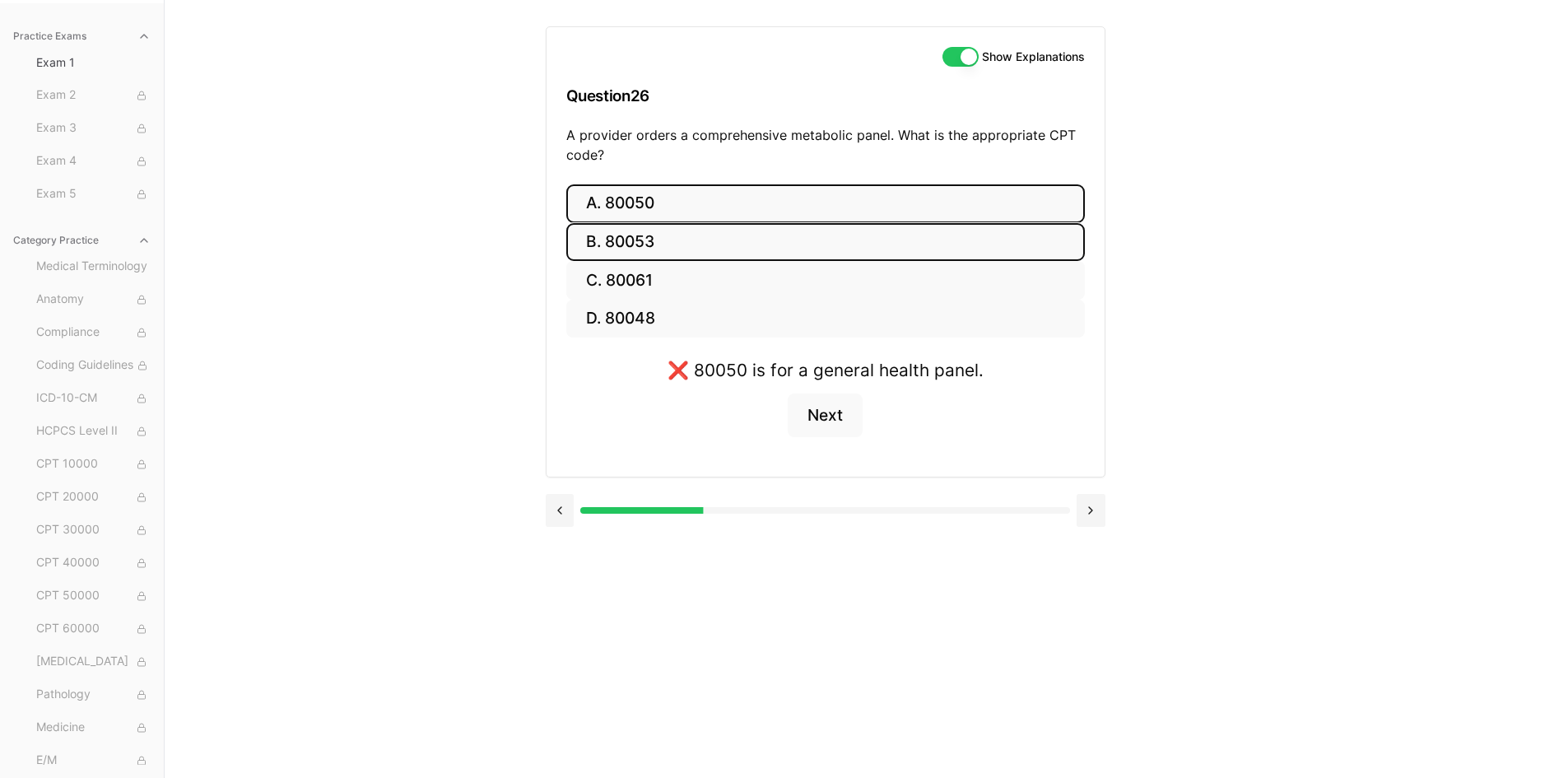
click at [659, 240] on button "B. 80053" at bounding box center [825, 242] width 518 height 38
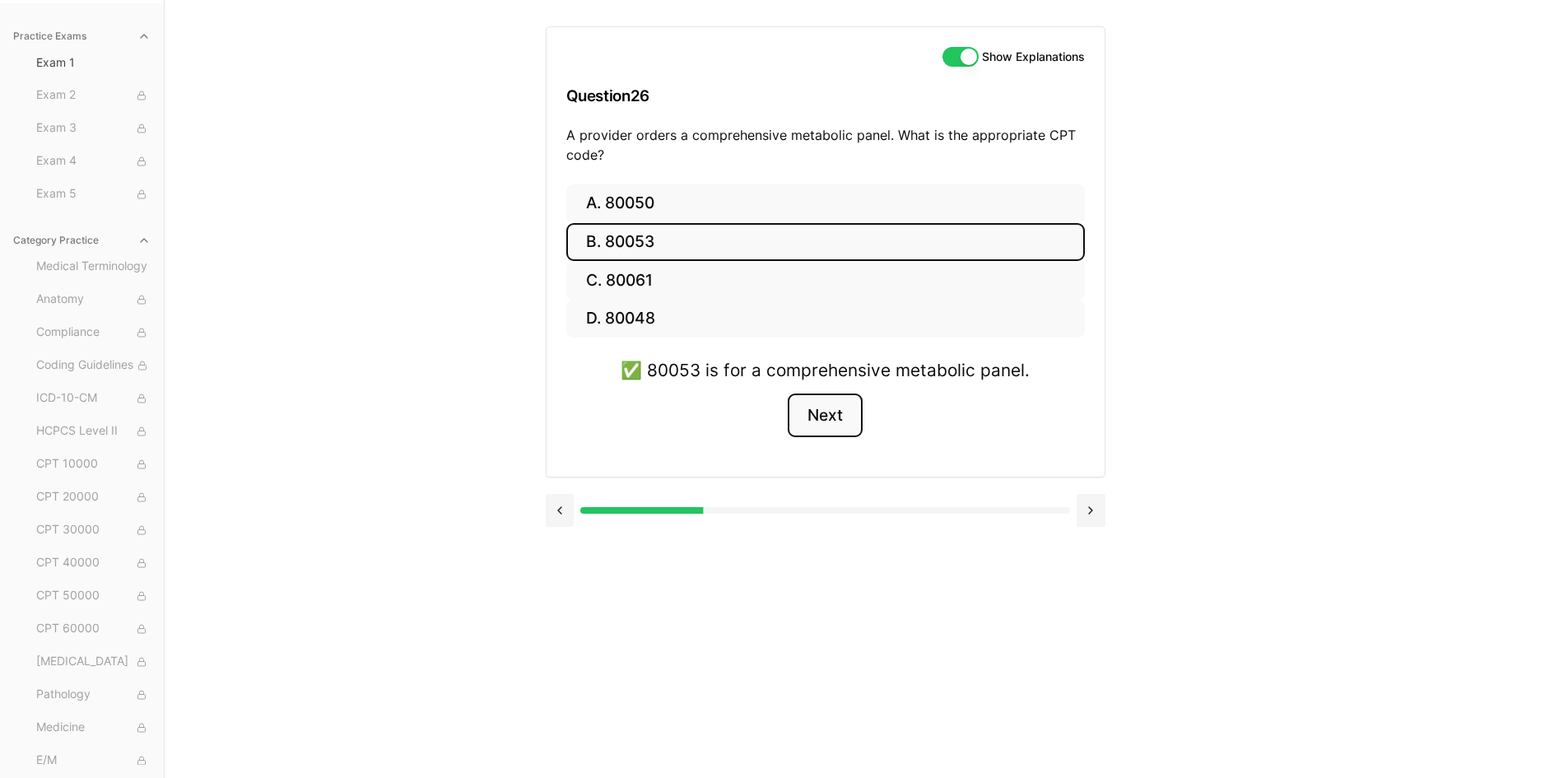
click at [841, 426] on button "Next" at bounding box center [825, 415] width 75 height 45
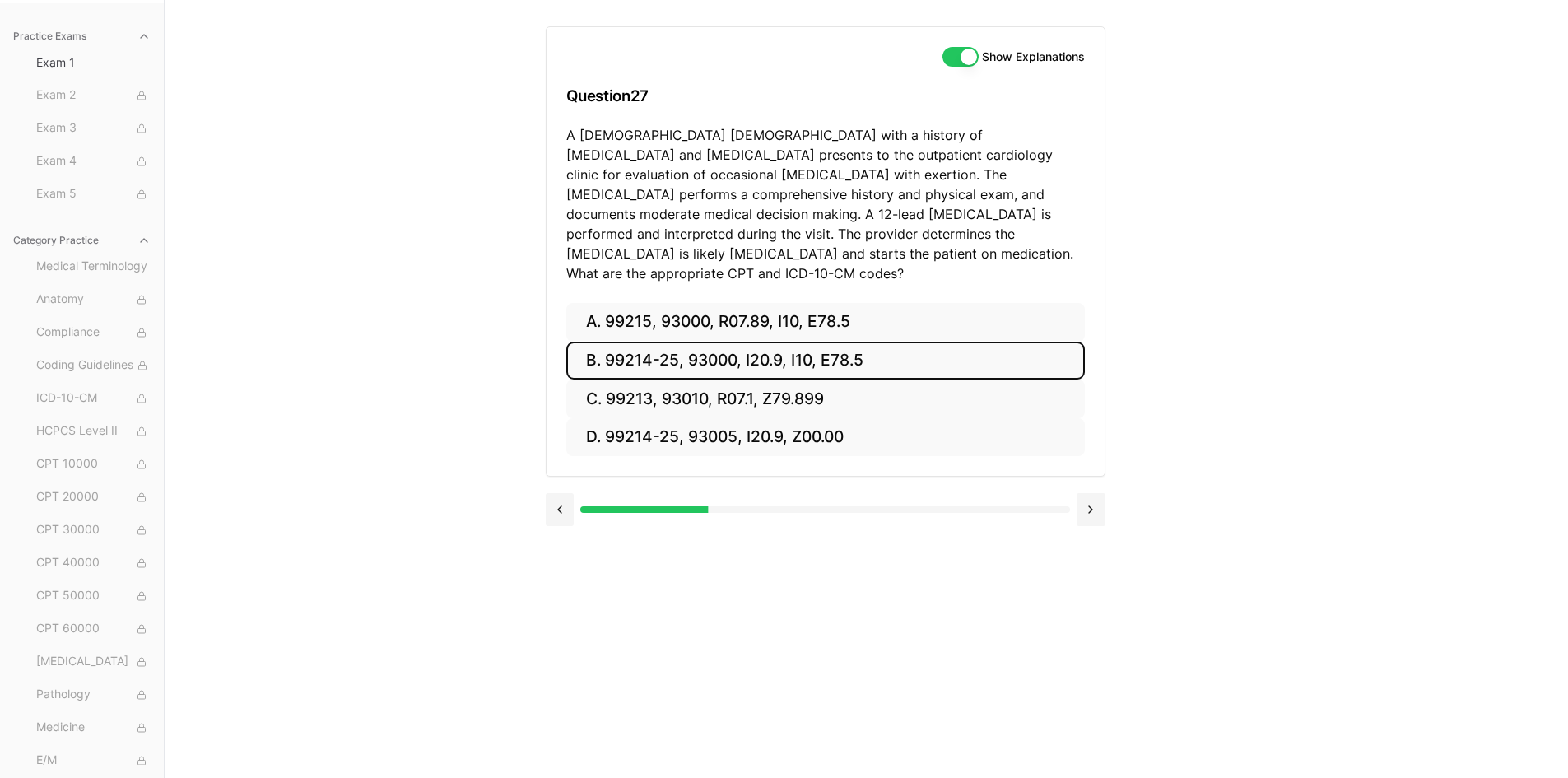
click at [841, 344] on button "B. 99214-25, 93000, I20.9, I10, E78.5" at bounding box center [825, 361] width 518 height 38
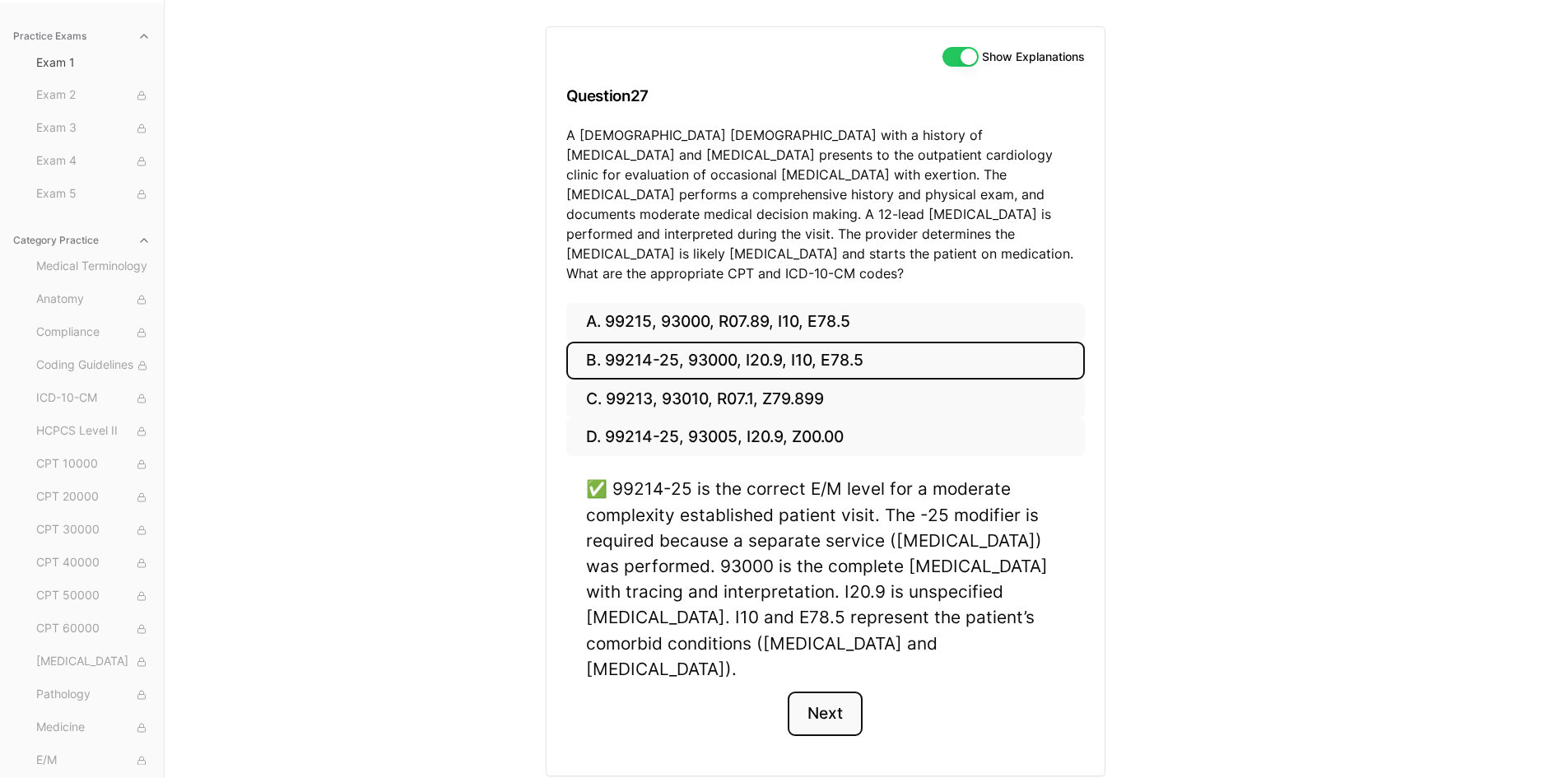
click at [838, 691] on button "Next" at bounding box center [825, 713] width 75 height 45
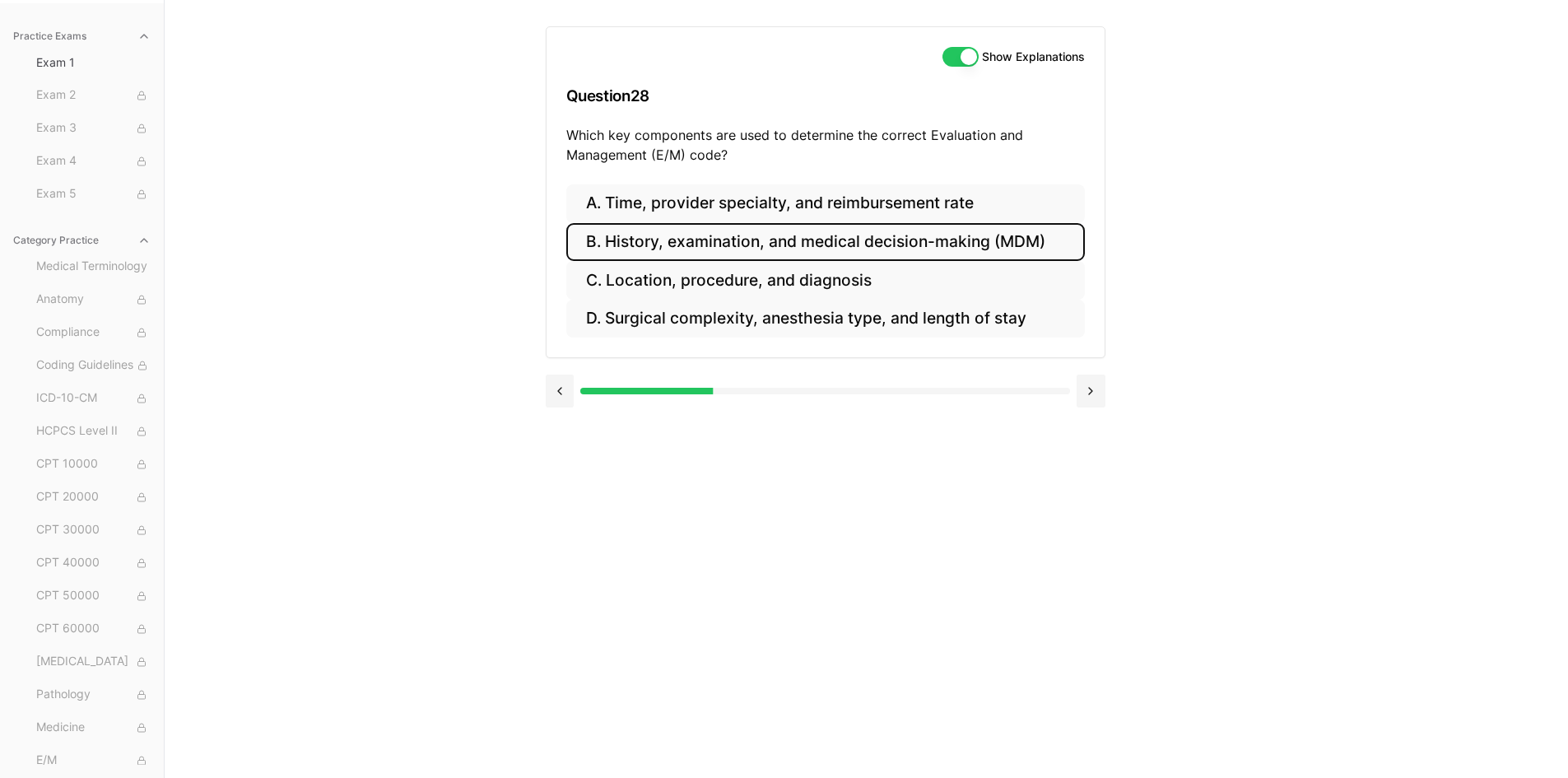
click at [1017, 249] on button "B. History, examination, and medical decision-making (MDM)" at bounding box center [825, 242] width 518 height 38
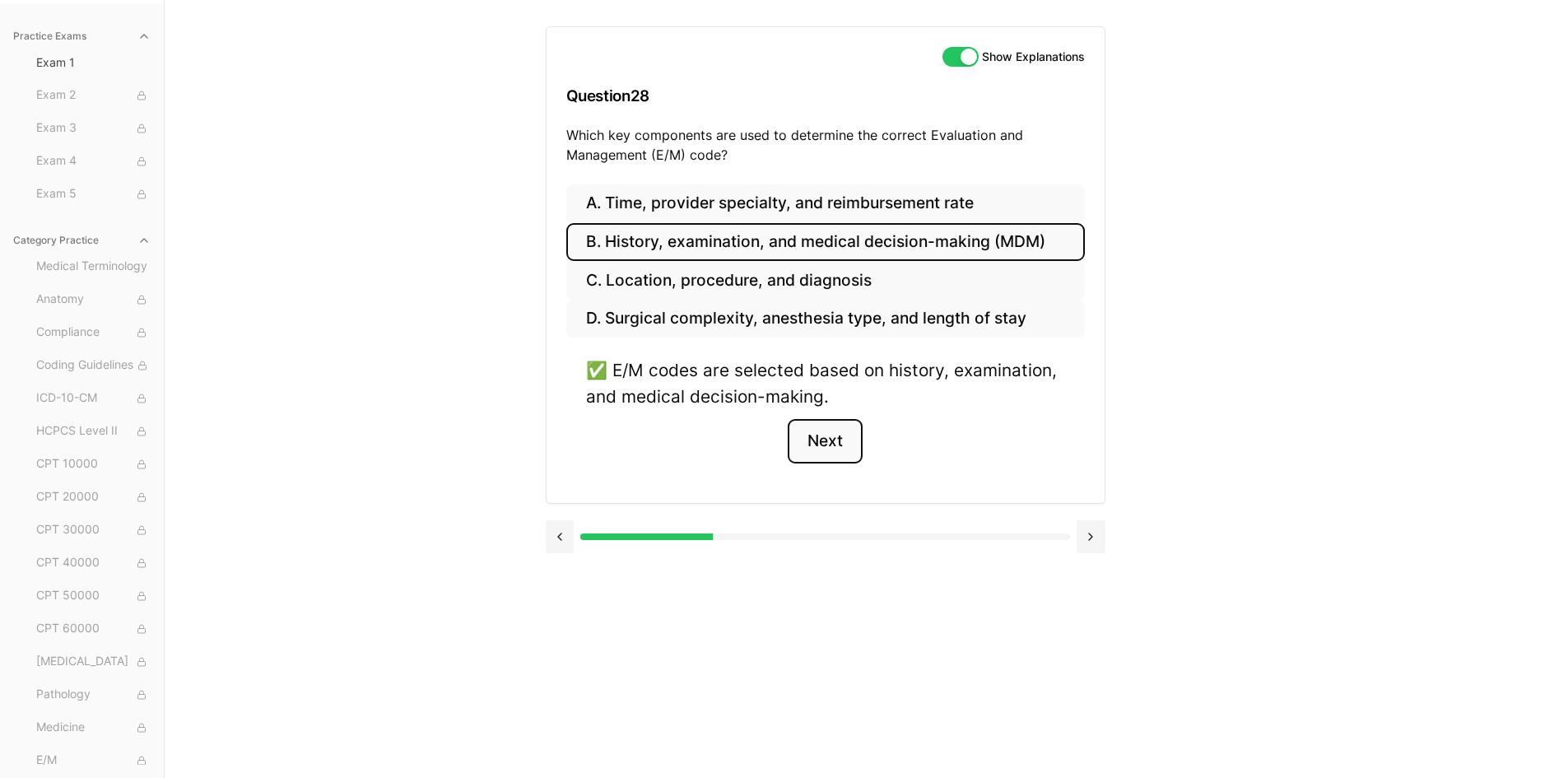
click at [843, 447] on button "Next" at bounding box center [825, 441] width 75 height 45
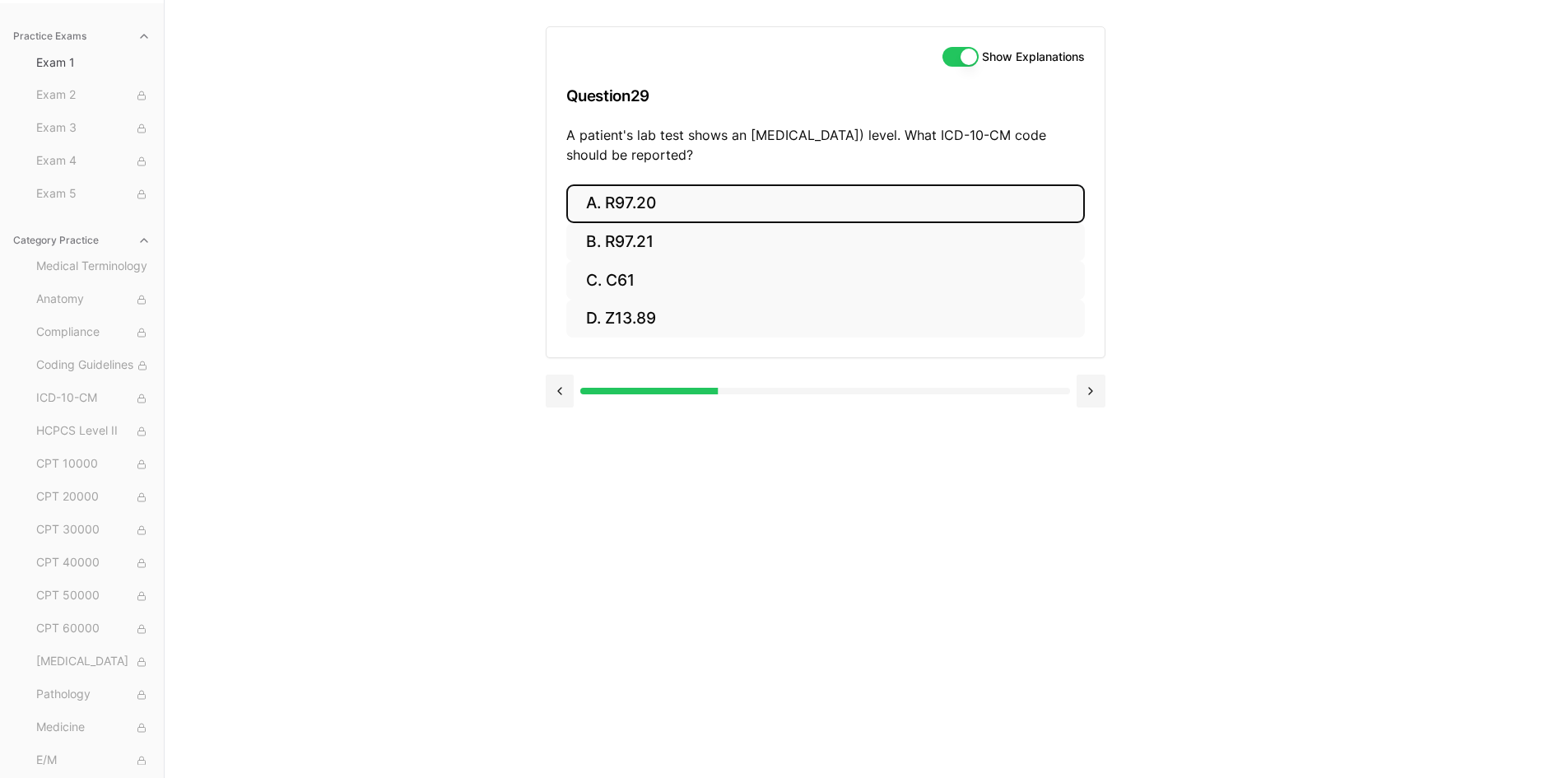
click at [674, 214] on button "A. R97.20" at bounding box center [825, 204] width 518 height 38
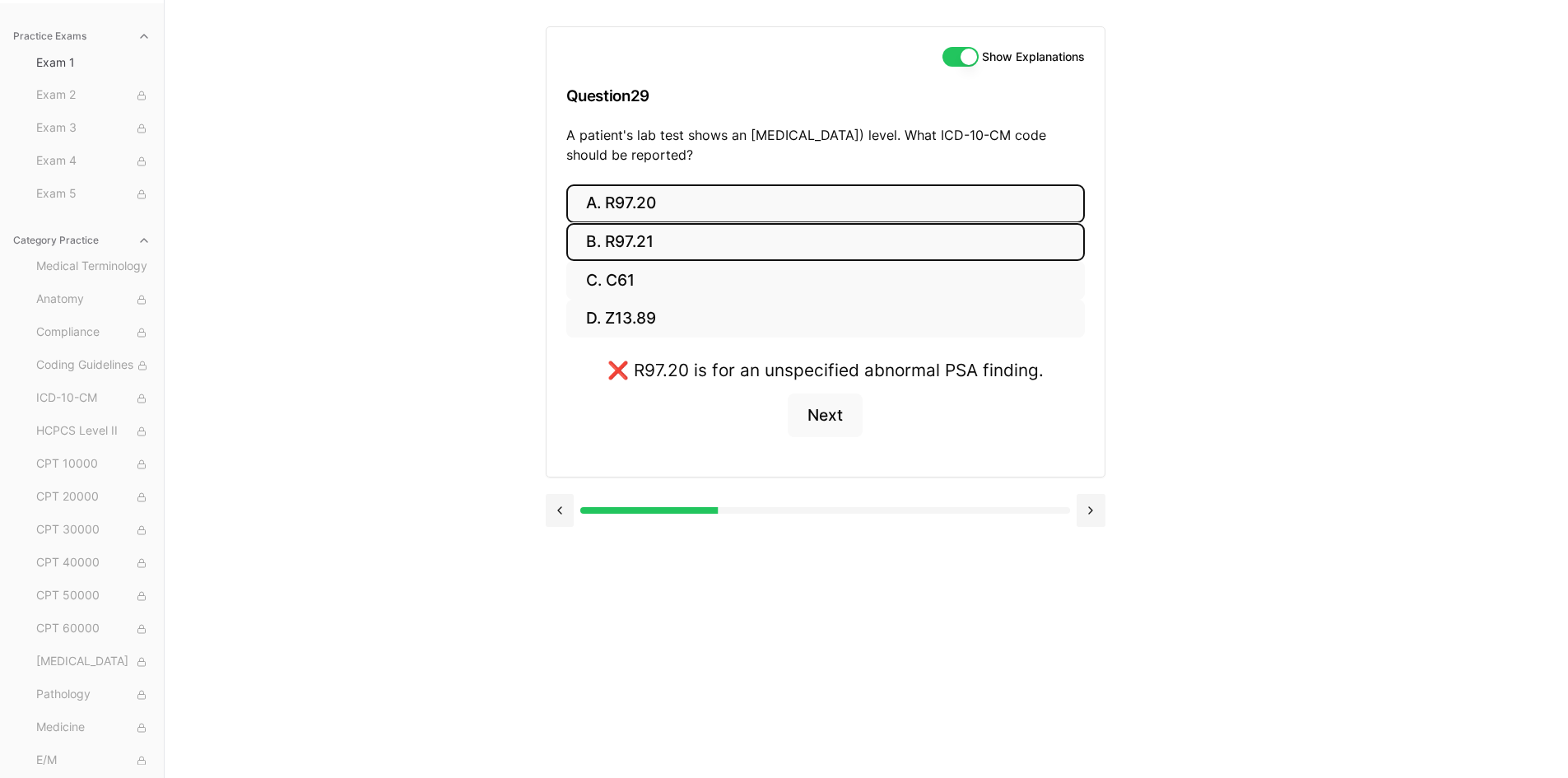
click at [671, 237] on button "B. R97.21" at bounding box center [825, 242] width 518 height 38
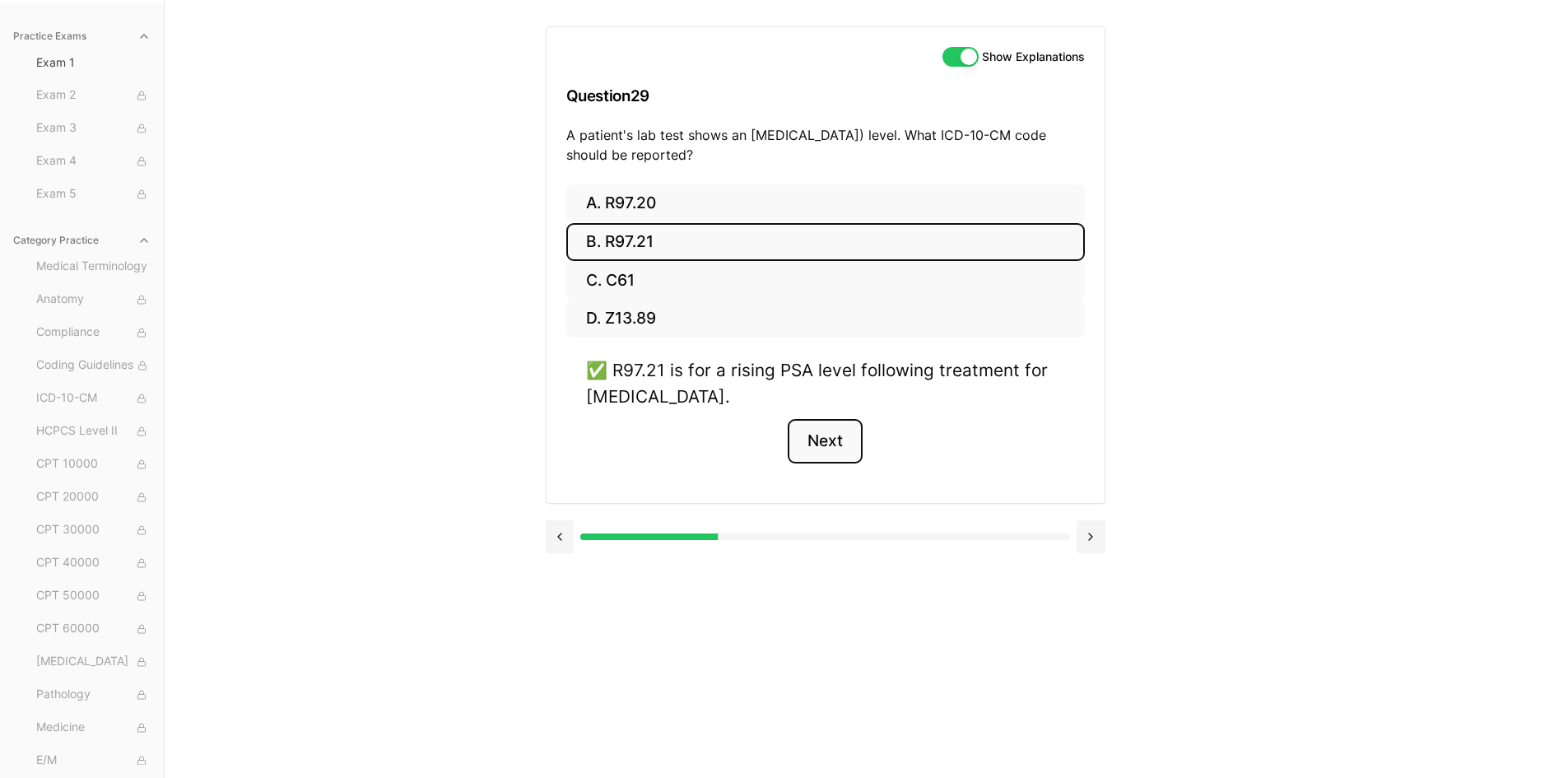
click at [814, 457] on button "Next" at bounding box center [825, 441] width 75 height 45
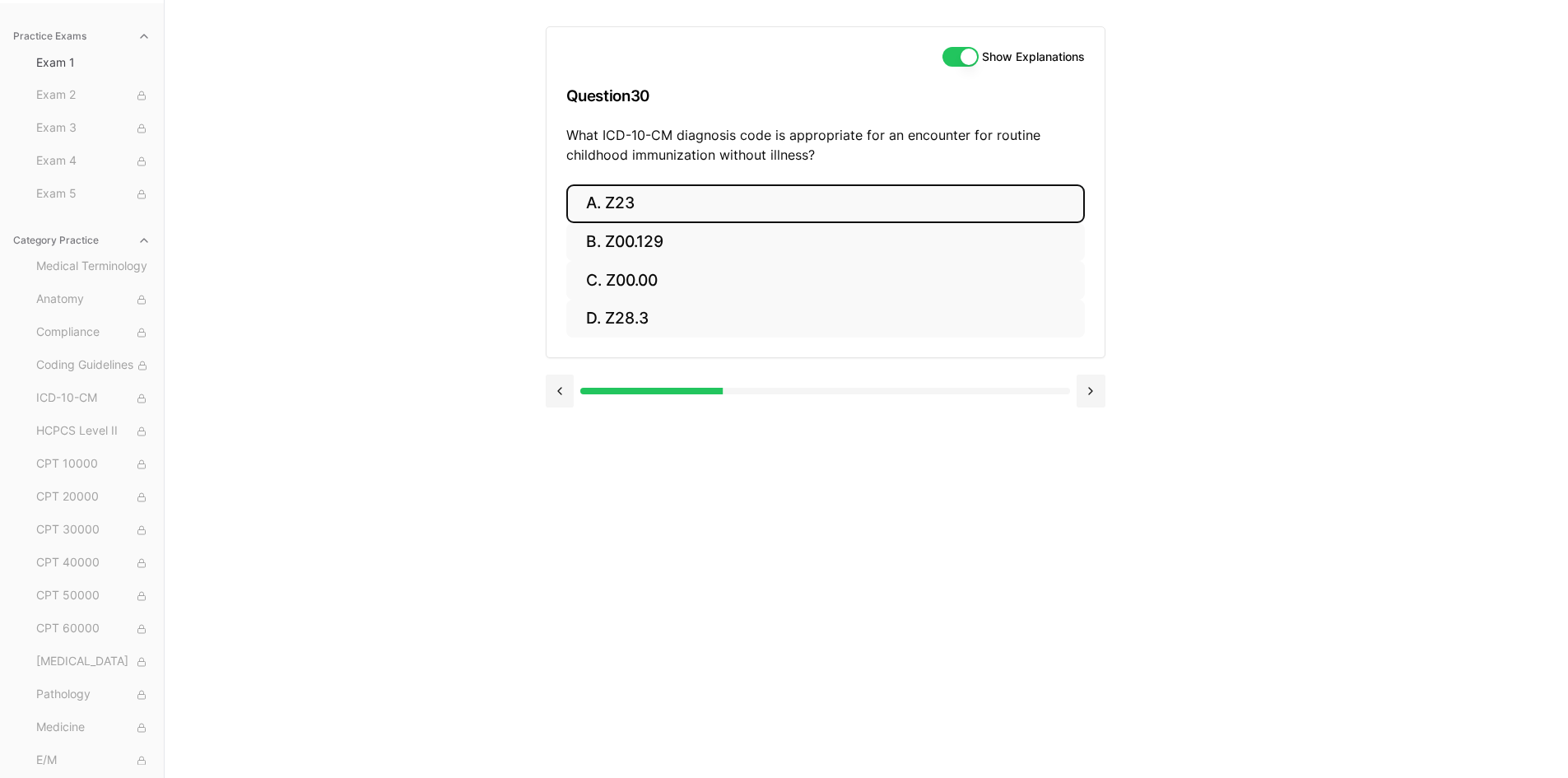
click at [799, 216] on button "A. Z23" at bounding box center [825, 204] width 518 height 38
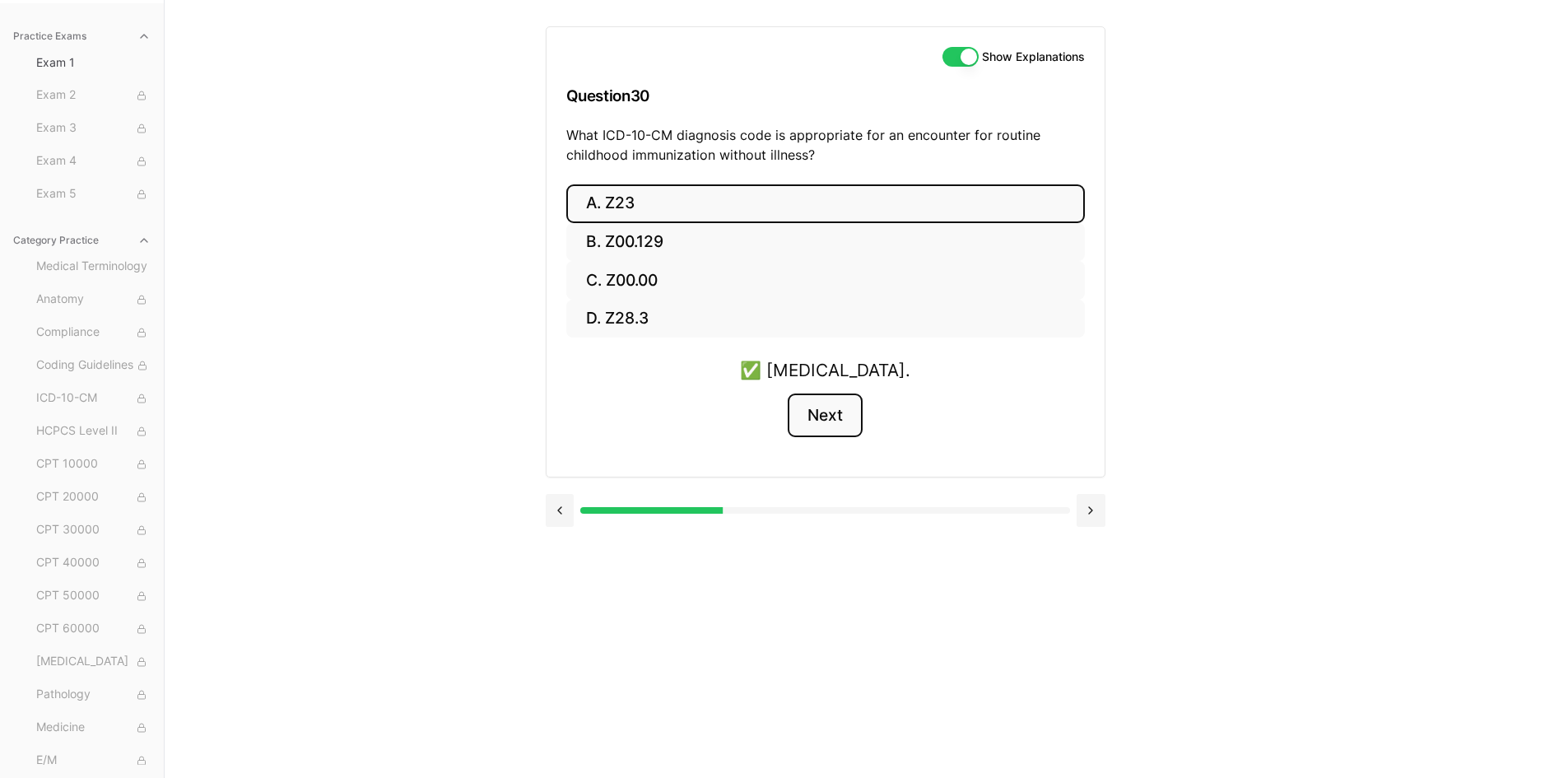
click at [844, 426] on button "Next" at bounding box center [825, 415] width 75 height 45
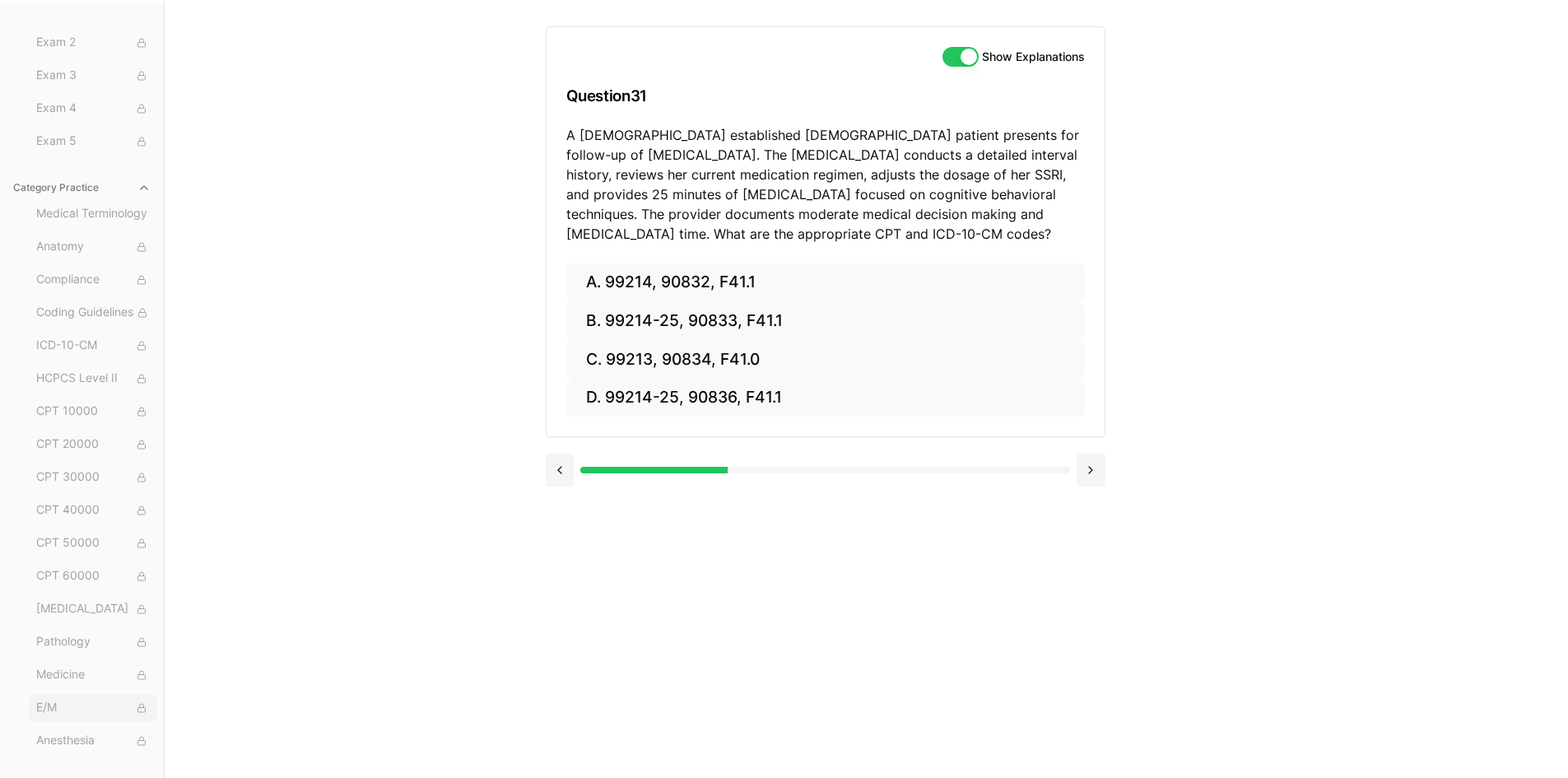
scroll to position [81, 0]
click at [71, 619] on span "Pathology" at bounding box center [93, 614] width 114 height 18
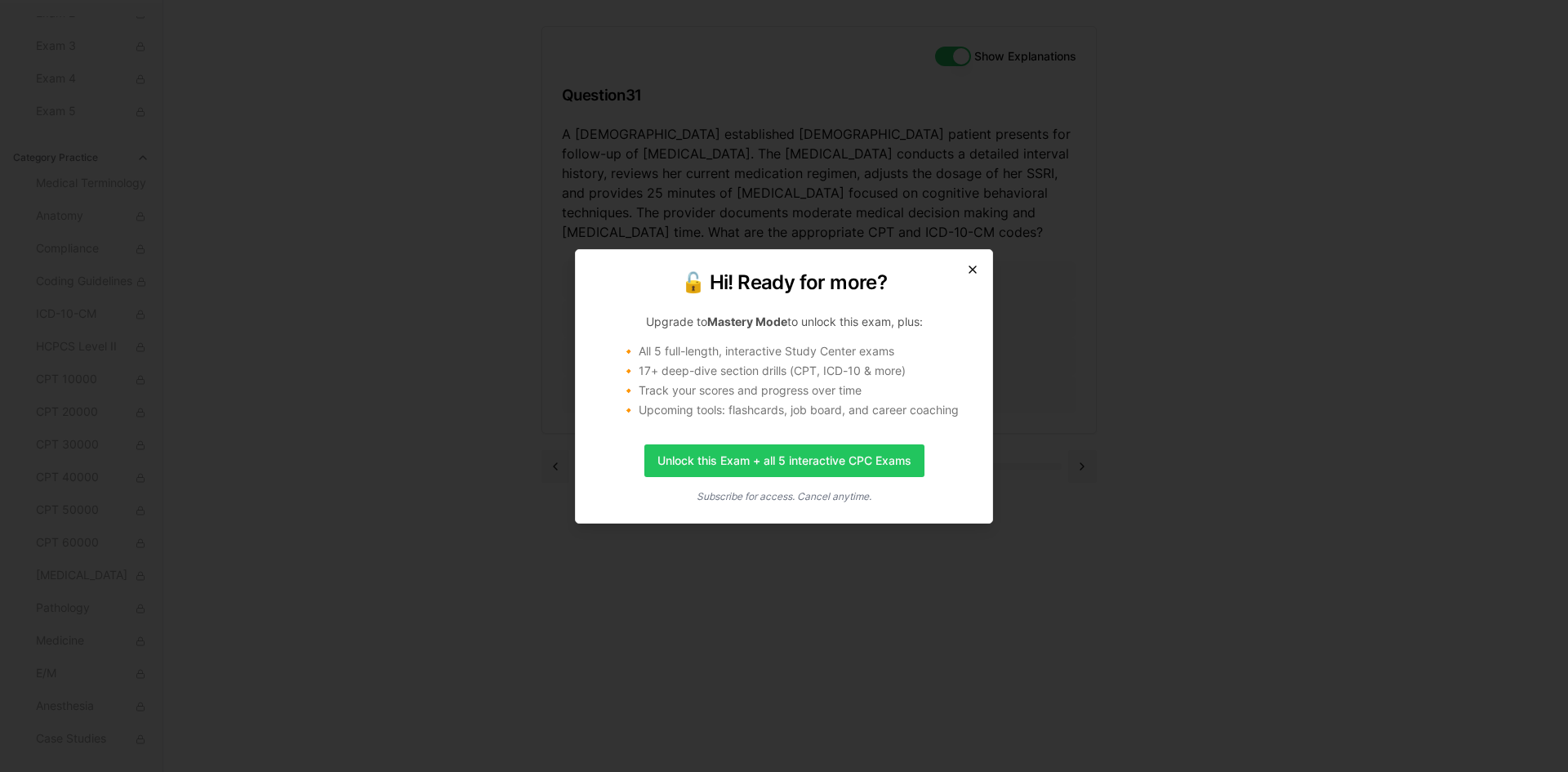
click at [975, 266] on icon "button" at bounding box center [973, 269] width 13 height 13
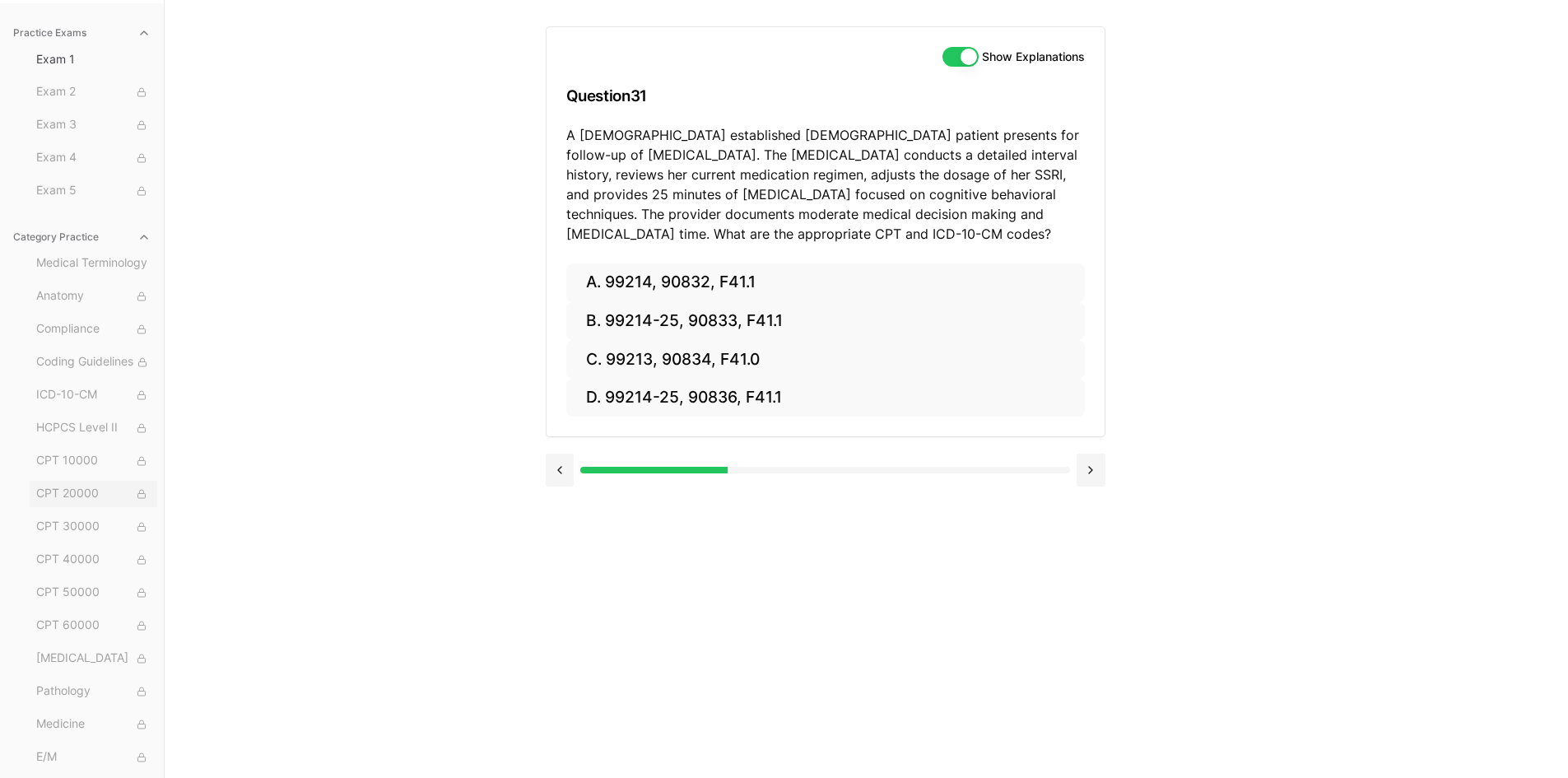
scroll to position [0, 0]
